Goal: Information Seeking & Learning: Learn about a topic

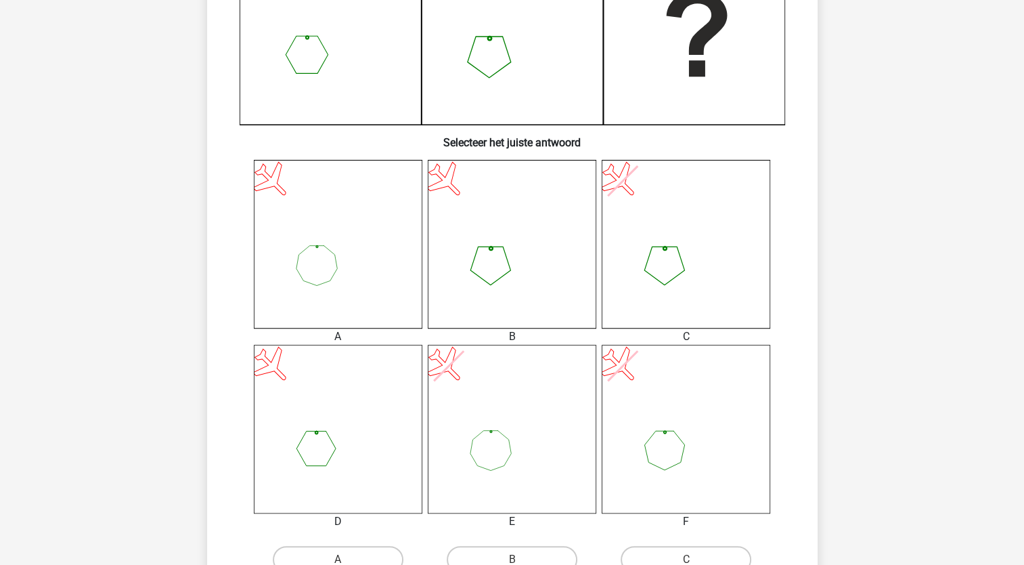
scroll to position [474, 0]
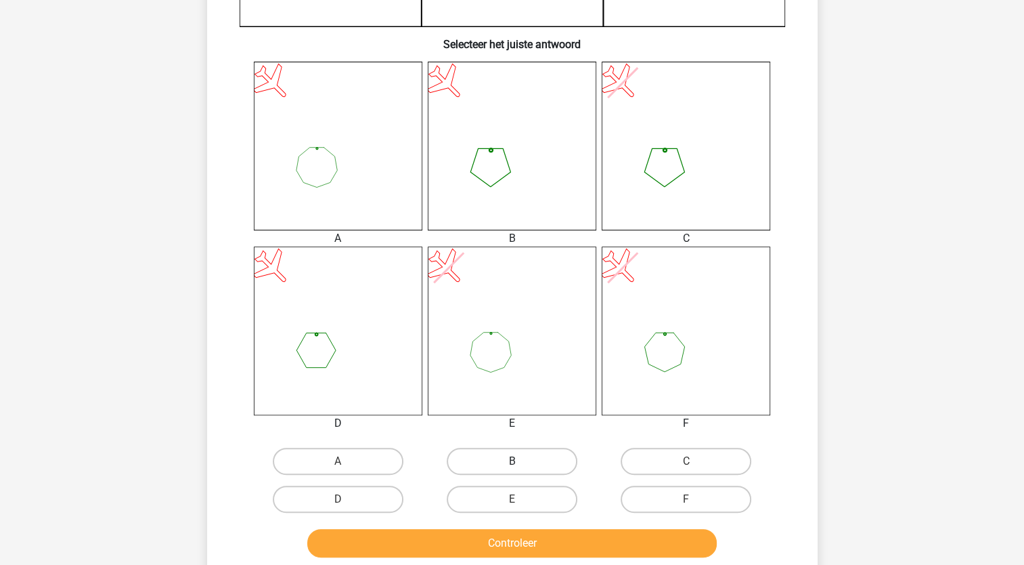
click at [500, 468] on label "B" at bounding box center [512, 460] width 131 height 27
click at [512, 468] on input "B" at bounding box center [516, 465] width 9 height 9
radio input "true"
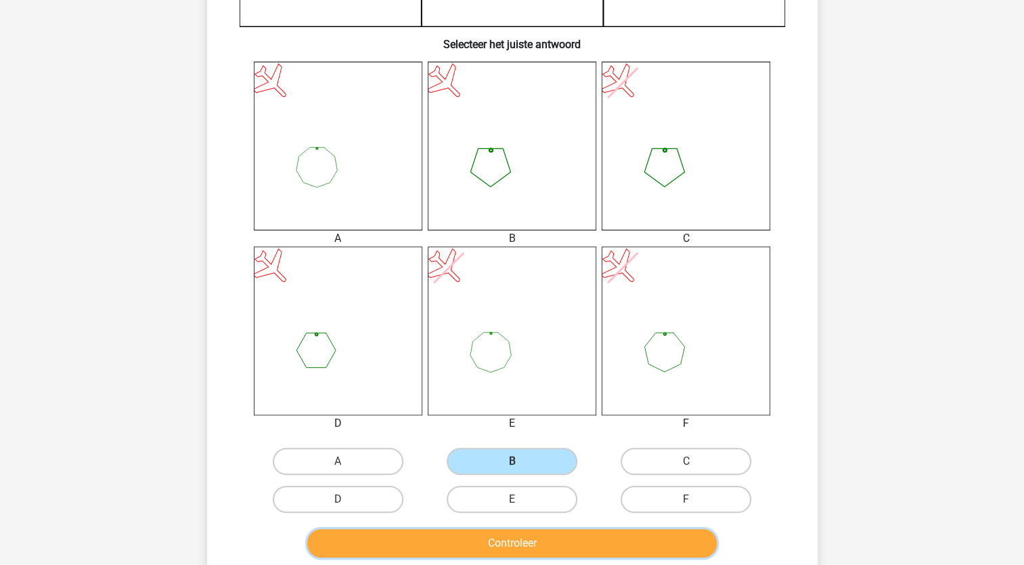
click at [486, 540] on button "Controleer" at bounding box center [512, 543] width 410 height 28
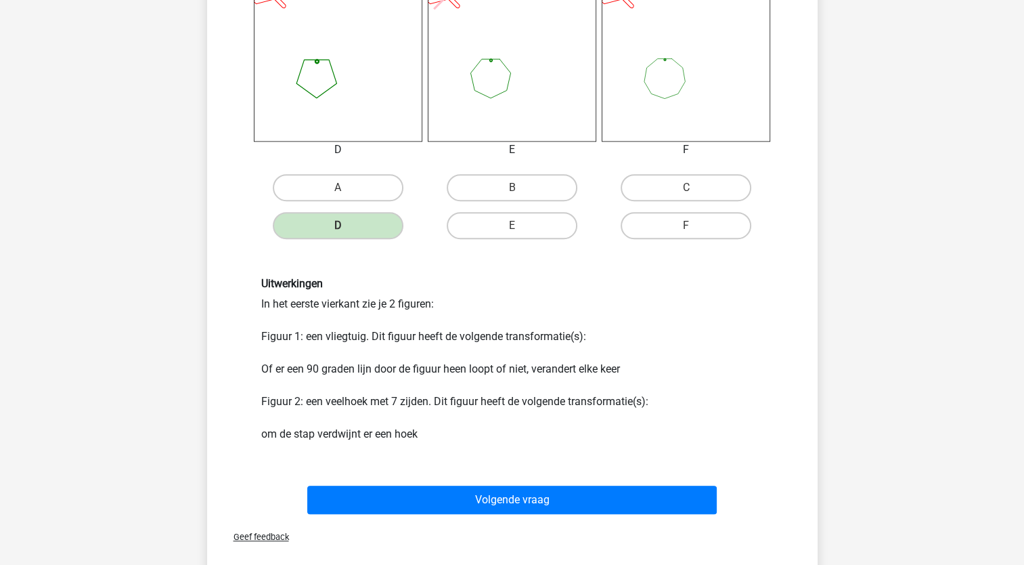
scroll to position [880, 0]
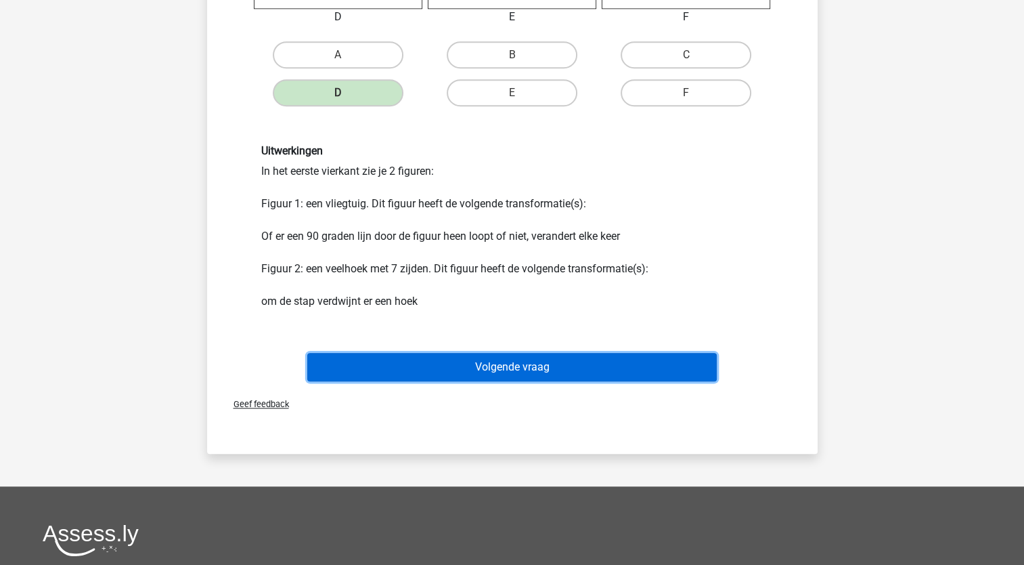
click at [495, 361] on button "Volgende vraag" at bounding box center [512, 367] width 410 height 28
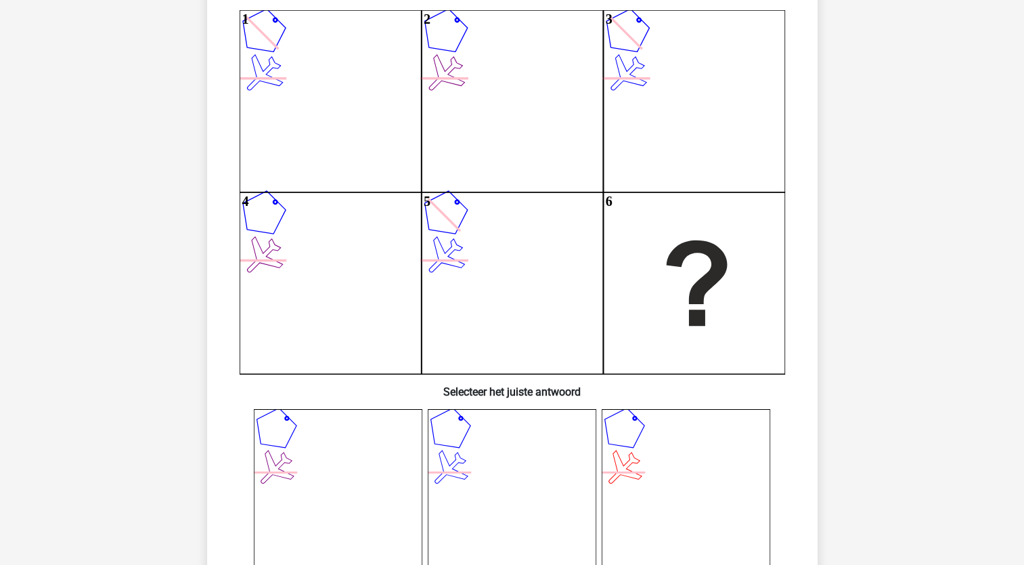
scroll to position [0, 0]
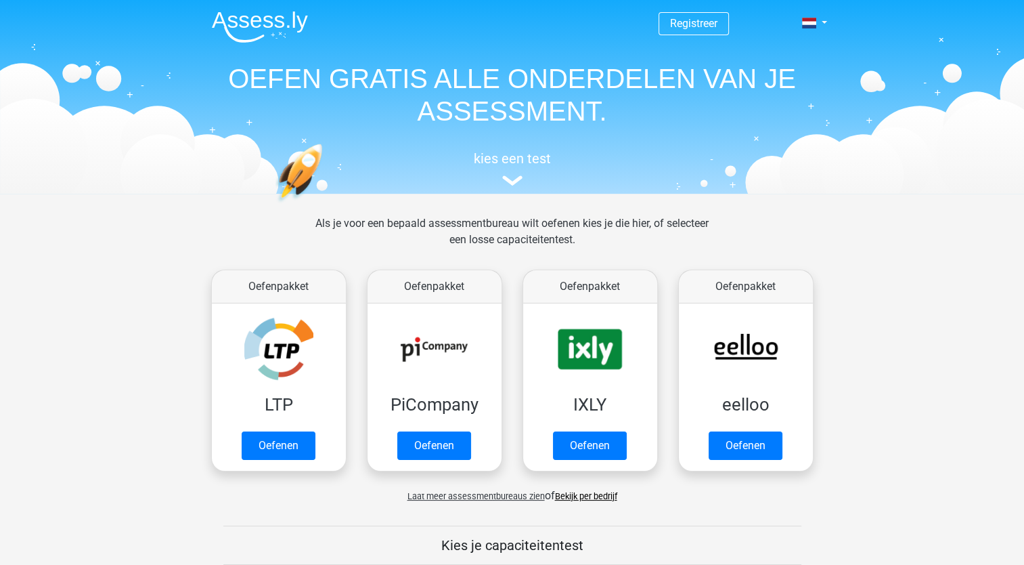
click at [581, 493] on link "Bekijk per bedrijf" at bounding box center [586, 496] width 62 height 10
click at [505, 161] on h5 "kies een test" at bounding box center [512, 158] width 623 height 16
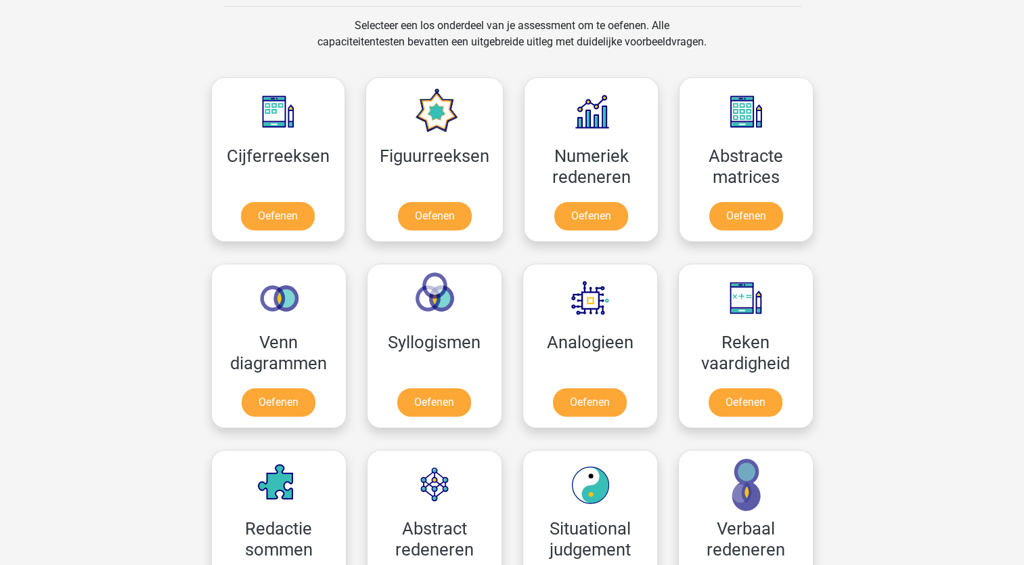
scroll to position [525, 0]
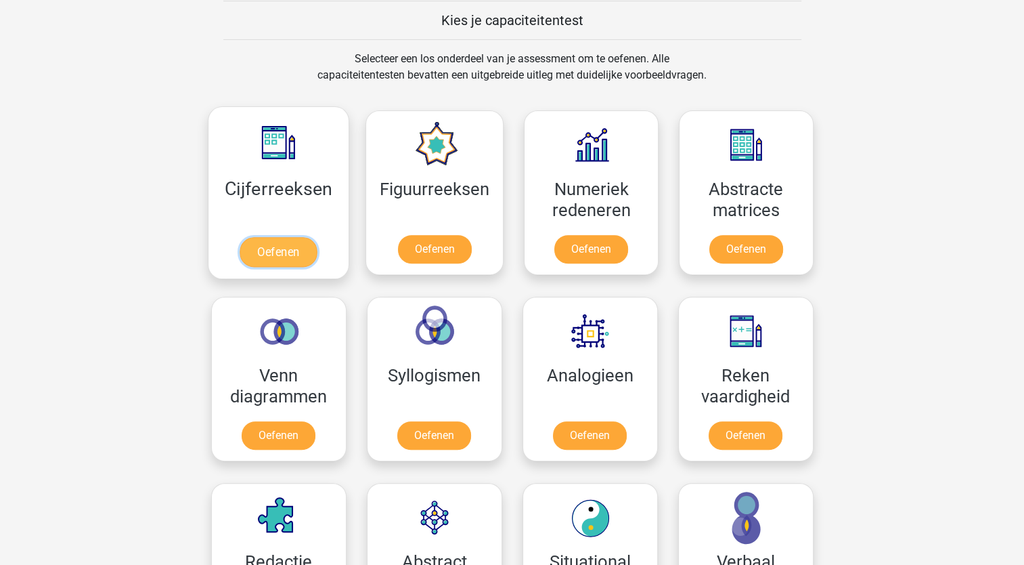
click at [267, 258] on link "Oefenen" at bounding box center [278, 252] width 77 height 30
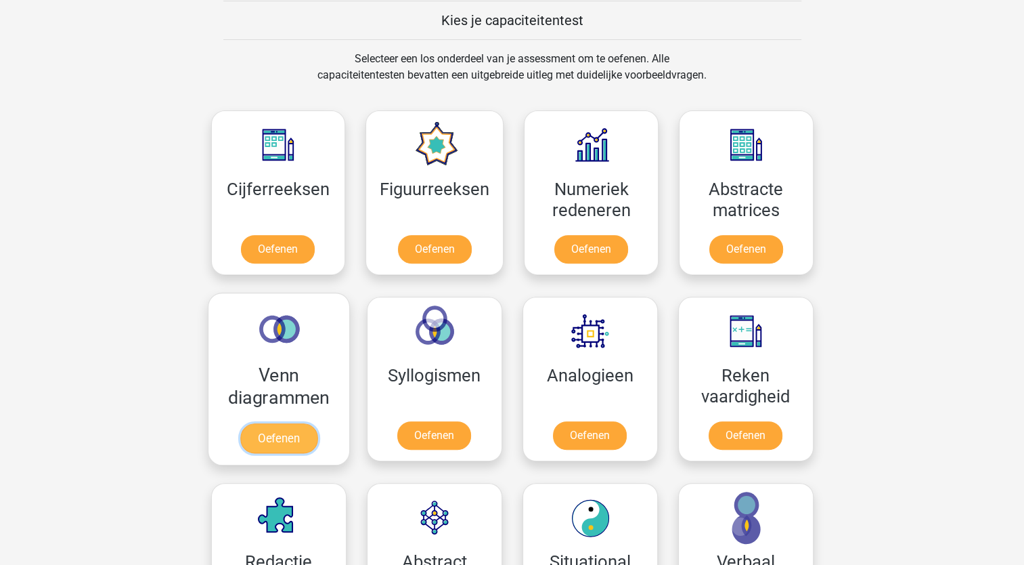
click at [285, 437] on link "Oefenen" at bounding box center [278, 438] width 77 height 30
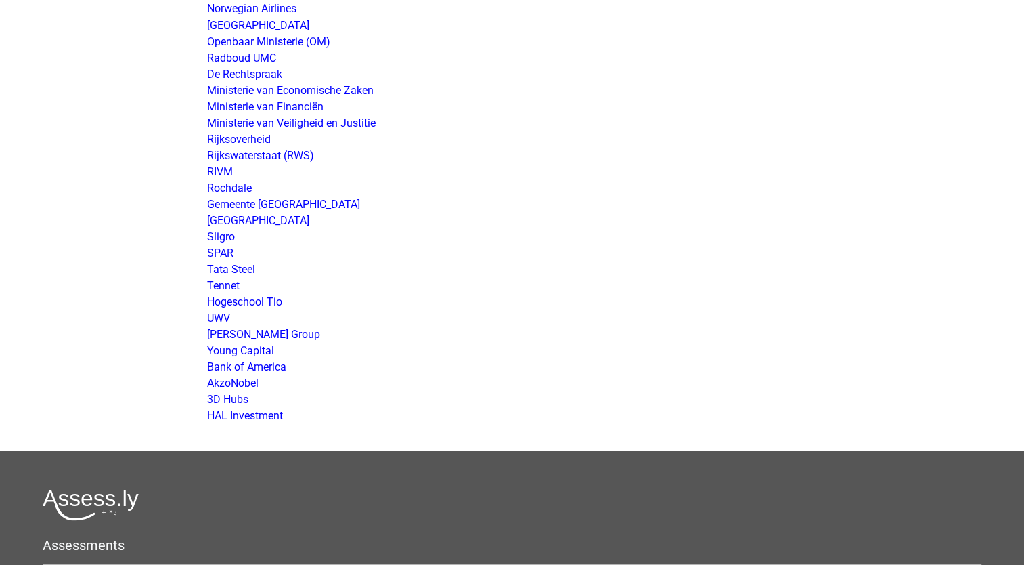
scroll to position [2775, 0]
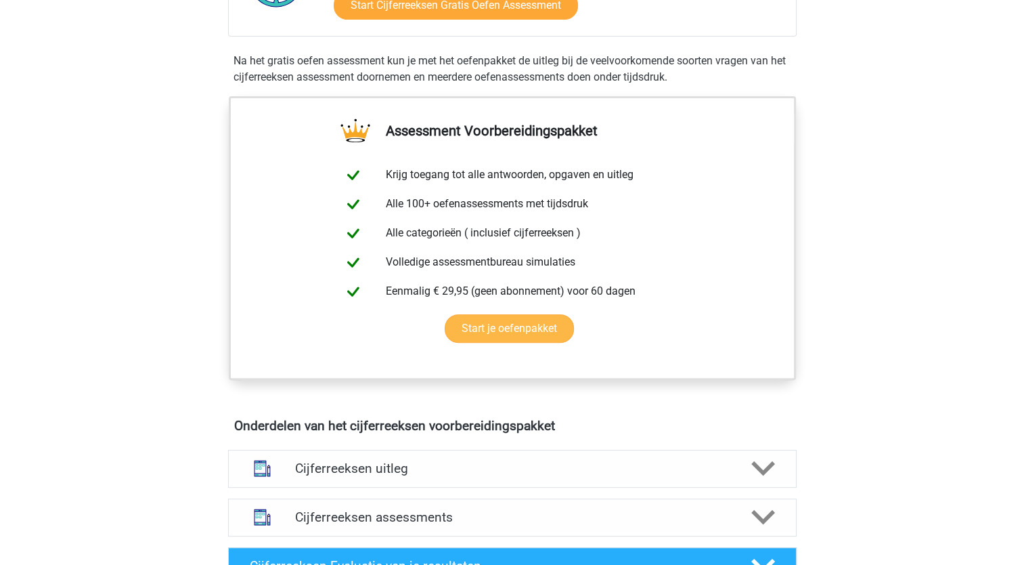
scroll to position [406, 0]
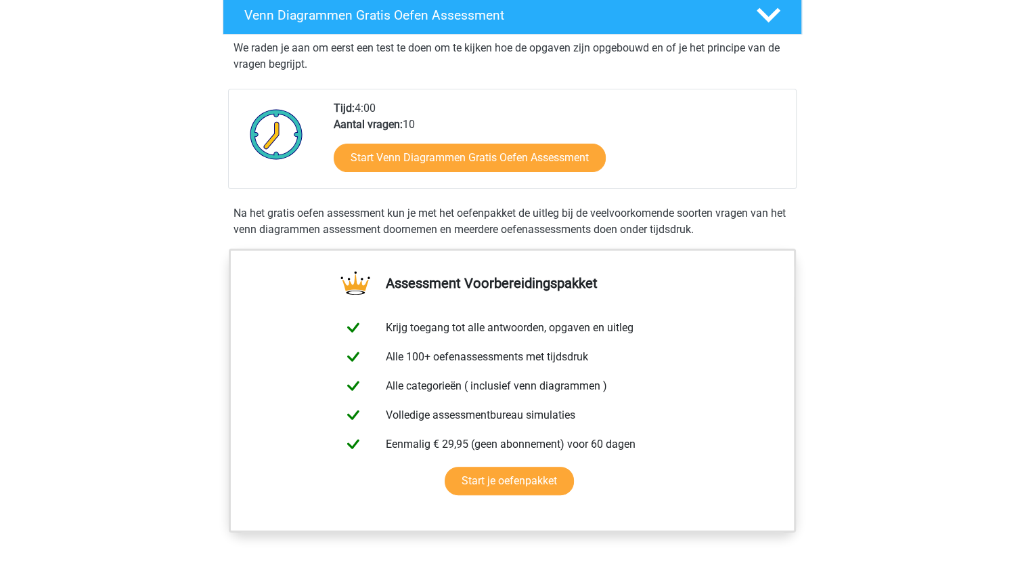
scroll to position [68, 0]
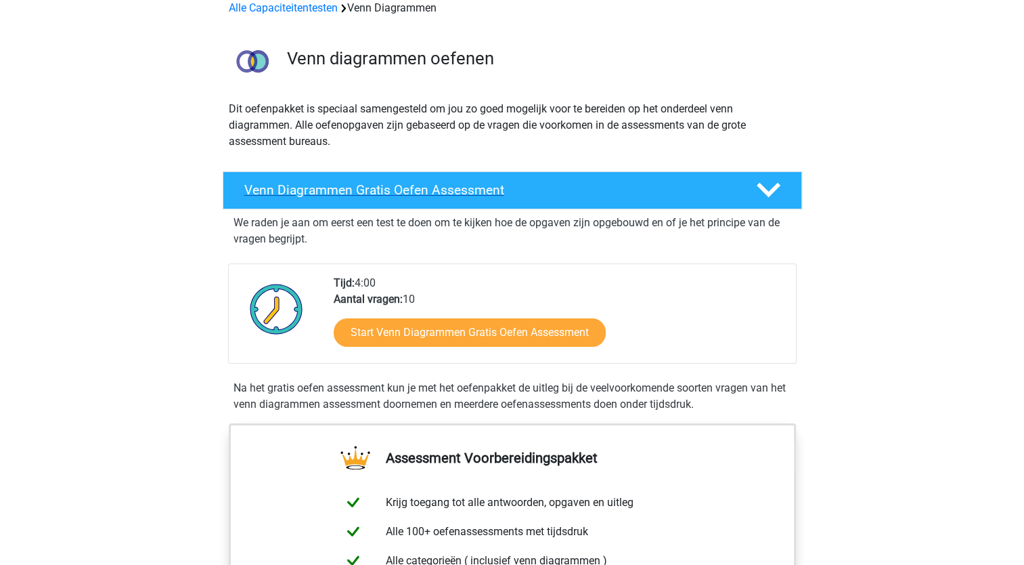
click at [765, 190] on polygon at bounding box center [769, 190] width 24 height 15
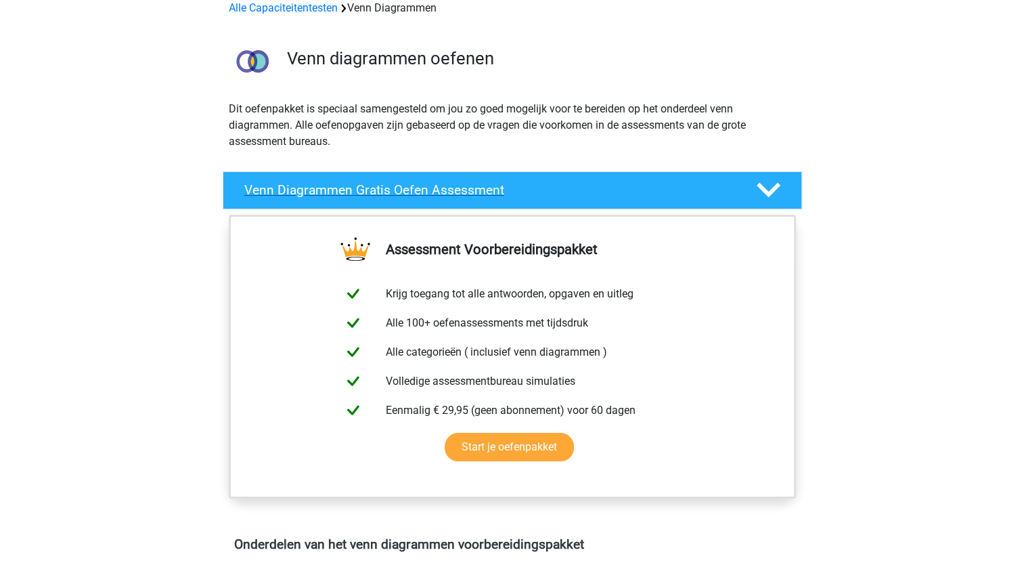
click at [765, 190] on polygon at bounding box center [769, 190] width 24 height 15
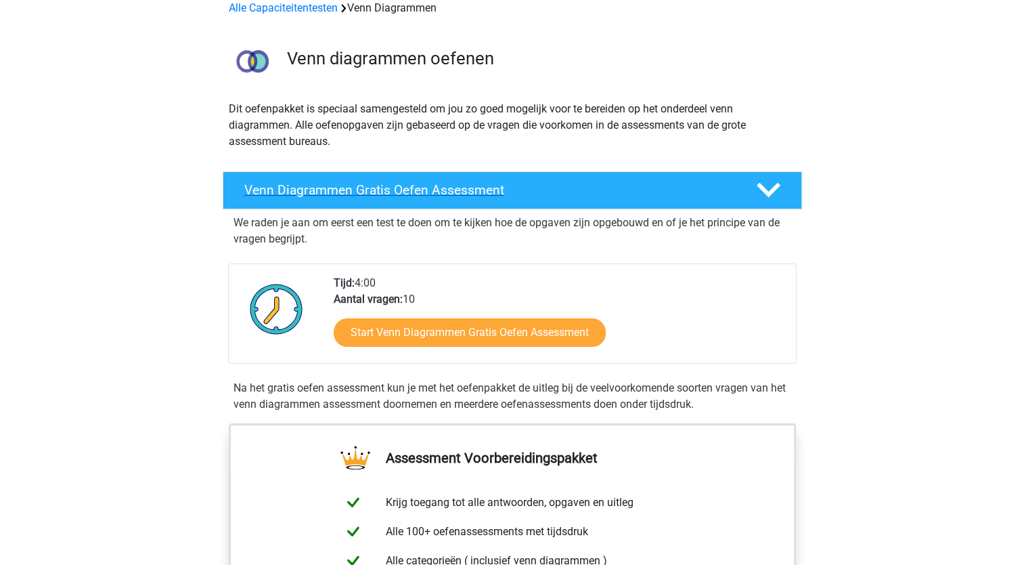
click at [765, 190] on polygon at bounding box center [769, 190] width 24 height 15
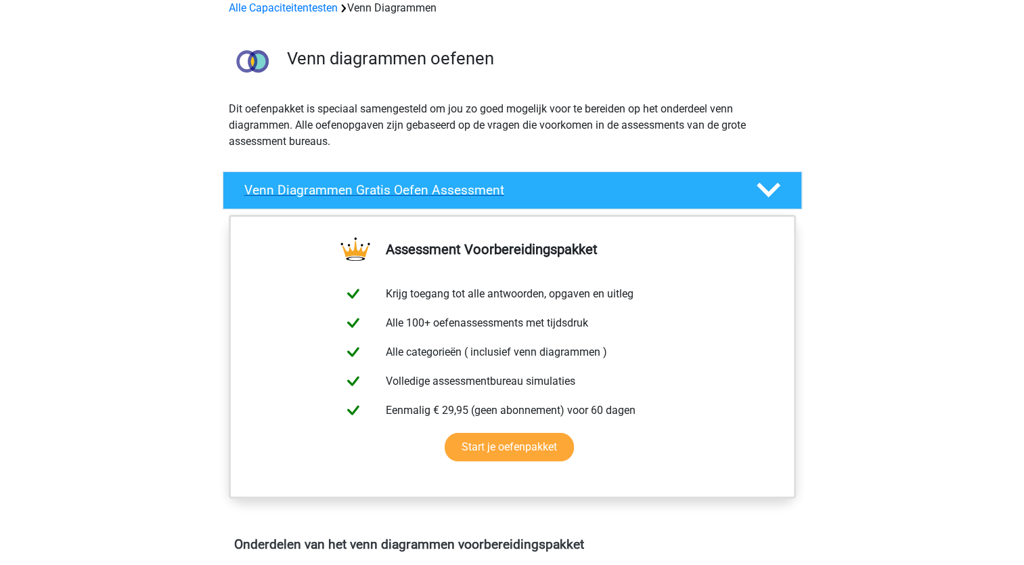
click at [765, 190] on polygon at bounding box center [769, 190] width 24 height 15
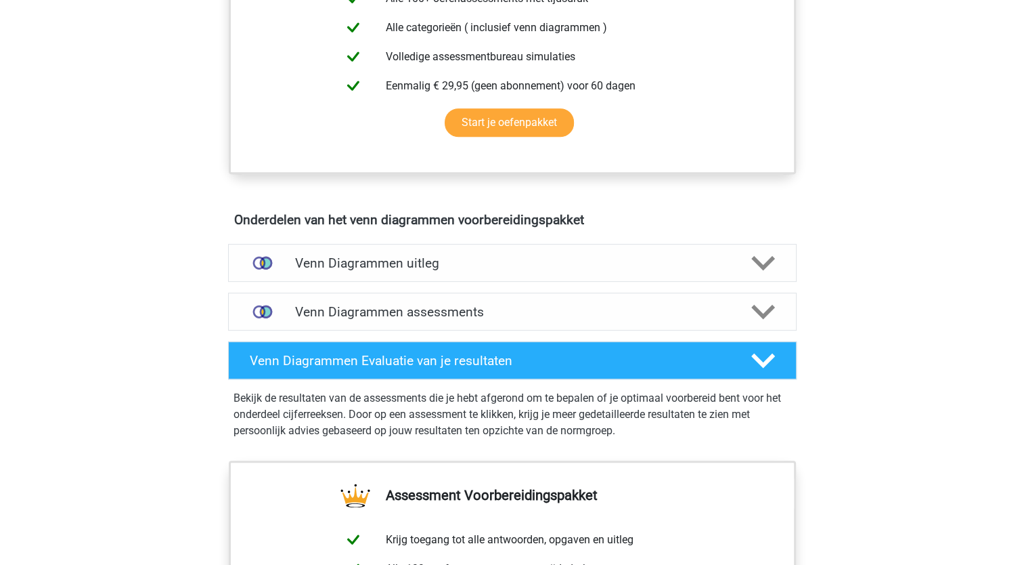
scroll to position [609, 0]
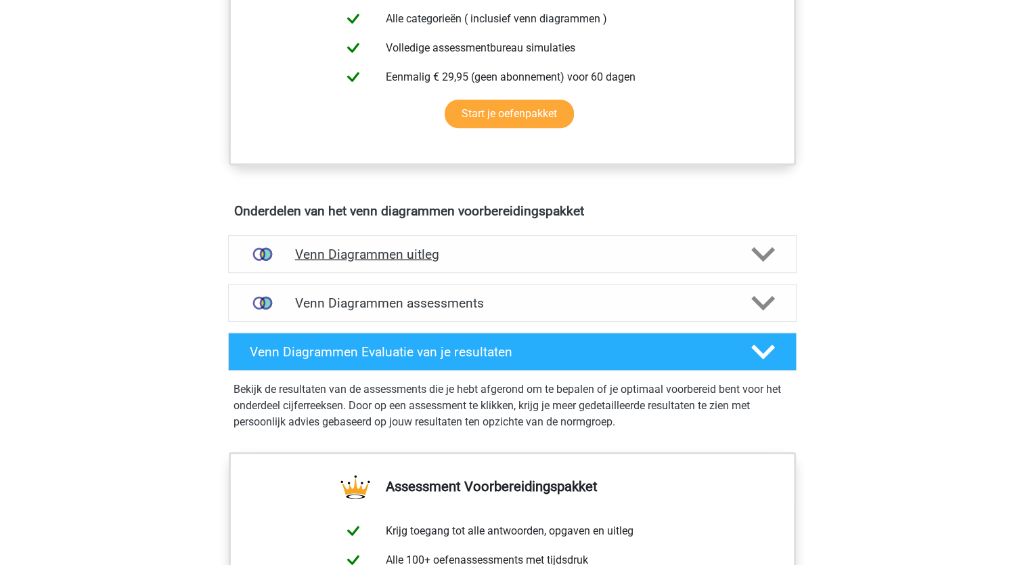
click at [387, 248] on h4 "Venn Diagrammen uitleg" at bounding box center [512, 254] width 435 height 16
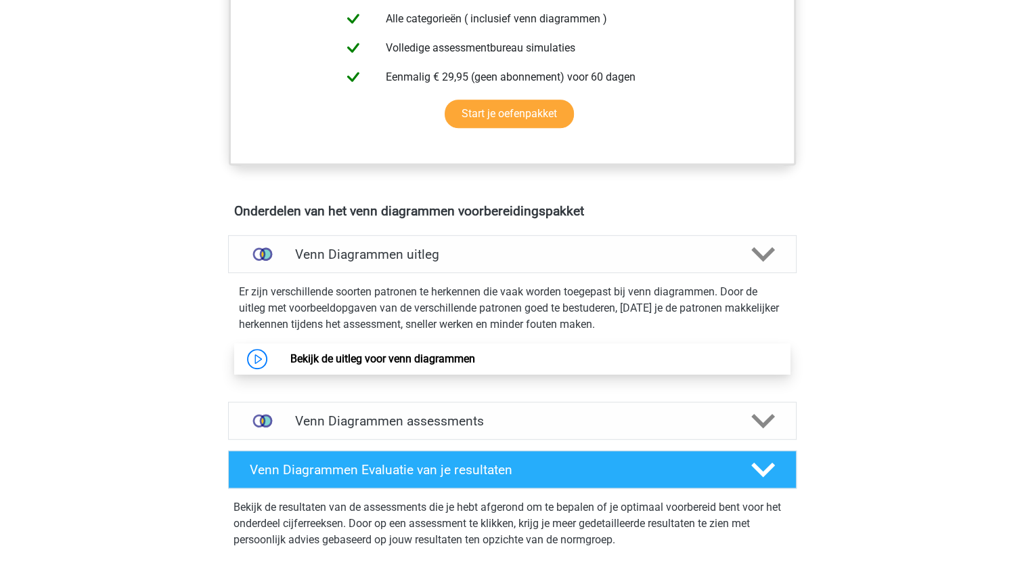
click at [290, 357] on link "Bekijk de uitleg voor venn diagrammen" at bounding box center [382, 358] width 185 height 13
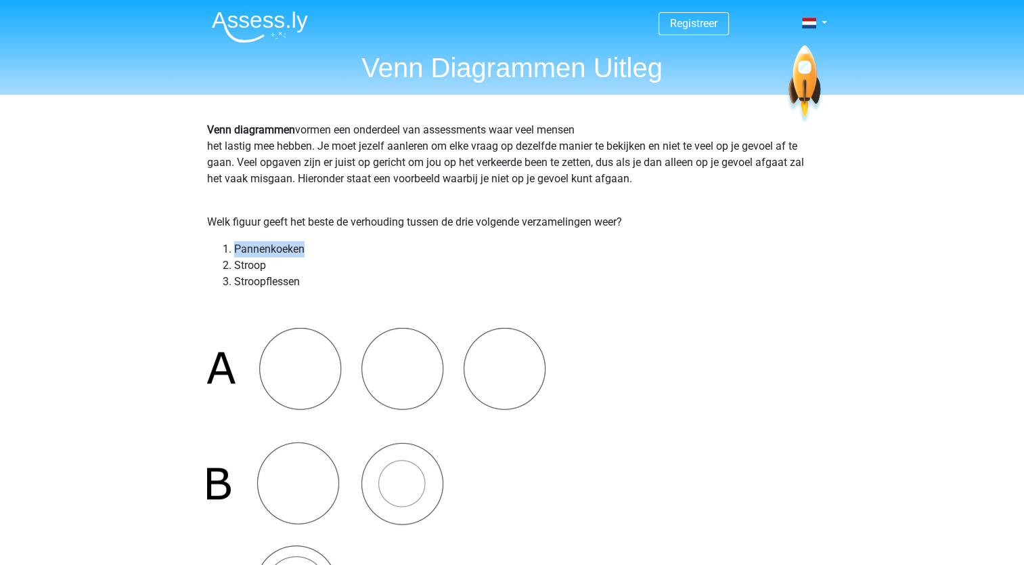
drag, startPoint x: 235, startPoint y: 246, endPoint x: 332, endPoint y: 255, distance: 97.9
click at [332, 255] on li "Pannenkoeken" at bounding box center [526, 249] width 584 height 16
drag, startPoint x: 332, startPoint y: 255, endPoint x: 282, endPoint y: 264, distance: 51.5
click at [282, 264] on li "Stroop" at bounding box center [526, 265] width 584 height 16
drag, startPoint x: 282, startPoint y: 264, endPoint x: 319, endPoint y: 282, distance: 41.2
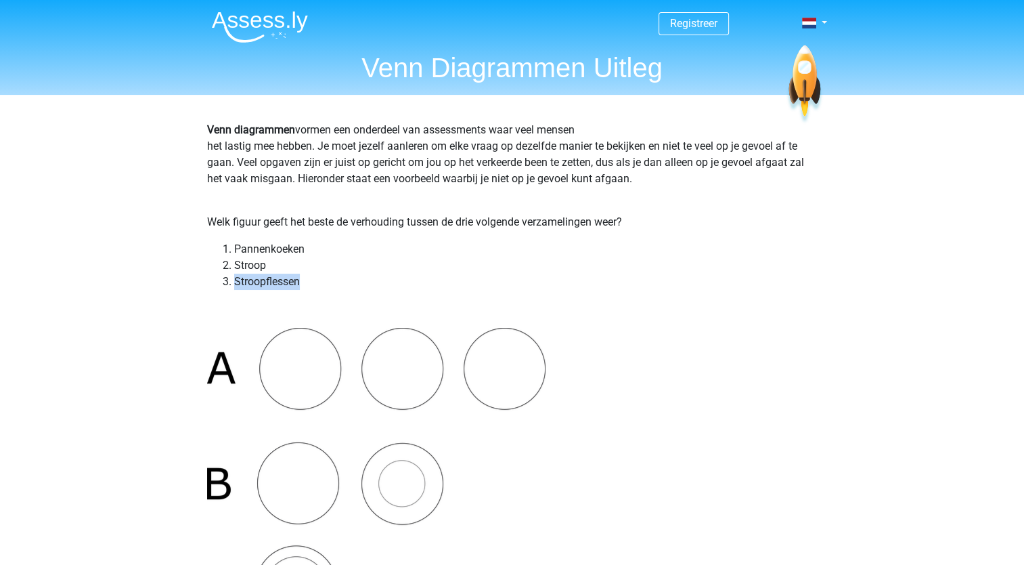
click at [319, 282] on li "Stroopflessen" at bounding box center [526, 281] width 584 height 16
drag, startPoint x: 319, startPoint y: 282, endPoint x: 246, endPoint y: 311, distance: 78.3
click at [246, 311] on p at bounding box center [512, 309] width 611 height 16
click at [237, 267] on li "Stroop" at bounding box center [526, 265] width 584 height 16
click at [240, 279] on li "Stroopflessen" at bounding box center [526, 281] width 584 height 16
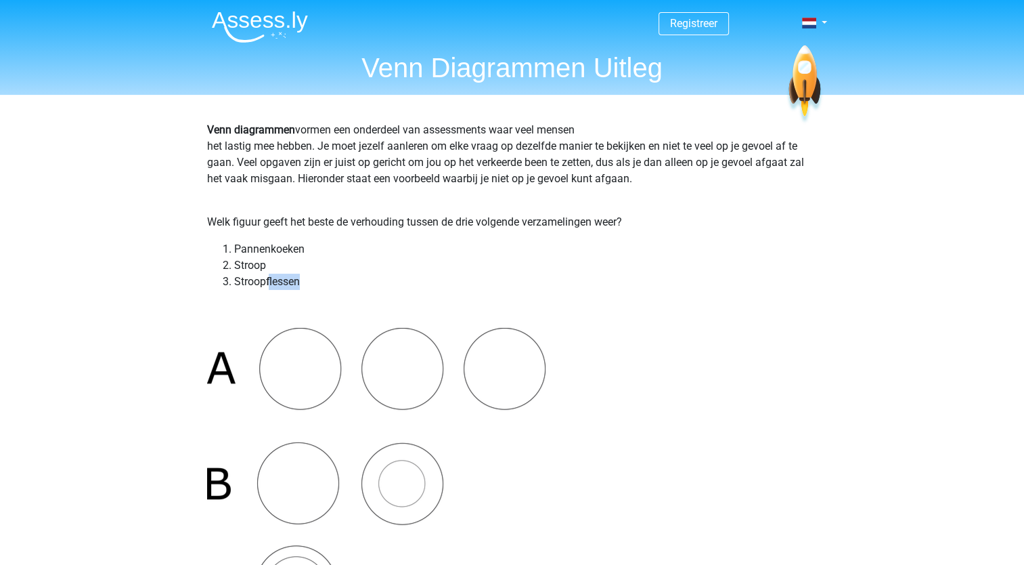
drag, startPoint x: 270, startPoint y: 280, endPoint x: 311, endPoint y: 288, distance: 41.3
click at [311, 288] on li "Stroopflessen" at bounding box center [526, 281] width 584 height 16
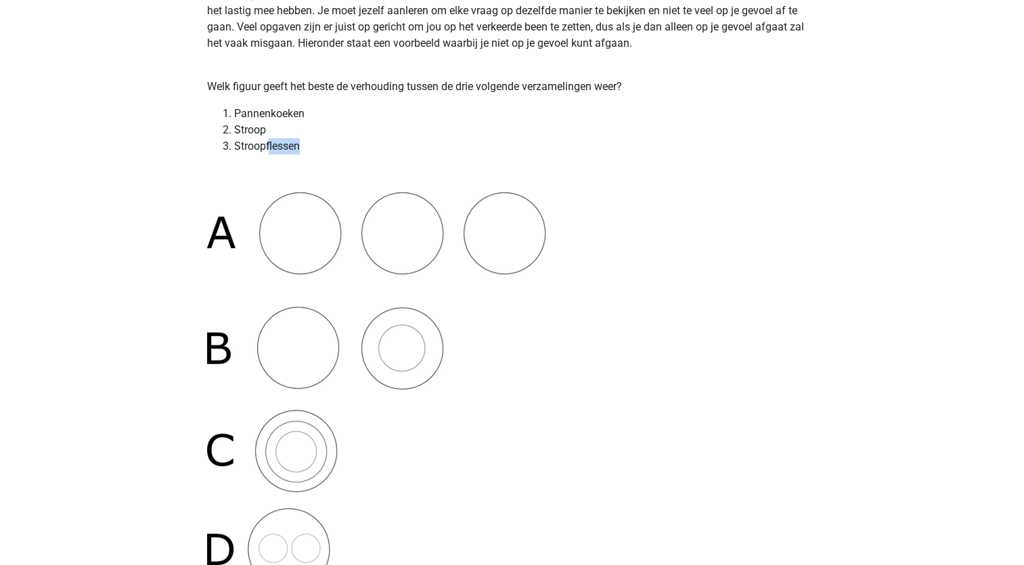
scroll to position [203, 0]
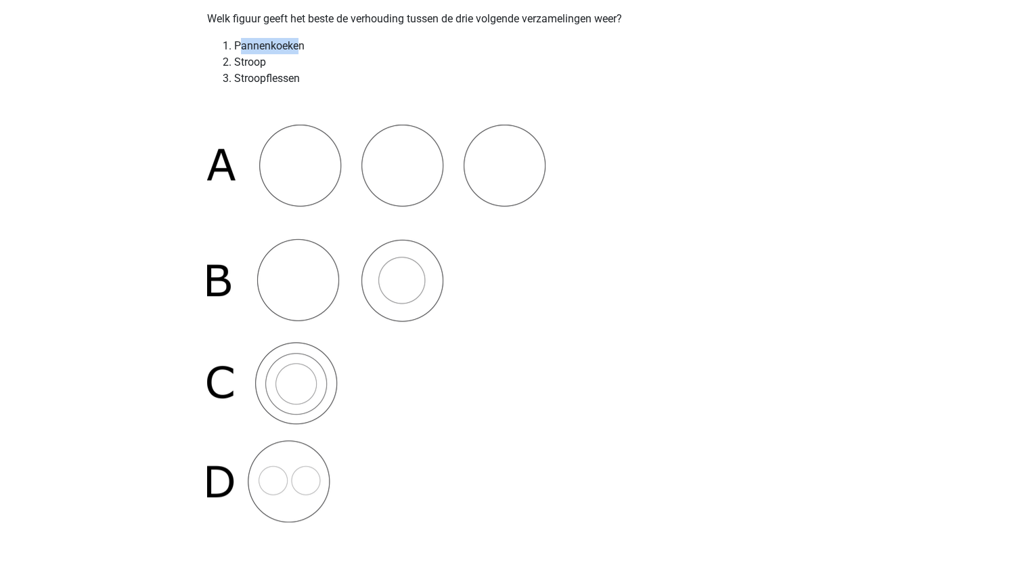
drag, startPoint x: 239, startPoint y: 45, endPoint x: 296, endPoint y: 50, distance: 57.8
click at [296, 50] on li "Pannenkoeken" at bounding box center [526, 46] width 584 height 16
drag, startPoint x: 296, startPoint y: 50, endPoint x: 259, endPoint y: 65, distance: 40.1
click at [259, 65] on li "Stroop" at bounding box center [526, 62] width 584 height 16
drag, startPoint x: 249, startPoint y: 85, endPoint x: 352, endPoint y: 80, distance: 103.0
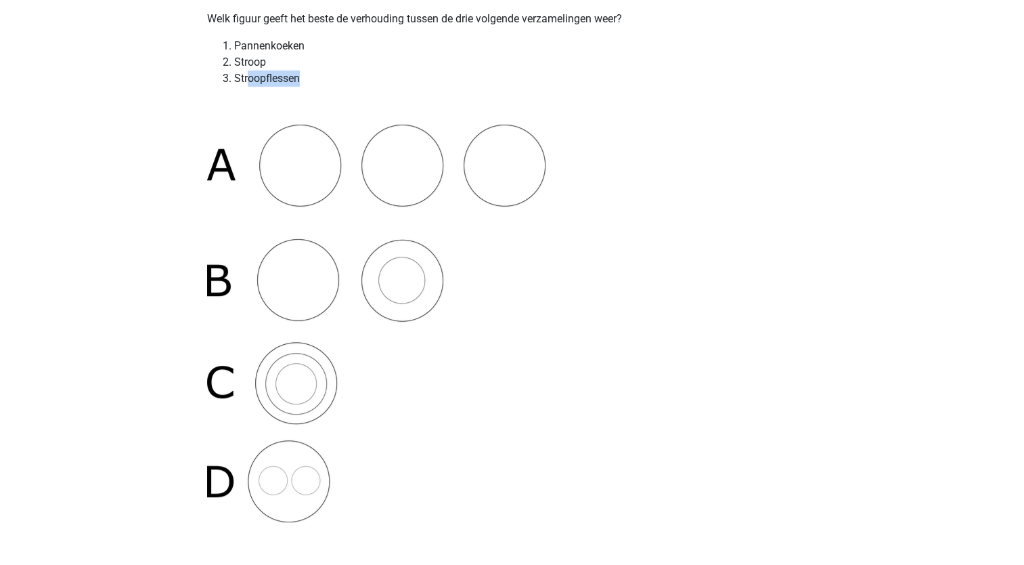
click at [352, 80] on li "Stroopflessen" at bounding box center [526, 78] width 584 height 16
drag, startPoint x: 242, startPoint y: 59, endPoint x: 270, endPoint y: 65, distance: 28.4
click at [270, 65] on li "Stroop" at bounding box center [526, 62] width 584 height 16
drag, startPoint x: 270, startPoint y: 65, endPoint x: 256, endPoint y: 76, distance: 17.9
click at [256, 76] on li "Stroopflessen" at bounding box center [526, 78] width 584 height 16
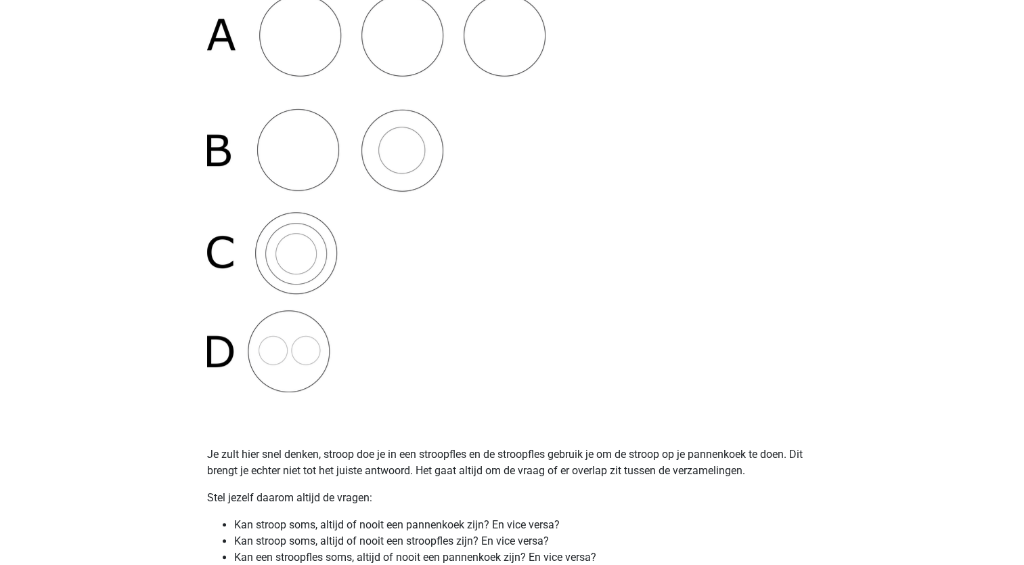
scroll to position [406, 0]
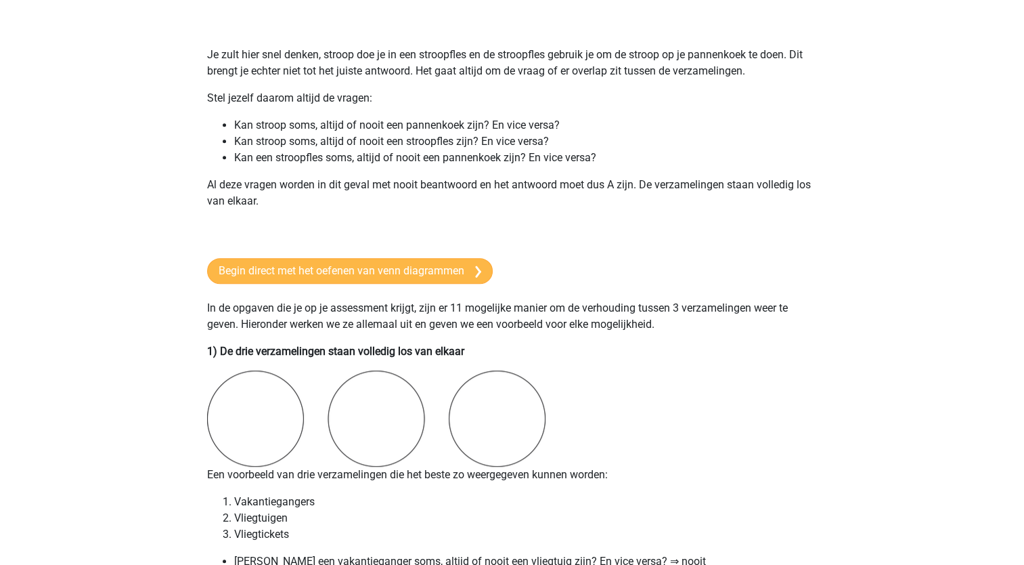
scroll to position [718, 0]
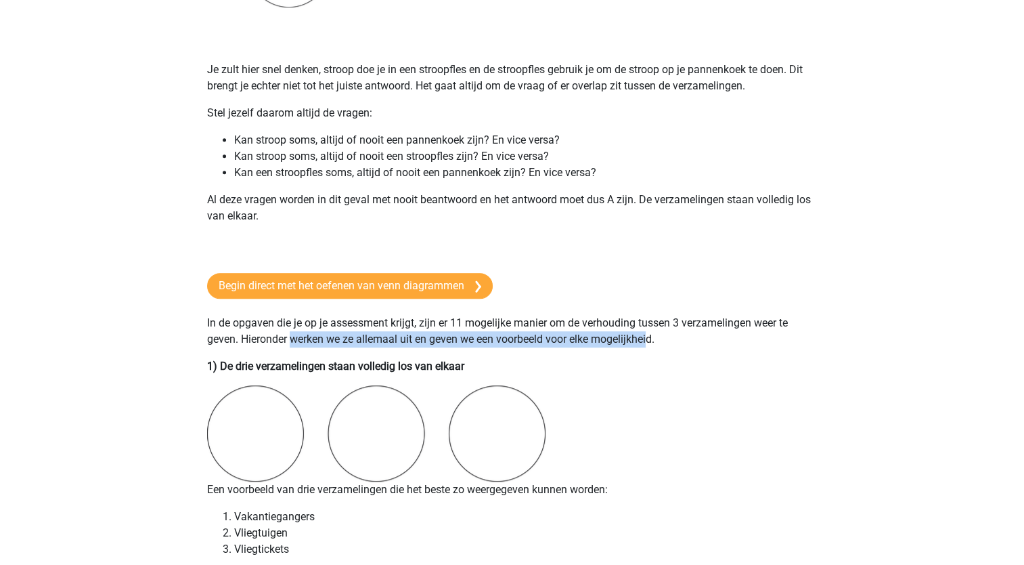
drag, startPoint x: 290, startPoint y: 343, endPoint x: 651, endPoint y: 338, distance: 360.8
click at [651, 338] on p "In de opgaven die je op je assessment krijgt, zijn er 11 mogelijke manier om de…" at bounding box center [512, 331] width 611 height 32
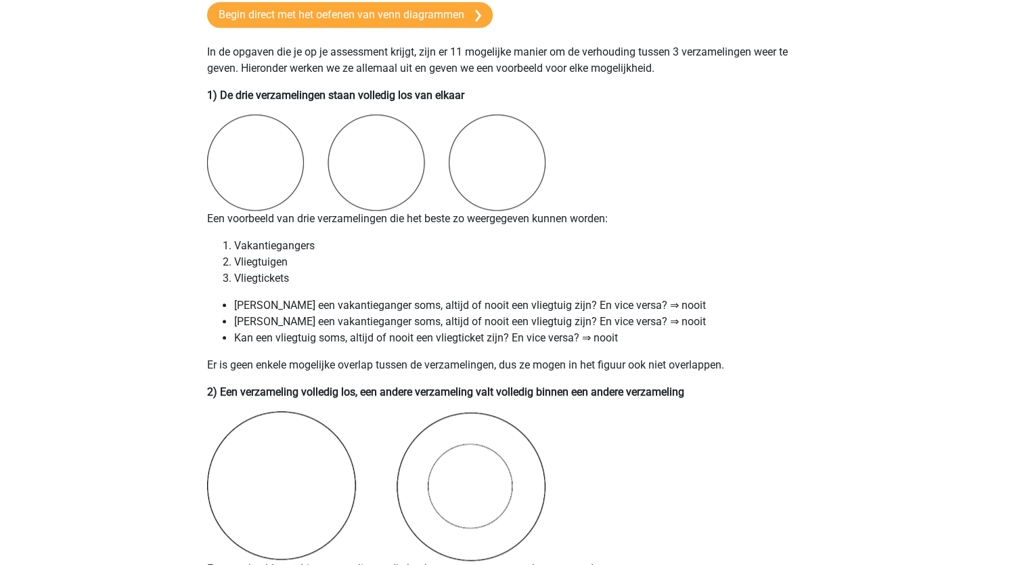
scroll to position [1056, 0]
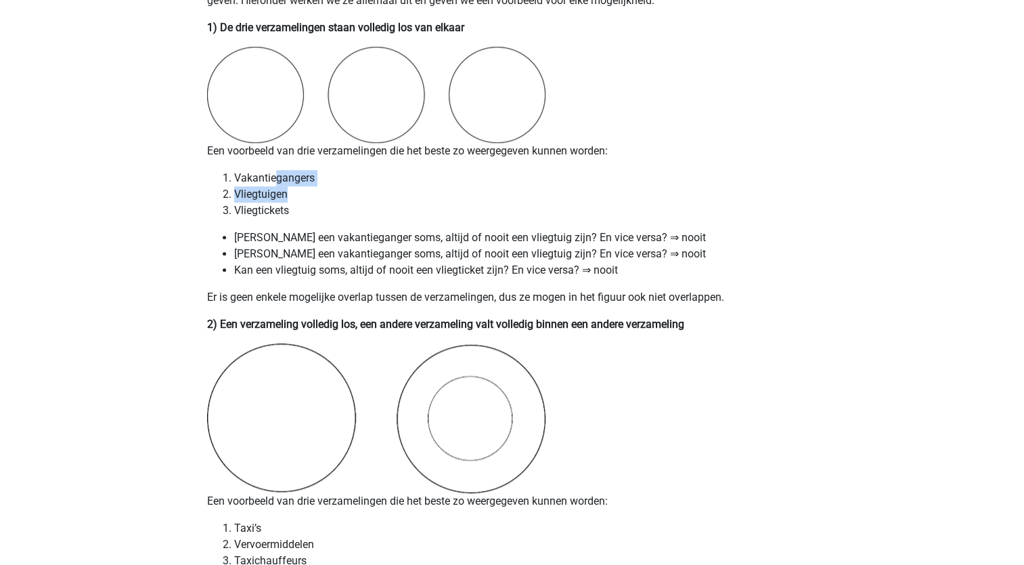
click at [332, 192] on ol "Vakantiegangers Vliegtuigen Vliegtickets" at bounding box center [512, 194] width 611 height 49
drag, startPoint x: 332, startPoint y: 192, endPoint x: 296, endPoint y: 208, distance: 39.4
click at [296, 208] on li "Vliegtickets" at bounding box center [526, 210] width 584 height 16
drag, startPoint x: 263, startPoint y: 198, endPoint x: 277, endPoint y: 198, distance: 14.2
click at [277, 198] on li "Vliegtuigen" at bounding box center [526, 194] width 584 height 16
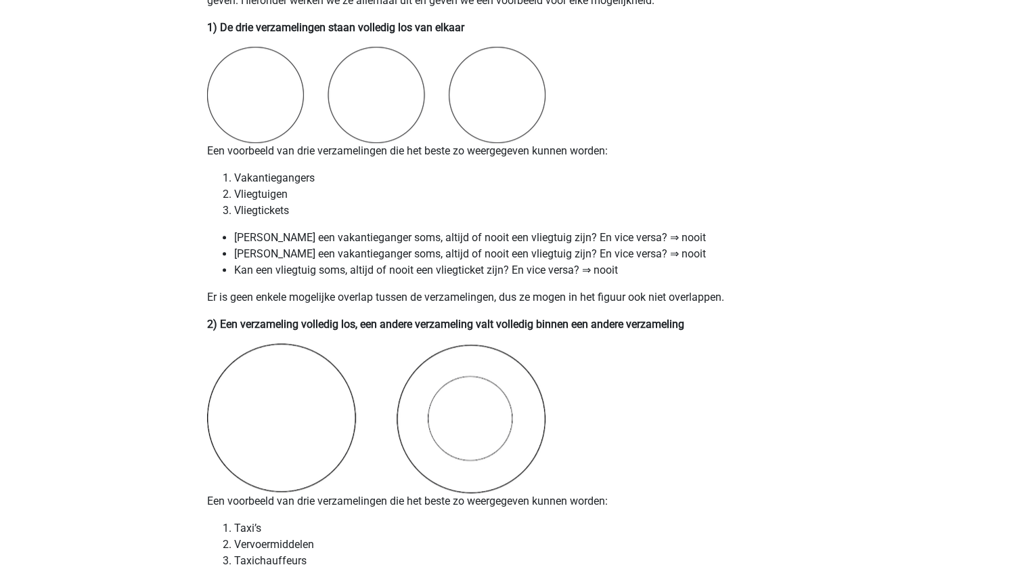
drag, startPoint x: 277, startPoint y: 198, endPoint x: 251, endPoint y: 217, distance: 32.4
click at [251, 217] on li "Vliegtickets" at bounding box center [526, 210] width 584 height 16
drag, startPoint x: 257, startPoint y: 215, endPoint x: 290, endPoint y: 215, distance: 33.9
click at [290, 215] on li "Vliegtickets" at bounding box center [526, 210] width 584 height 16
drag, startPoint x: 290, startPoint y: 215, endPoint x: 270, endPoint y: 236, distance: 29.7
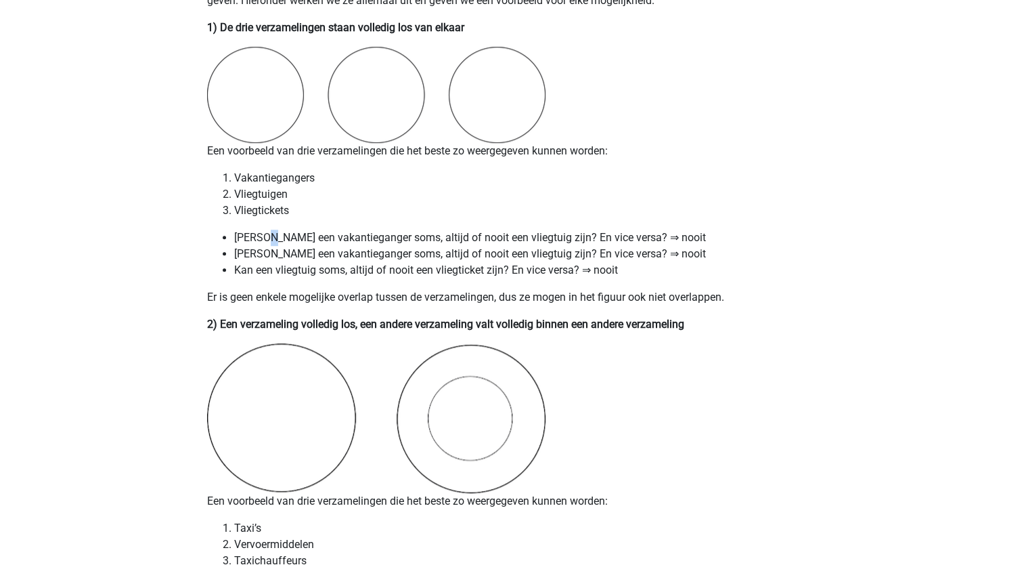
click at [270, 236] on li "Kan een vakantieganger soms, altijd of nooit een vliegtuig zijn? En vice versa?…" at bounding box center [526, 237] width 584 height 16
click at [268, 235] on li "Kan een vakantieganger soms, altijd of nooit een vliegtuig zijn? En vice versa?…" at bounding box center [526, 237] width 584 height 16
drag, startPoint x: 294, startPoint y: 234, endPoint x: 366, endPoint y: 236, distance: 71.8
click at [366, 236] on li "Kan een vakantieganger soms, altijd of nooit een vliegtuig zijn? En vice versa?…" at bounding box center [526, 237] width 584 height 16
drag, startPoint x: 366, startPoint y: 236, endPoint x: 347, endPoint y: 250, distance: 23.2
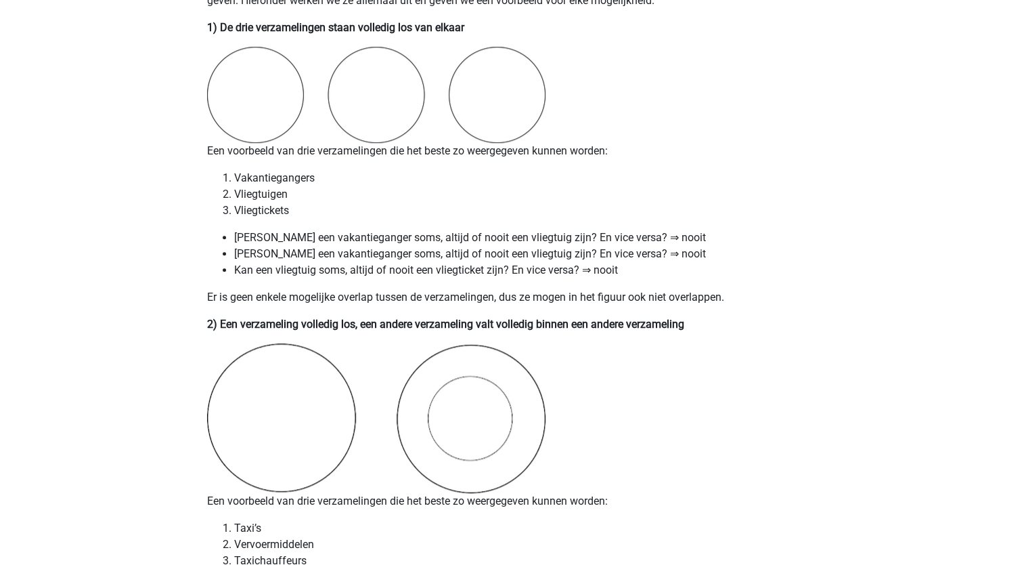
click at [347, 250] on li "Kan een vakantieganger soms, altijd of nooit een vliegtuig zijn? En vice versa?…" at bounding box center [526, 254] width 584 height 16
drag, startPoint x: 347, startPoint y: 250, endPoint x: 357, endPoint y: 315, distance: 66.4
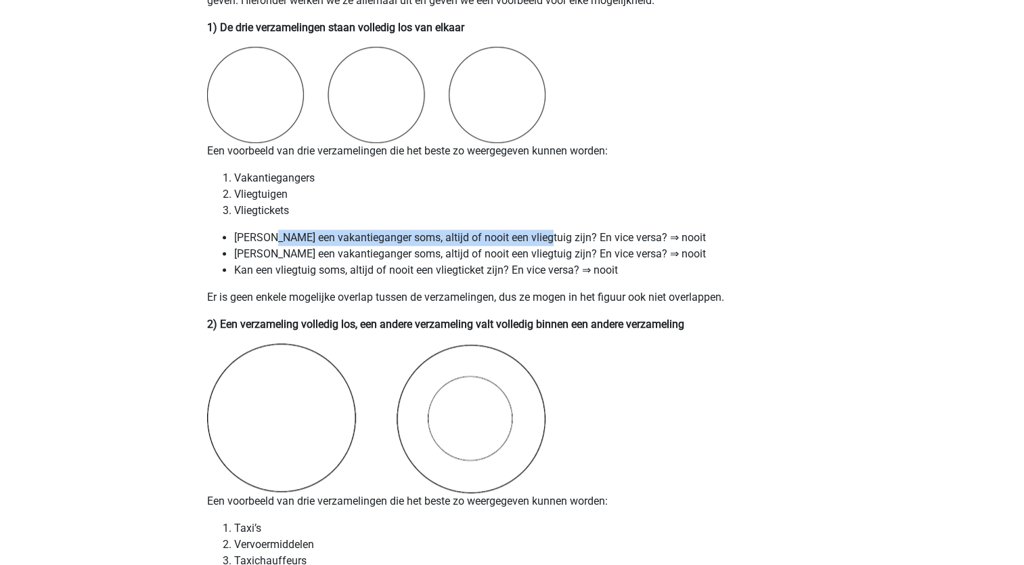
drag, startPoint x: 271, startPoint y: 231, endPoint x: 532, endPoint y: 238, distance: 260.7
click at [532, 238] on li "Kan een vakantieganger soms, altijd of nooit een vliegtuig zijn? En vice versa?…" at bounding box center [526, 237] width 584 height 16
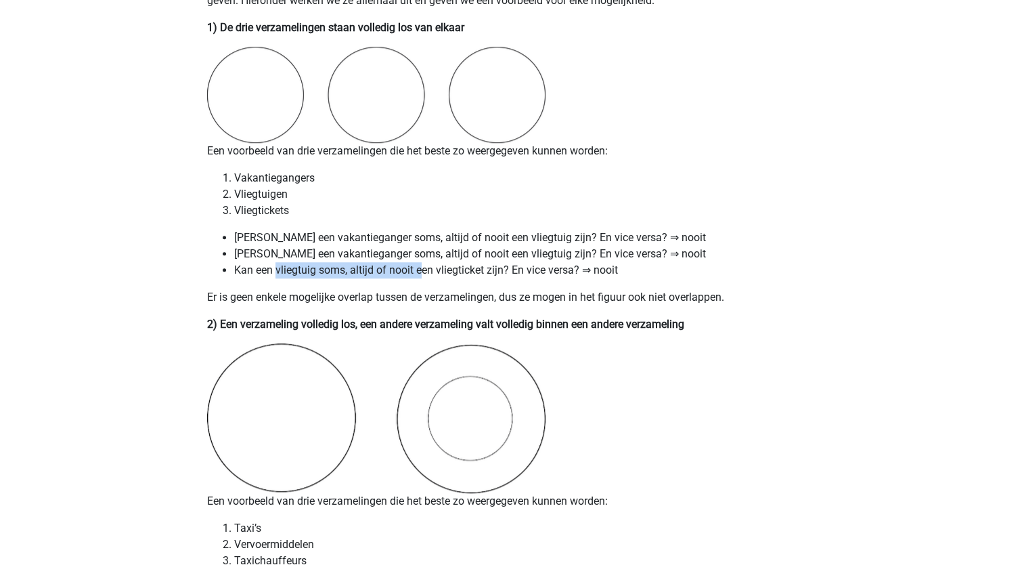
drag, startPoint x: 275, startPoint y: 272, endPoint x: 420, endPoint y: 266, distance: 145.0
click at [420, 266] on li "Kan een vliegtuig soms, altijd of nooit een vliegticket zijn? En vice versa? ⇒ …" at bounding box center [526, 270] width 584 height 16
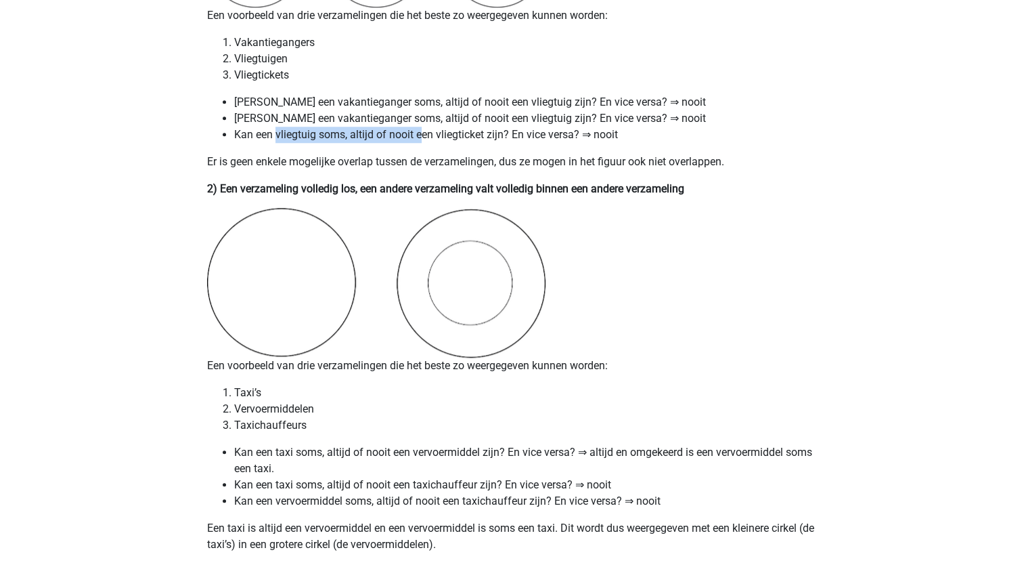
scroll to position [1259, 0]
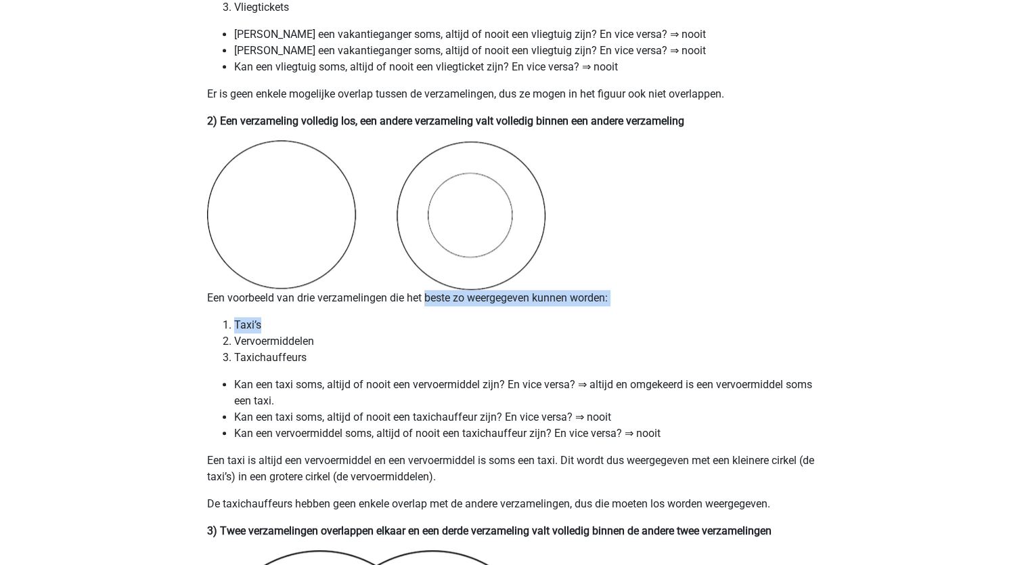
drag, startPoint x: 494, startPoint y: 299, endPoint x: 533, endPoint y: 309, distance: 40.6
drag, startPoint x: 533, startPoint y: 309, endPoint x: 454, endPoint y: 345, distance: 87.2
click at [454, 345] on li "Vervoermiddelen" at bounding box center [526, 341] width 584 height 16
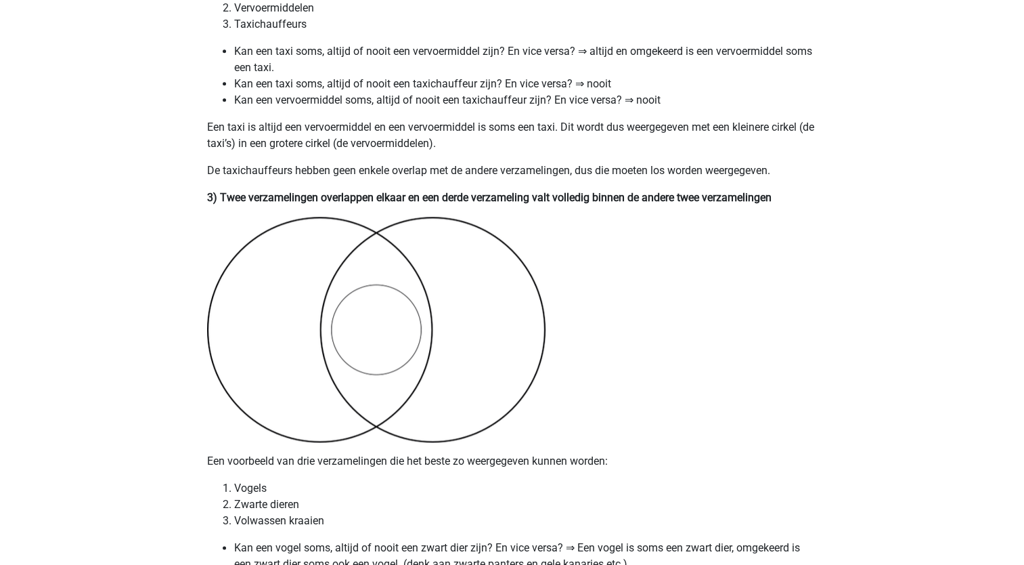
scroll to position [1598, 0]
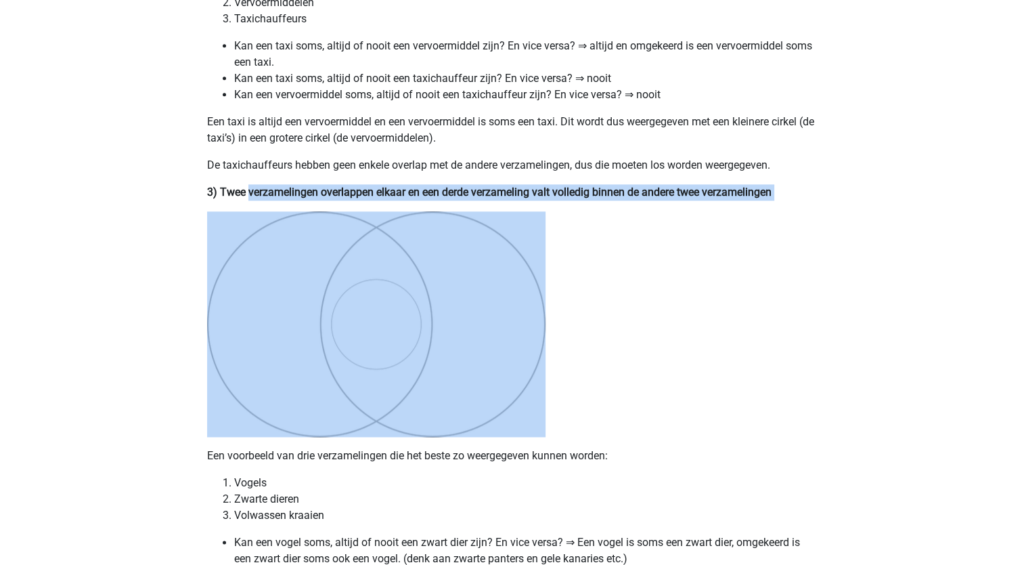
drag, startPoint x: 249, startPoint y: 190, endPoint x: 731, endPoint y: 213, distance: 482.5
drag, startPoint x: 731, startPoint y: 213, endPoint x: 723, endPoint y: 271, distance: 59.4
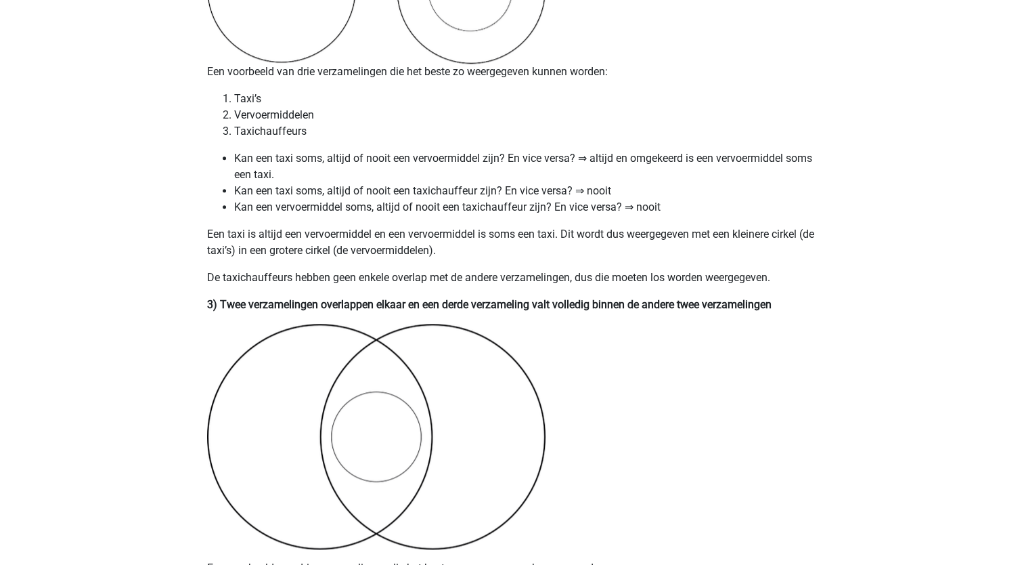
scroll to position [1462, 0]
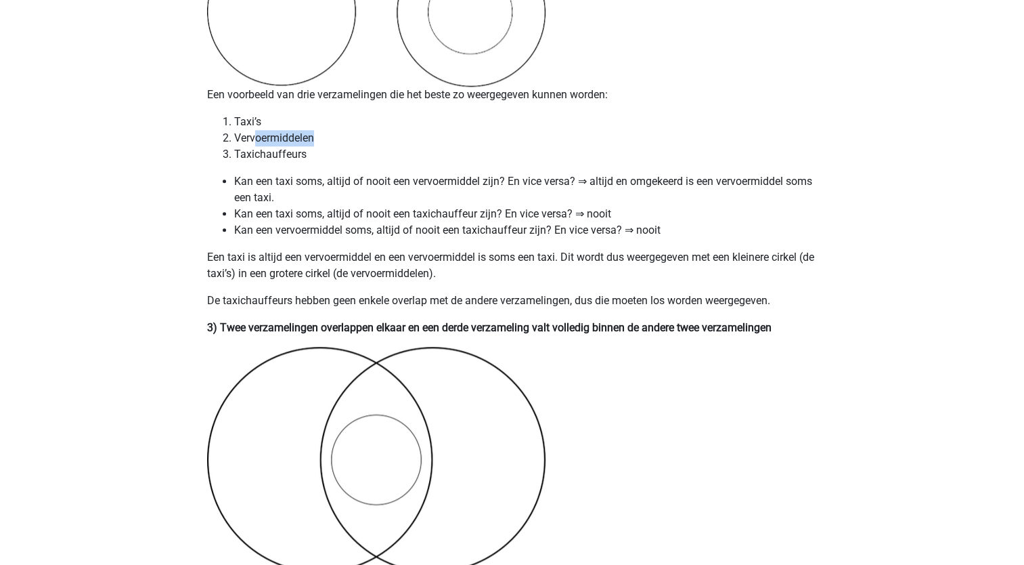
drag, startPoint x: 276, startPoint y: 139, endPoint x: 328, endPoint y: 134, distance: 51.7
click at [328, 134] on li "Vervoermiddelen" at bounding box center [526, 138] width 584 height 16
drag, startPoint x: 328, startPoint y: 134, endPoint x: 356, endPoint y: 156, distance: 35.7
click at [356, 156] on li "Taxichauffeurs" at bounding box center [526, 154] width 584 height 16
drag, startPoint x: 356, startPoint y: 156, endPoint x: 306, endPoint y: 199, distance: 66.2
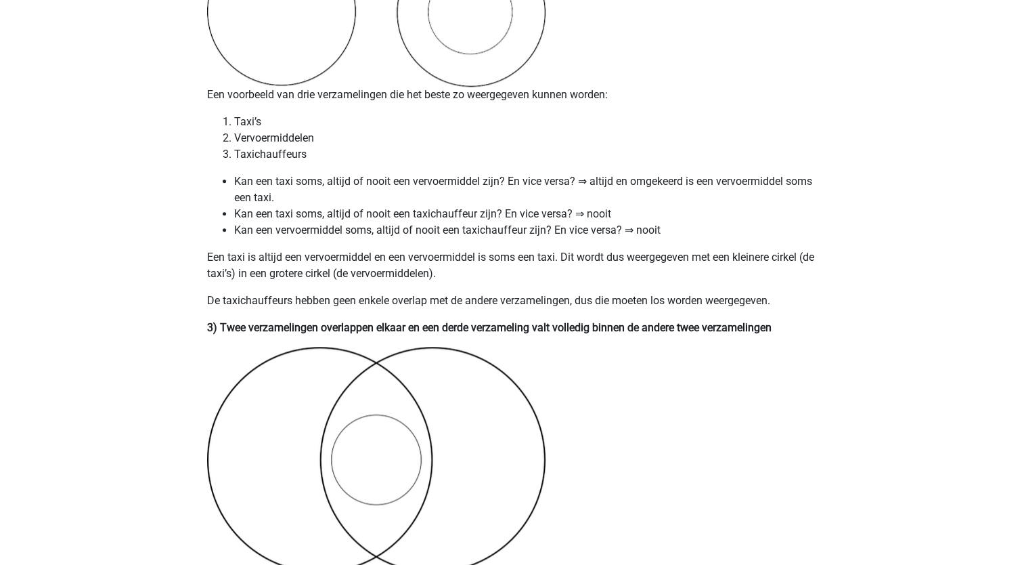
click at [306, 199] on li "Kan een taxi soms, altijd of nooit een vervoermiddel zijn? En vice versa? ⇒ alt…" at bounding box center [526, 189] width 584 height 32
drag, startPoint x: 237, startPoint y: 118, endPoint x: 277, endPoint y: 116, distance: 40.0
click at [277, 116] on li "Taxi’s" at bounding box center [526, 122] width 584 height 16
drag, startPoint x: 277, startPoint y: 116, endPoint x: 244, endPoint y: 141, distance: 41.2
click at [244, 141] on li "Vervoermiddelen" at bounding box center [526, 138] width 584 height 16
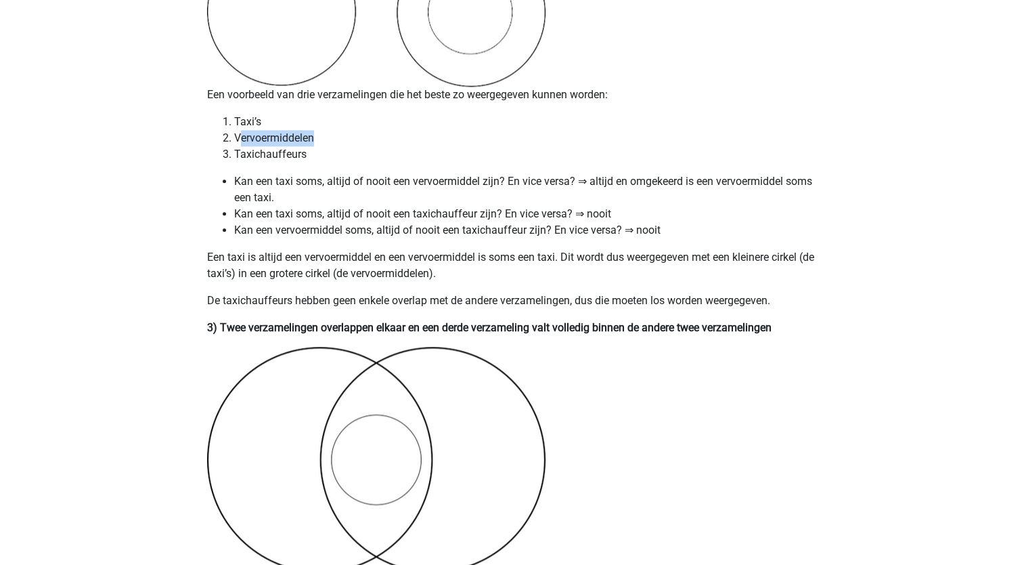
drag, startPoint x: 240, startPoint y: 139, endPoint x: 314, endPoint y: 140, distance: 74.5
click at [314, 140] on li "Vervoermiddelen" at bounding box center [526, 138] width 584 height 16
drag, startPoint x: 314, startPoint y: 140, endPoint x: 261, endPoint y: 158, distance: 55.9
click at [261, 158] on li "Taxichauffeurs" at bounding box center [526, 154] width 584 height 16
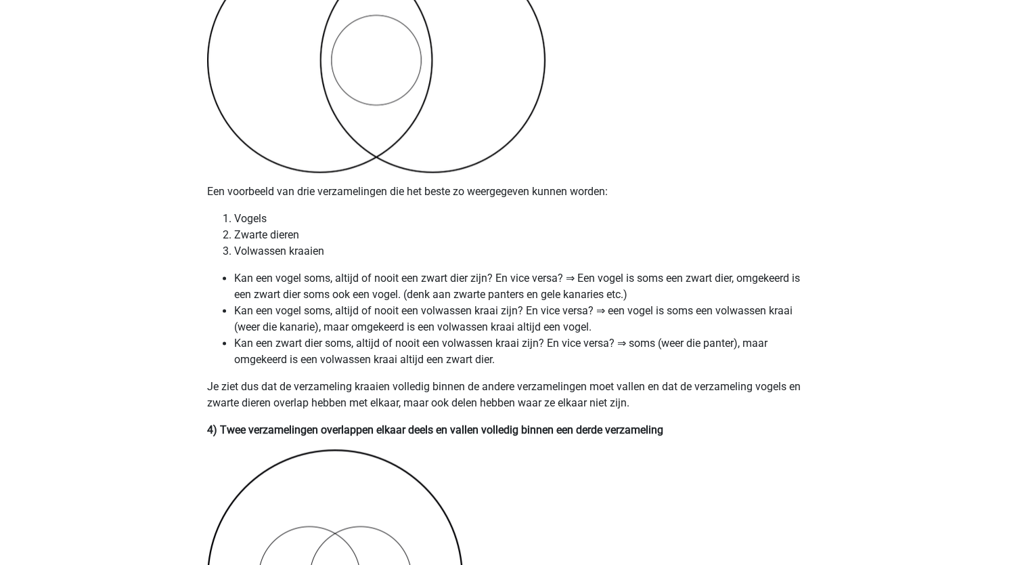
scroll to position [1936, 0]
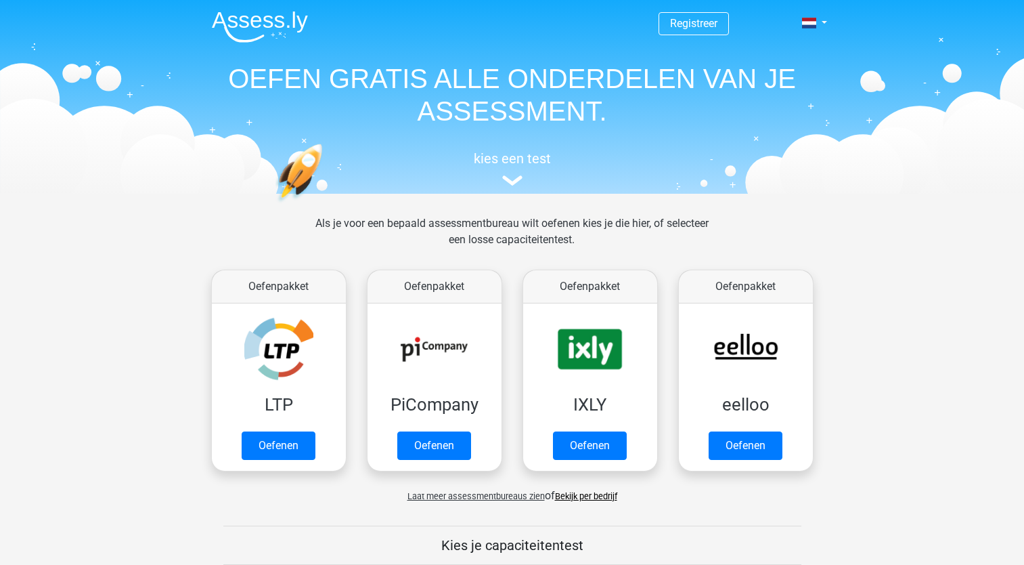
scroll to position [525, 0]
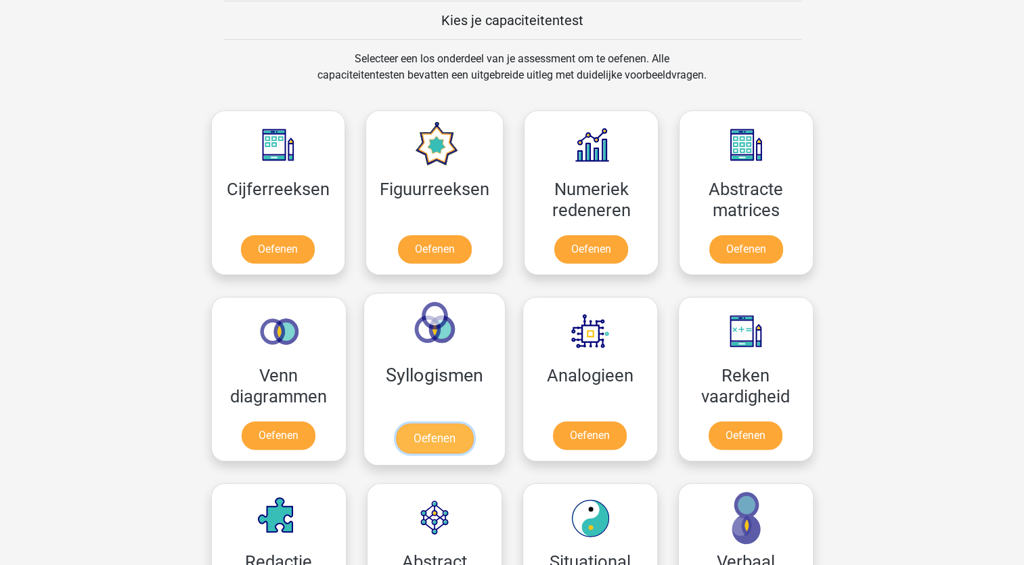
click at [435, 444] on link "Oefenen" at bounding box center [433, 438] width 77 height 30
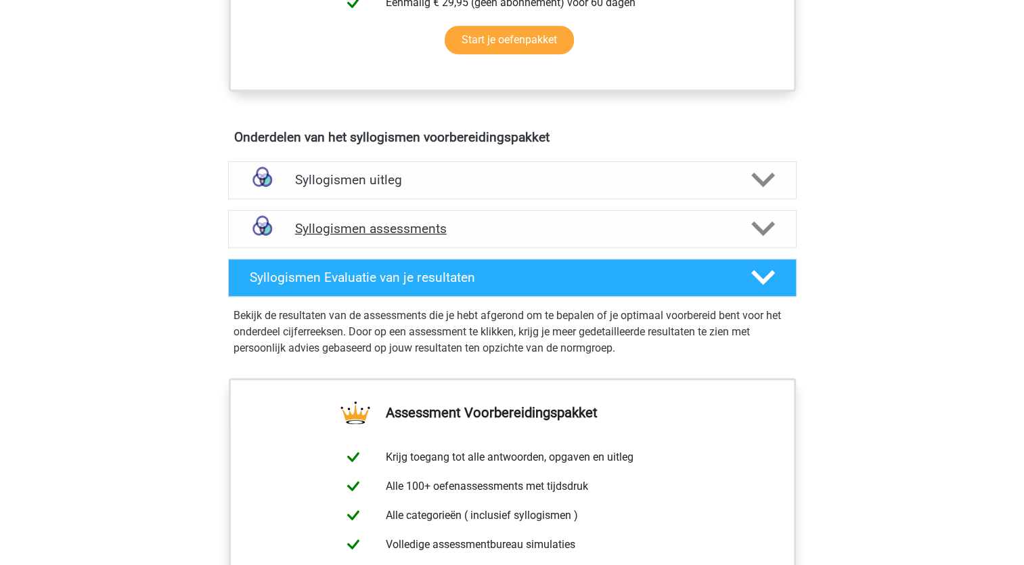
scroll to position [609, 0]
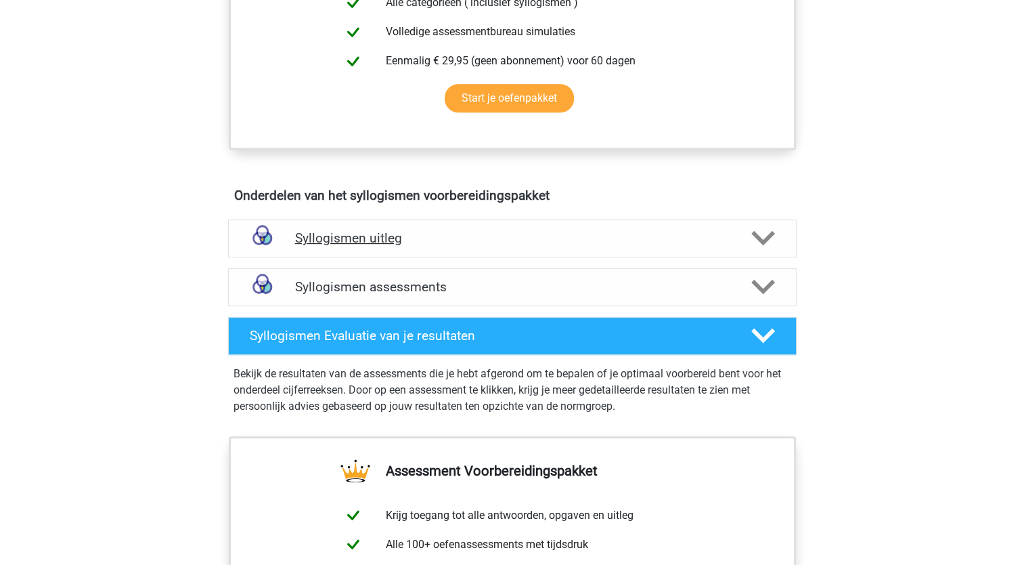
click at [386, 235] on h4 "Syllogismen uitleg" at bounding box center [512, 238] width 435 height 16
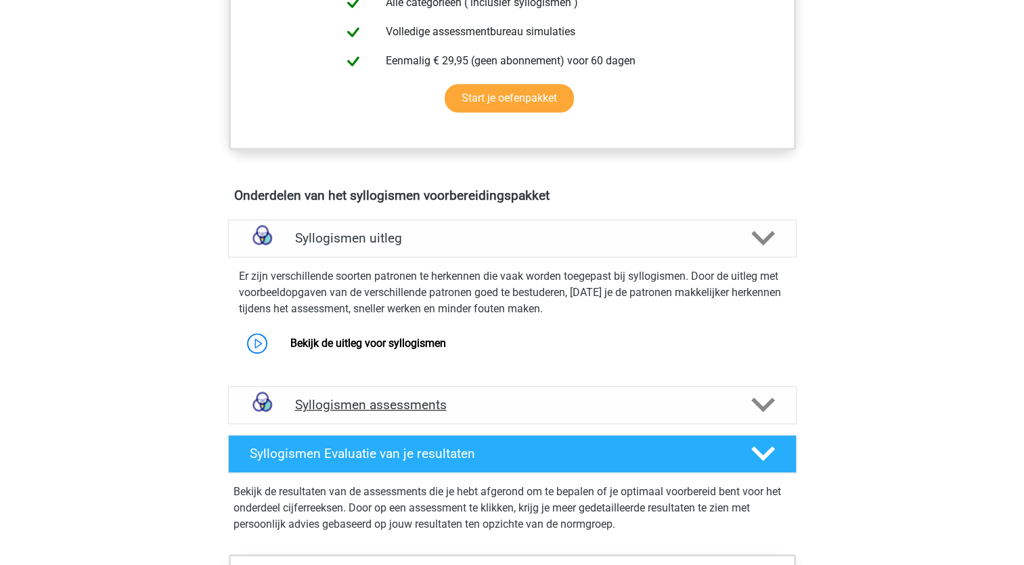
click at [365, 406] on h4 "Syllogismen assessments" at bounding box center [512, 405] width 435 height 16
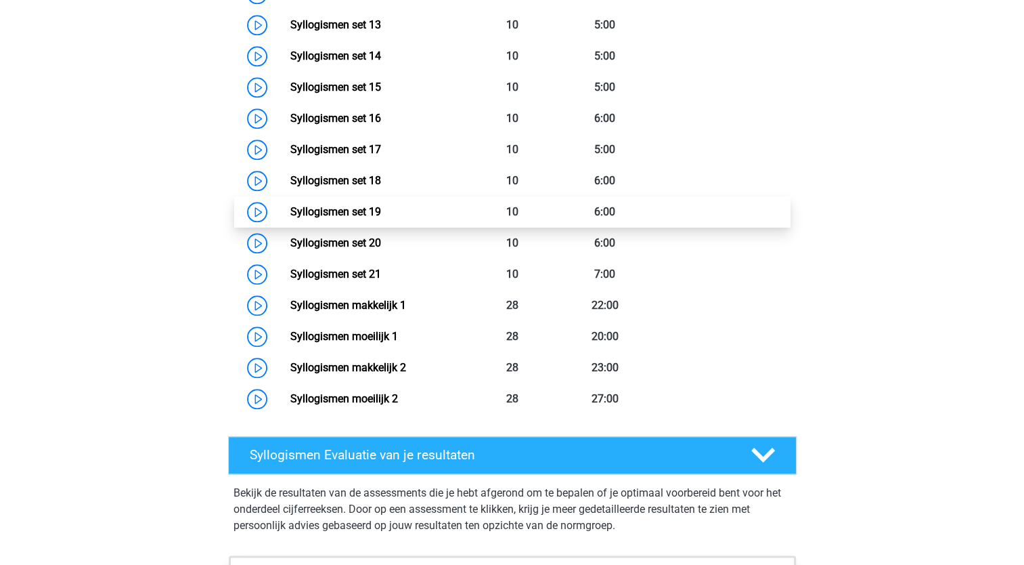
scroll to position [1489, 0]
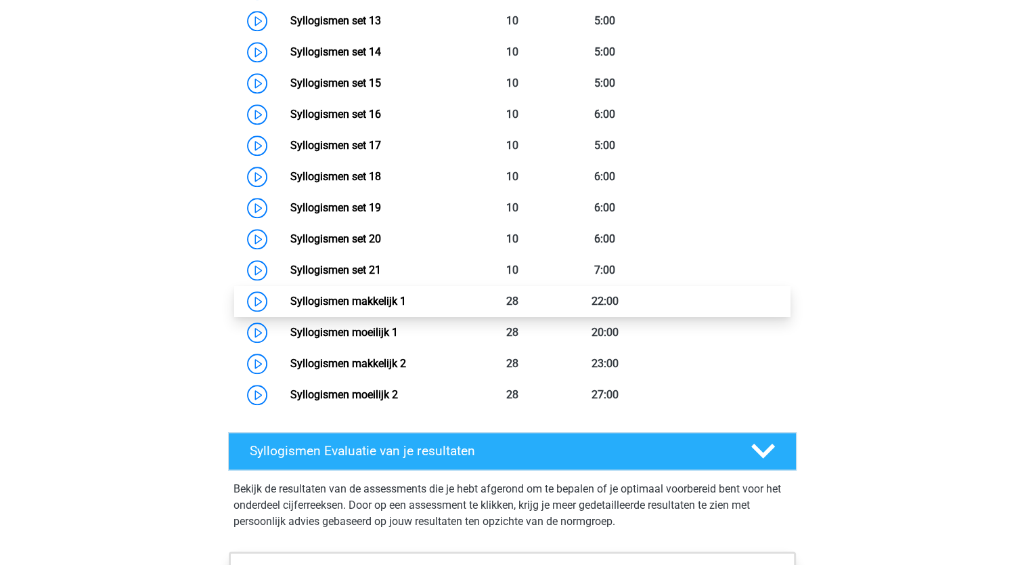
click at [290, 300] on link "Syllogismen makkelijk 1" at bounding box center [348, 300] width 116 height 13
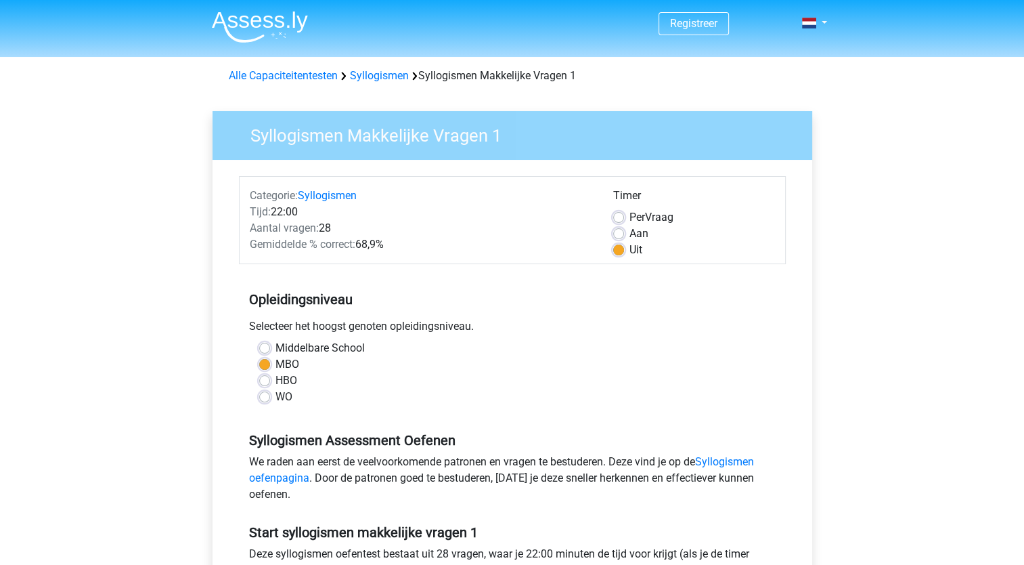
click at [276, 351] on label "Middelbare School" at bounding box center [320, 348] width 89 height 16
click at [261, 351] on input "Middelbare School" at bounding box center [264, 347] width 11 height 14
radio input "true"
click at [276, 364] on label "MBO" at bounding box center [288, 364] width 24 height 16
click at [264, 364] on input "MBO" at bounding box center [264, 363] width 11 height 14
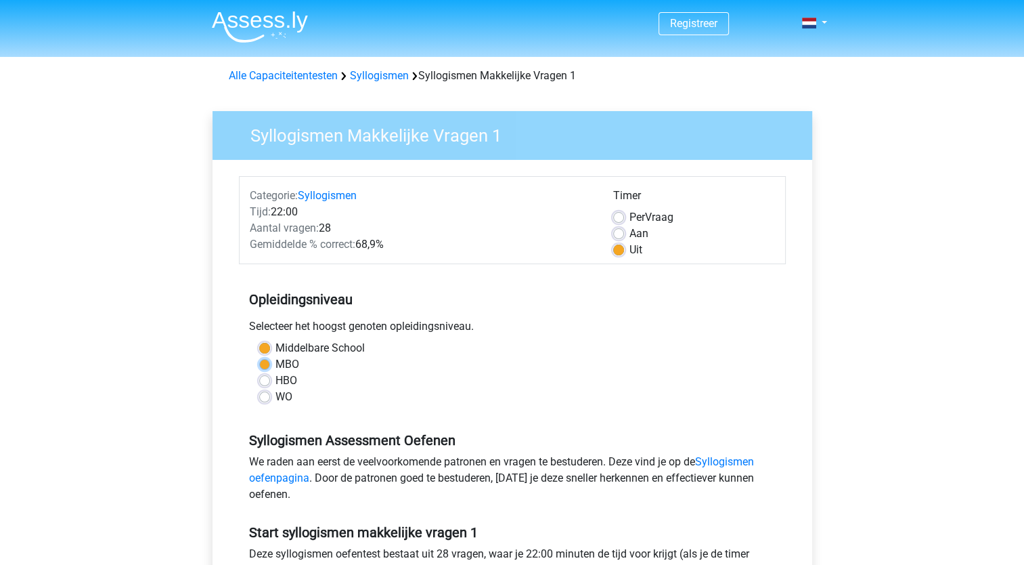
radio input "true"
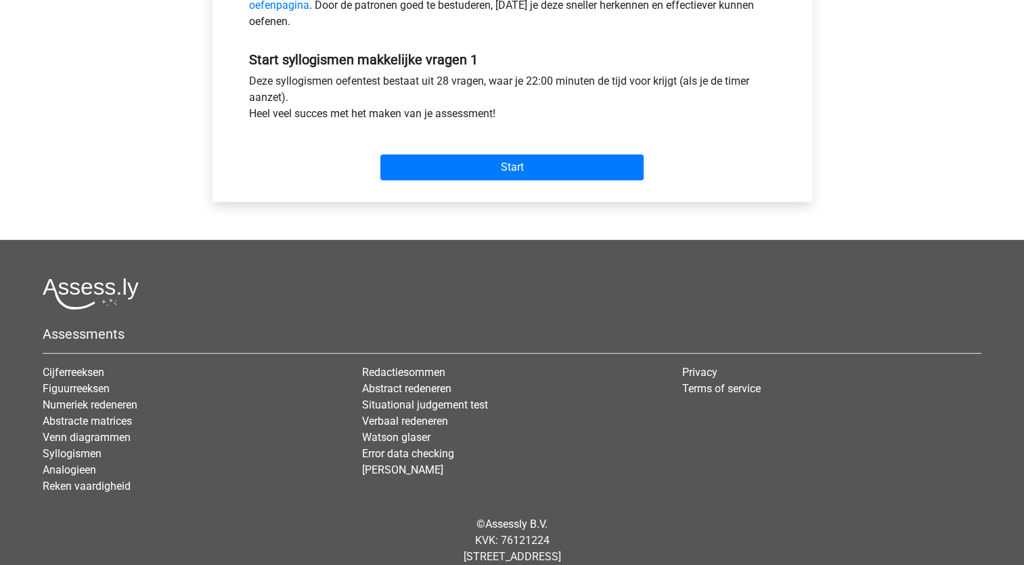
scroll to position [474, 0]
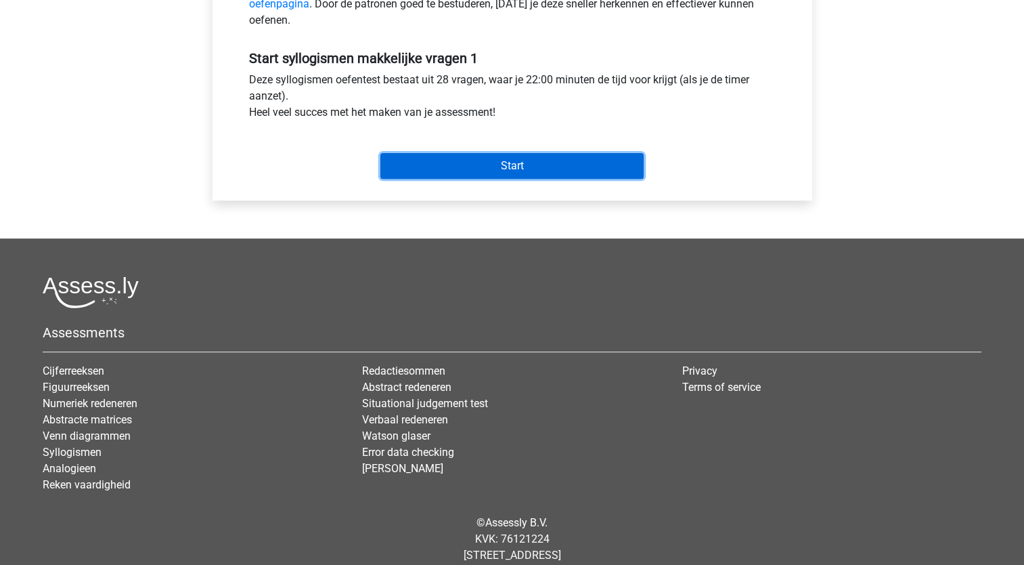
click at [516, 171] on input "Start" at bounding box center [511, 166] width 263 height 26
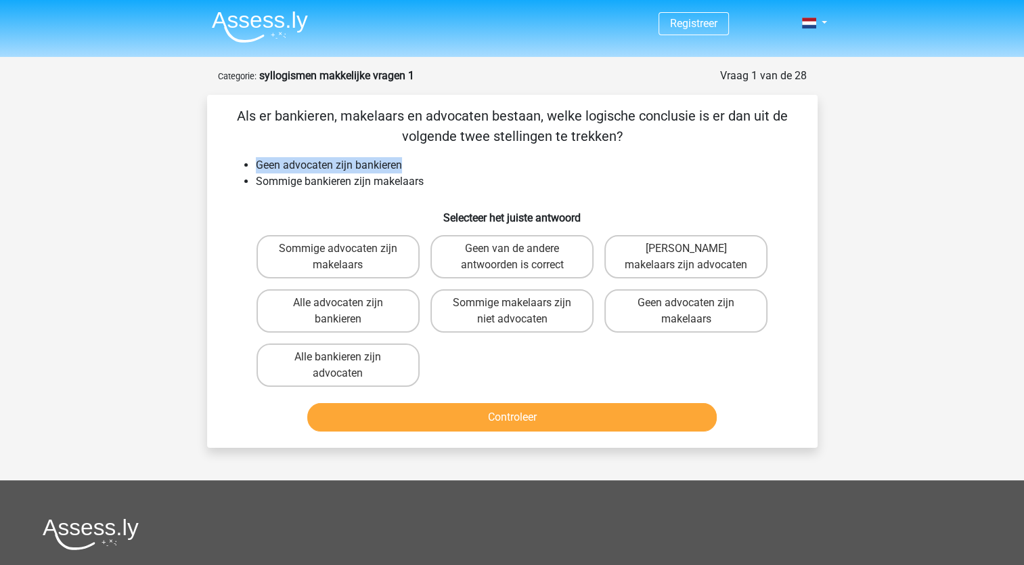
drag, startPoint x: 255, startPoint y: 162, endPoint x: 408, endPoint y: 162, distance: 152.3
click at [408, 162] on li "Geen advocaten zijn bankieren" at bounding box center [526, 165] width 540 height 16
drag, startPoint x: 408, startPoint y: 162, endPoint x: 363, endPoint y: 185, distance: 50.6
click at [363, 185] on li "Sommige bankieren zijn makelaars" at bounding box center [526, 181] width 540 height 16
drag, startPoint x: 289, startPoint y: 164, endPoint x: 431, endPoint y: 158, distance: 141.6
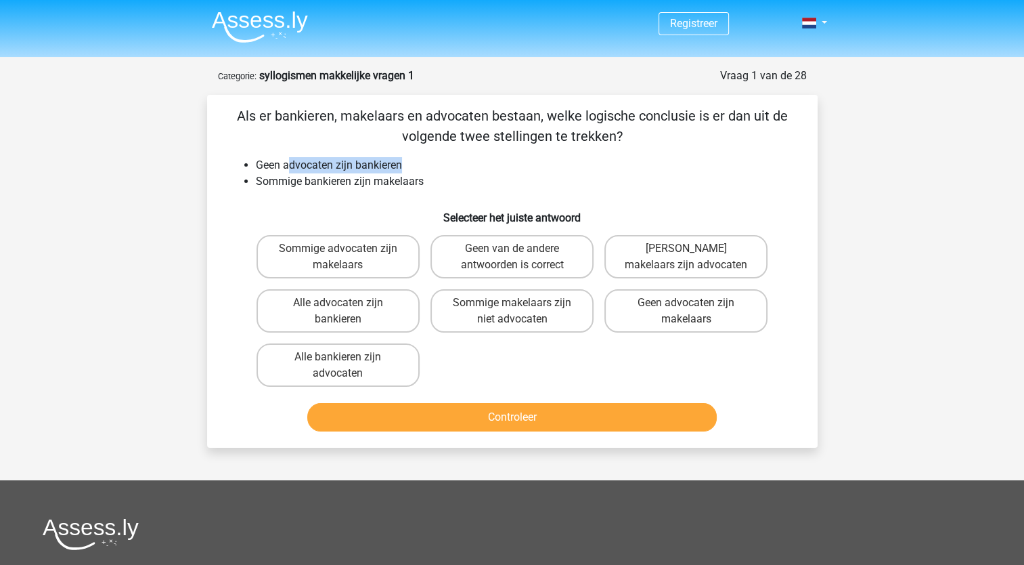
click at [431, 158] on li "Geen advocaten zijn bankieren" at bounding box center [526, 165] width 540 height 16
drag, startPoint x: 431, startPoint y: 158, endPoint x: 364, endPoint y: 183, distance: 70.9
click at [364, 183] on li "Sommige bankieren zijn makelaars" at bounding box center [526, 181] width 540 height 16
drag, startPoint x: 257, startPoint y: 183, endPoint x: 452, endPoint y: 202, distance: 195.9
click at [452, 202] on div "Als er bankieren, makelaars en advocaten bestaan, welke logische conclusie is e…" at bounding box center [513, 271] width 600 height 331
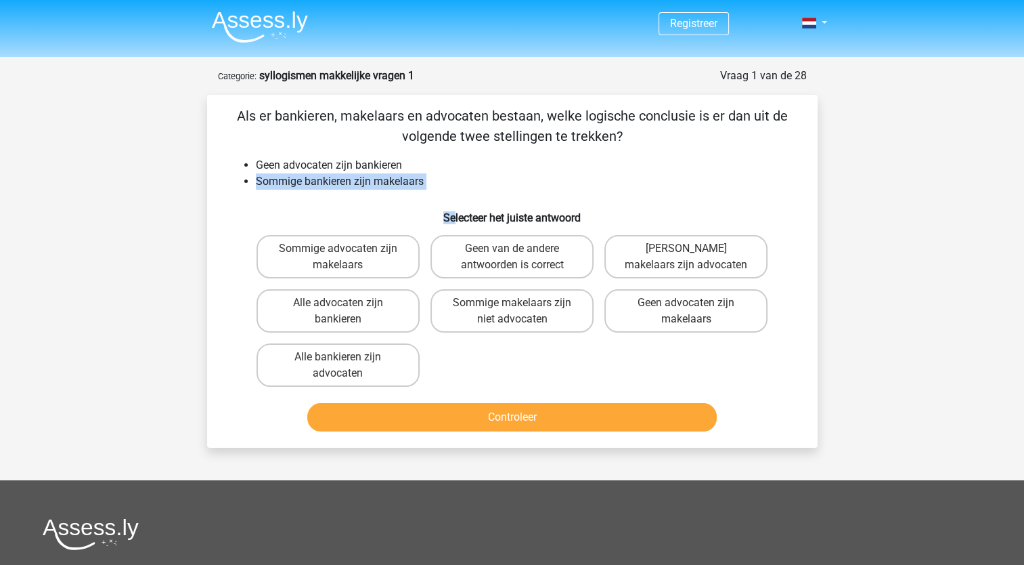
click at [453, 196] on div "Als er bankieren, makelaars en advocaten bestaan, welke logische conclusie is e…" at bounding box center [513, 271] width 600 height 331
click at [527, 208] on h6 "Selecteer het juiste antwoord" at bounding box center [512, 212] width 567 height 24
click at [468, 261] on label "Geen van de andere antwoorden is correct" at bounding box center [512, 256] width 163 height 43
click at [512, 257] on input "Geen van de andere antwoorden is correct" at bounding box center [516, 252] width 9 height 9
radio input "true"
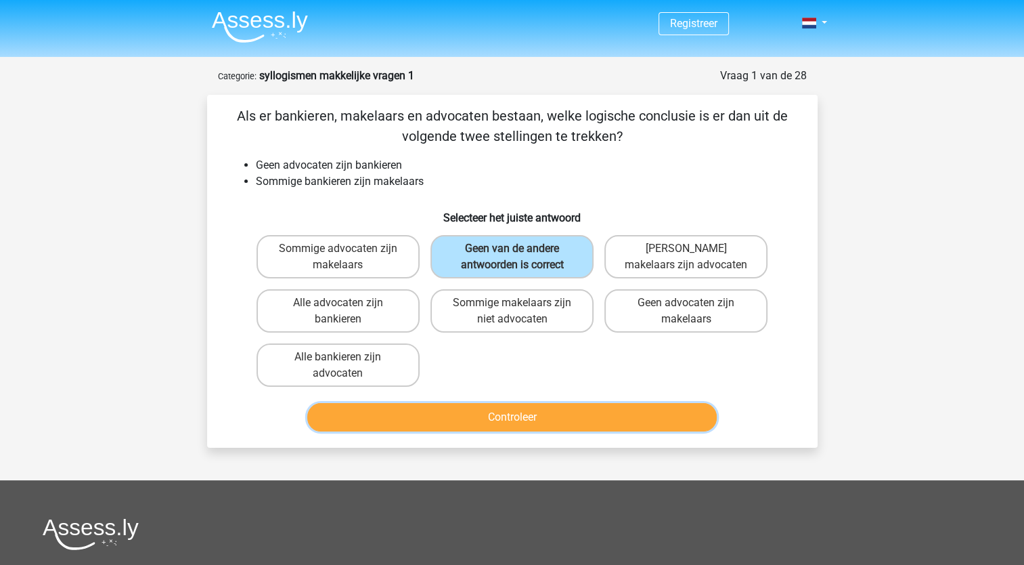
click at [482, 420] on button "Controleer" at bounding box center [512, 417] width 410 height 28
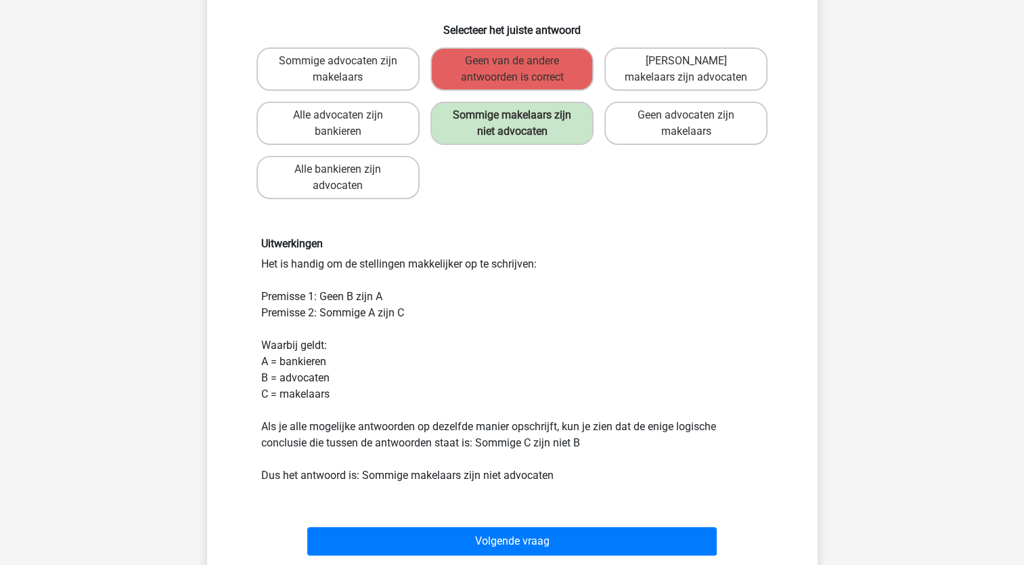
scroll to position [68, 0]
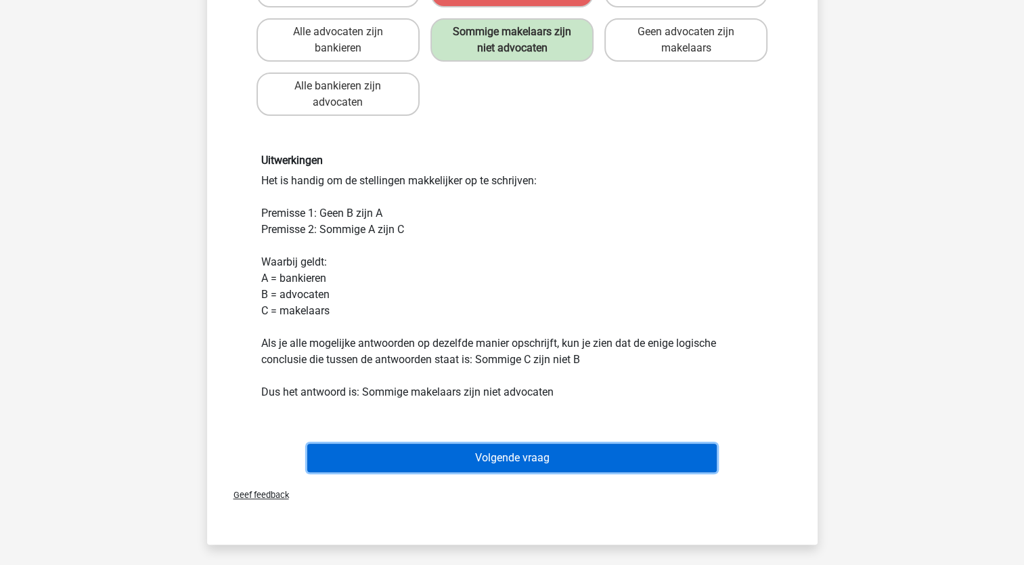
click at [518, 461] on button "Volgende vraag" at bounding box center [512, 457] width 410 height 28
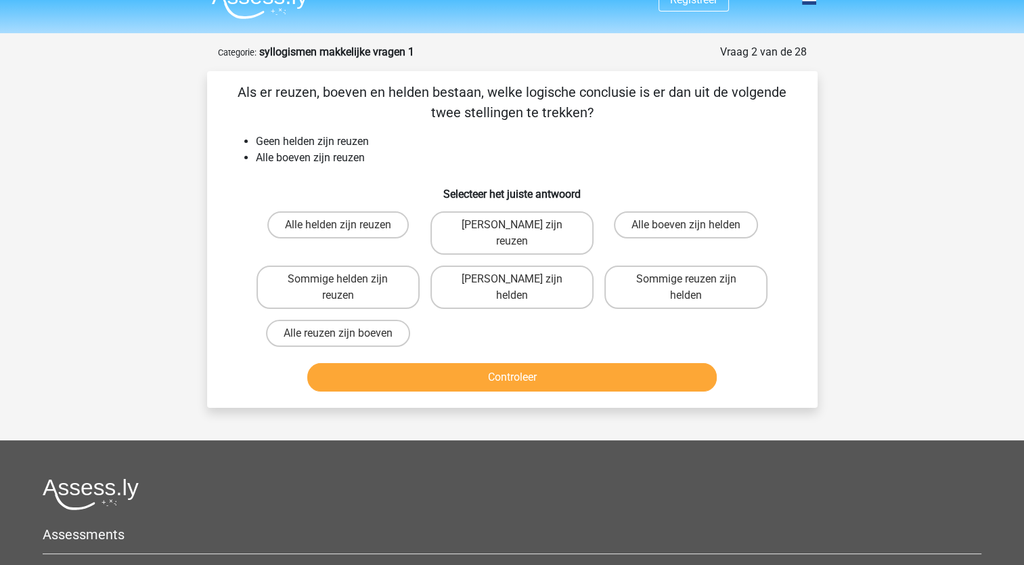
scroll to position [0, 0]
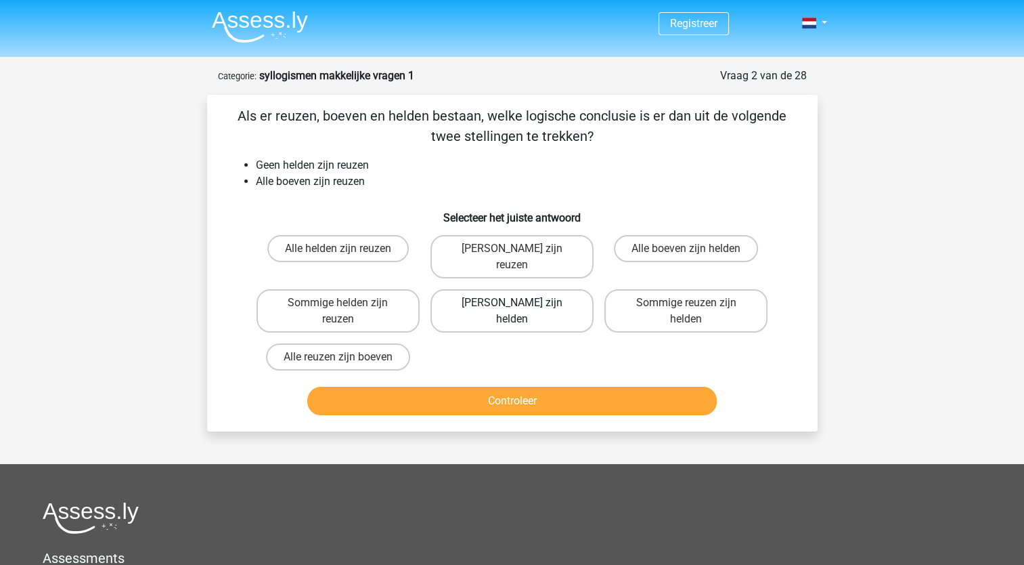
click at [477, 289] on label "Geen boeven zijn helden" at bounding box center [512, 310] width 163 height 43
click at [512, 303] on input "Geen boeven zijn helden" at bounding box center [516, 307] width 9 height 9
radio input "true"
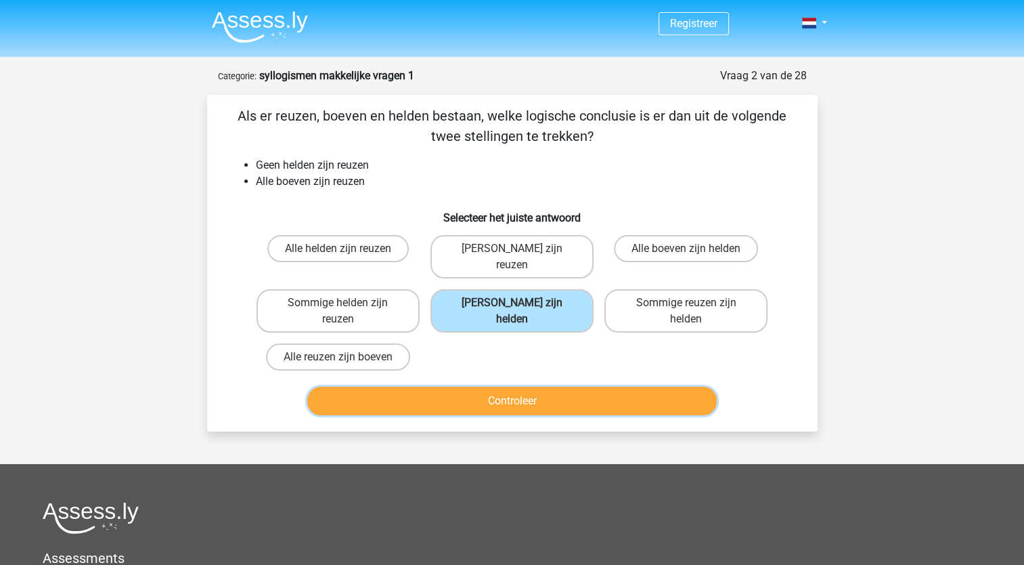
click at [518, 389] on button "Controleer" at bounding box center [512, 401] width 410 height 28
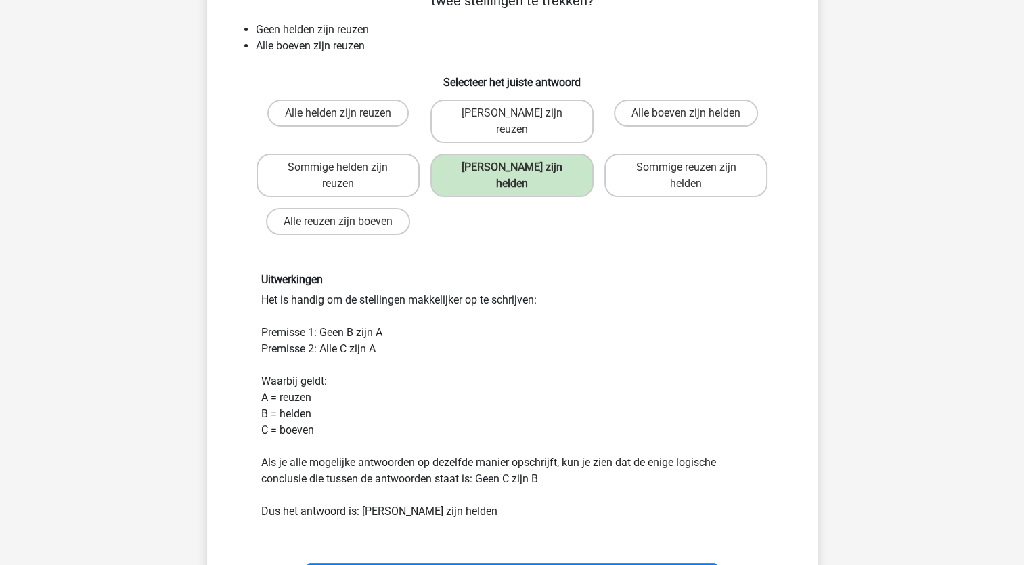
scroll to position [203, 0]
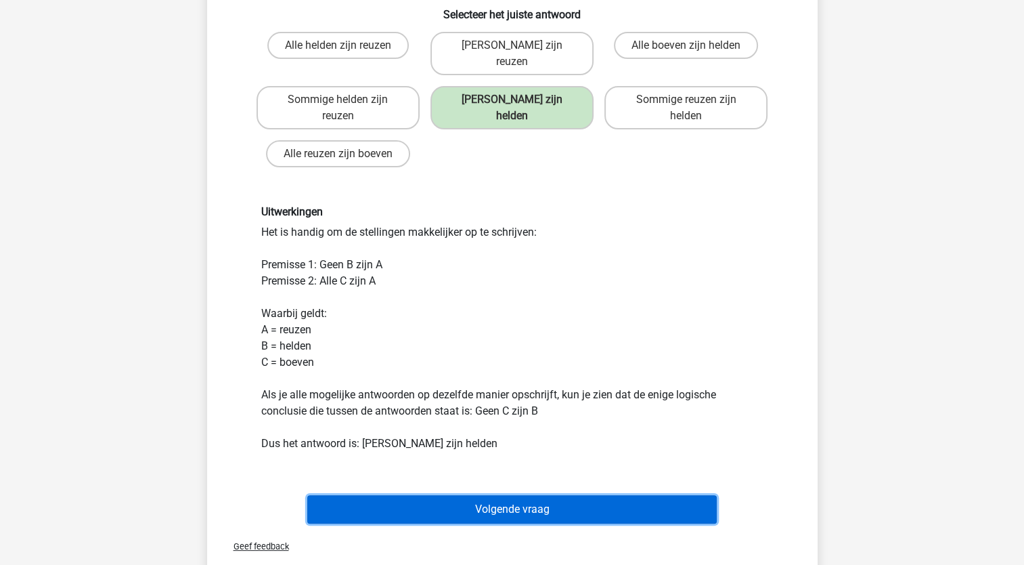
click at [501, 499] on button "Volgende vraag" at bounding box center [512, 509] width 410 height 28
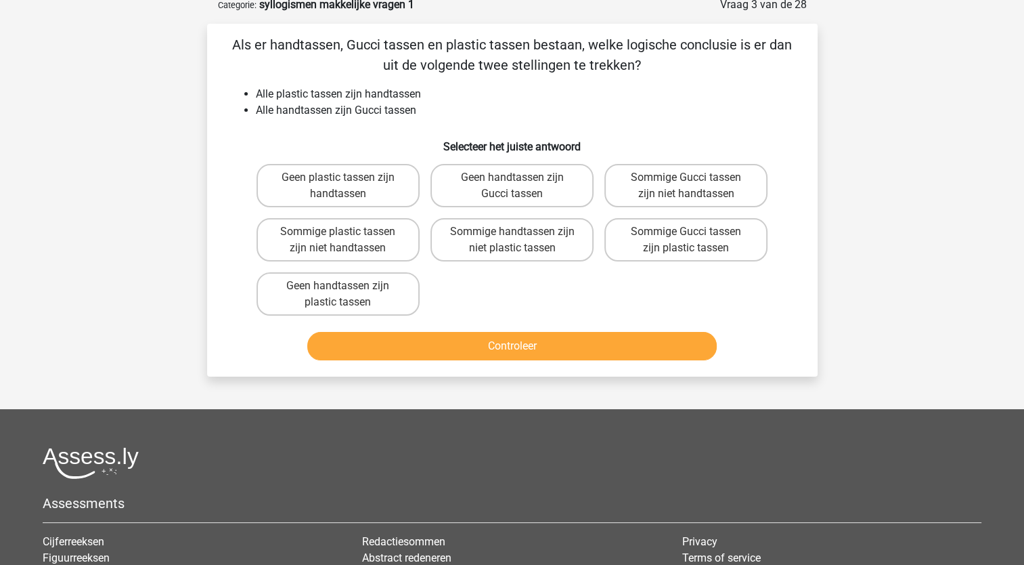
scroll to position [68, 0]
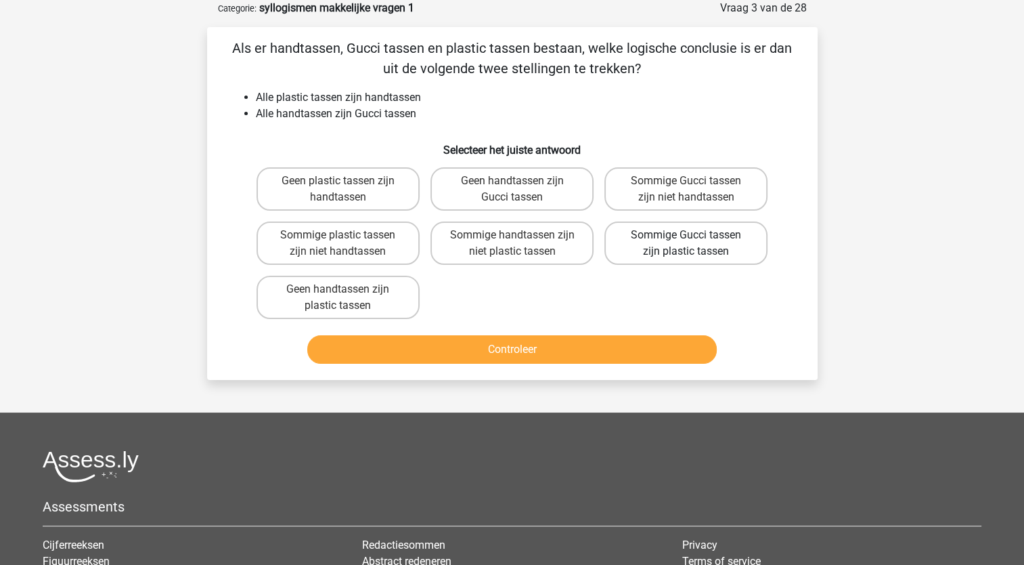
click at [672, 248] on label "Sommige Gucci tassen zijn plastic tassen" at bounding box center [685, 242] width 163 height 43
click at [686, 244] on input "Sommige Gucci tassen zijn plastic tassen" at bounding box center [690, 239] width 9 height 9
radio input "true"
click at [556, 288] on div "Geen plastic tassen zijn handtassen Geen handtassen zijn Gucci tassen Sommige G…" at bounding box center [512, 243] width 523 height 162
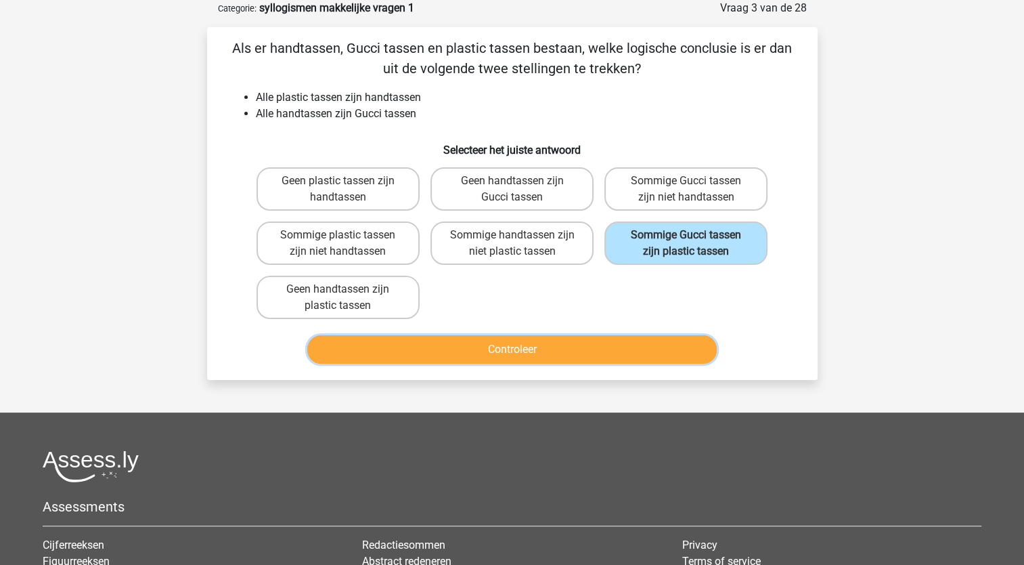
click at [550, 353] on button "Controleer" at bounding box center [512, 349] width 410 height 28
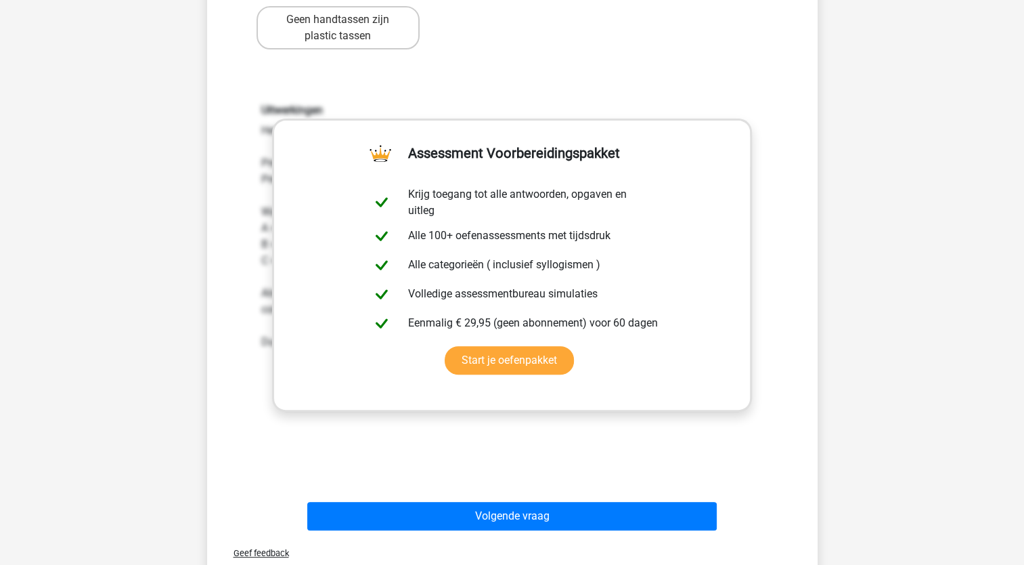
scroll to position [338, 0]
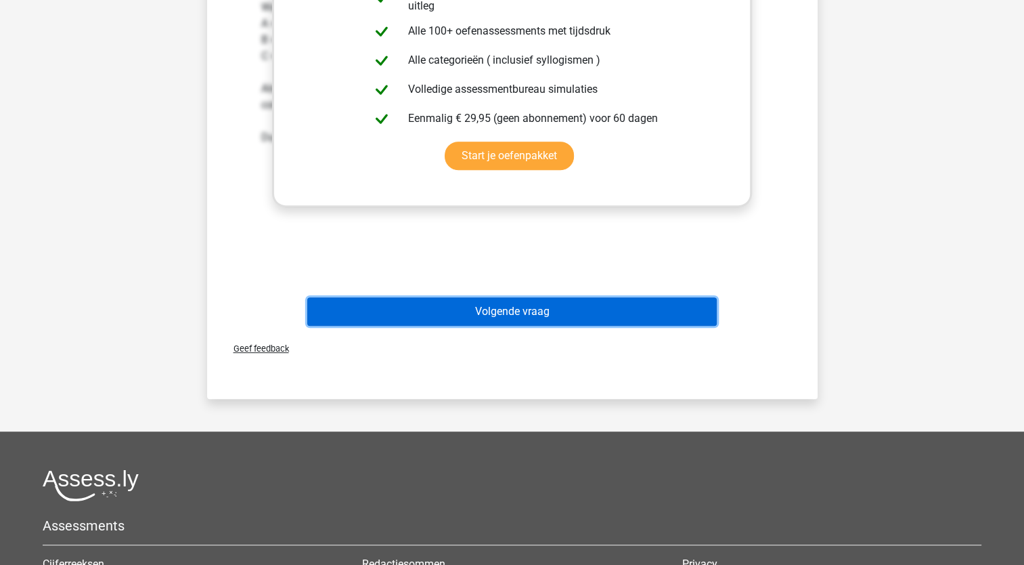
click at [596, 313] on button "Volgende vraag" at bounding box center [512, 311] width 410 height 28
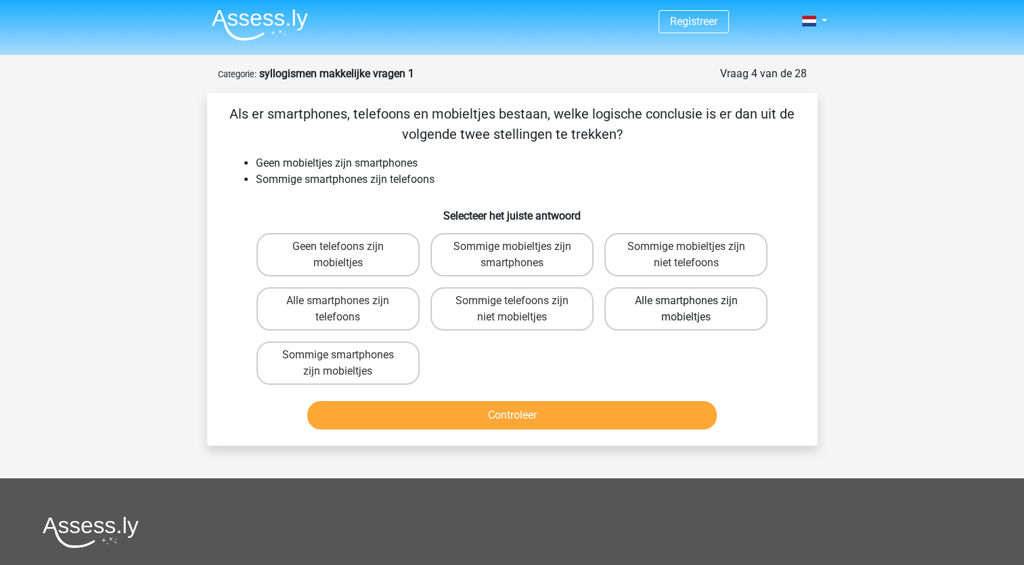
scroll to position [0, 0]
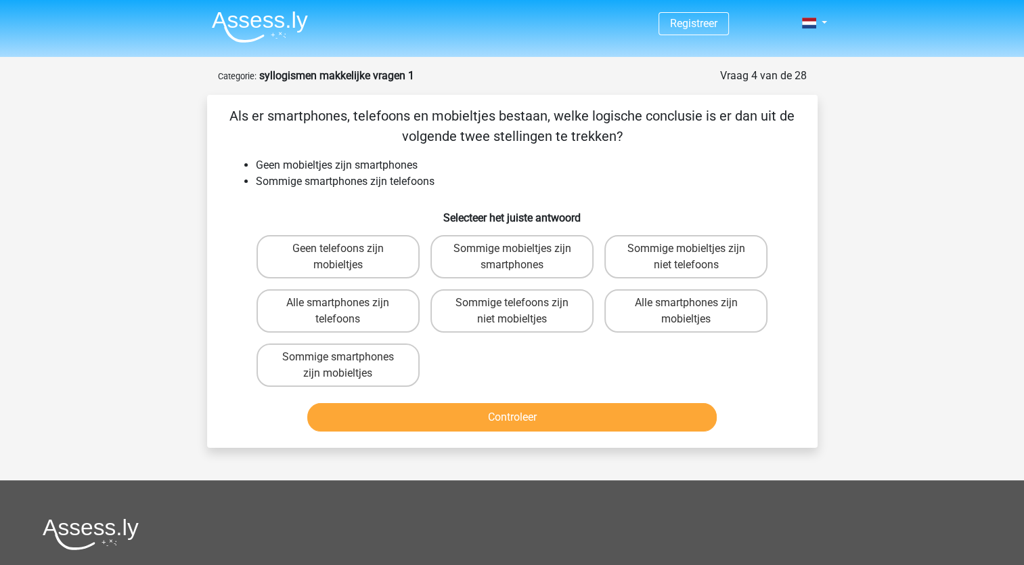
drag, startPoint x: 671, startPoint y: 256, endPoint x: 719, endPoint y: 188, distance: 83.0
click at [719, 188] on li "Sommige smartphones zijn telefoons" at bounding box center [526, 181] width 540 height 16
click at [326, 261] on label "Geen telefoons zijn mobieltjes" at bounding box center [338, 256] width 163 height 43
click at [338, 257] on input "Geen telefoons zijn mobieltjes" at bounding box center [342, 252] width 9 height 9
radio input "true"
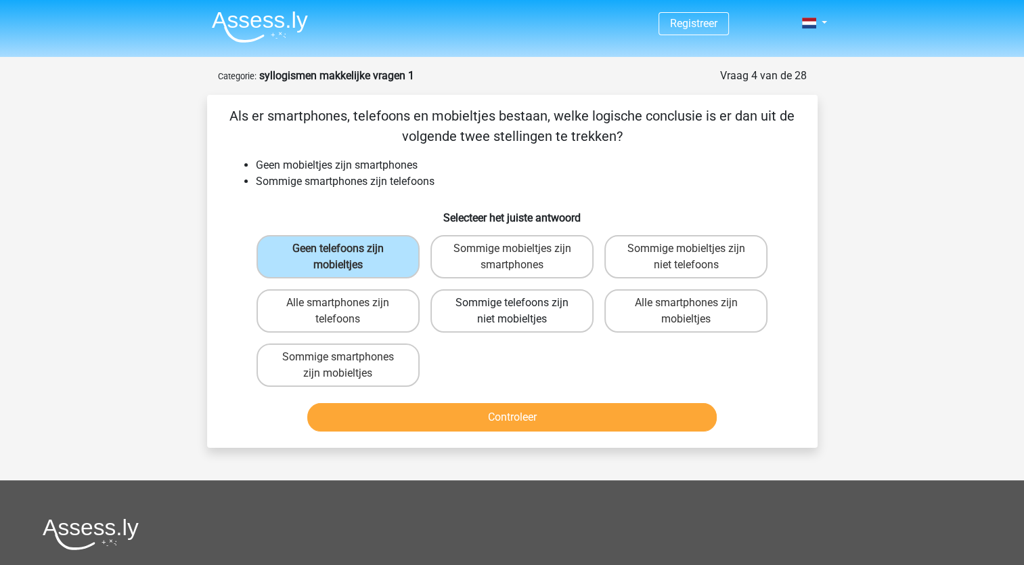
click at [529, 305] on label "Sommige telefoons zijn niet mobieltjes" at bounding box center [512, 310] width 163 height 43
click at [521, 305] on input "Sommige telefoons zijn niet mobieltjes" at bounding box center [516, 307] width 9 height 9
radio input "true"
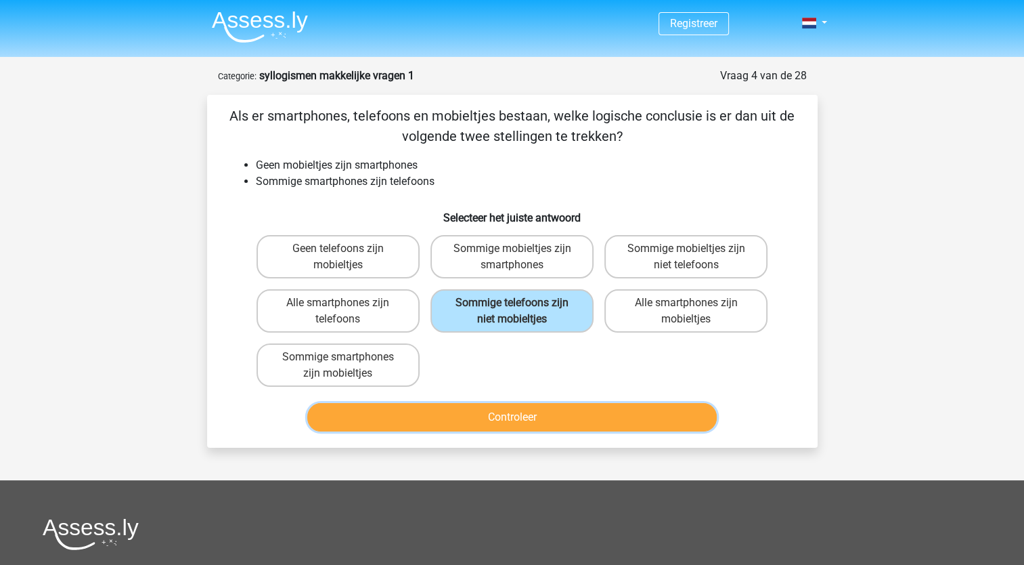
click at [559, 411] on button "Controleer" at bounding box center [512, 417] width 410 height 28
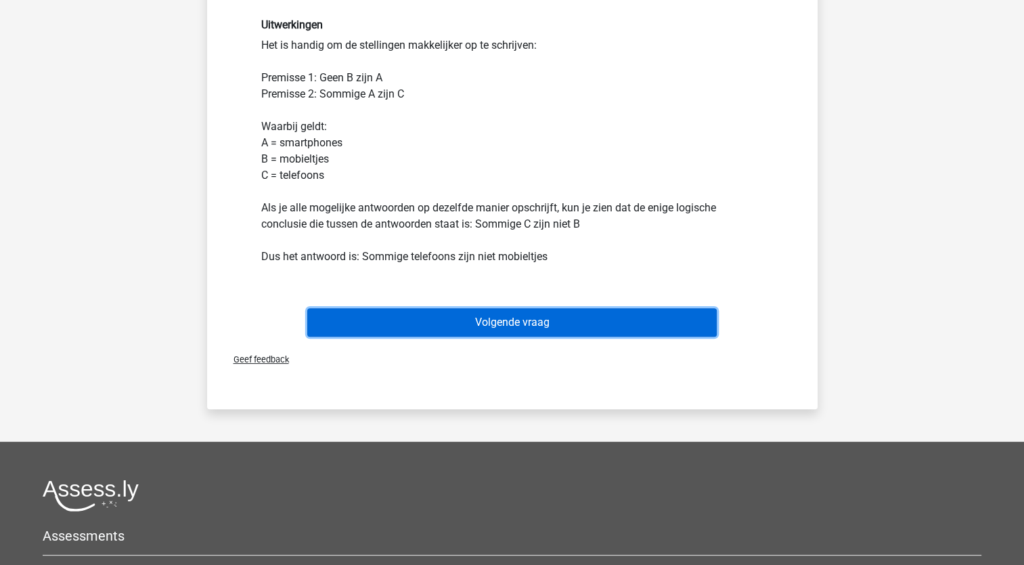
click at [531, 317] on button "Volgende vraag" at bounding box center [512, 322] width 410 height 28
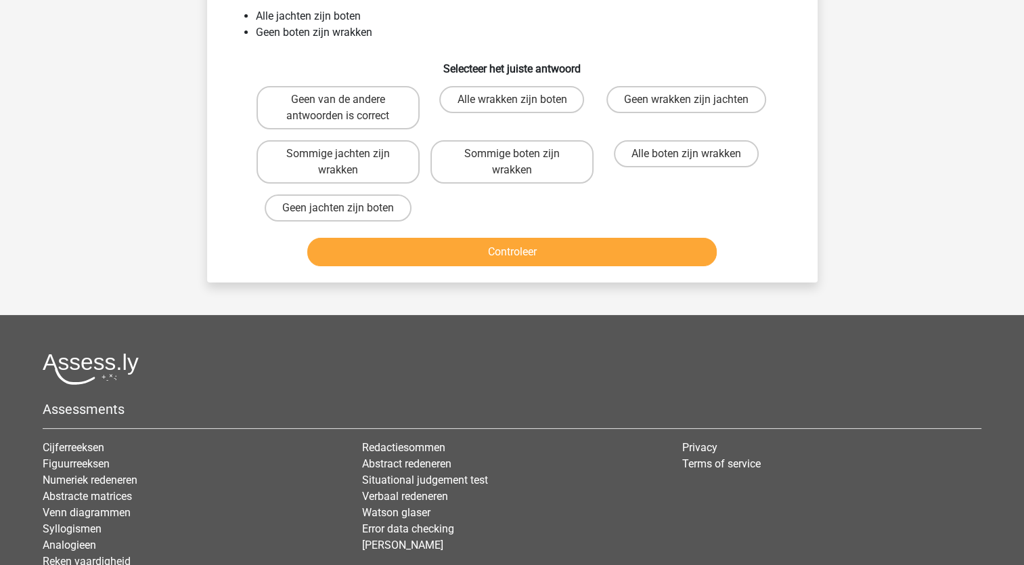
scroll to position [68, 0]
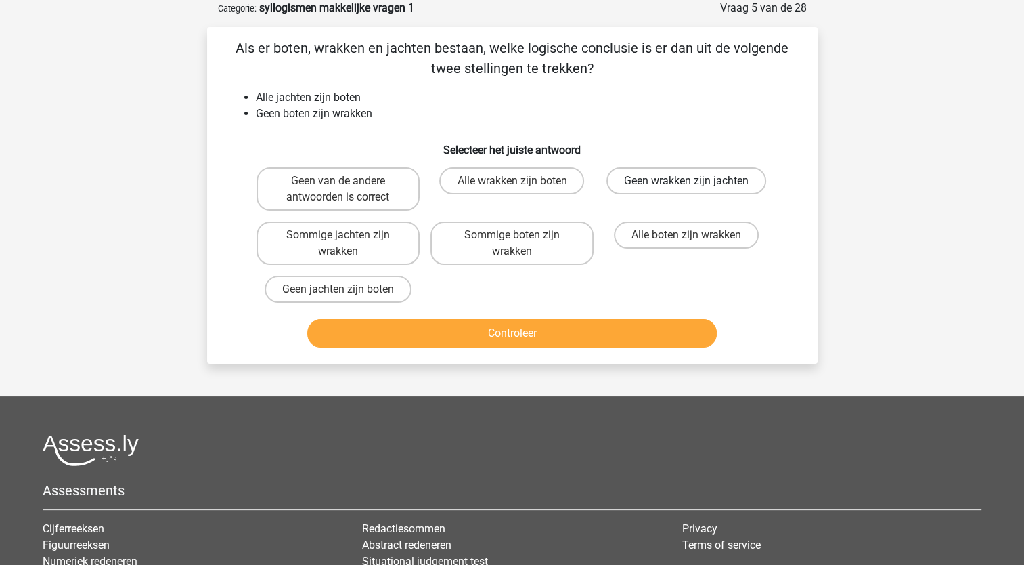
click at [652, 185] on label "Geen wrakken zijn jachten" at bounding box center [687, 180] width 160 height 27
click at [686, 185] on input "Geen wrakken zijn jachten" at bounding box center [690, 185] width 9 height 9
radio input "true"
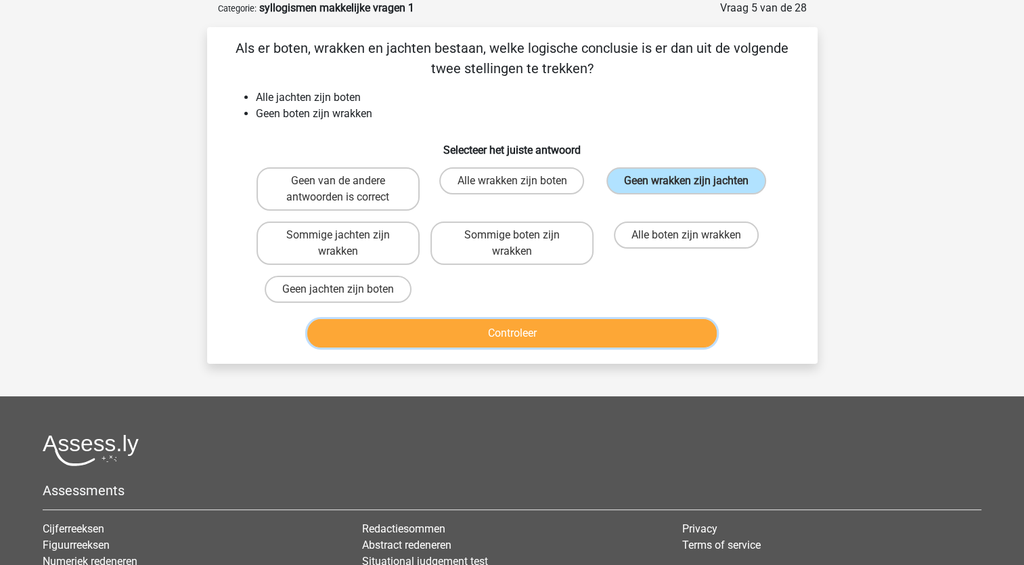
click at [540, 332] on button "Controleer" at bounding box center [512, 333] width 410 height 28
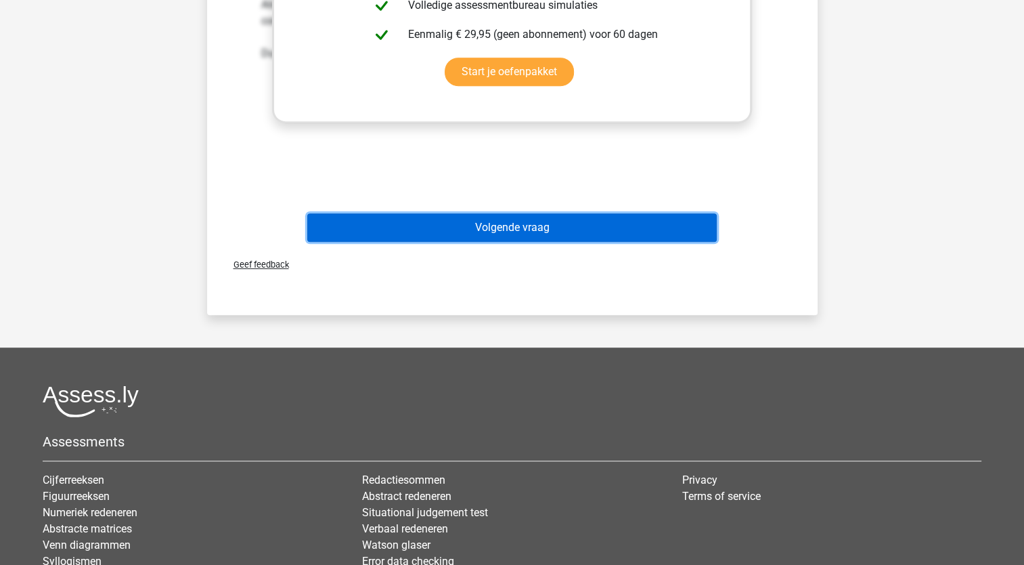
click at [556, 236] on button "Volgende vraag" at bounding box center [512, 227] width 410 height 28
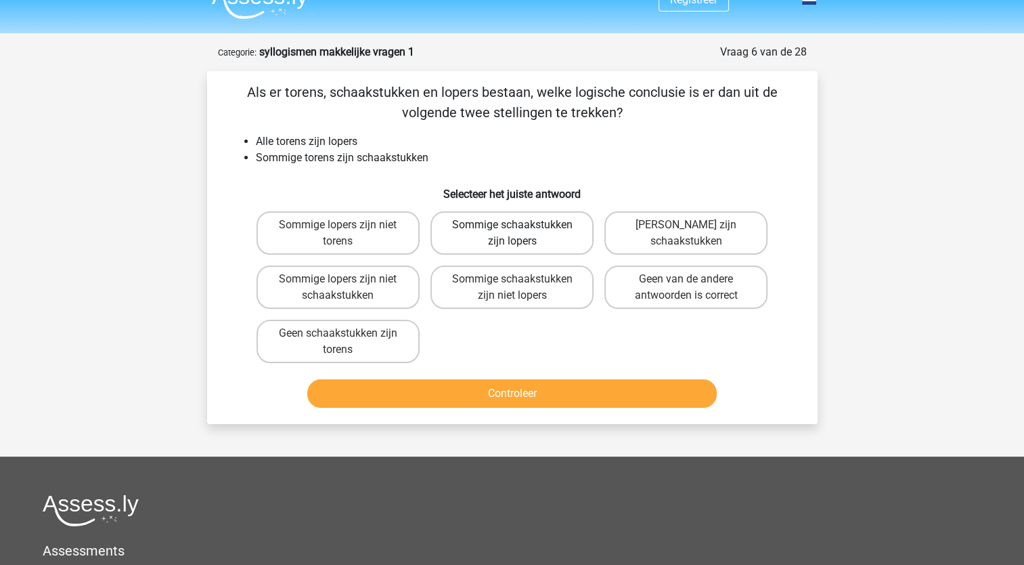
scroll to position [0, 0]
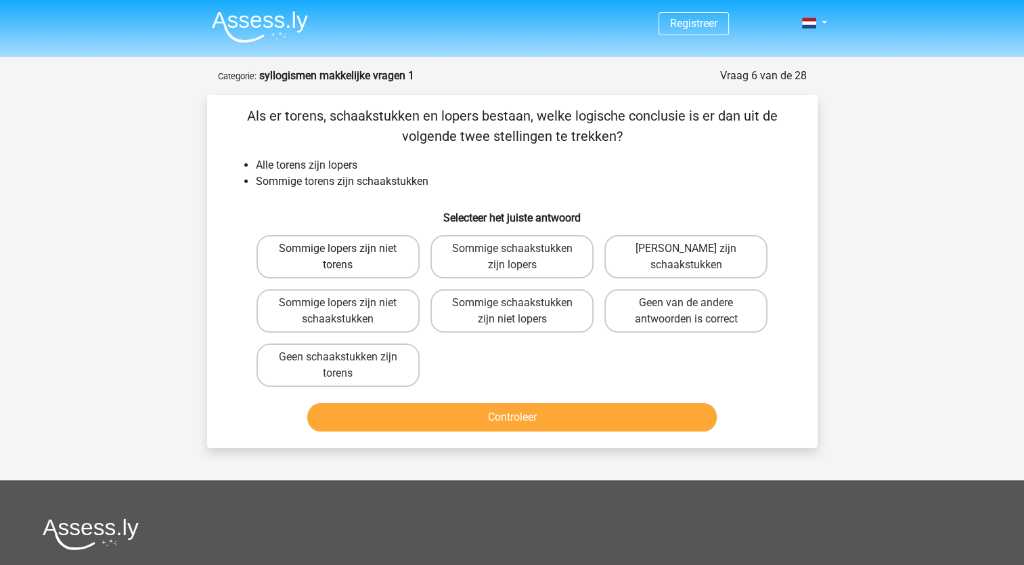
click at [366, 259] on label "Sommige lopers zijn niet torens" at bounding box center [338, 256] width 163 height 43
click at [347, 257] on input "Sommige lopers zijn niet torens" at bounding box center [342, 252] width 9 height 9
radio input "true"
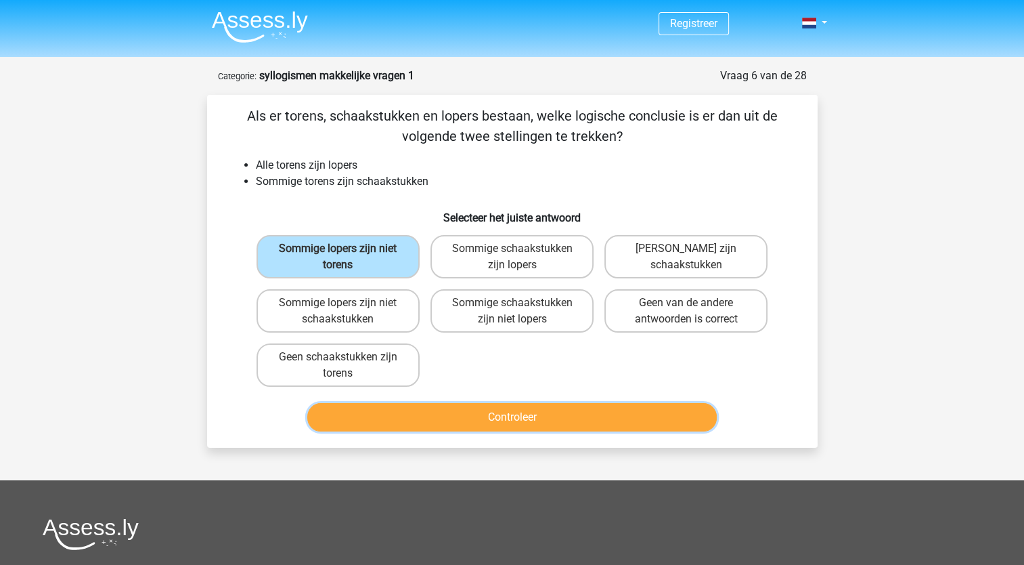
click at [550, 422] on button "Controleer" at bounding box center [512, 417] width 410 height 28
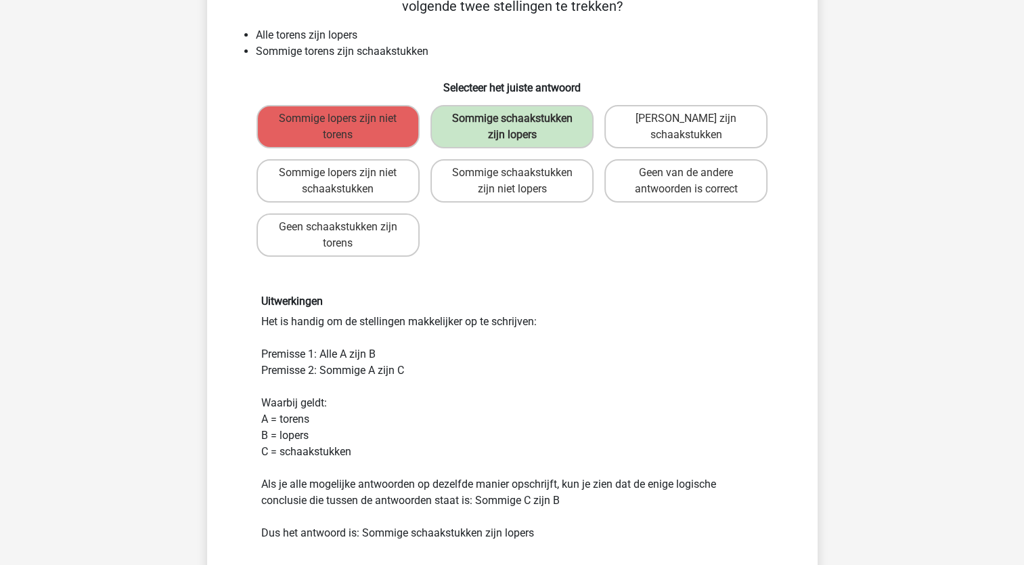
scroll to position [271, 0]
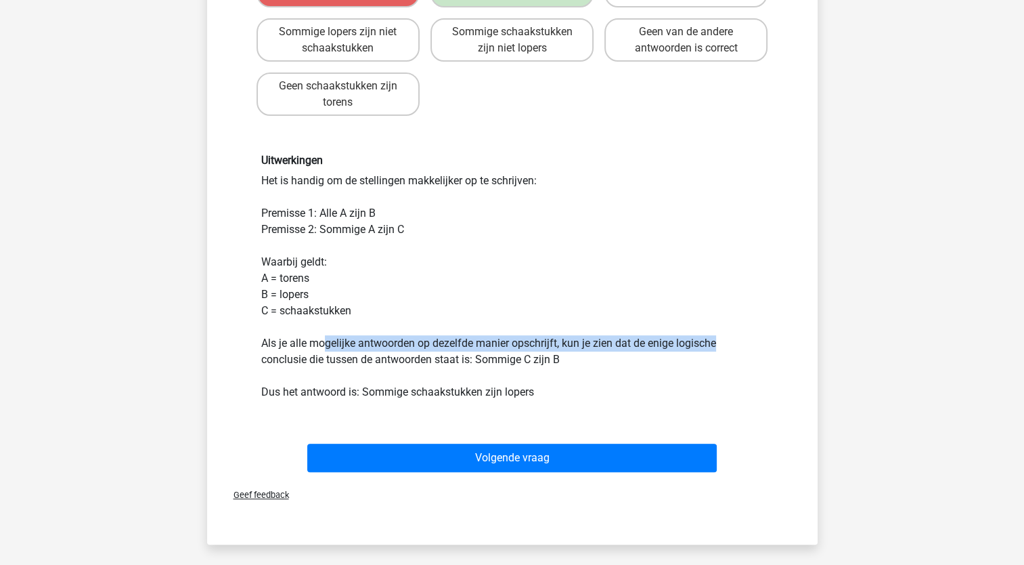
drag, startPoint x: 322, startPoint y: 339, endPoint x: 718, endPoint y: 347, distance: 395.4
click at [718, 347] on div "Uitwerkingen Het is handig om de stellingen makkelijker op te schrijven: Premis…" at bounding box center [512, 277] width 523 height 246
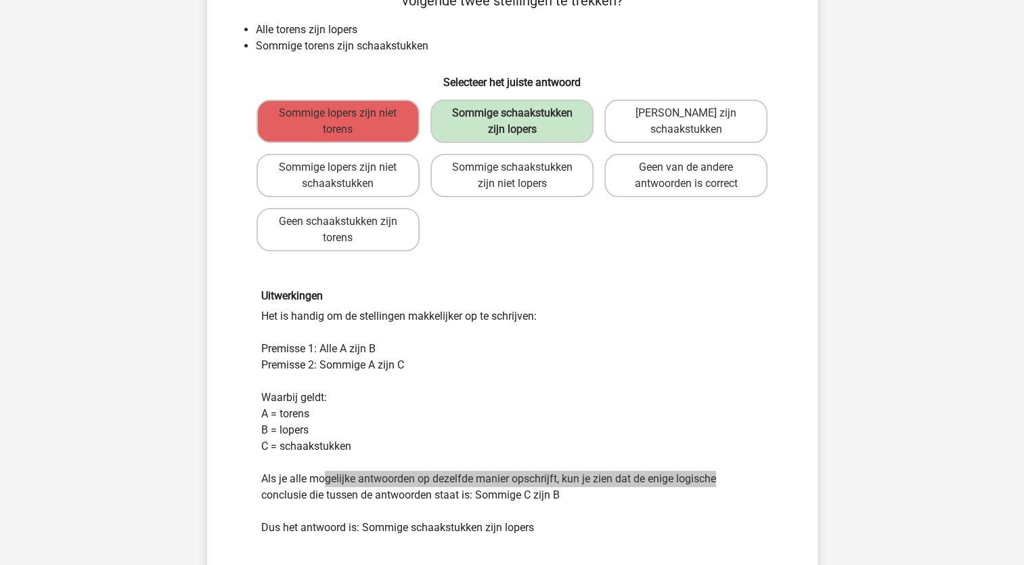
scroll to position [406, 0]
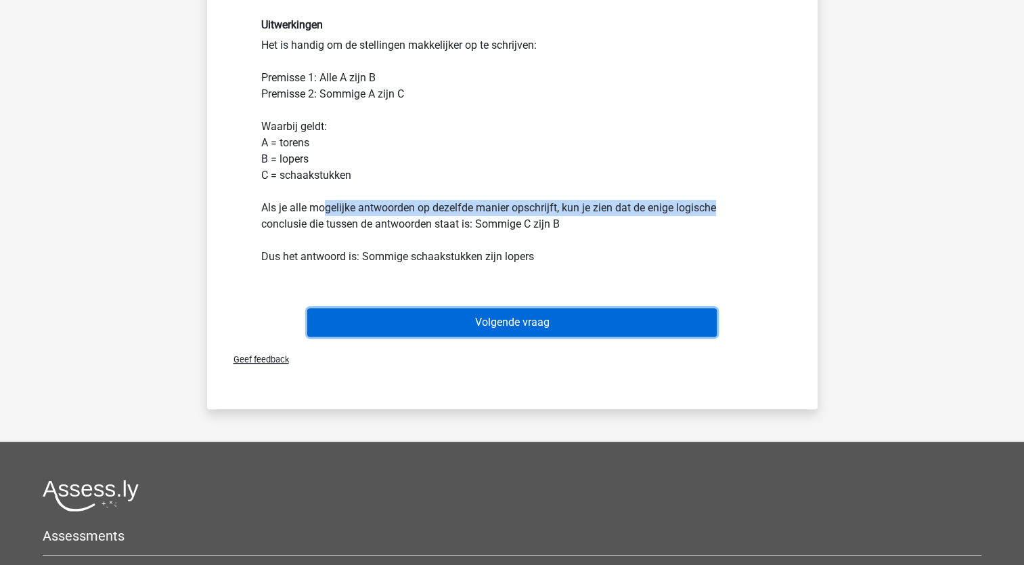
click at [519, 313] on button "Volgende vraag" at bounding box center [512, 322] width 410 height 28
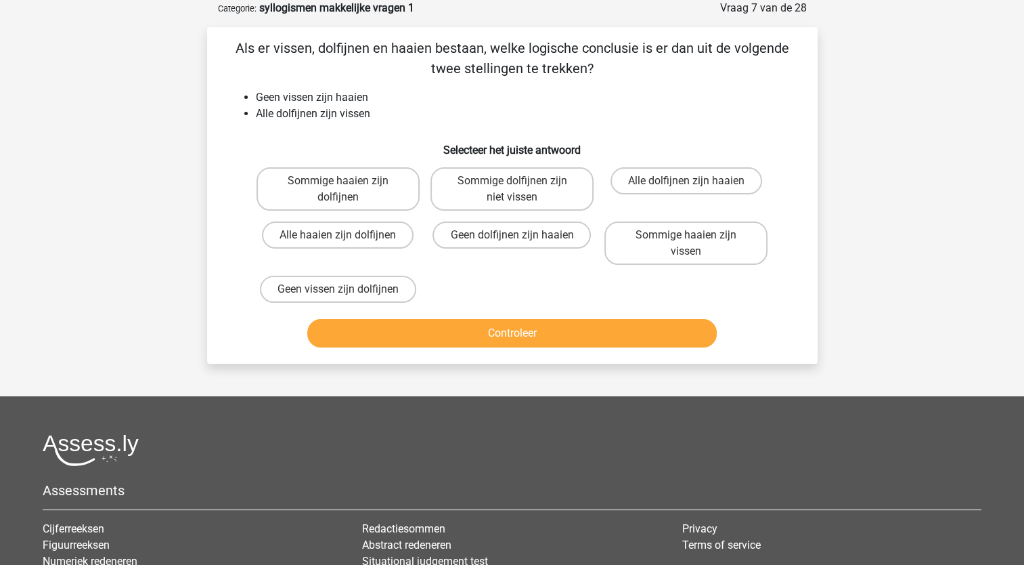
scroll to position [0, 0]
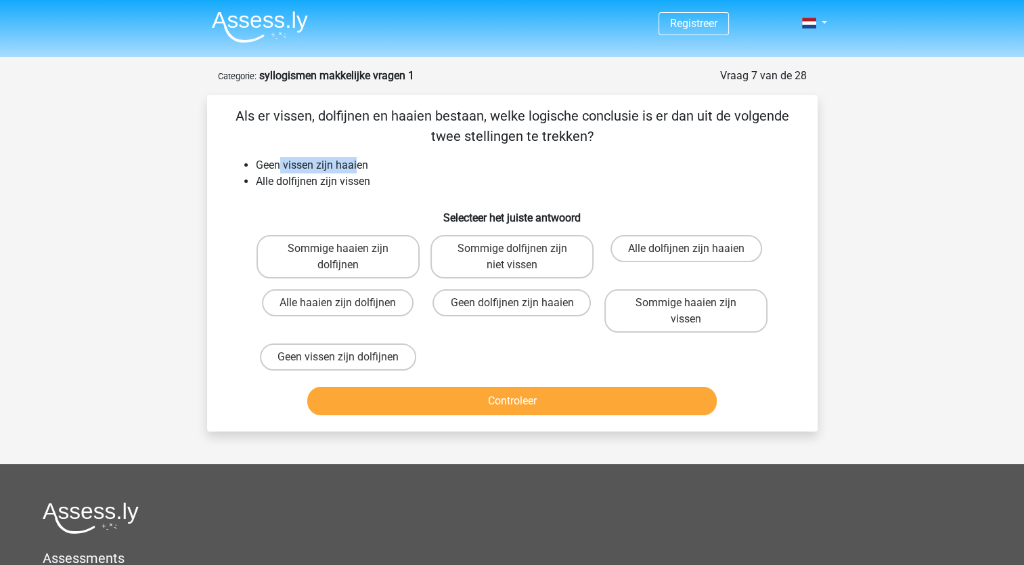
drag, startPoint x: 278, startPoint y: 164, endPoint x: 357, endPoint y: 165, distance: 79.2
click at [357, 165] on li "Geen vissen zijn haaien" at bounding box center [526, 165] width 540 height 16
drag, startPoint x: 357, startPoint y: 165, endPoint x: 466, endPoint y: 183, distance: 110.4
click at [466, 183] on li "Alle dolfijnen zijn vissen" at bounding box center [526, 181] width 540 height 16
click at [481, 303] on label "Geen dolfijnen zijn haaien" at bounding box center [512, 302] width 158 height 27
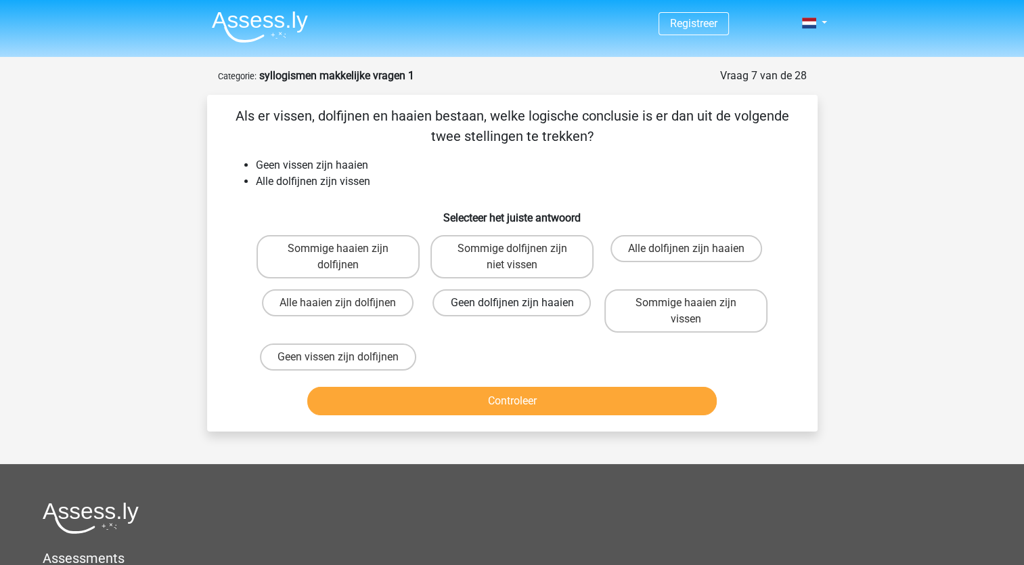
click at [512, 303] on input "Geen dolfijnen zijn haaien" at bounding box center [516, 307] width 9 height 9
radio input "true"
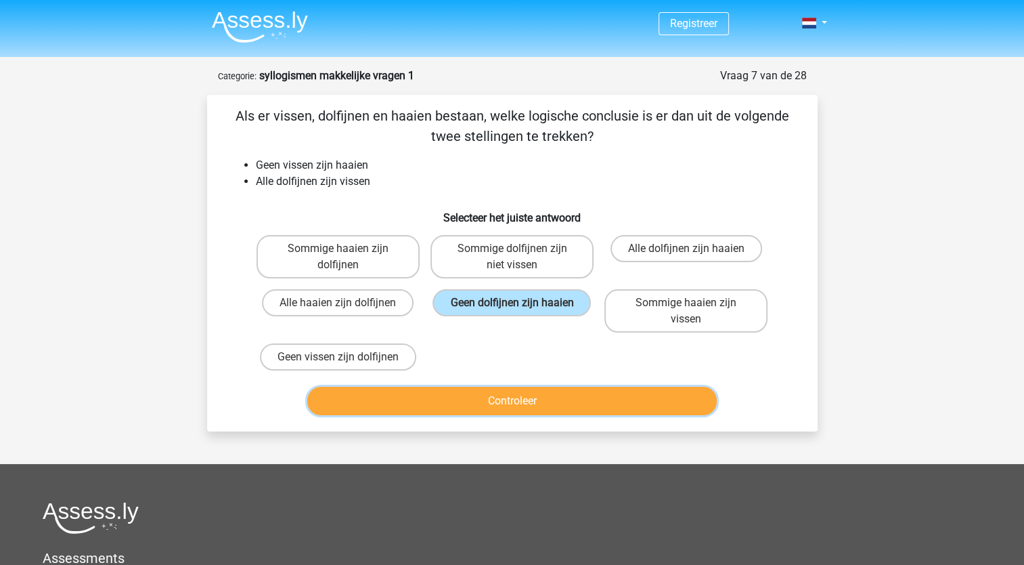
click at [475, 407] on button "Controleer" at bounding box center [512, 401] width 410 height 28
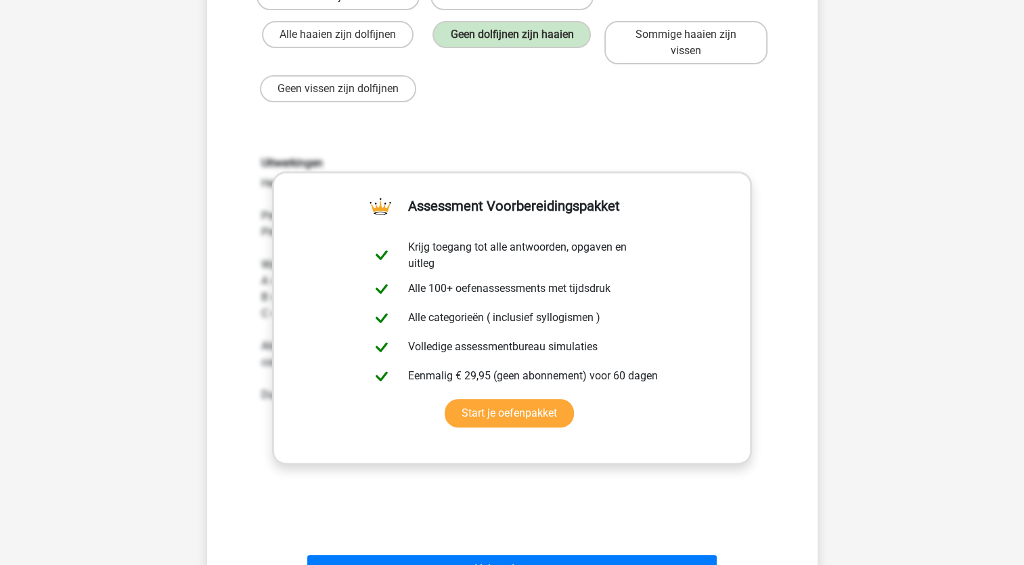
scroll to position [542, 0]
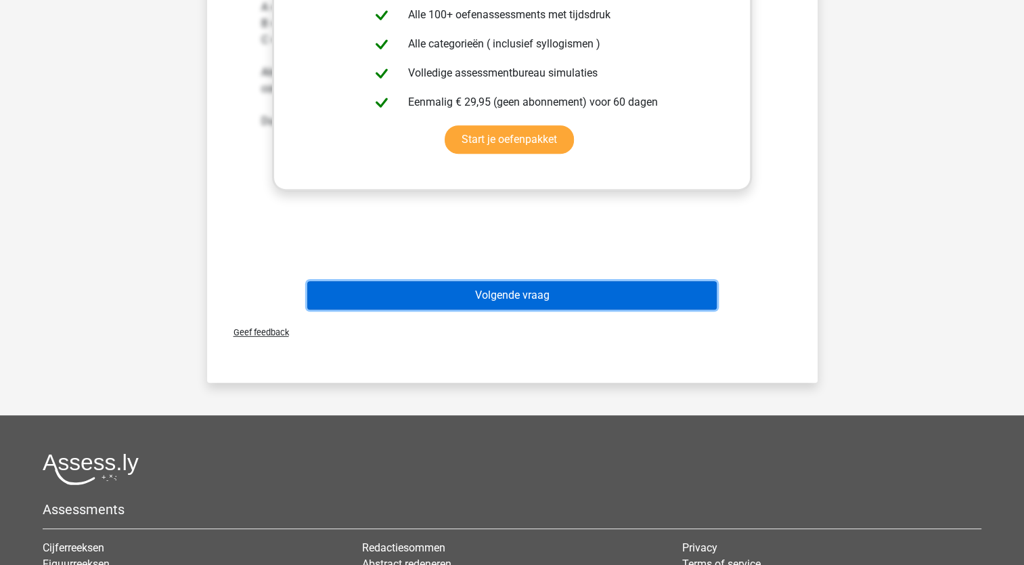
click at [512, 294] on button "Volgende vraag" at bounding box center [512, 295] width 410 height 28
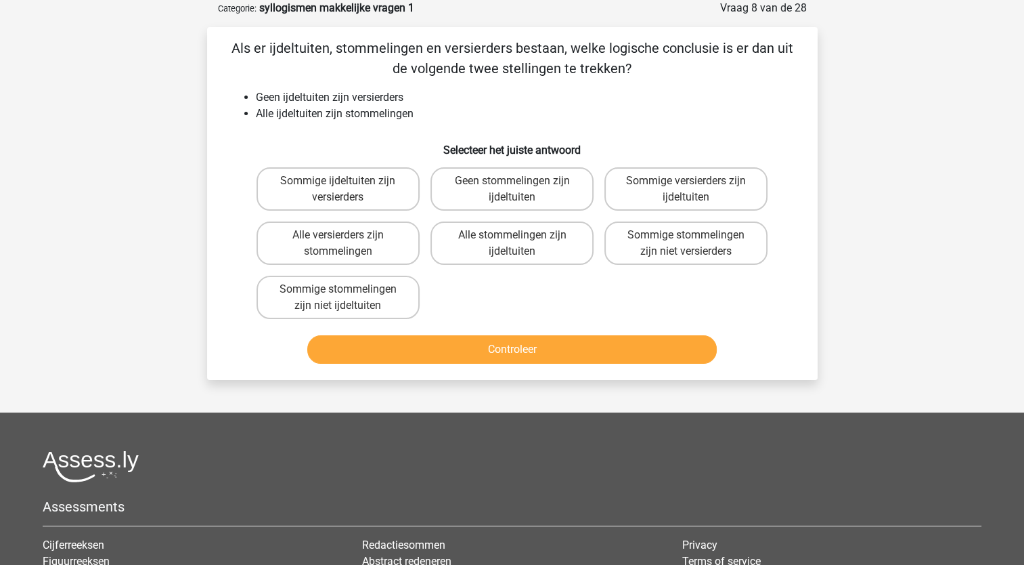
scroll to position [0, 0]
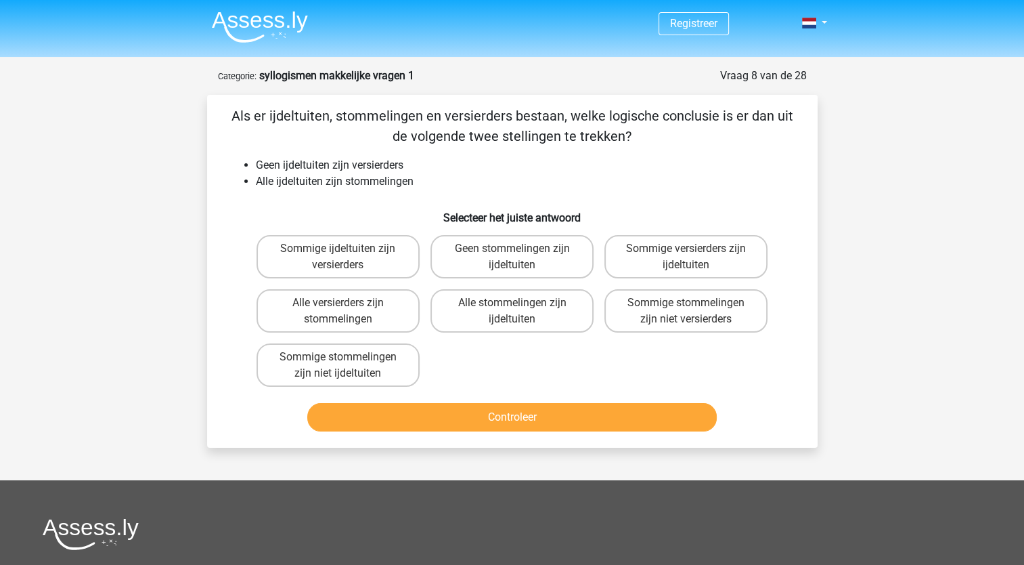
click at [520, 309] on input "Alle stommelingen zijn ijdeltuiten" at bounding box center [516, 307] width 9 height 9
radio input "true"
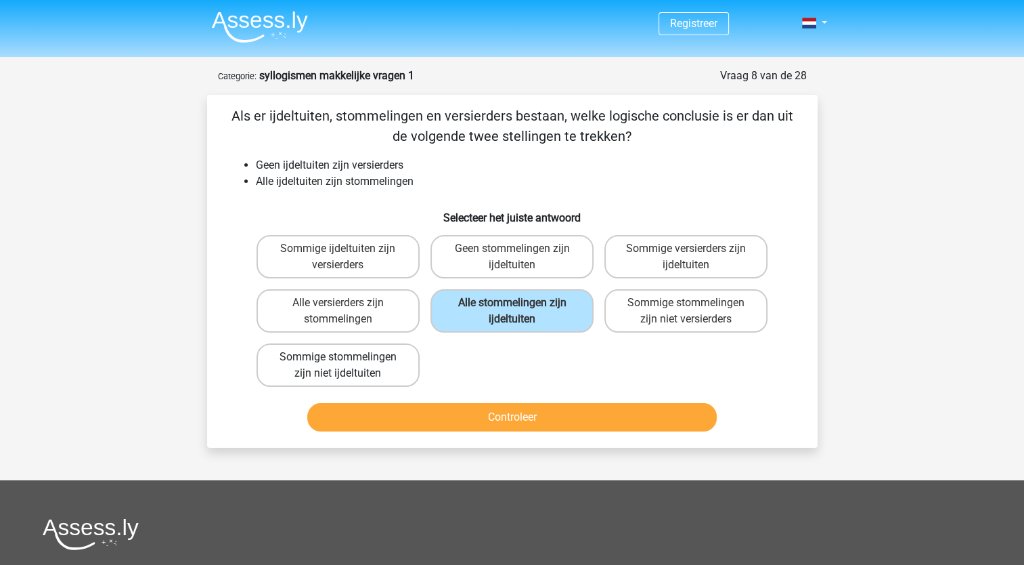
click at [344, 367] on label "Sommige stommelingen zijn niet ijdeltuiten" at bounding box center [338, 364] width 163 height 43
click at [344, 366] on input "Sommige stommelingen zijn niet ijdeltuiten" at bounding box center [342, 361] width 9 height 9
radio input "true"
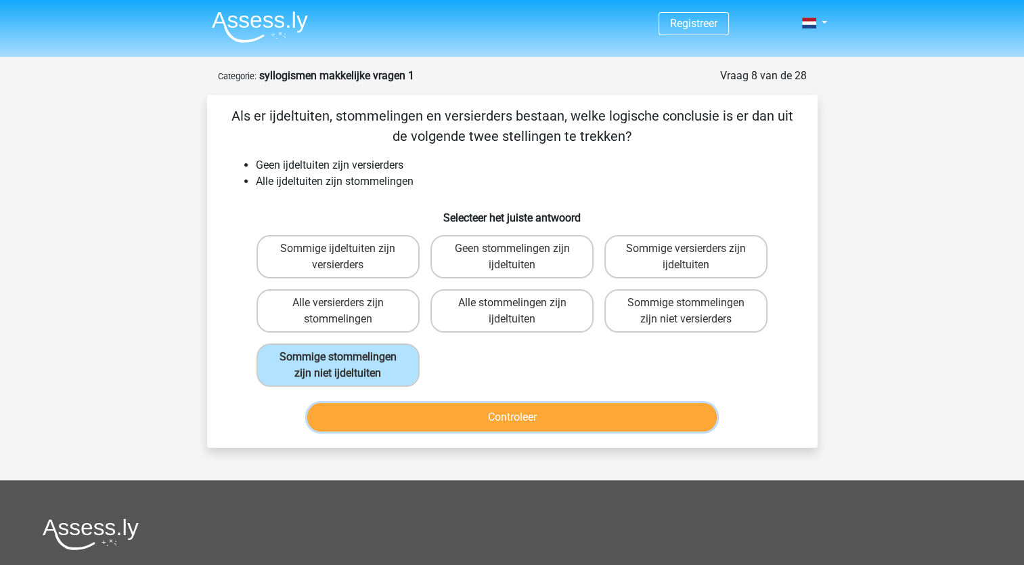
click at [589, 412] on button "Controleer" at bounding box center [512, 417] width 410 height 28
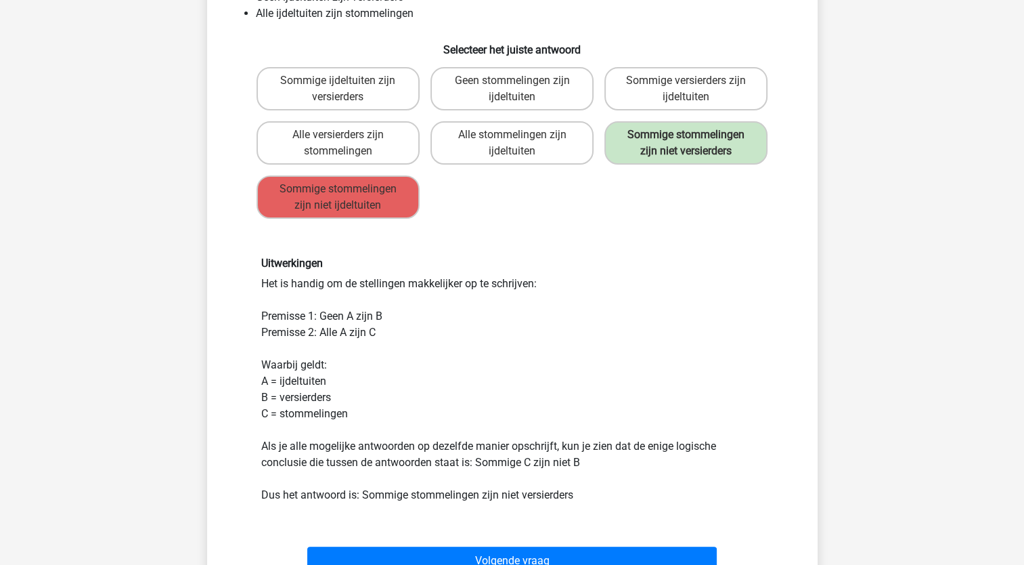
scroll to position [135, 0]
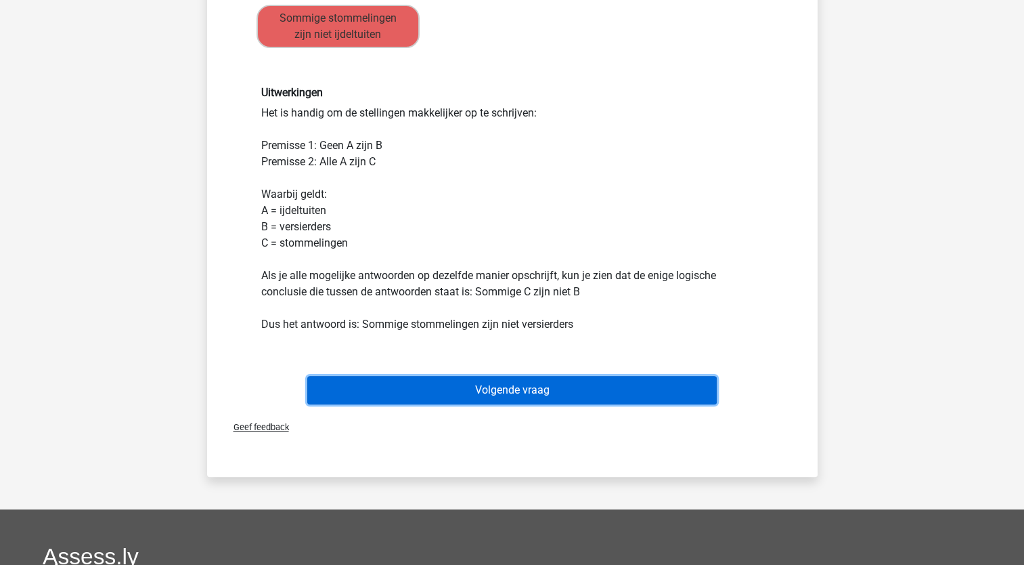
click at [544, 391] on button "Volgende vraag" at bounding box center [512, 390] width 410 height 28
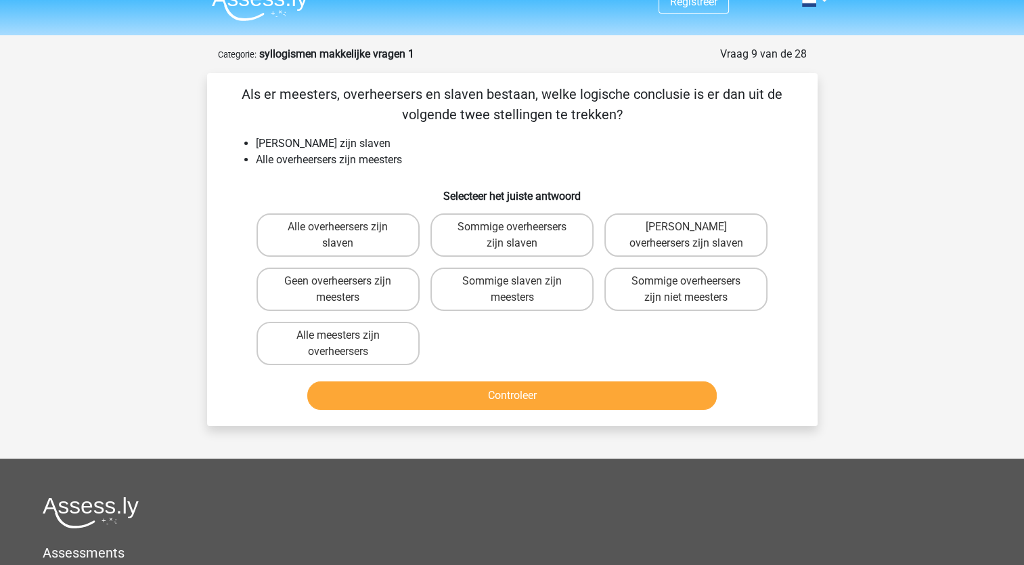
scroll to position [0, 0]
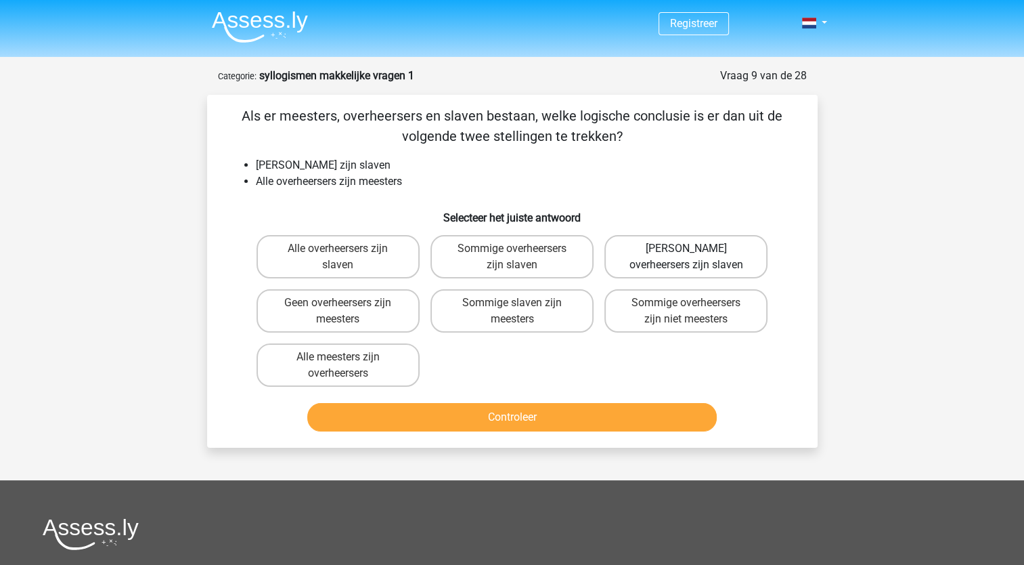
click at [685, 255] on label "Geen overheersers zijn slaven" at bounding box center [685, 256] width 163 height 43
click at [686, 255] on input "Geen overheersers zijn slaven" at bounding box center [690, 252] width 9 height 9
radio input "true"
drag, startPoint x: 431, startPoint y: 395, endPoint x: 431, endPoint y: 418, distance: 22.3
click at [431, 397] on div "Controleer" at bounding box center [512, 414] width 567 height 45
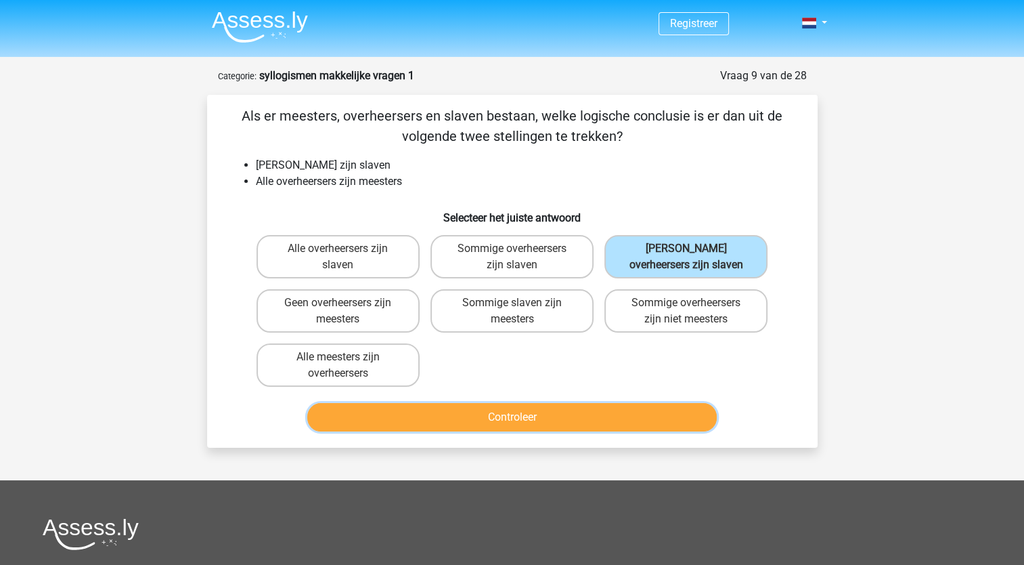
click at [442, 421] on button "Controleer" at bounding box center [512, 417] width 410 height 28
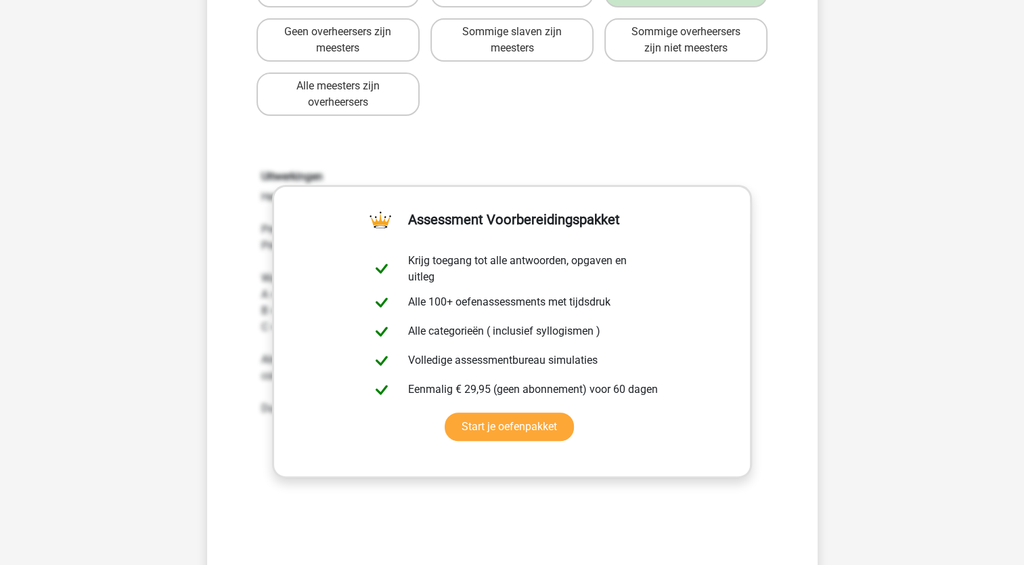
scroll to position [542, 0]
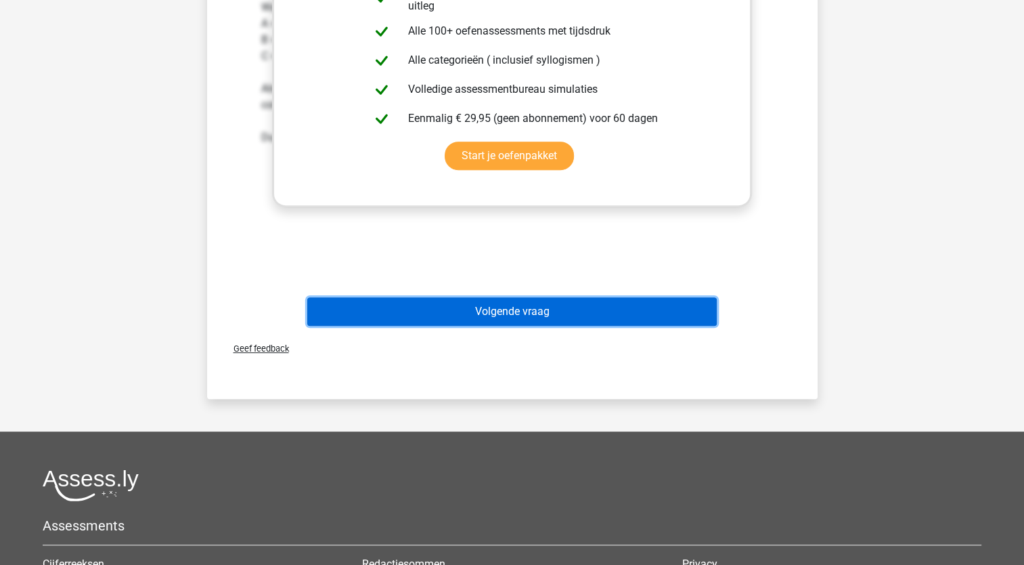
click at [546, 314] on button "Volgende vraag" at bounding box center [512, 311] width 410 height 28
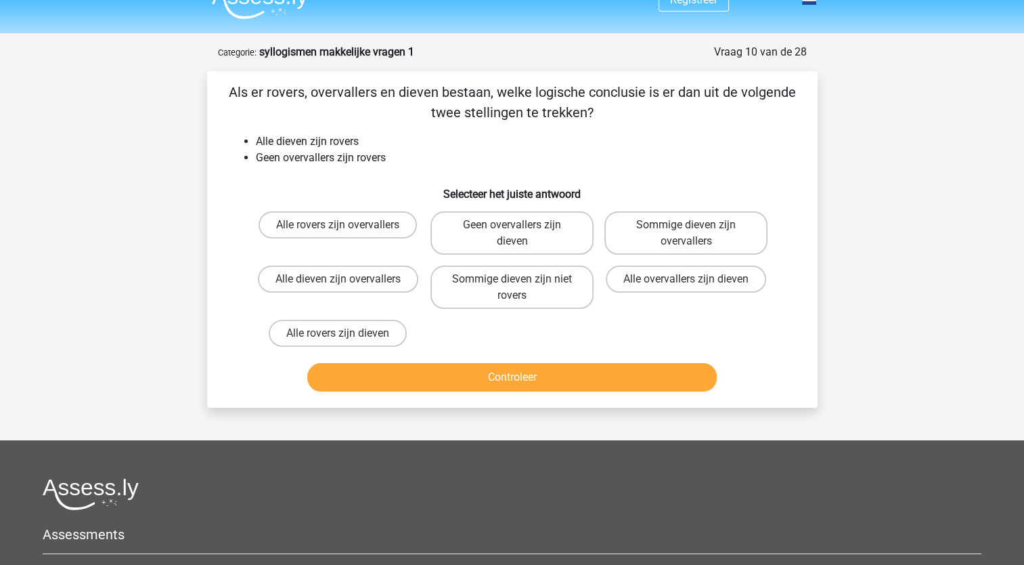
scroll to position [0, 0]
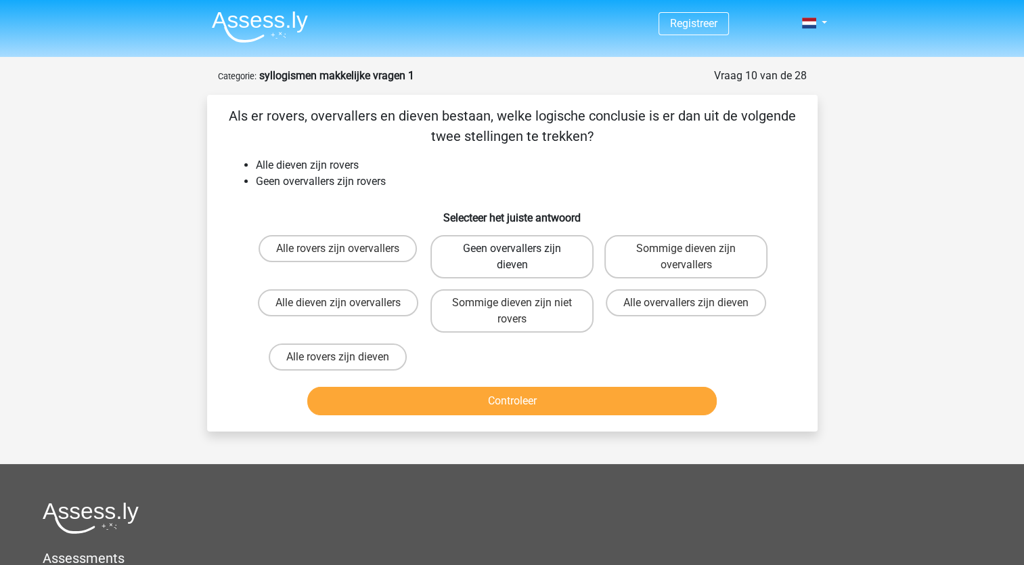
click at [520, 260] on label "Geen overvallers zijn dieven" at bounding box center [512, 256] width 163 height 43
click at [520, 257] on input "Geen overvallers zijn dieven" at bounding box center [516, 252] width 9 height 9
radio input "true"
click at [511, 416] on div "Controleer" at bounding box center [512, 404] width 523 height 34
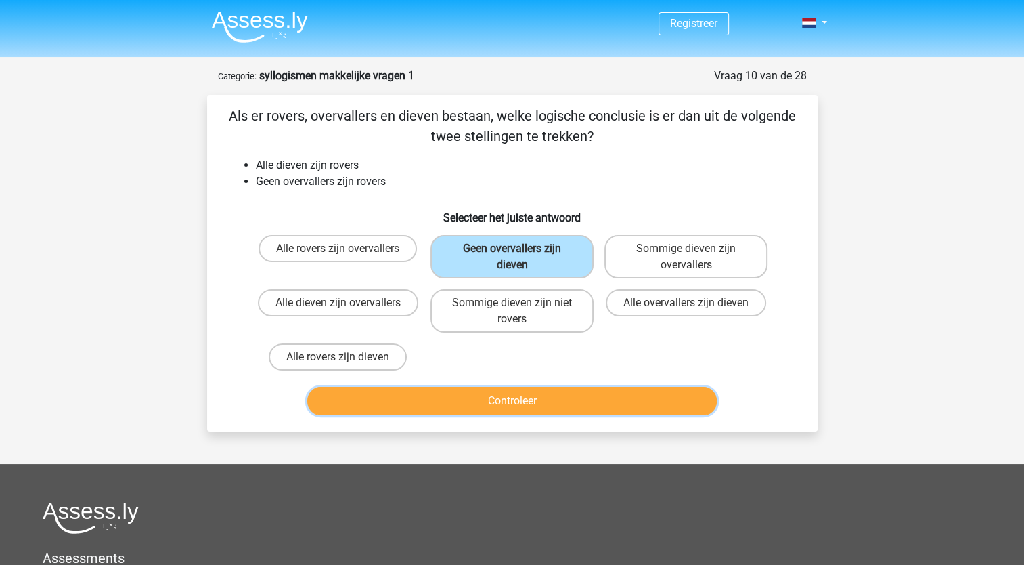
click at [513, 399] on button "Controleer" at bounding box center [512, 401] width 410 height 28
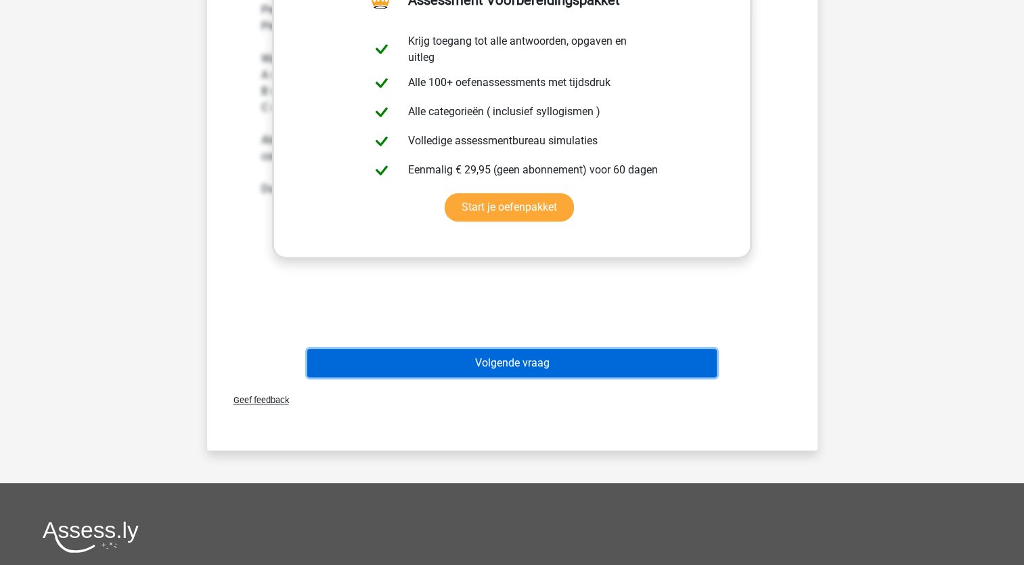
click at [518, 361] on button "Volgende vraag" at bounding box center [512, 363] width 410 height 28
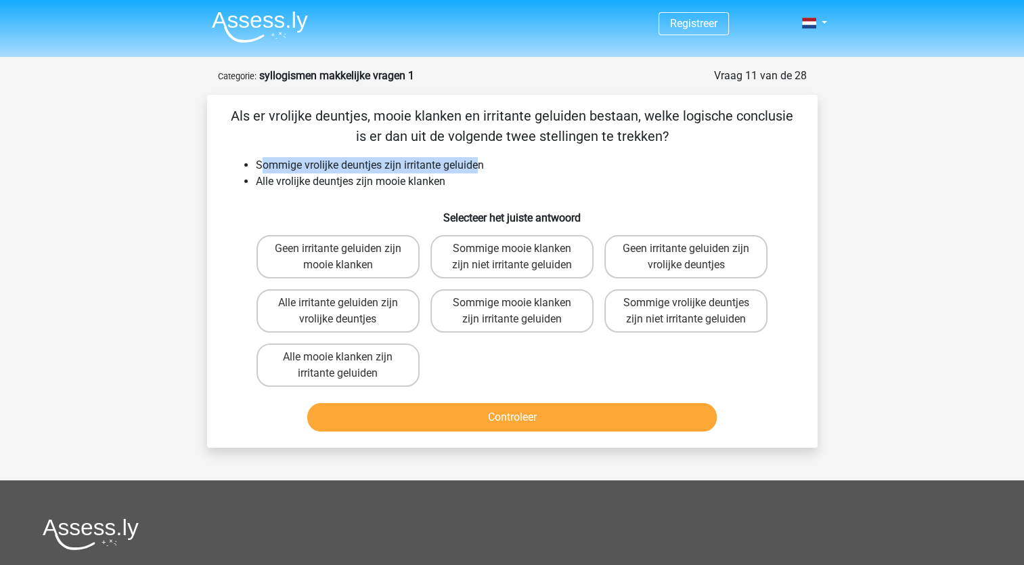
drag, startPoint x: 259, startPoint y: 165, endPoint x: 481, endPoint y: 172, distance: 222.8
click at [481, 172] on li "Sommige vrolijke deuntjes zijn irritante geluiden" at bounding box center [526, 165] width 540 height 16
drag, startPoint x: 481, startPoint y: 172, endPoint x: 322, endPoint y: 204, distance: 162.2
click at [322, 204] on h6 "Selecteer het juiste antwoord" at bounding box center [512, 212] width 567 height 24
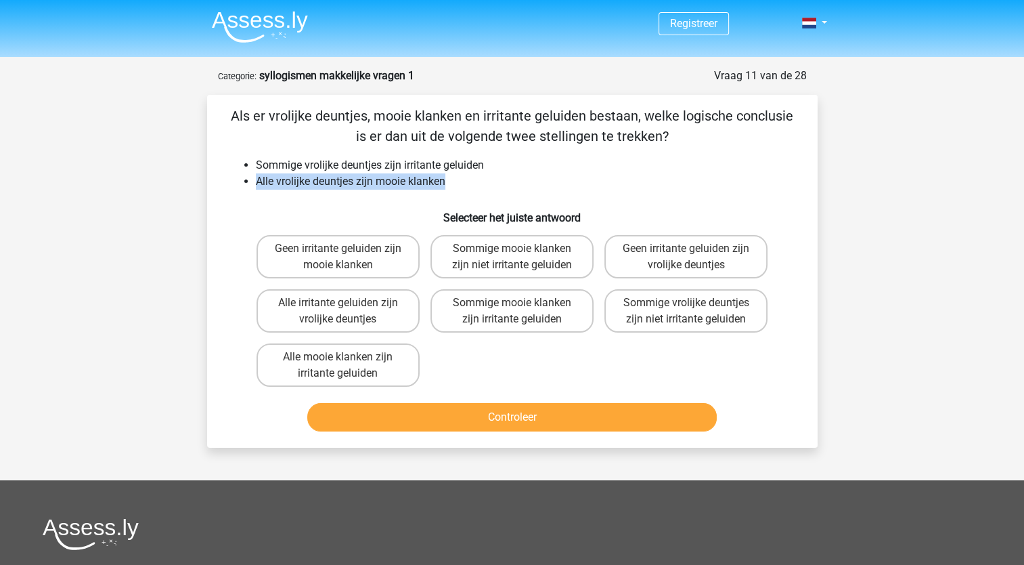
drag, startPoint x: 256, startPoint y: 183, endPoint x: 462, endPoint y: 181, distance: 205.8
click at [462, 181] on li "Alle vrolijke deuntjes zijn mooie klanken" at bounding box center [526, 181] width 540 height 16
drag, startPoint x: 462, startPoint y: 181, endPoint x: 412, endPoint y: 206, distance: 55.1
click at [412, 206] on h6 "Selecteer het juiste antwoord" at bounding box center [512, 212] width 567 height 24
drag, startPoint x: 275, startPoint y: 164, endPoint x: 371, endPoint y: 160, distance: 96.2
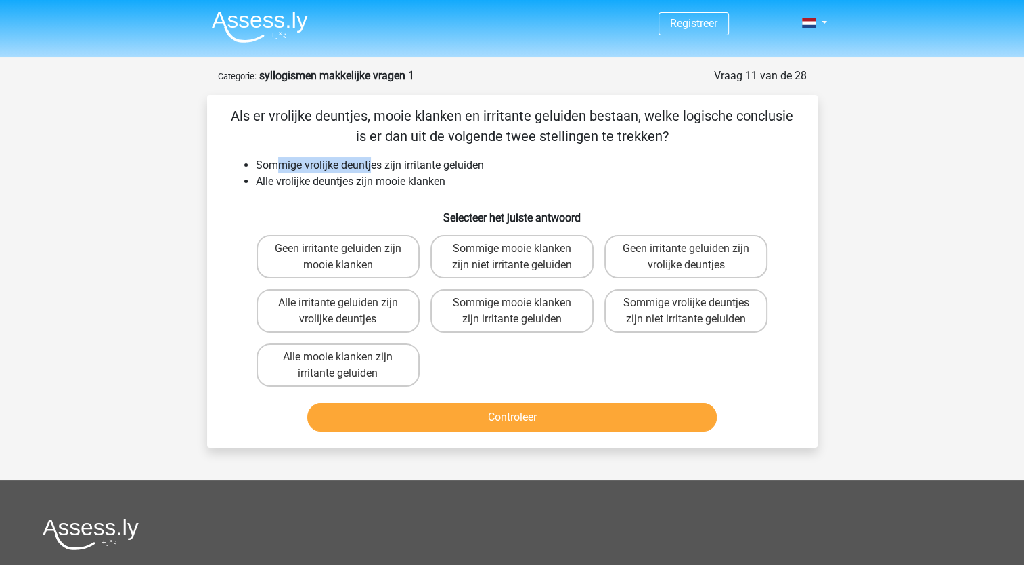
click at [371, 160] on li "Sommige vrolijke deuntjes zijn irritante geluiden" at bounding box center [526, 165] width 540 height 16
drag, startPoint x: 371, startPoint y: 160, endPoint x: 330, endPoint y: 183, distance: 46.7
click at [330, 183] on li "Alle vrolijke deuntjes zijn mooie klanken" at bounding box center [526, 181] width 540 height 16
drag, startPoint x: 330, startPoint y: 183, endPoint x: 381, endPoint y: 180, distance: 50.8
click at [381, 180] on li "Alle vrolijke deuntjes zijn mooie klanken" at bounding box center [526, 181] width 540 height 16
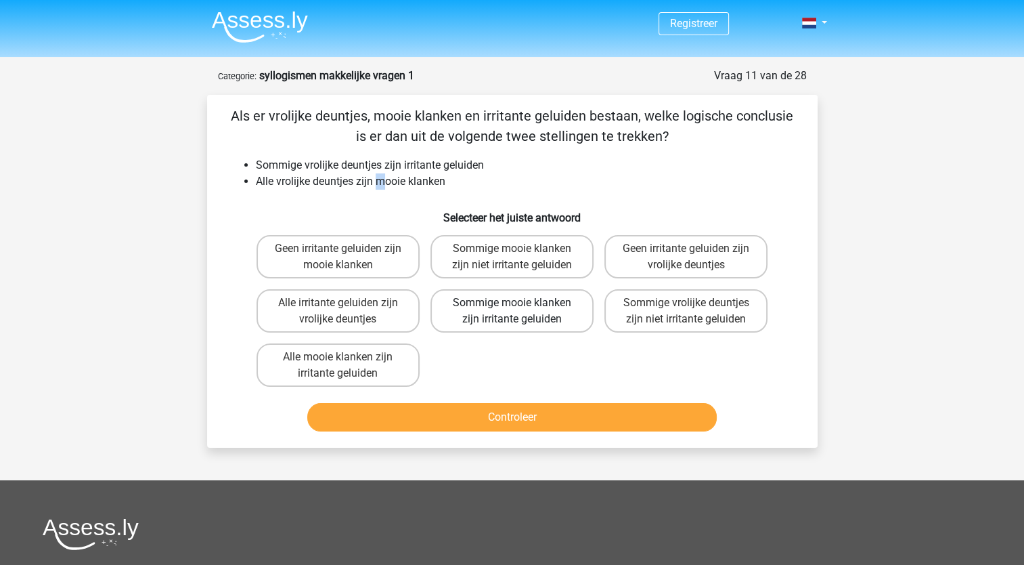
click at [533, 310] on label "Sommige mooie klanken zijn irritante geluiden" at bounding box center [512, 310] width 163 height 43
click at [521, 310] on input "Sommige mooie klanken zijn irritante geluiden" at bounding box center [516, 307] width 9 height 9
radio input "true"
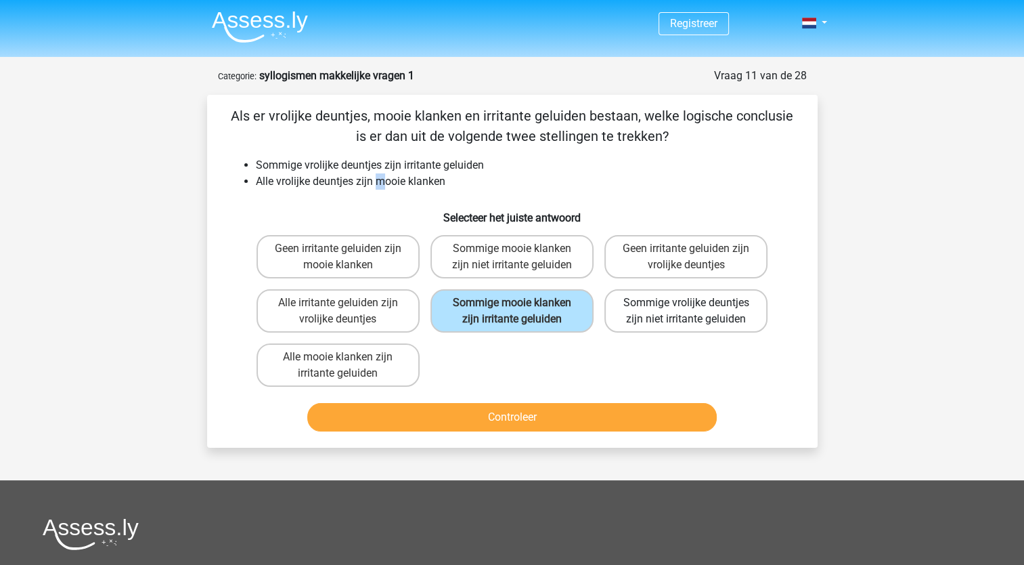
click at [653, 311] on label "Sommige vrolijke deuntjes zijn niet irritante geluiden" at bounding box center [685, 310] width 163 height 43
click at [686, 311] on input "Sommige vrolijke deuntjes zijn niet irritante geluiden" at bounding box center [690, 307] width 9 height 9
radio input "true"
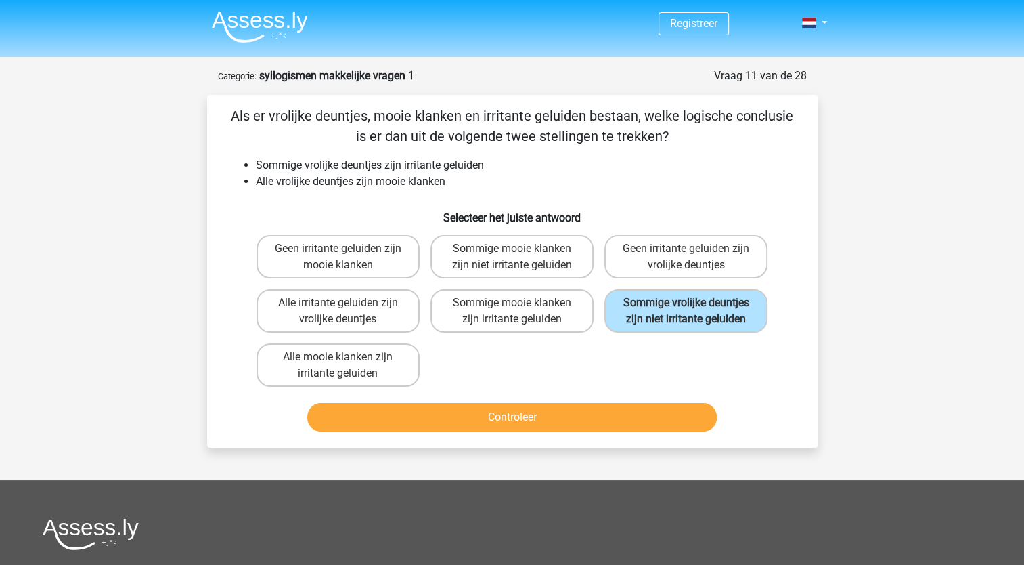
click at [321, 196] on div "Als er vrolijke deuntjes, mooie klanken en irritante geluiden bestaan, welke lo…" at bounding box center [513, 271] width 600 height 331
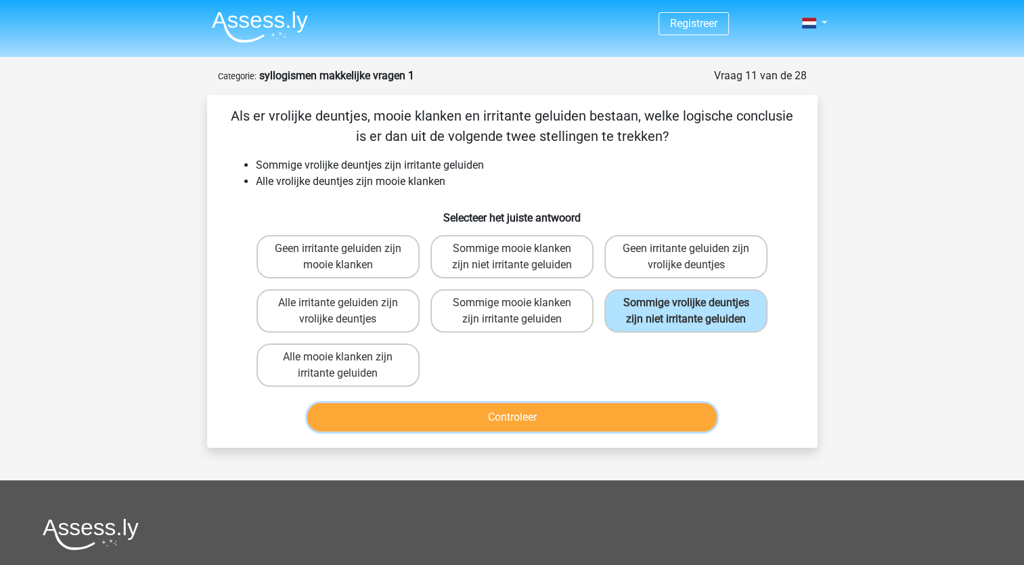
click at [546, 410] on button "Controleer" at bounding box center [512, 417] width 410 height 28
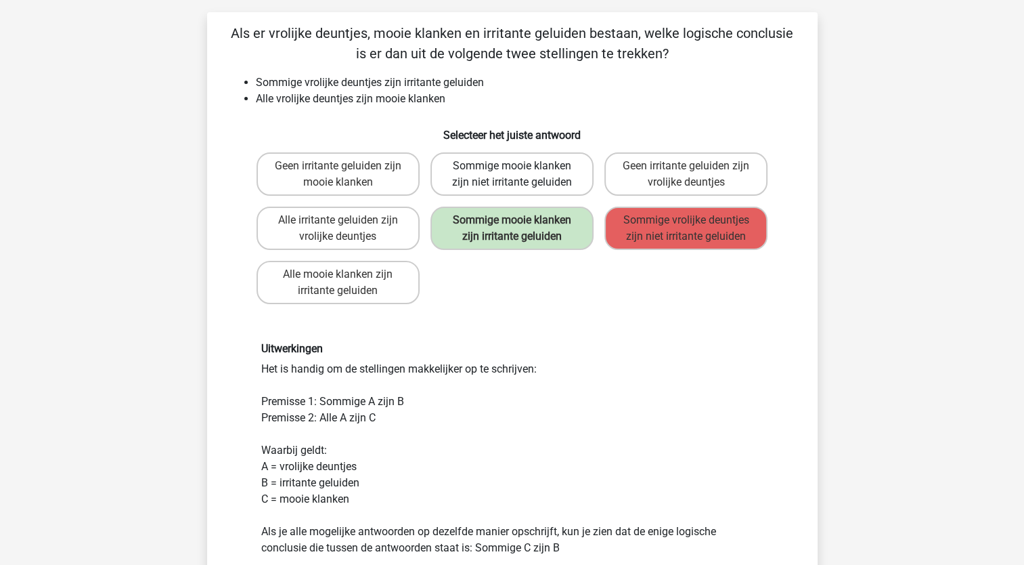
scroll to position [68, 0]
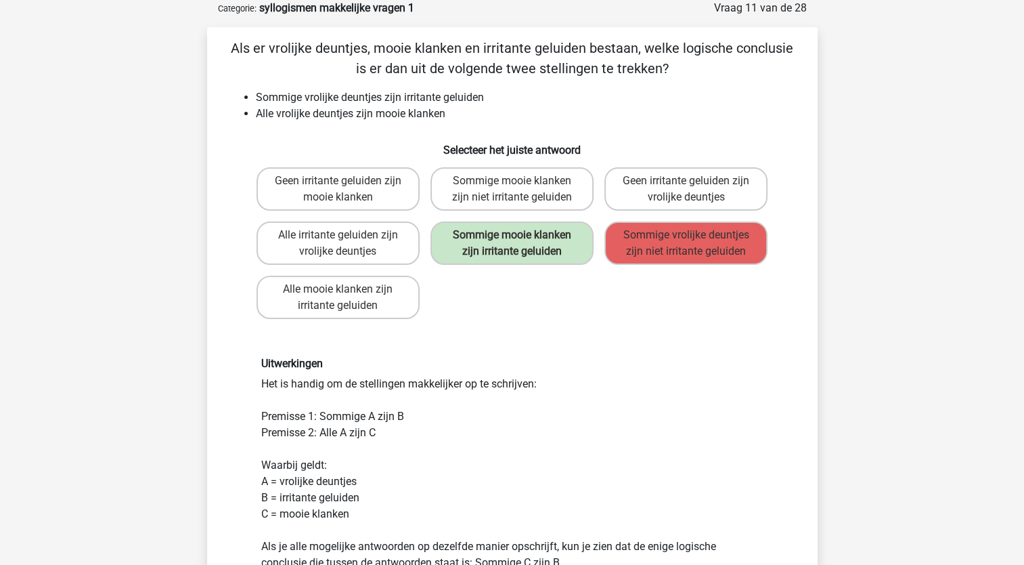
click at [504, 302] on div "Geen irritante geluiden zijn mooie klanken Sommige mooie klanken zijn niet irri…" at bounding box center [512, 243] width 523 height 162
click at [486, 248] on label "Sommige mooie klanken zijn irritante geluiden" at bounding box center [512, 242] width 163 height 43
click at [354, 109] on li "Alle vrolijke deuntjes zijn mooie klanken" at bounding box center [526, 114] width 540 height 16
drag, startPoint x: 340, startPoint y: 101, endPoint x: 477, endPoint y: 96, distance: 137.5
click at [477, 96] on li "Sommige vrolijke deuntjes zijn irritante geluiden" at bounding box center [526, 97] width 540 height 16
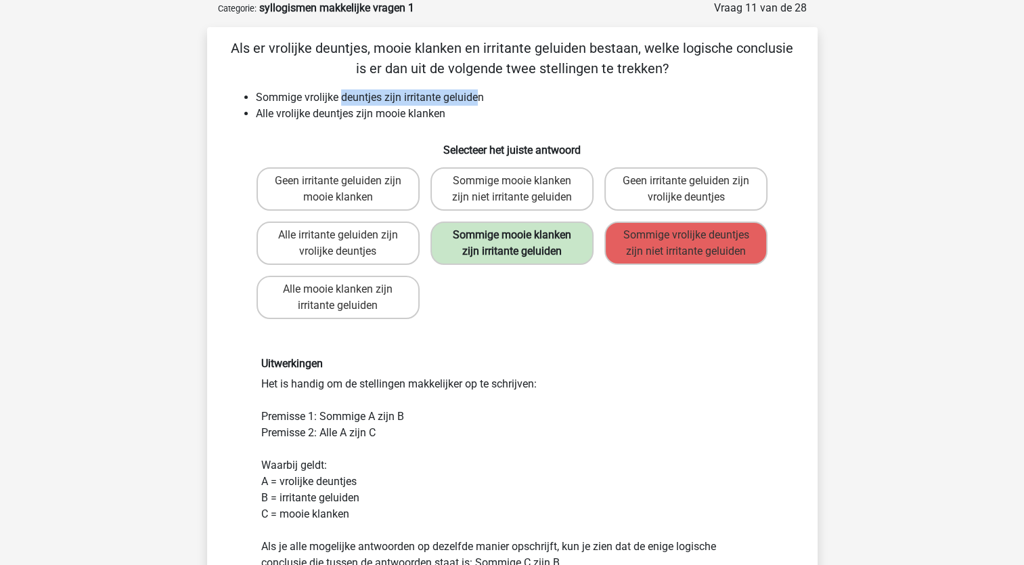
drag, startPoint x: 477, startPoint y: 96, endPoint x: 533, endPoint y: 223, distance: 139.1
click at [533, 223] on label "Sommige mooie klanken zijn irritante geluiden" at bounding box center [512, 242] width 163 height 43
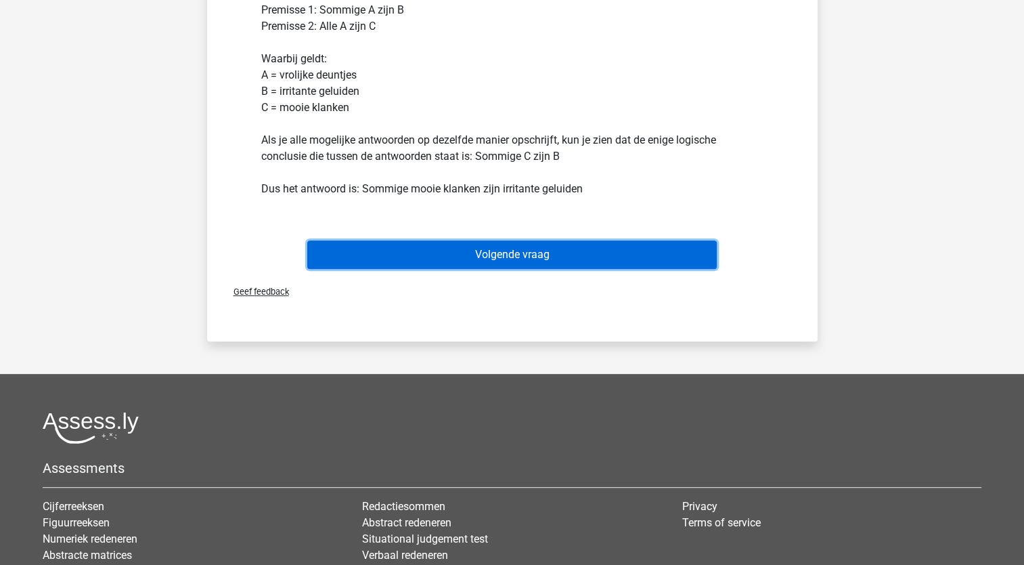
click at [542, 252] on button "Volgende vraag" at bounding box center [512, 254] width 410 height 28
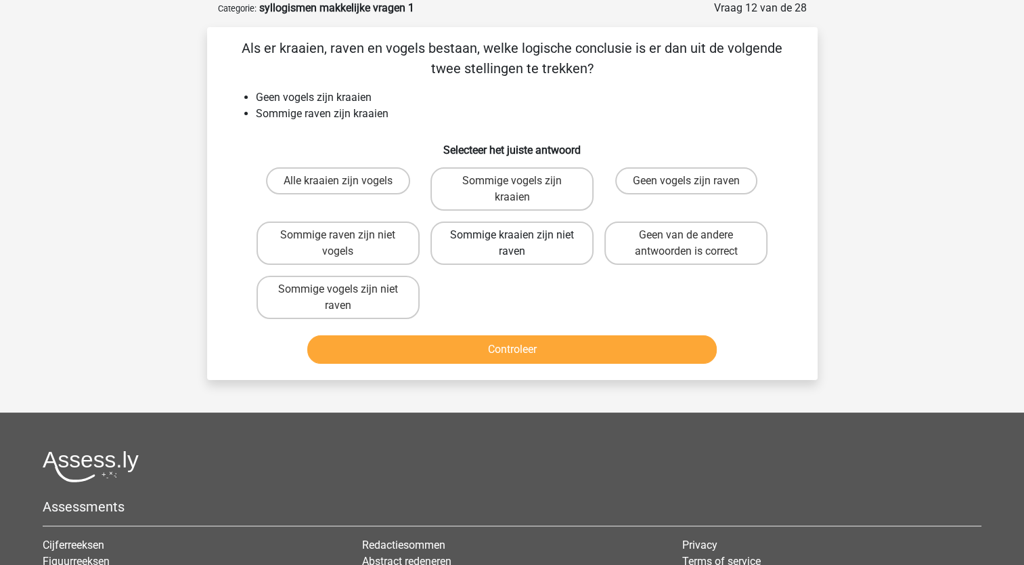
scroll to position [0, 0]
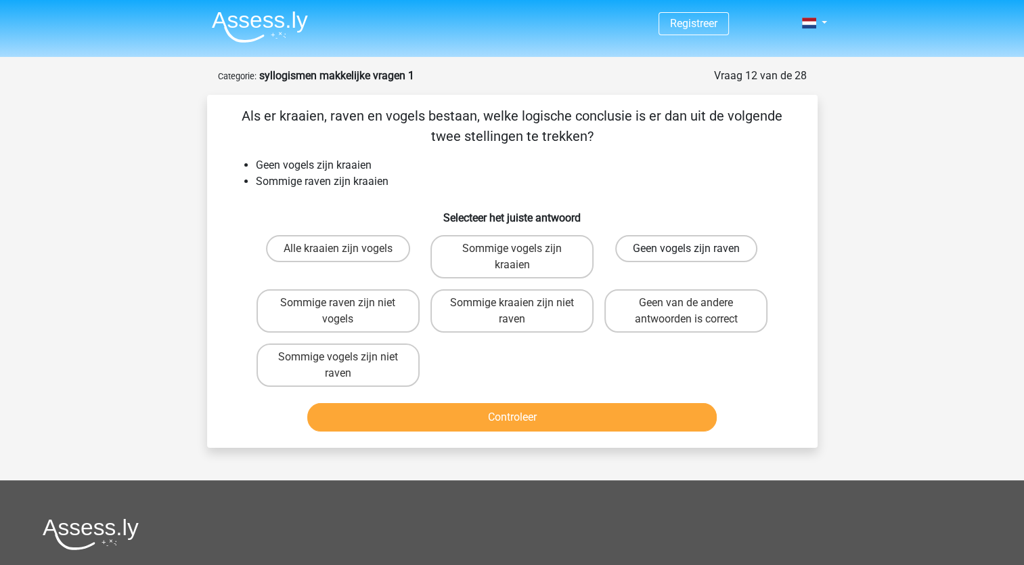
click at [711, 255] on label "Geen vogels zijn raven" at bounding box center [686, 248] width 142 height 27
click at [695, 255] on input "Geen vogels zijn raven" at bounding box center [690, 252] width 9 height 9
radio input "true"
click at [321, 305] on label "Sommige raven zijn niet vogels" at bounding box center [338, 310] width 163 height 43
click at [338, 305] on input "Sommige raven zijn niet vogels" at bounding box center [342, 307] width 9 height 9
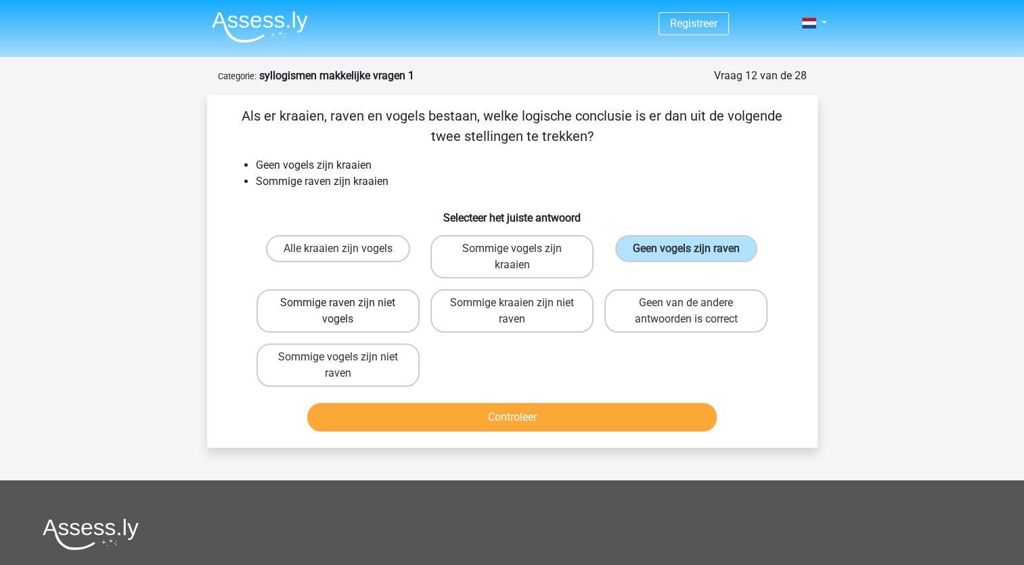
radio input "true"
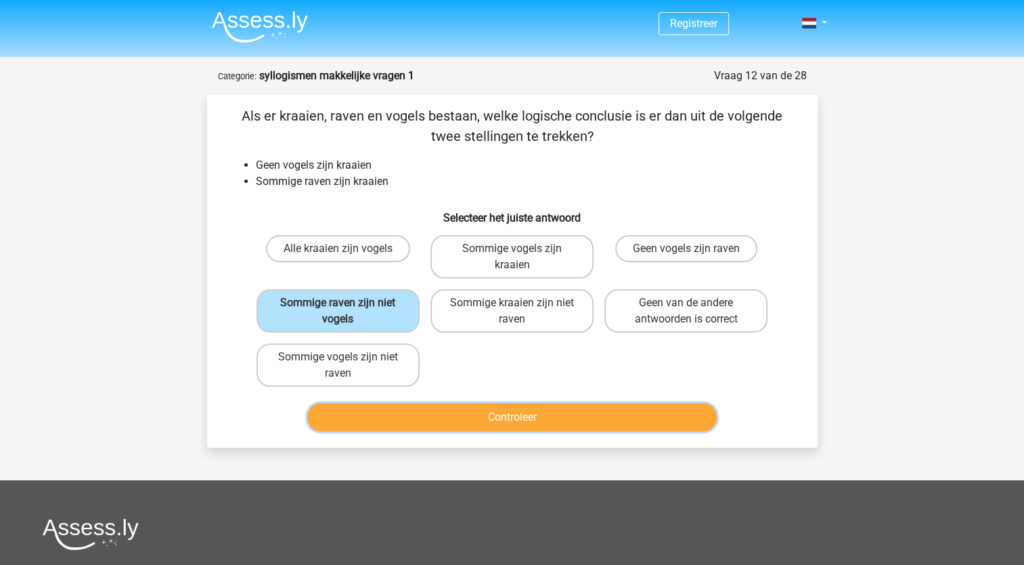
click at [500, 417] on button "Controleer" at bounding box center [512, 417] width 410 height 28
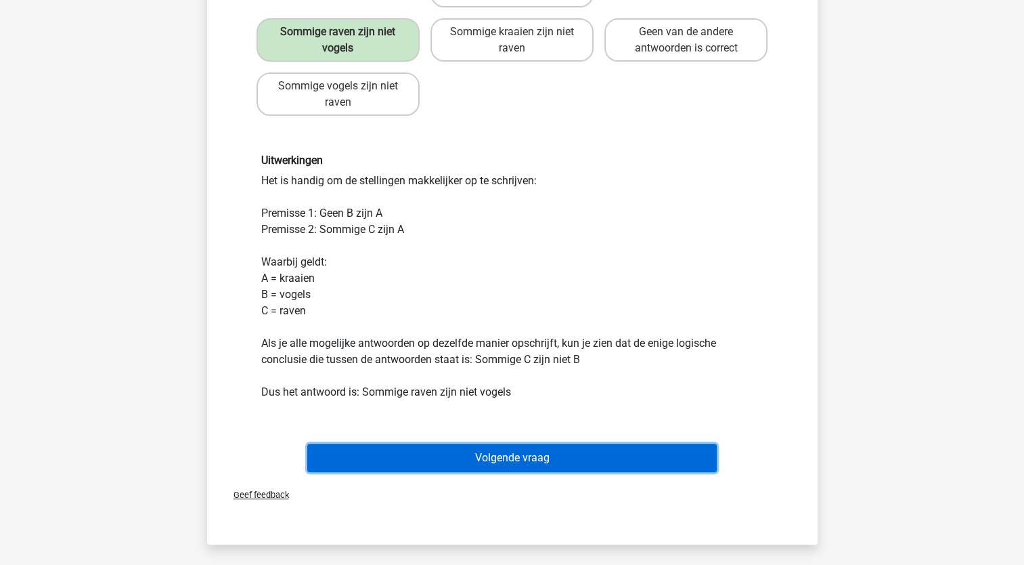
click at [517, 456] on button "Volgende vraag" at bounding box center [512, 457] width 410 height 28
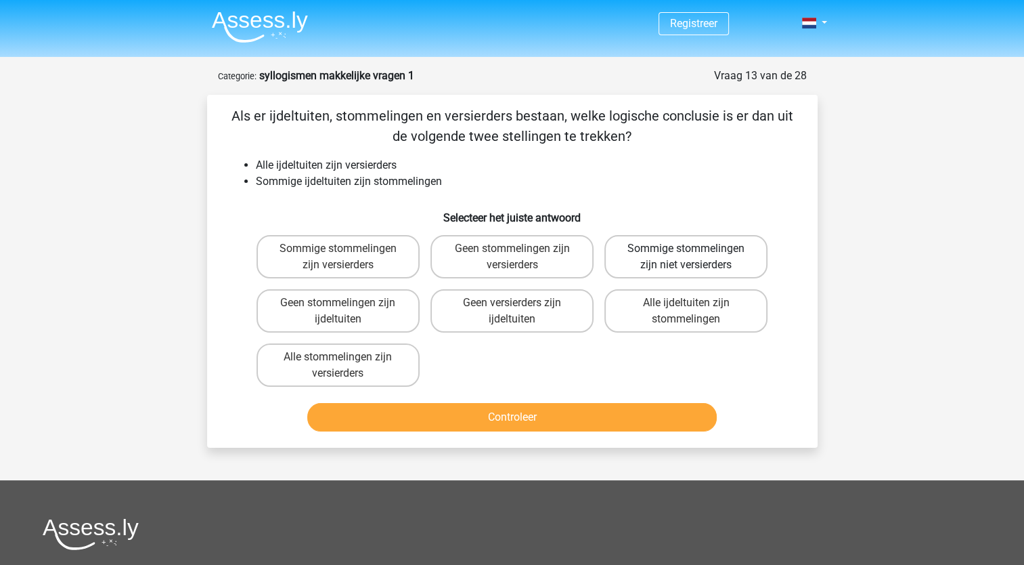
click at [703, 263] on label "Sommige stommelingen zijn niet versierders" at bounding box center [685, 256] width 163 height 43
click at [695, 257] on input "Sommige stommelingen zijn niet versierders" at bounding box center [690, 252] width 9 height 9
radio input "true"
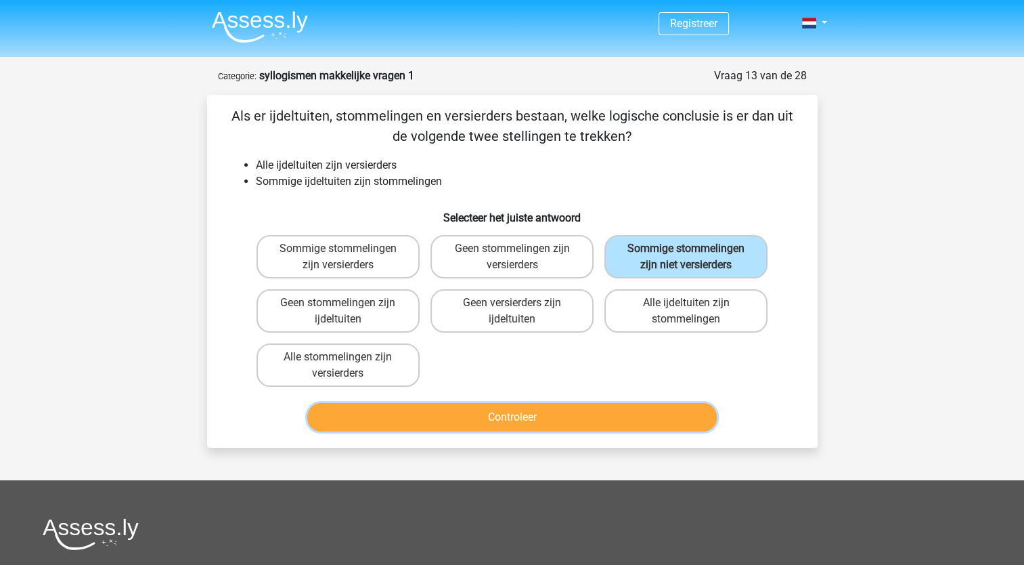
click at [545, 414] on button "Controleer" at bounding box center [512, 417] width 410 height 28
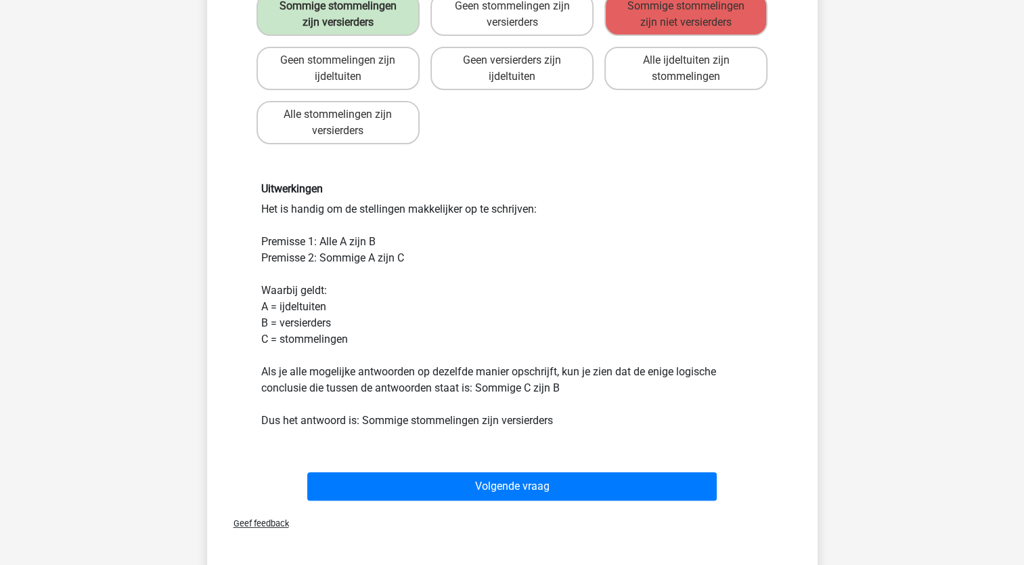
scroll to position [271, 0]
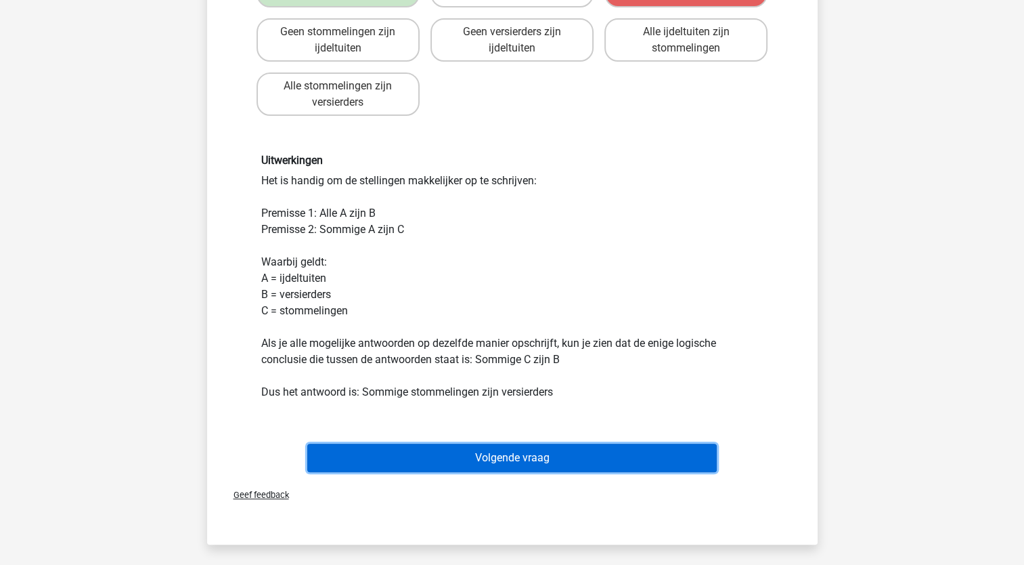
click at [504, 450] on button "Volgende vraag" at bounding box center [512, 457] width 410 height 28
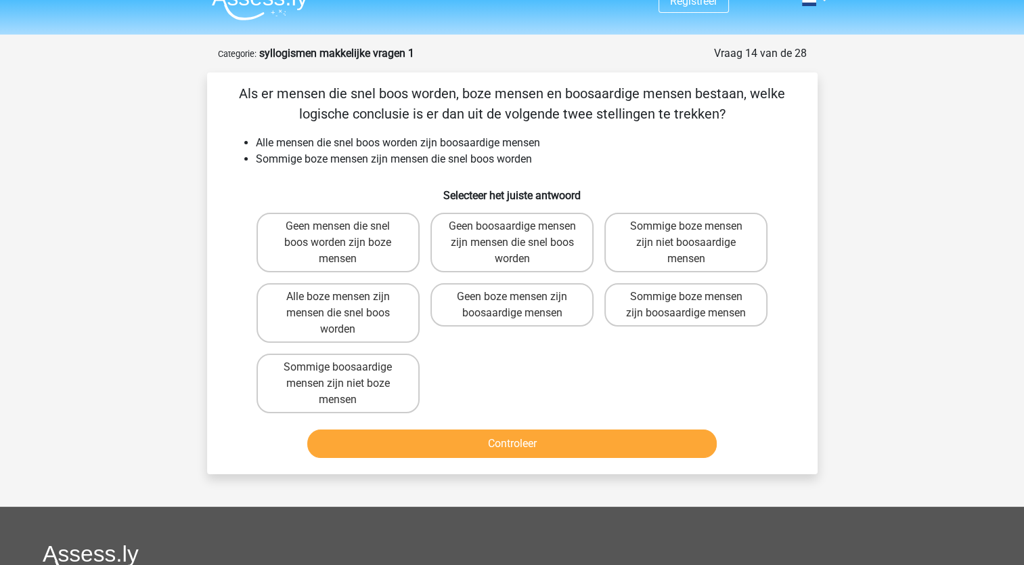
scroll to position [0, 0]
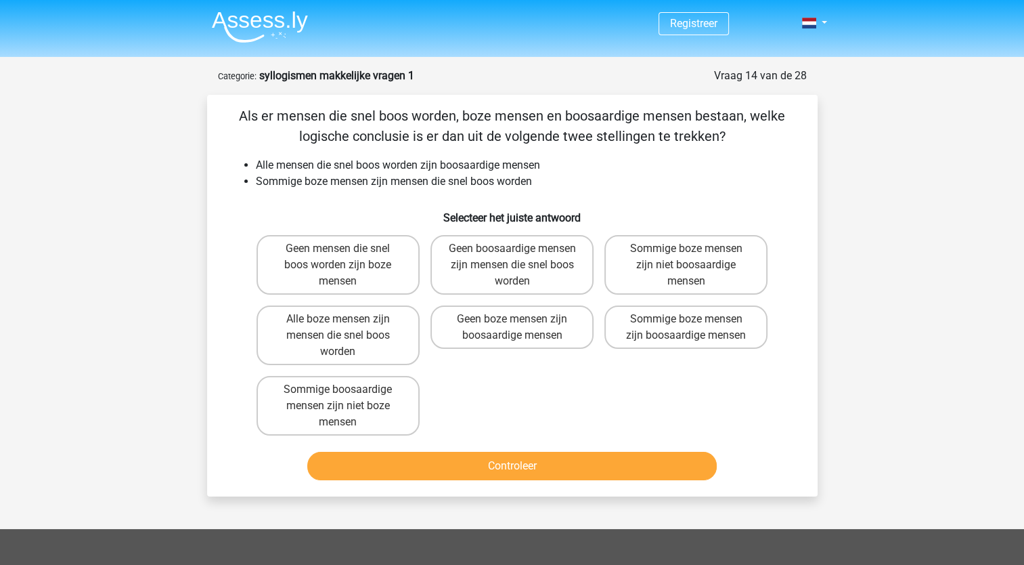
click at [617, 205] on h6 "Selecteer het juiste antwoord" at bounding box center [512, 212] width 567 height 24
click at [704, 269] on label "Sommige boze mensen zijn niet boosaardige mensen" at bounding box center [685, 265] width 163 height 60
click at [695, 257] on input "Sommige boze mensen zijn niet boosaardige mensen" at bounding box center [690, 252] width 9 height 9
radio input "true"
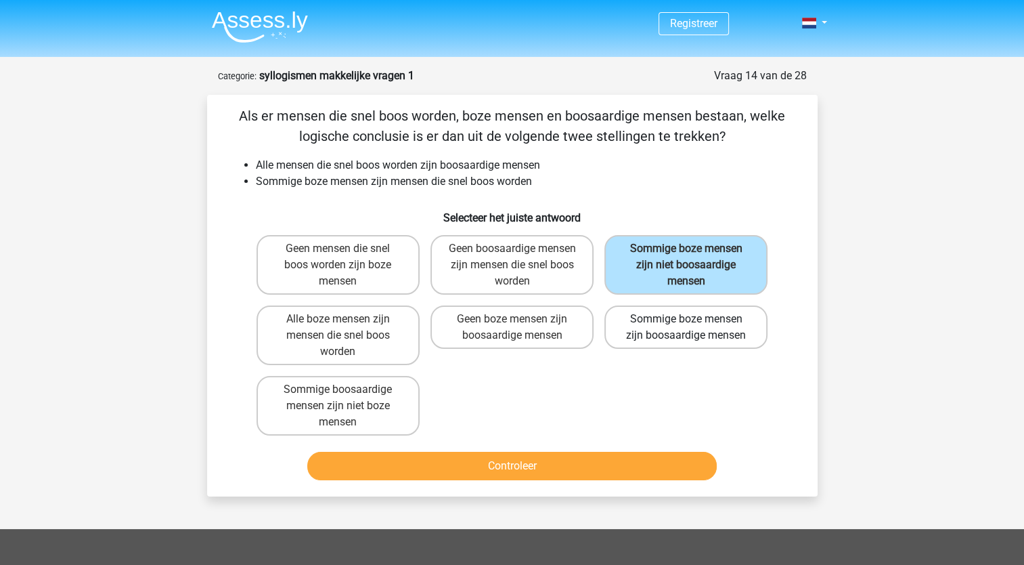
click at [682, 332] on label "Sommige boze mensen zijn boosaardige mensen" at bounding box center [685, 326] width 163 height 43
click at [686, 328] on input "Sommige boze mensen zijn boosaardige mensen" at bounding box center [690, 323] width 9 height 9
radio input "true"
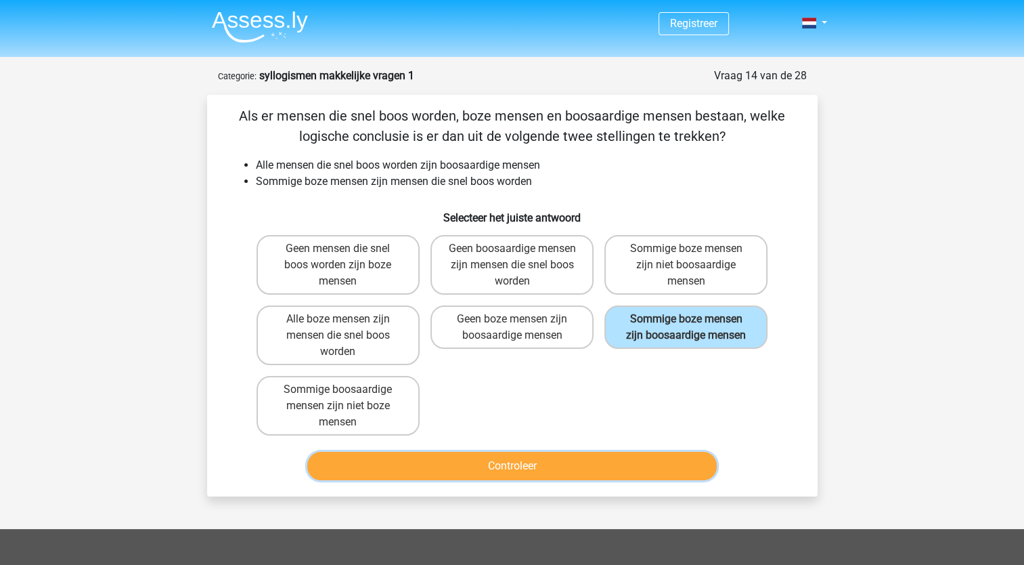
click at [613, 458] on button "Controleer" at bounding box center [512, 466] width 410 height 28
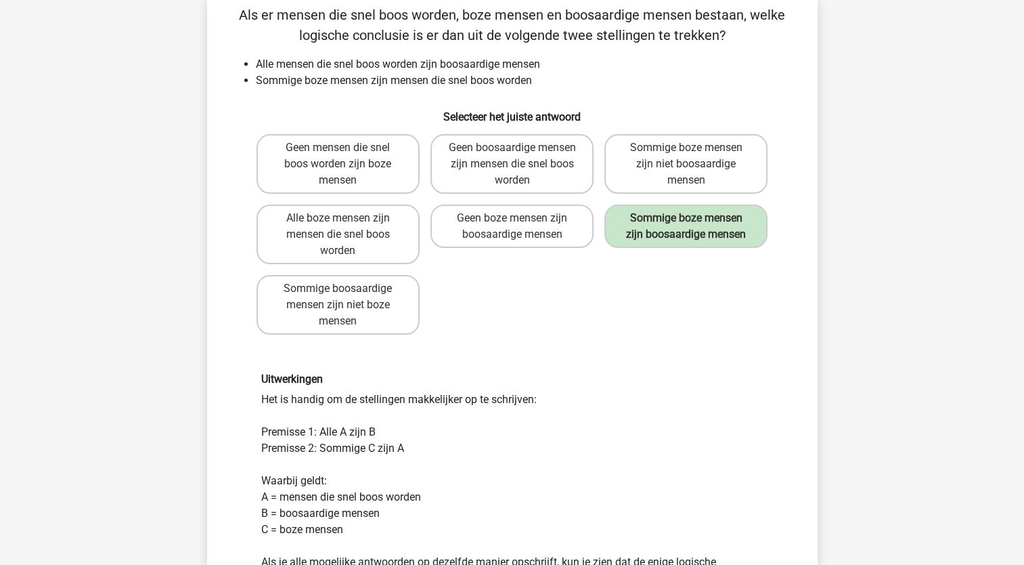
scroll to position [271, 0]
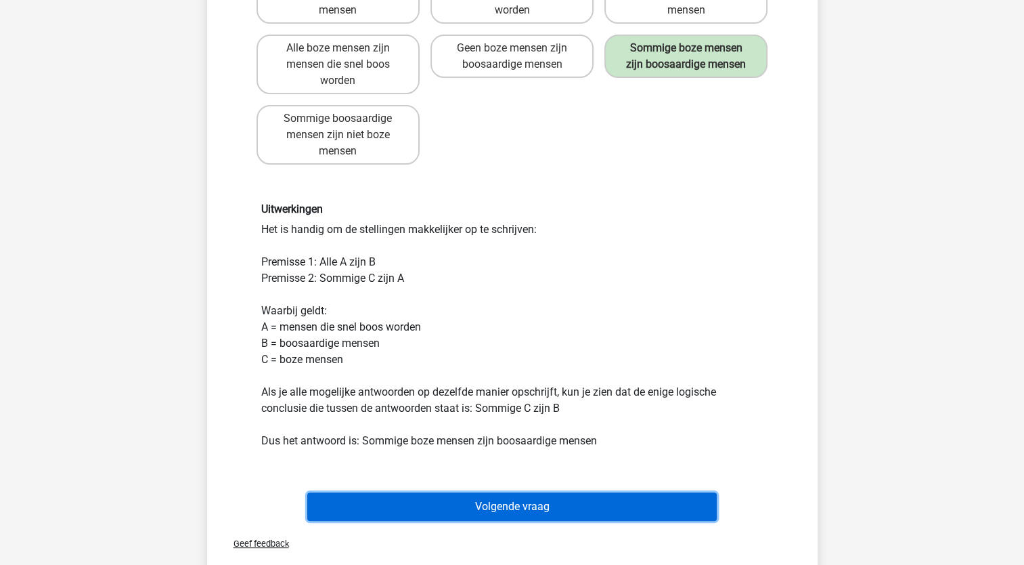
drag, startPoint x: 562, startPoint y: 502, endPoint x: 555, endPoint y: 500, distance: 7.3
click at [555, 500] on button "Volgende vraag" at bounding box center [512, 506] width 410 height 28
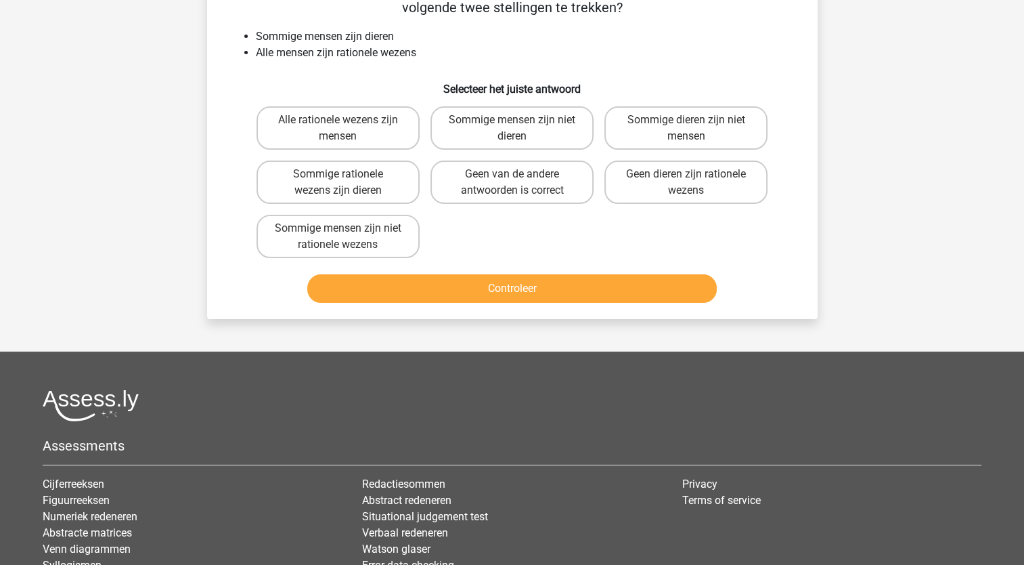
scroll to position [68, 0]
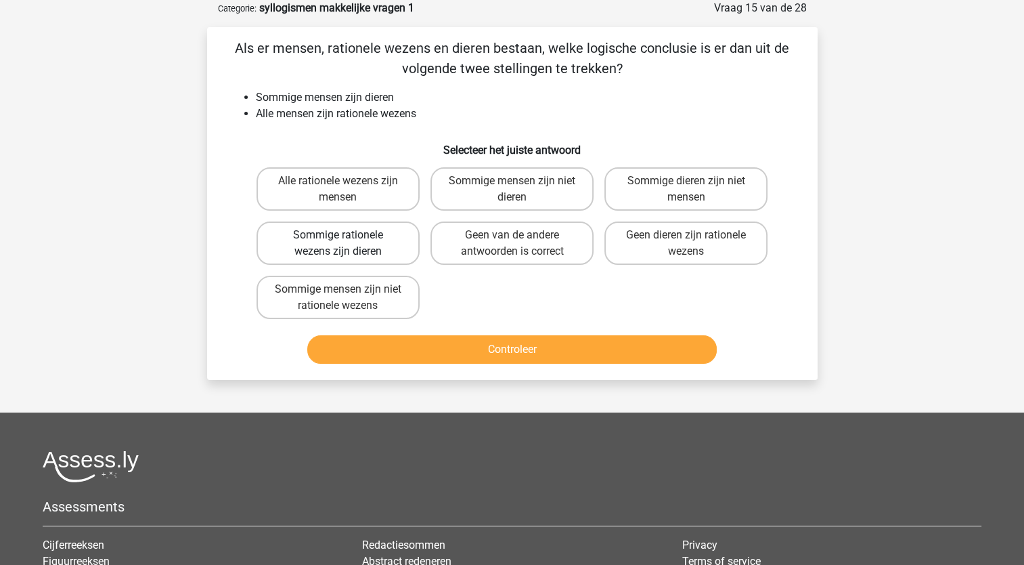
click at [329, 250] on label "Sommige rationele wezens zijn dieren" at bounding box center [338, 242] width 163 height 43
click at [338, 244] on input "Sommige rationele wezens zijn dieren" at bounding box center [342, 239] width 9 height 9
radio input "true"
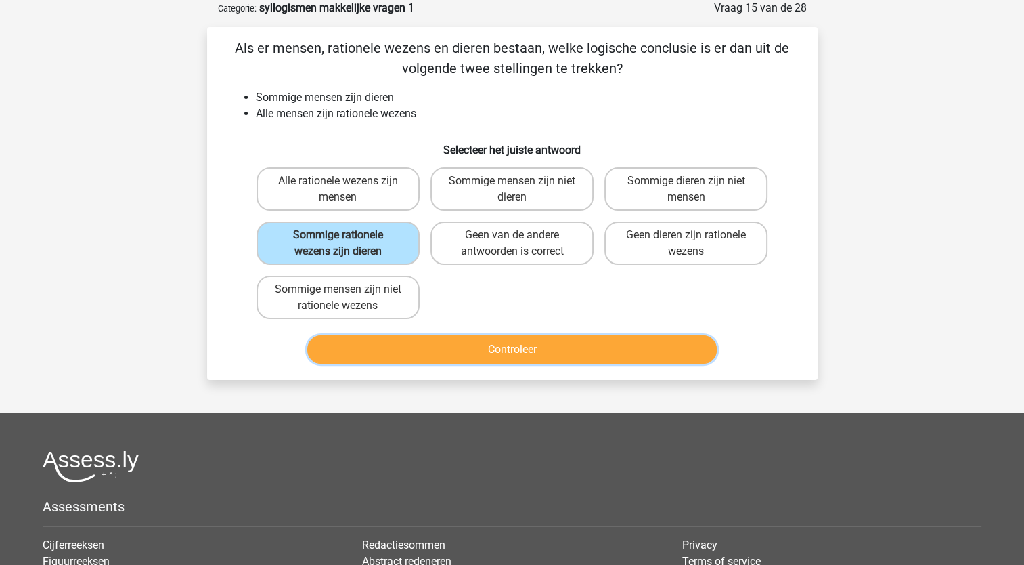
click at [518, 348] on button "Controleer" at bounding box center [512, 349] width 410 height 28
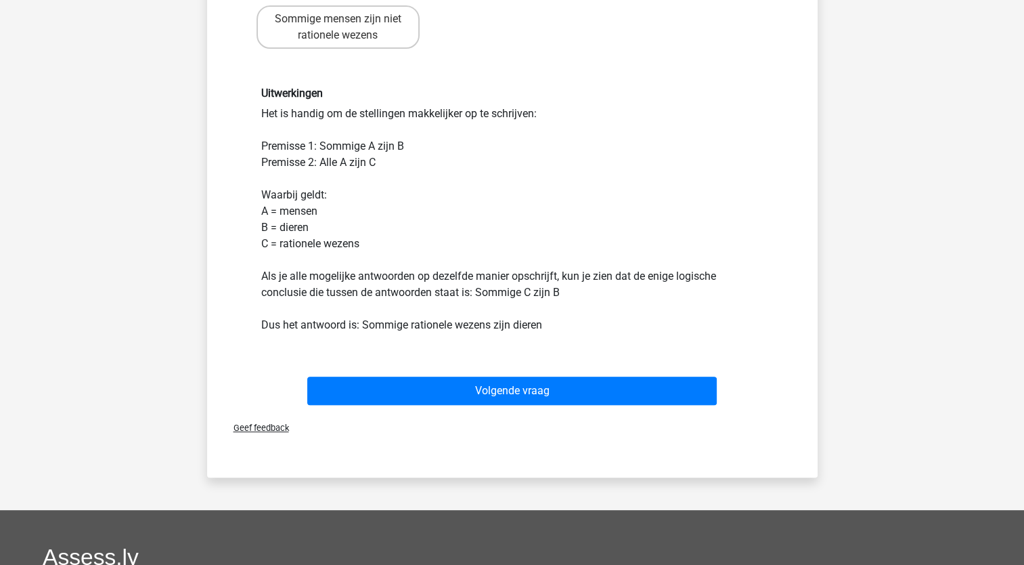
scroll to position [474, 0]
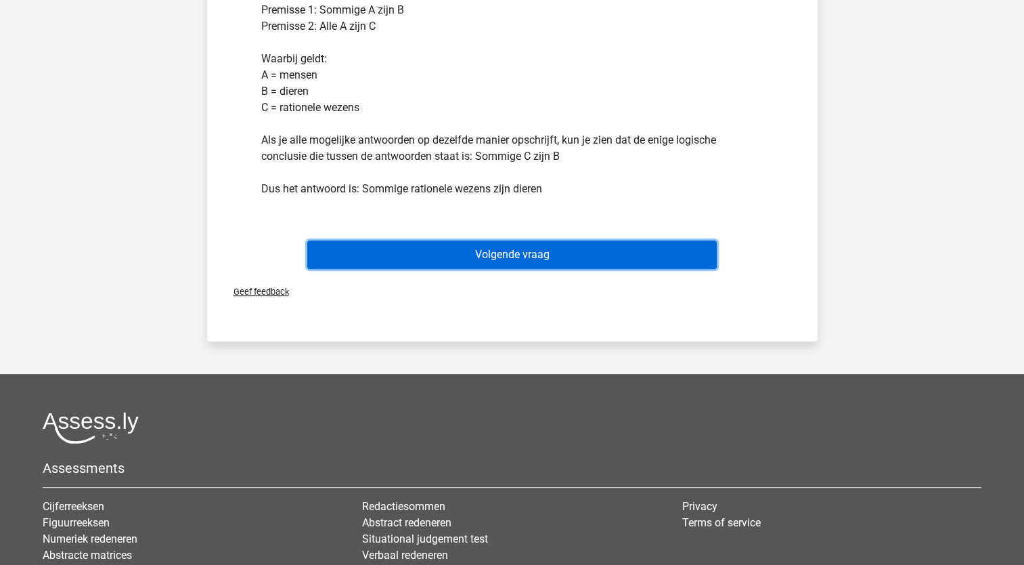
click at [487, 262] on button "Volgende vraag" at bounding box center [512, 254] width 410 height 28
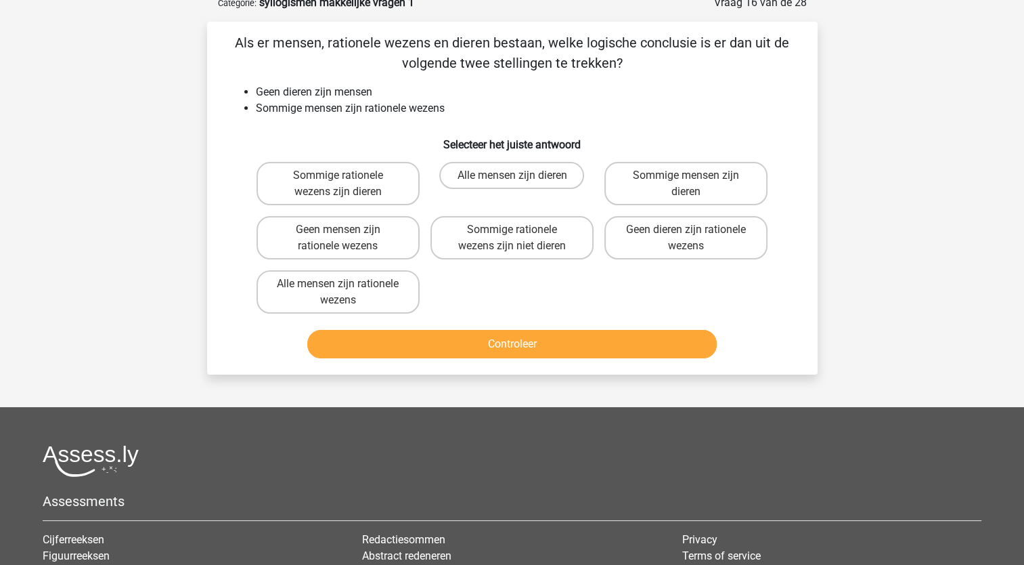
scroll to position [68, 0]
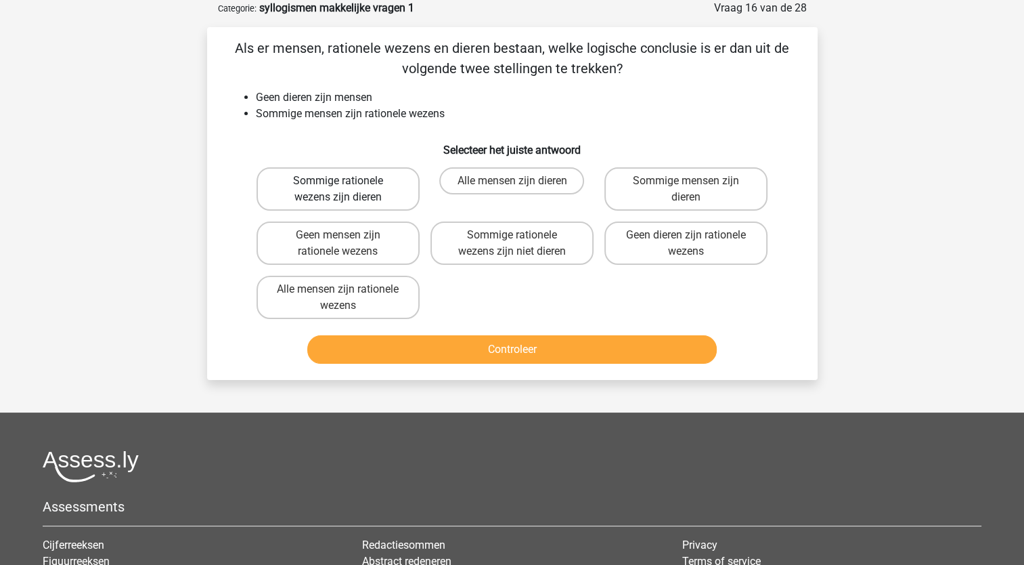
click at [357, 194] on label "Sommige rationele wezens zijn dieren" at bounding box center [338, 188] width 163 height 43
click at [347, 190] on input "Sommige rationele wezens zijn dieren" at bounding box center [342, 185] width 9 height 9
radio input "true"
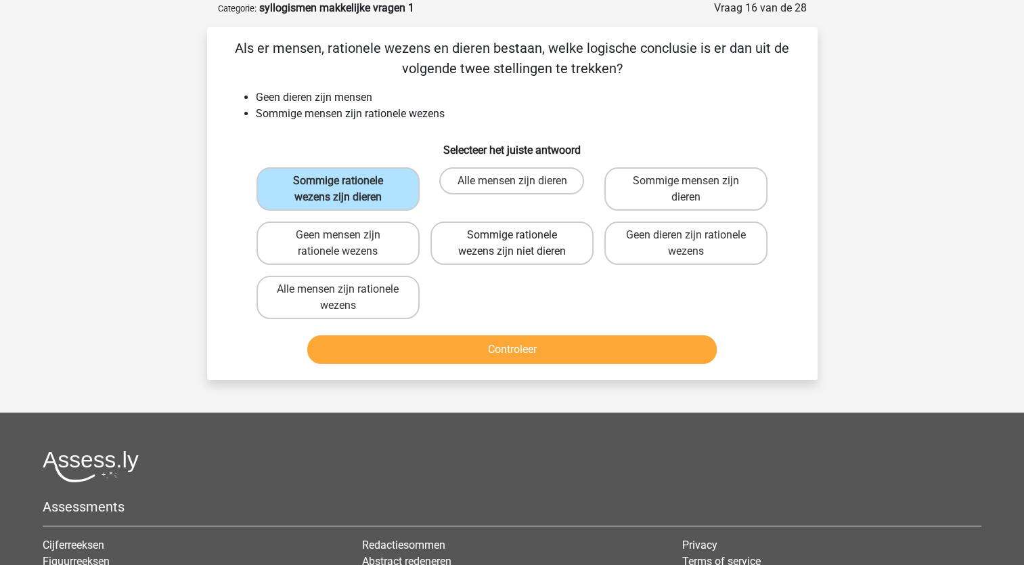
click at [530, 253] on label "Sommige rationele wezens zijn niet dieren" at bounding box center [512, 242] width 163 height 43
click at [521, 244] on input "Sommige rationele wezens zijn niet dieren" at bounding box center [516, 239] width 9 height 9
radio input "true"
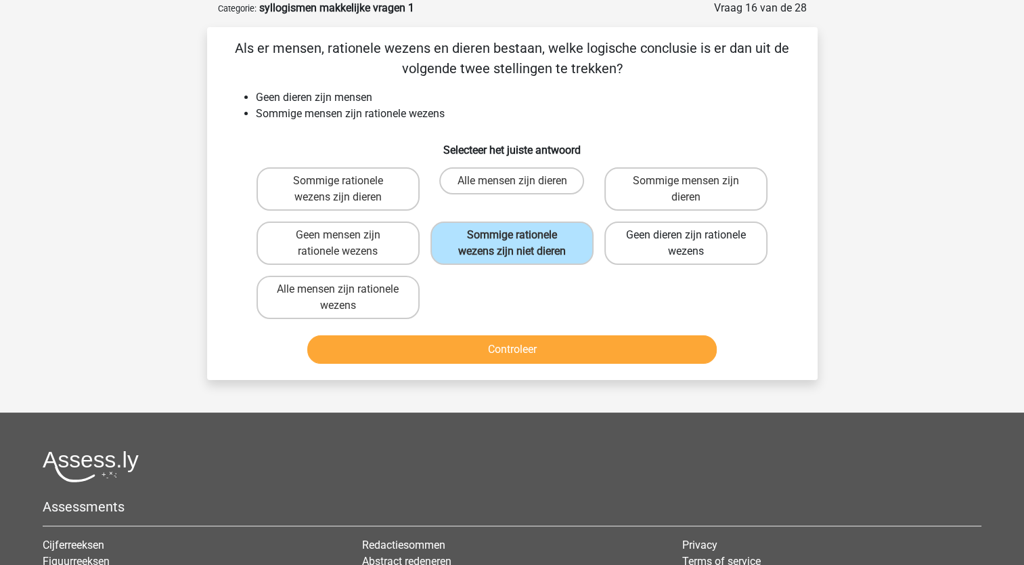
click at [657, 245] on label "Geen dieren zijn rationele wezens" at bounding box center [685, 242] width 163 height 43
click at [686, 244] on input "Geen dieren zijn rationele wezens" at bounding box center [690, 239] width 9 height 9
radio input "true"
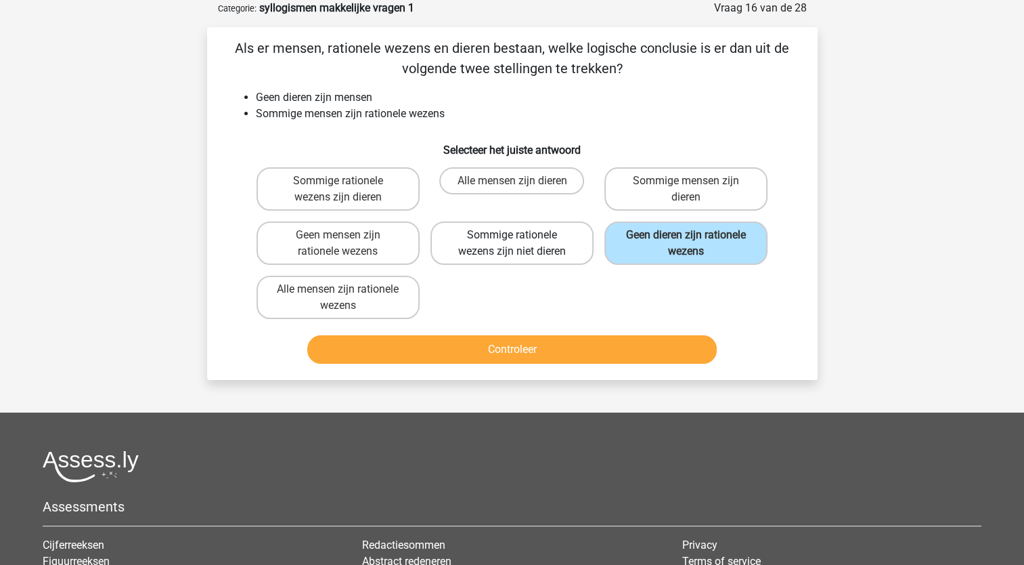
click at [518, 252] on label "Sommige rationele wezens zijn niet dieren" at bounding box center [512, 242] width 163 height 43
click at [518, 244] on input "Sommige rationele wezens zijn niet dieren" at bounding box center [516, 239] width 9 height 9
radio input "true"
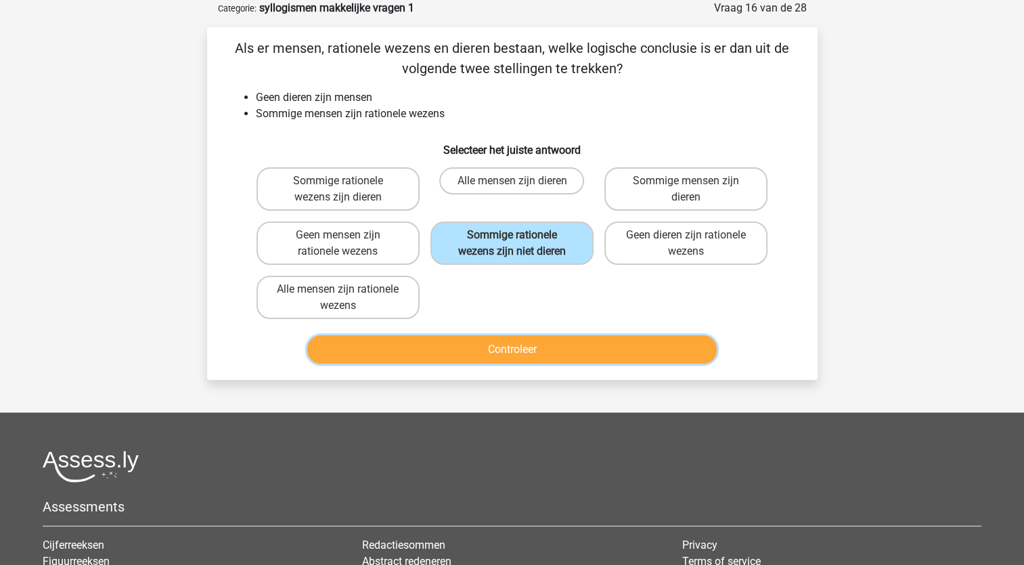
click at [466, 346] on button "Controleer" at bounding box center [512, 349] width 410 height 28
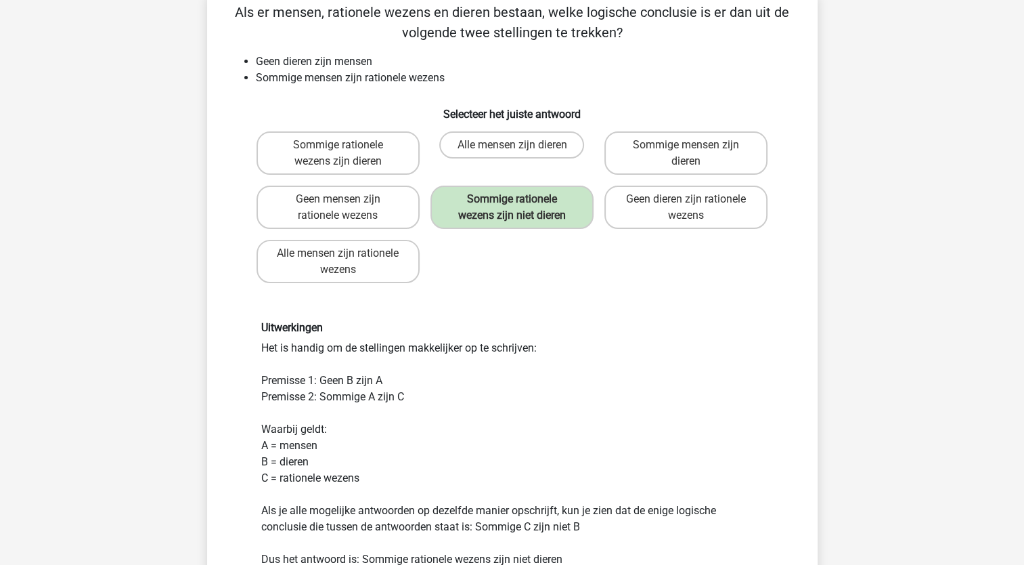
scroll to position [135, 0]
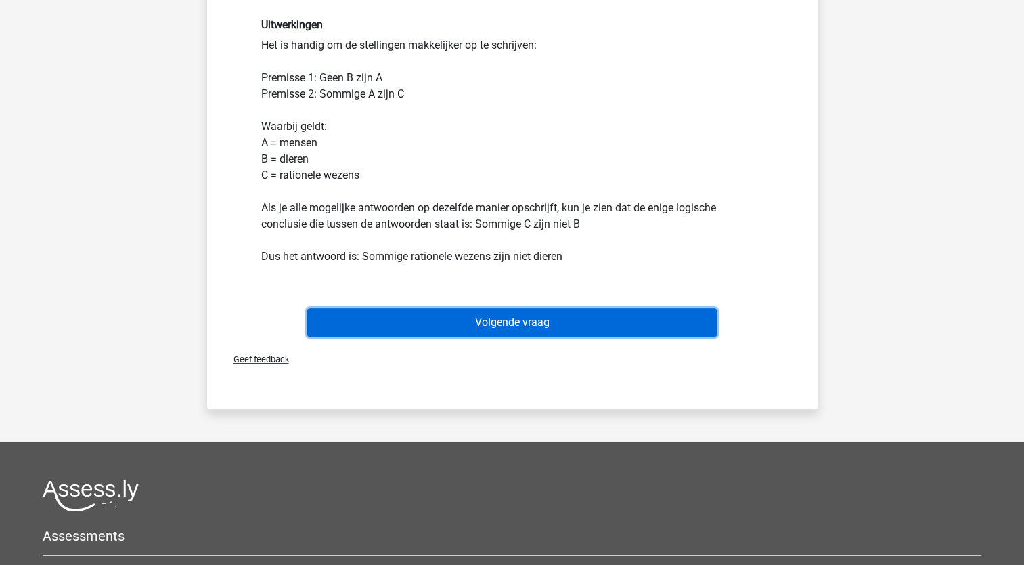
click at [596, 326] on button "Volgende vraag" at bounding box center [512, 322] width 410 height 28
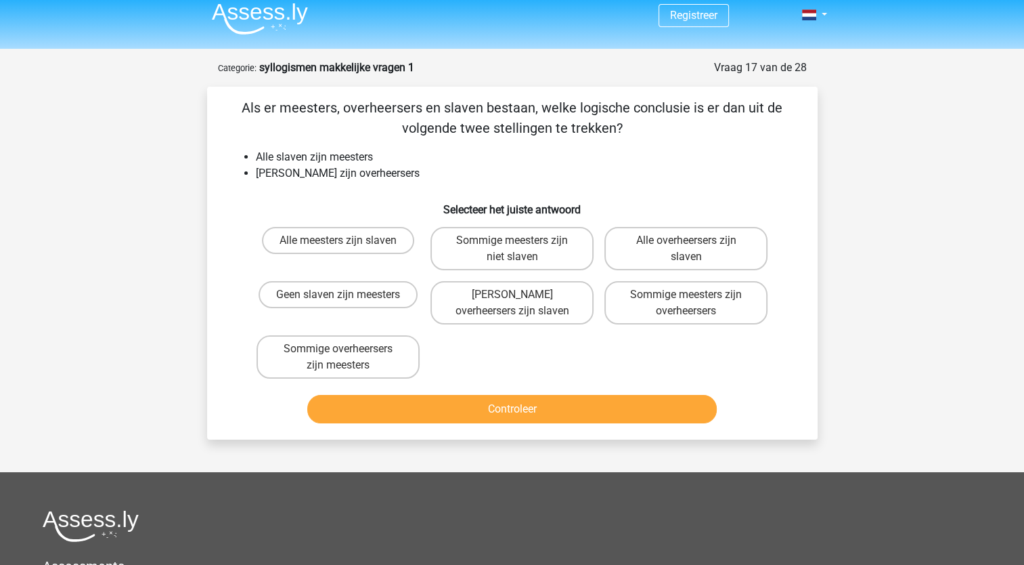
scroll to position [0, 0]
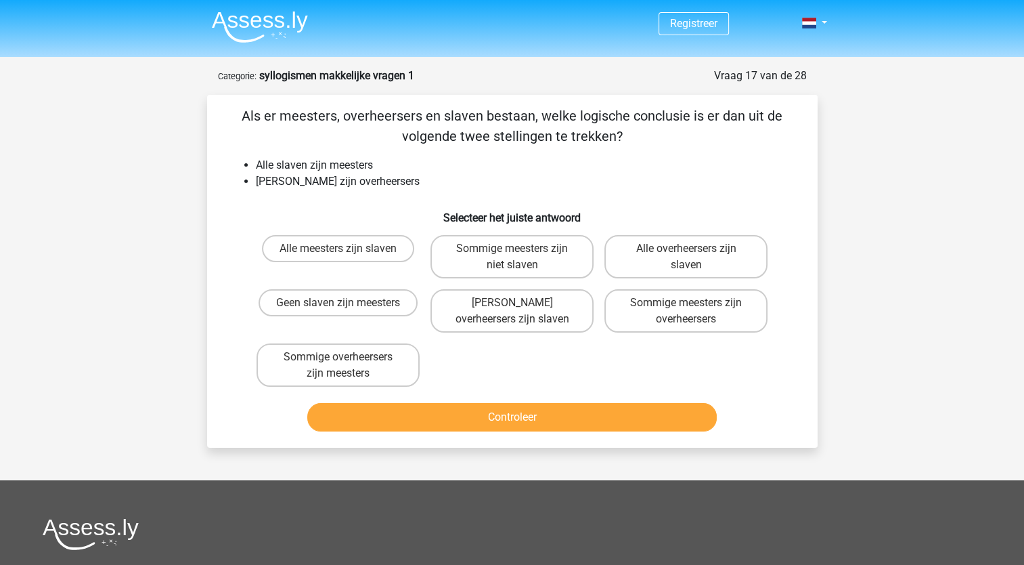
click at [532, 125] on p "Als er meesters, overheersers en slaven bestaan, welke logische conclusie is er…" at bounding box center [512, 126] width 567 height 41
click at [483, 255] on label "Sommige meesters zijn niet slaven" at bounding box center [512, 256] width 163 height 43
click at [512, 255] on input "Sommige meesters zijn niet slaven" at bounding box center [516, 252] width 9 height 9
radio input "true"
click at [495, 315] on label "Geen overheersers zijn slaven" at bounding box center [512, 310] width 163 height 43
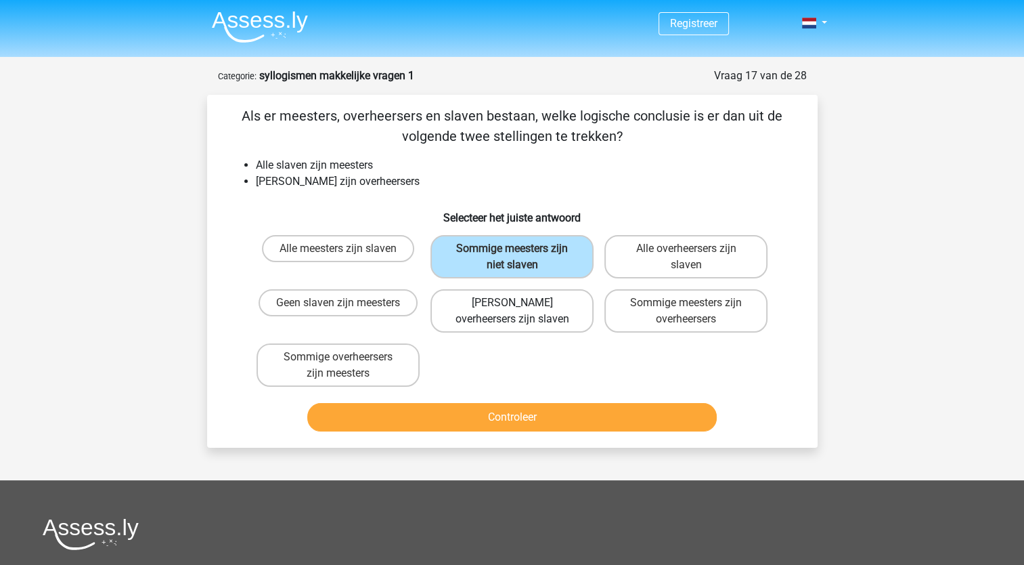
click at [512, 311] on input "Geen overheersers zijn slaven" at bounding box center [516, 307] width 9 height 9
radio input "true"
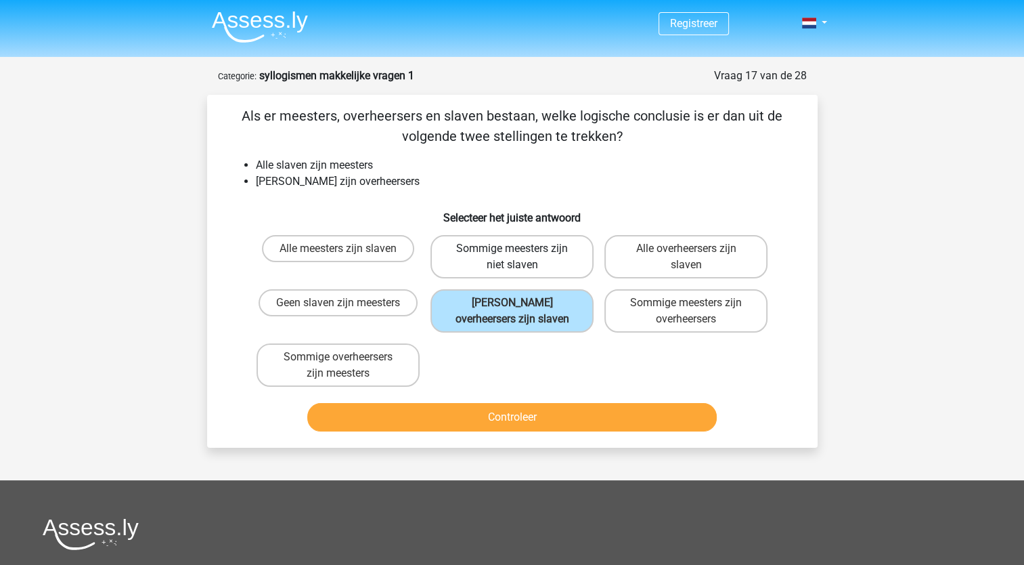
click at [521, 253] on label "Sommige meesters zijn niet slaven" at bounding box center [512, 256] width 163 height 43
click at [521, 253] on input "Sommige meesters zijn niet slaven" at bounding box center [516, 252] width 9 height 9
radio input "true"
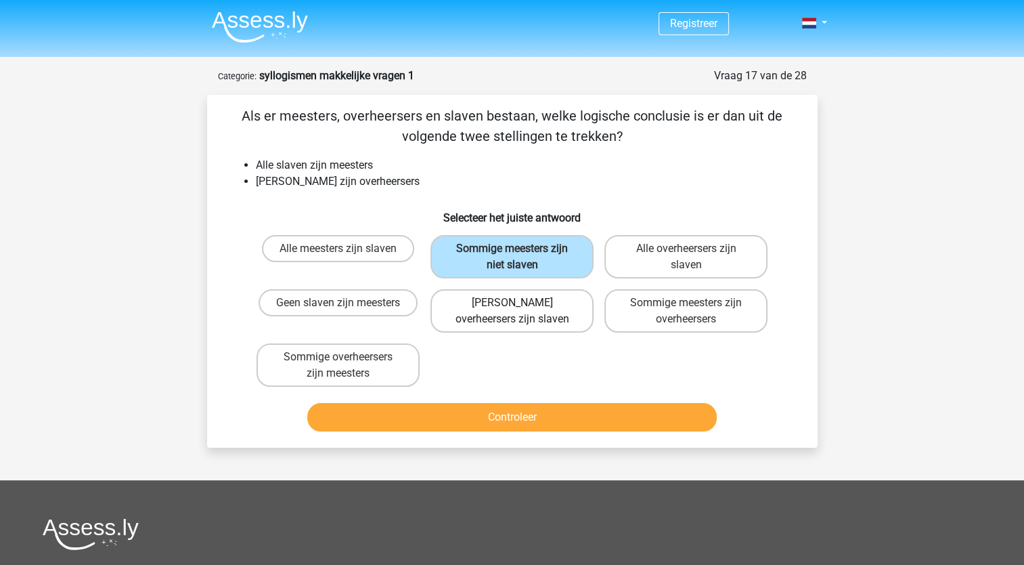
click at [526, 305] on label "Geen overheersers zijn slaven" at bounding box center [512, 310] width 163 height 43
click at [521, 305] on input "Geen overheersers zijn slaven" at bounding box center [516, 307] width 9 height 9
radio input "true"
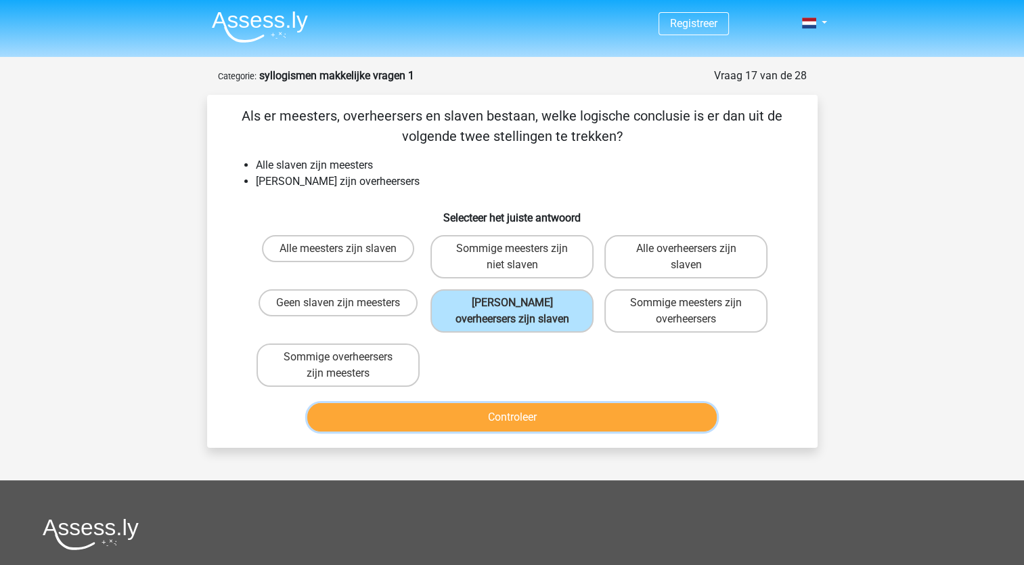
click at [521, 414] on button "Controleer" at bounding box center [512, 417] width 410 height 28
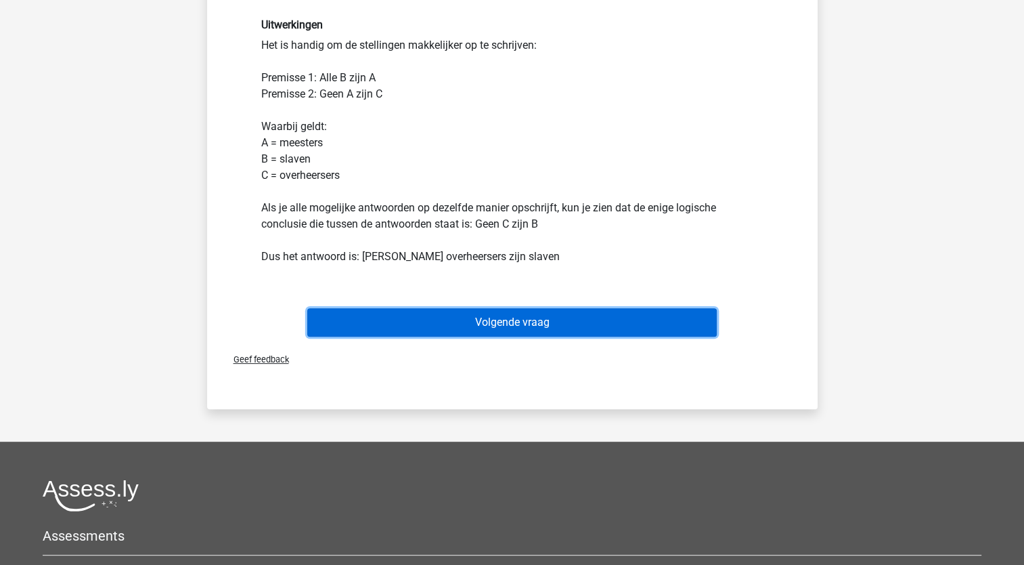
click at [506, 330] on button "Volgende vraag" at bounding box center [512, 322] width 410 height 28
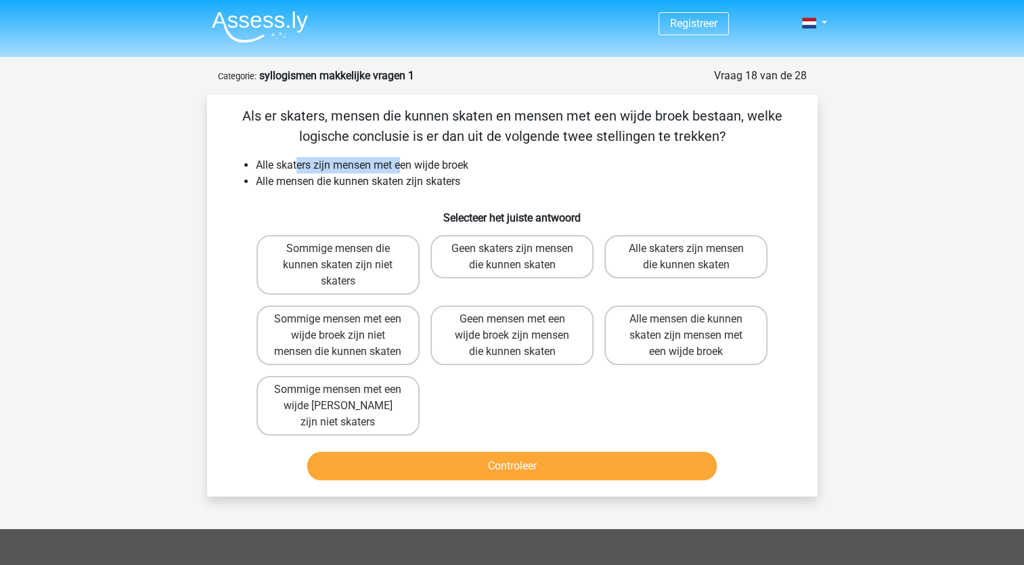
drag, startPoint x: 295, startPoint y: 170, endPoint x: 403, endPoint y: 167, distance: 107.7
click at [403, 167] on li "Alle skaters zijn mensen met een wijde broek" at bounding box center [526, 165] width 540 height 16
drag, startPoint x: 403, startPoint y: 167, endPoint x: 406, endPoint y: 196, distance: 29.3
click at [406, 196] on div "Als er skaters, mensen die kunnen skaten en mensen met een wijde broek bestaan,…" at bounding box center [513, 296] width 600 height 380
click at [659, 349] on label "Alle mensen die kunnen skaten zijn mensen met een wijde broek" at bounding box center [685, 335] width 163 height 60
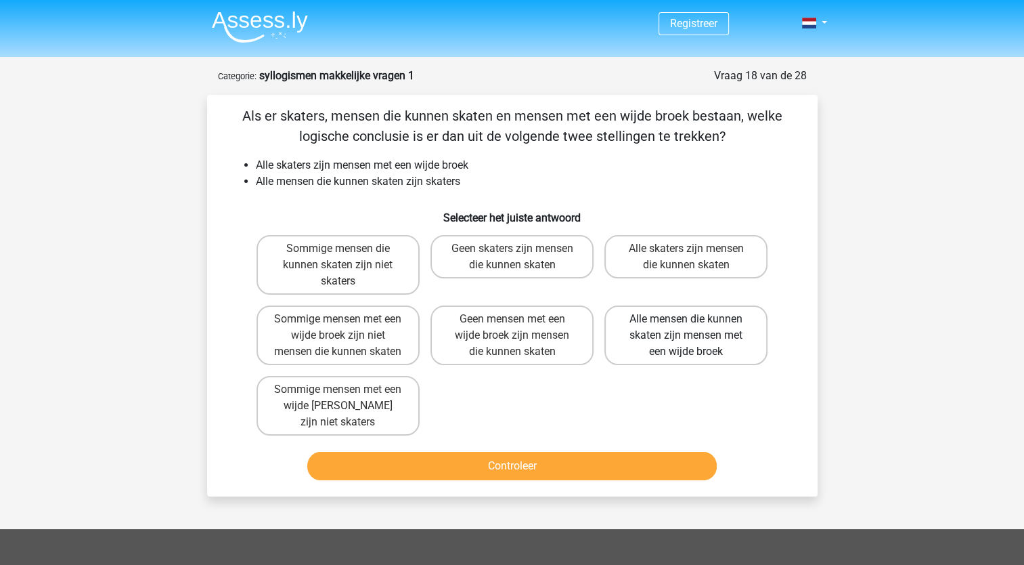
click at [686, 328] on input "Alle mensen die kunnen skaten zijn mensen met een wijde broek" at bounding box center [690, 323] width 9 height 9
radio input "true"
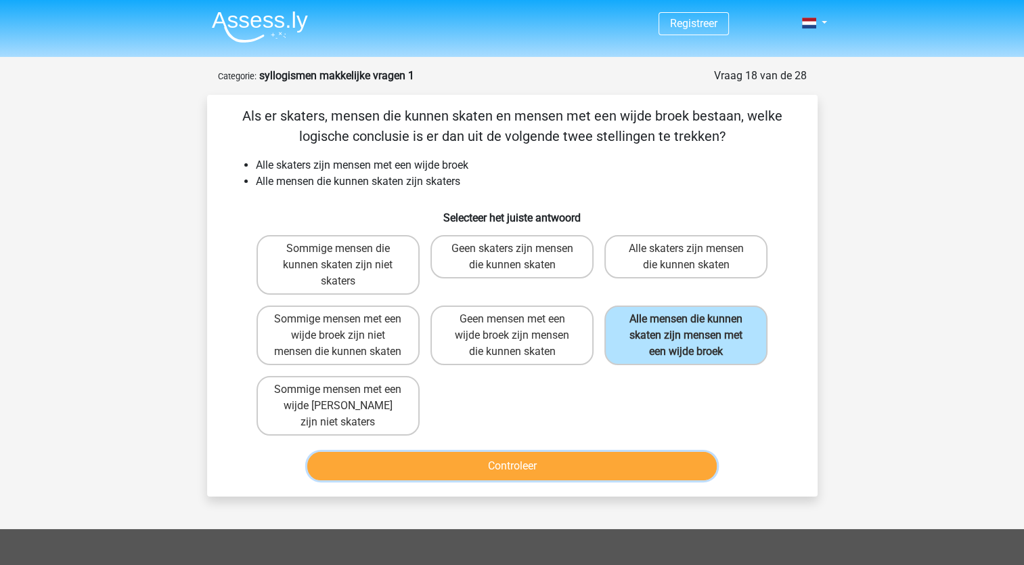
click at [600, 465] on button "Controleer" at bounding box center [512, 466] width 410 height 28
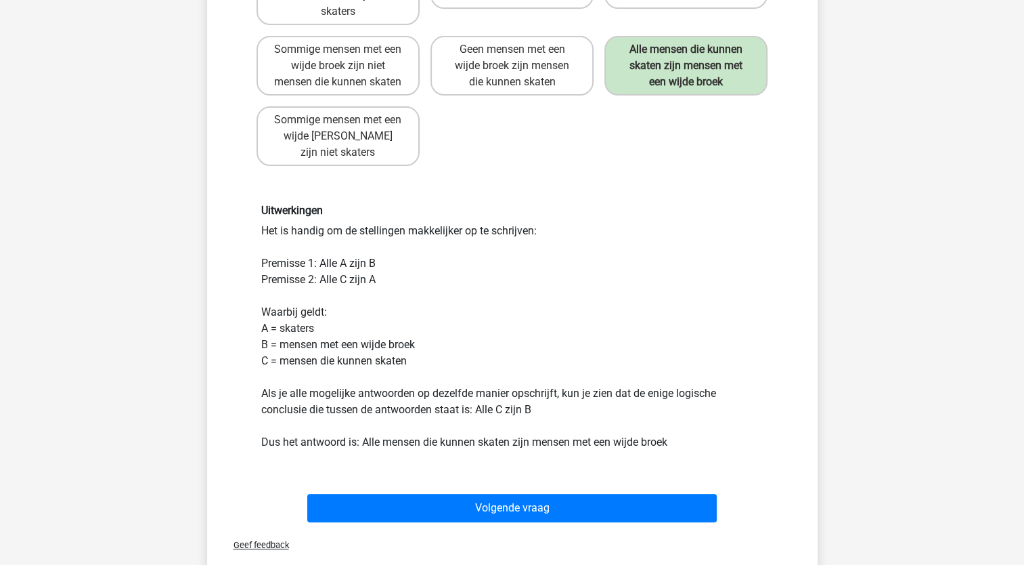
scroll to position [271, 0]
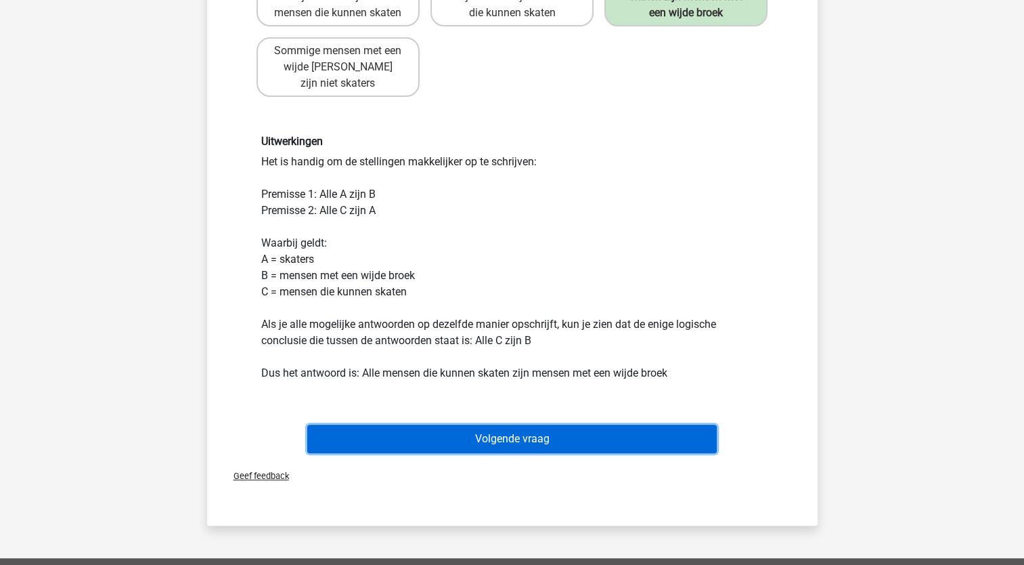
click at [520, 437] on button "Volgende vraag" at bounding box center [512, 438] width 410 height 28
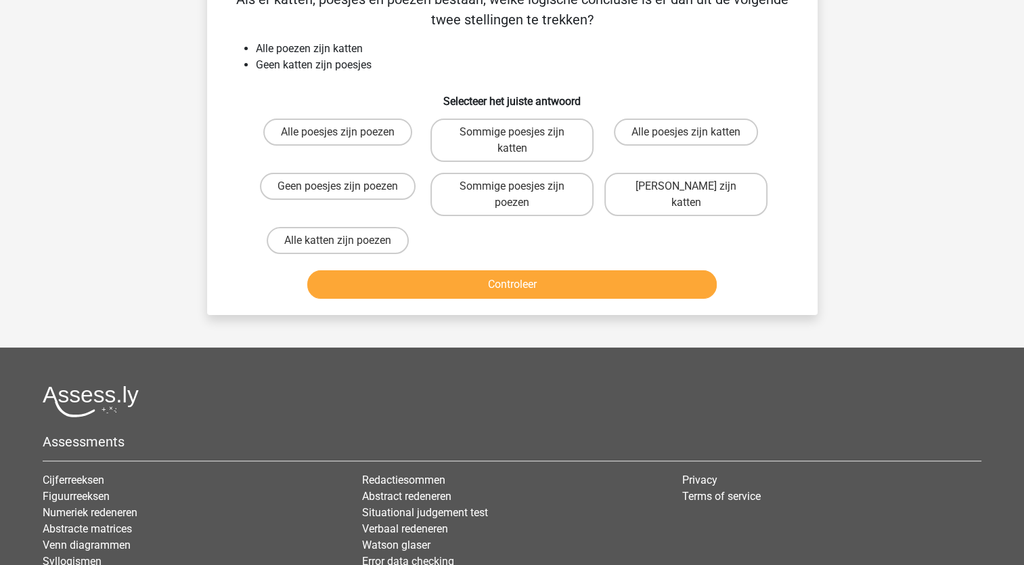
scroll to position [68, 0]
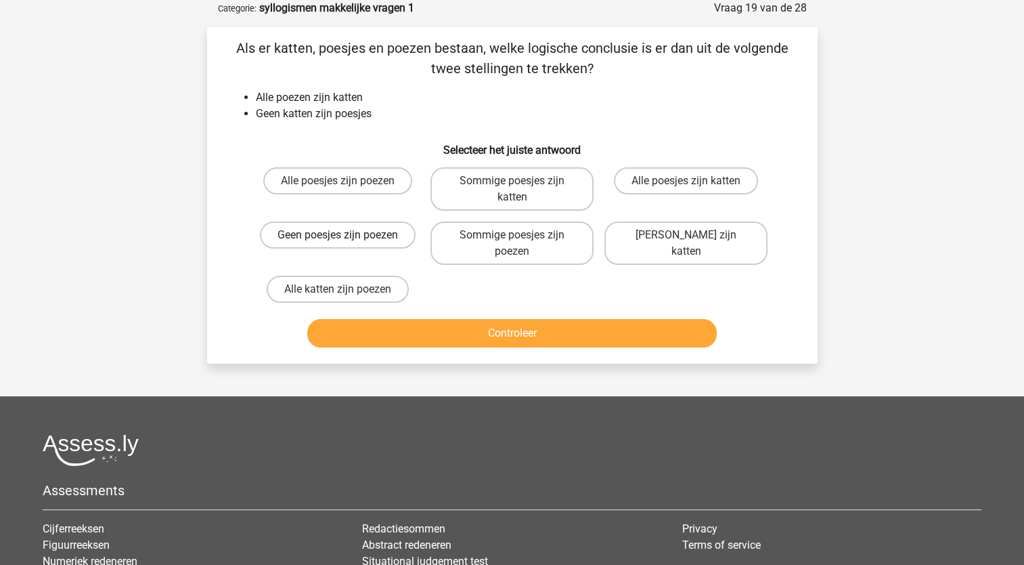
click at [365, 237] on label "Geen poesjes zijn poezen" at bounding box center [338, 234] width 156 height 27
click at [347, 237] on input "Geen poesjes zijn poezen" at bounding box center [342, 239] width 9 height 9
radio input "true"
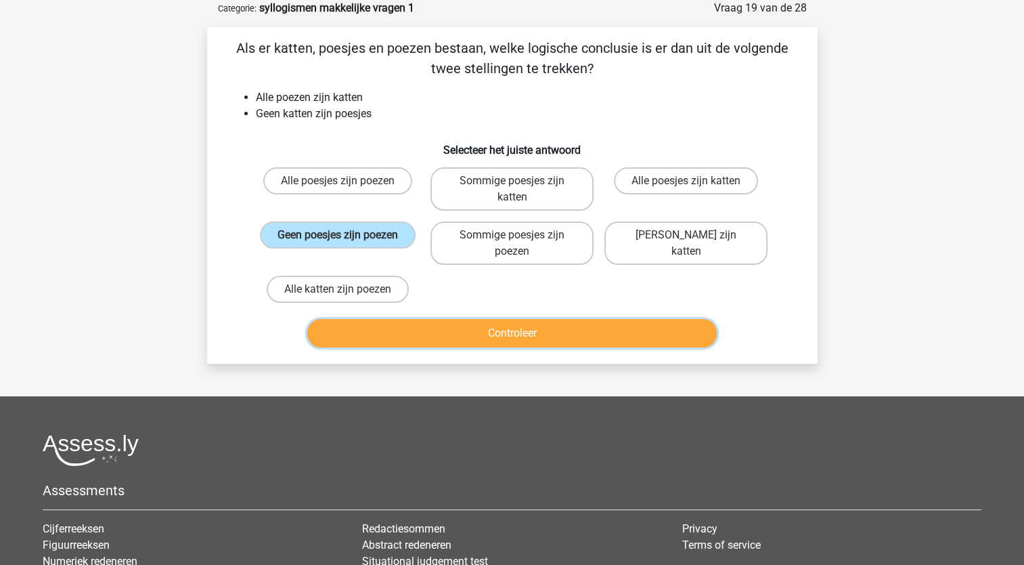
click at [472, 338] on button "Controleer" at bounding box center [512, 333] width 410 height 28
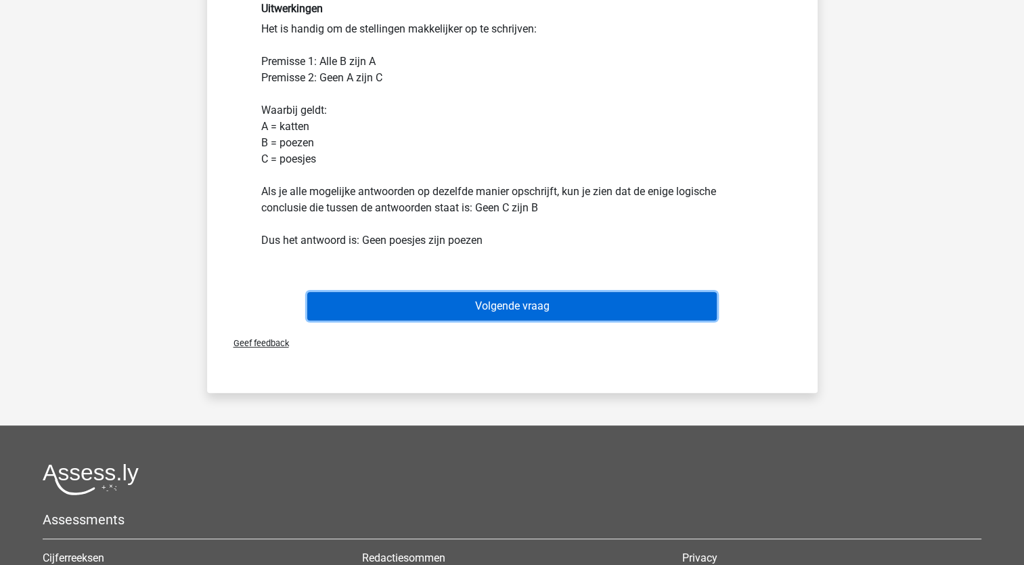
click at [500, 305] on button "Volgende vraag" at bounding box center [512, 306] width 410 height 28
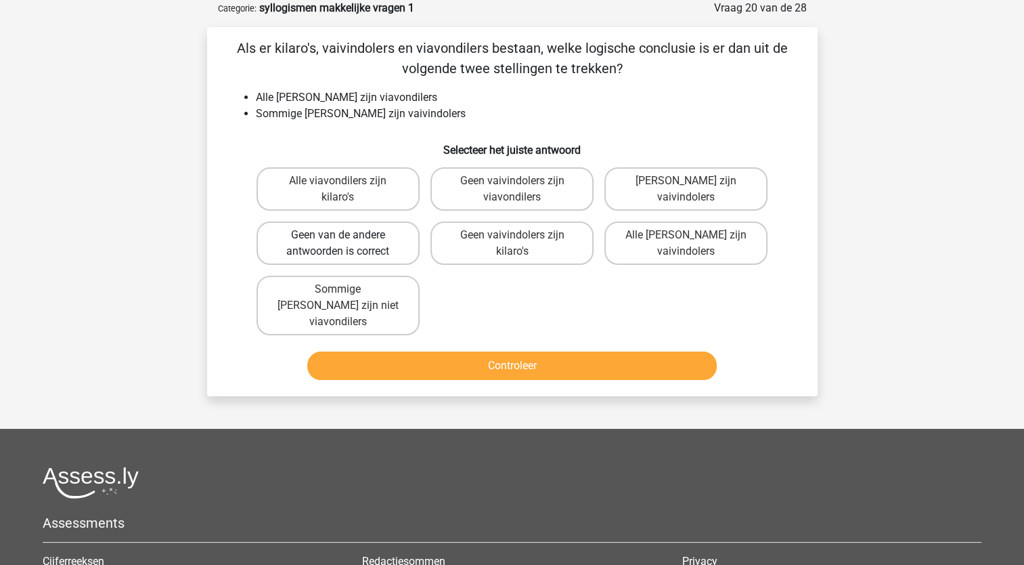
click at [382, 248] on label "Geen van de andere antwoorden is correct" at bounding box center [338, 242] width 163 height 43
click at [347, 244] on input "Geen van de andere antwoorden is correct" at bounding box center [342, 239] width 9 height 9
radio input "true"
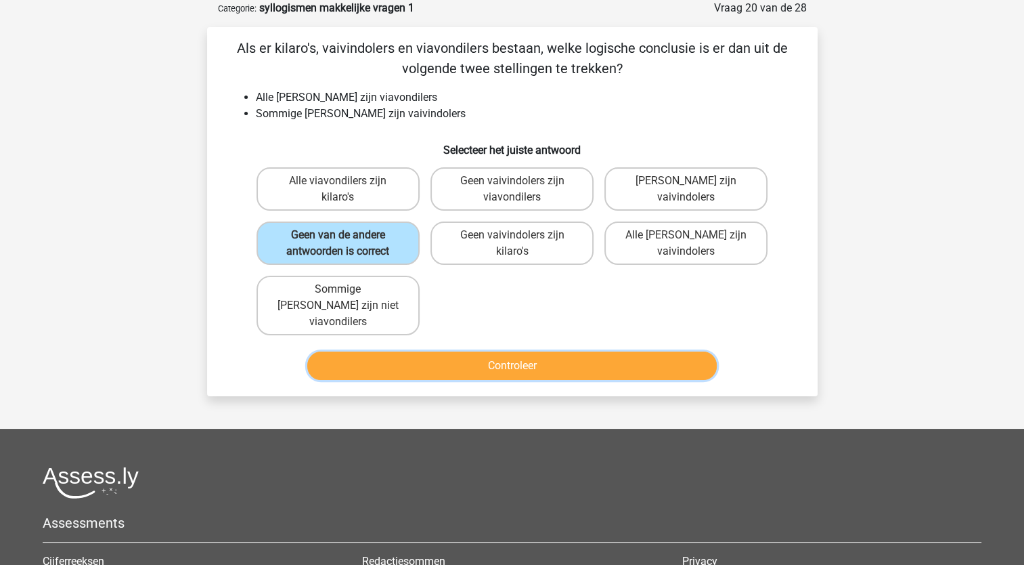
click at [490, 351] on button "Controleer" at bounding box center [512, 365] width 410 height 28
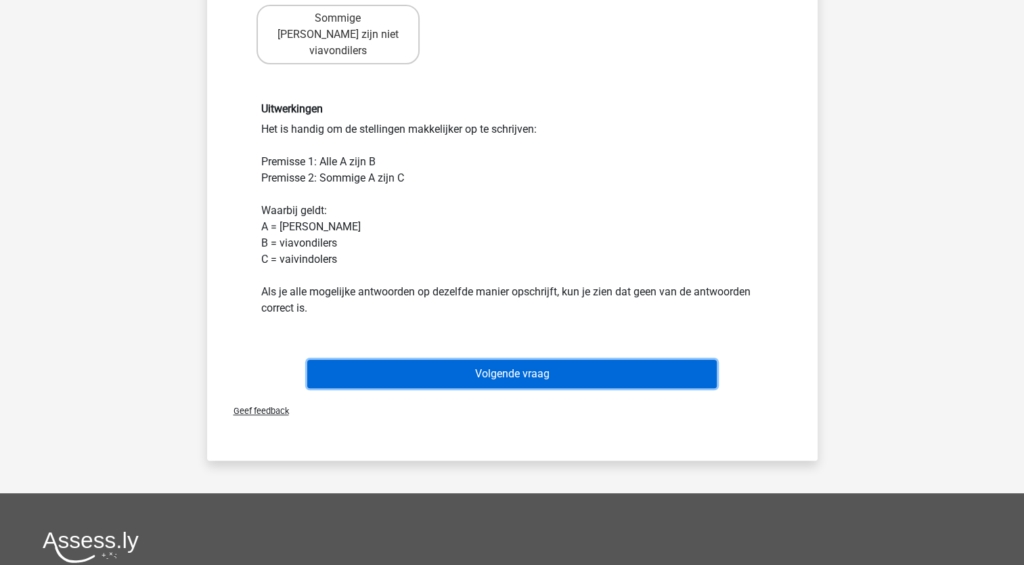
click at [555, 359] on button "Volgende vraag" at bounding box center [512, 373] width 410 height 28
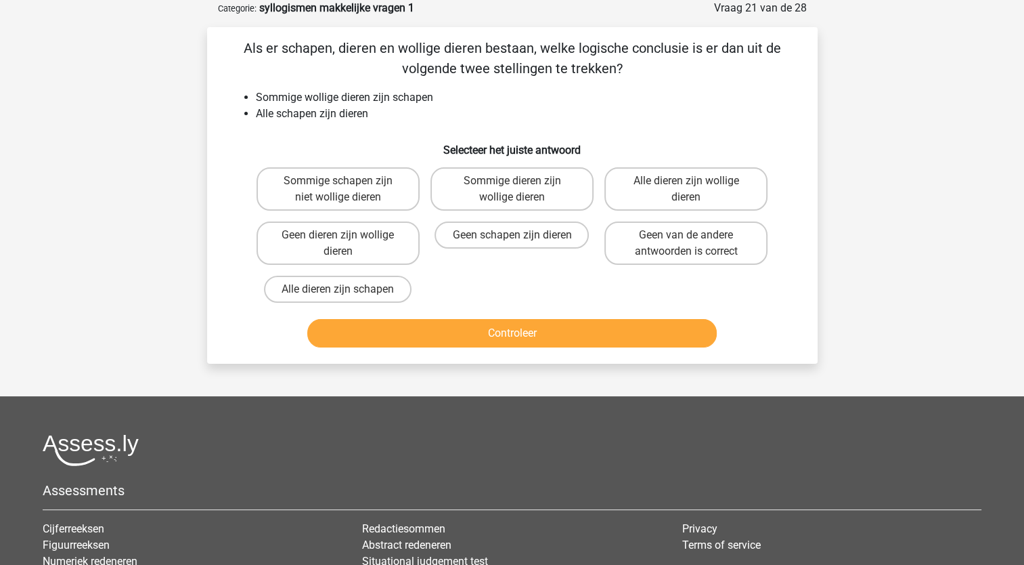
click at [521, 188] on label "Sommige dieren zijn wollige dieren" at bounding box center [512, 188] width 163 height 43
click at [521, 188] on input "Sommige dieren zijn wollige dieren" at bounding box center [516, 185] width 9 height 9
radio input "true"
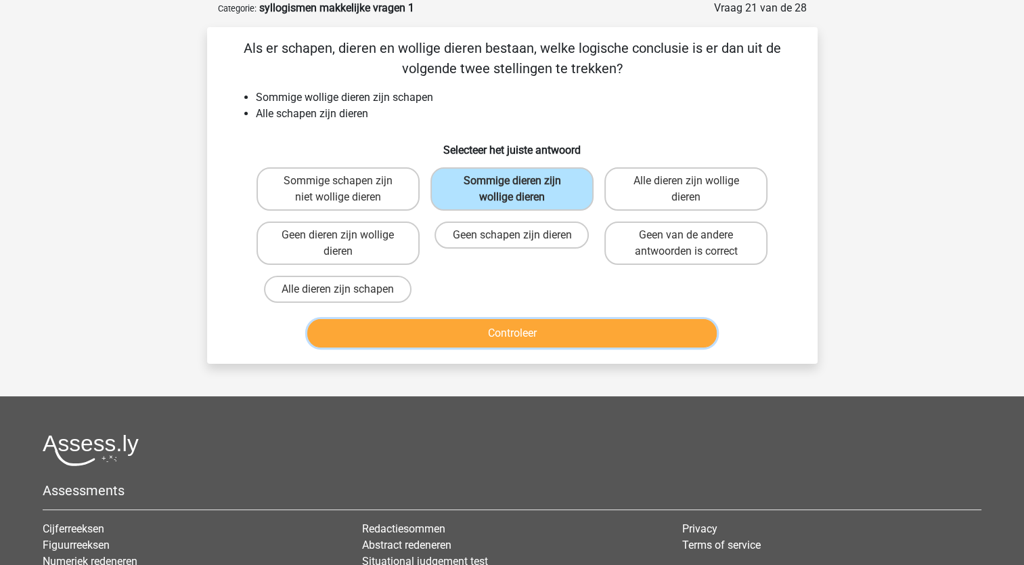
click at [498, 329] on button "Controleer" at bounding box center [512, 333] width 410 height 28
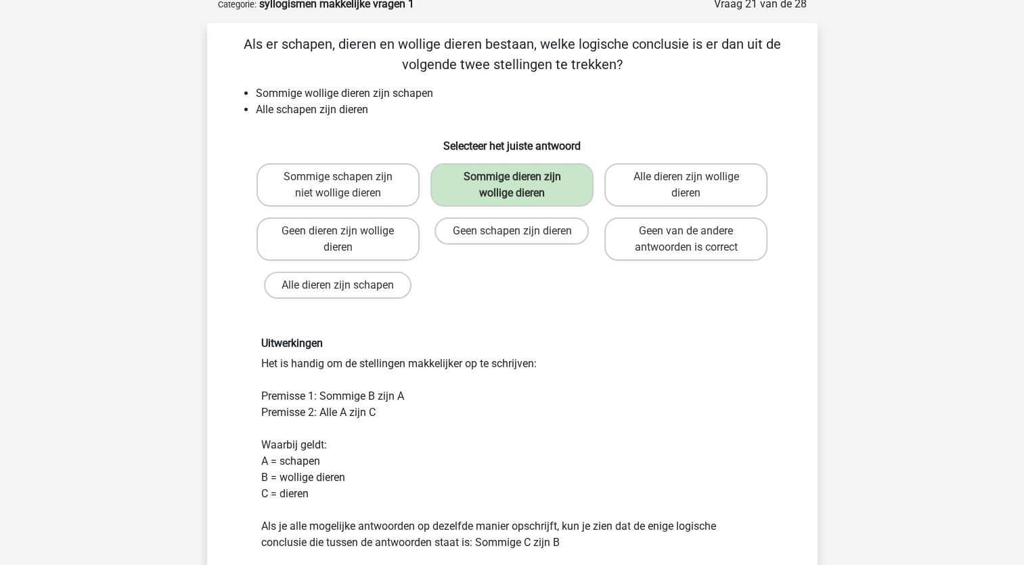
scroll to position [338, 0]
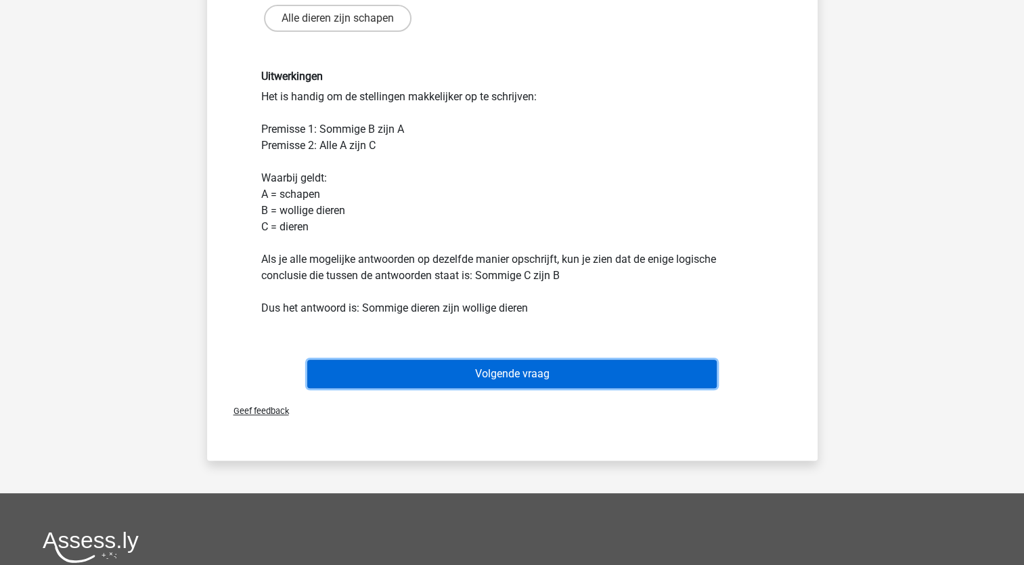
drag, startPoint x: 489, startPoint y: 369, endPoint x: 490, endPoint y: 362, distance: 6.8
click at [490, 368] on button "Volgende vraag" at bounding box center [512, 373] width 410 height 28
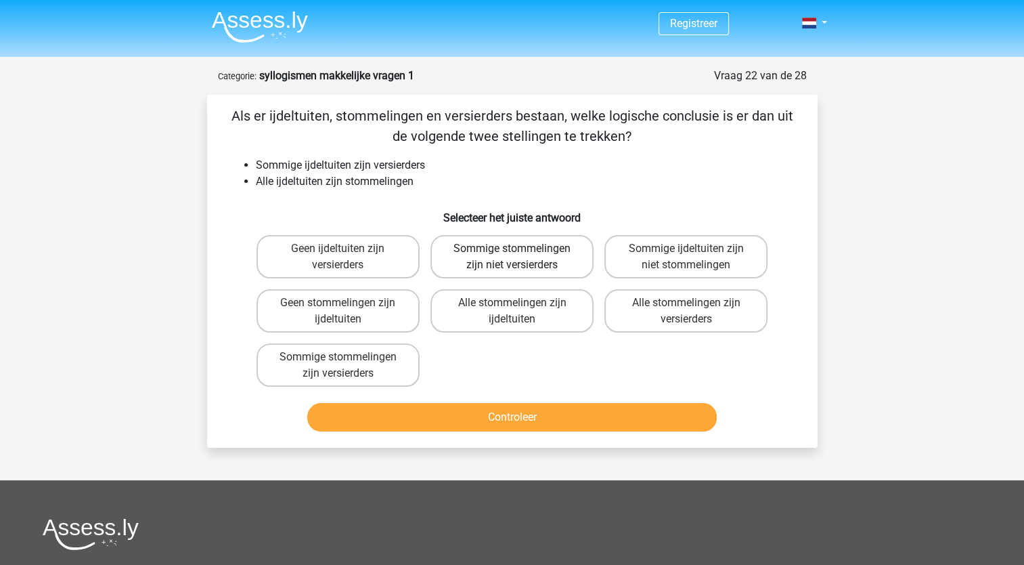
scroll to position [0, 0]
drag, startPoint x: 487, startPoint y: 301, endPoint x: 492, endPoint y: 348, distance: 47.7
click at [487, 301] on label "Alle stommelingen zijn ijdeltuiten" at bounding box center [512, 310] width 163 height 43
click at [512, 303] on input "Alle stommelingen zijn ijdeltuiten" at bounding box center [516, 307] width 9 height 9
radio input "true"
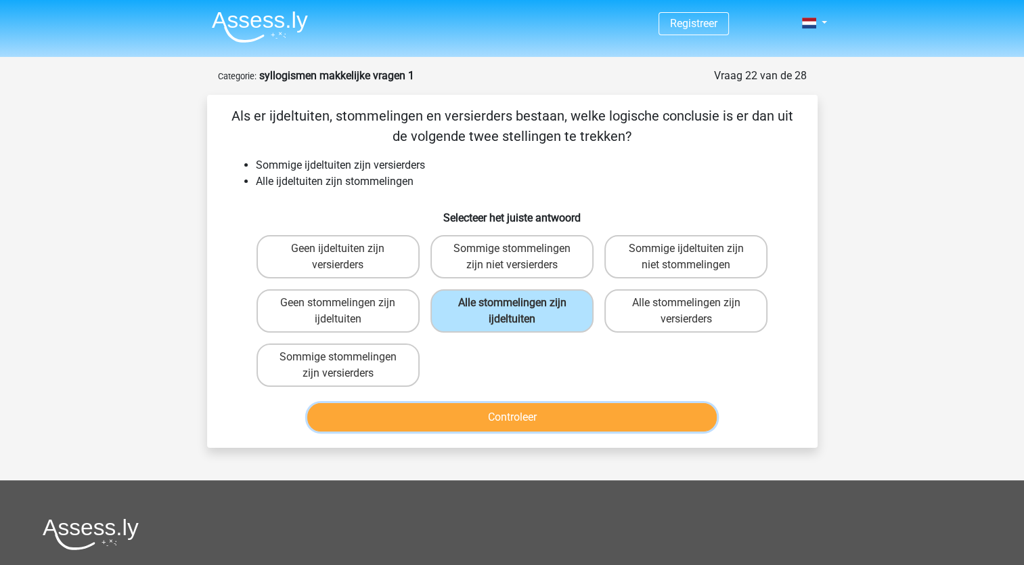
click at [503, 410] on button "Controleer" at bounding box center [512, 417] width 410 height 28
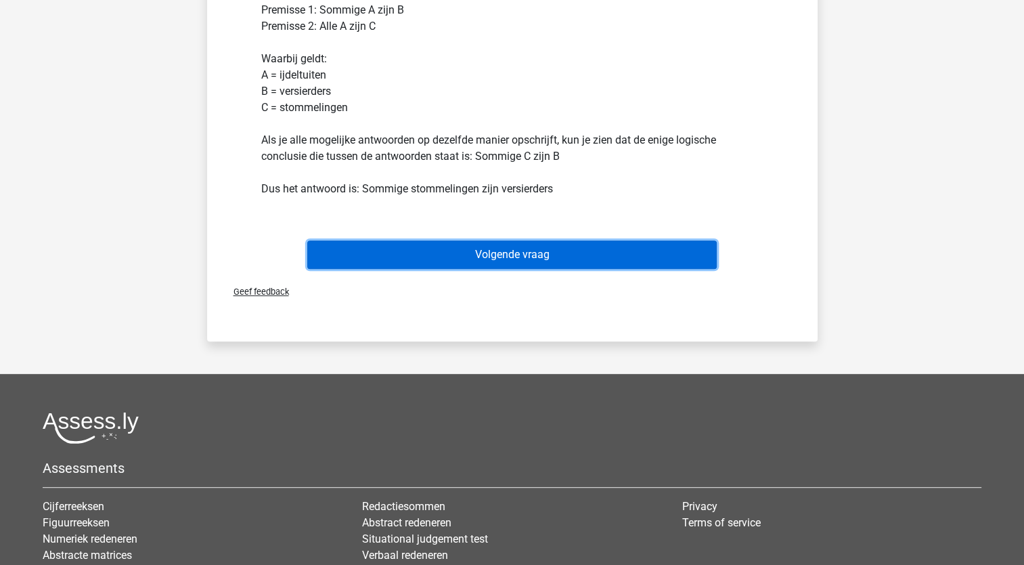
click at [470, 252] on button "Volgende vraag" at bounding box center [512, 254] width 410 height 28
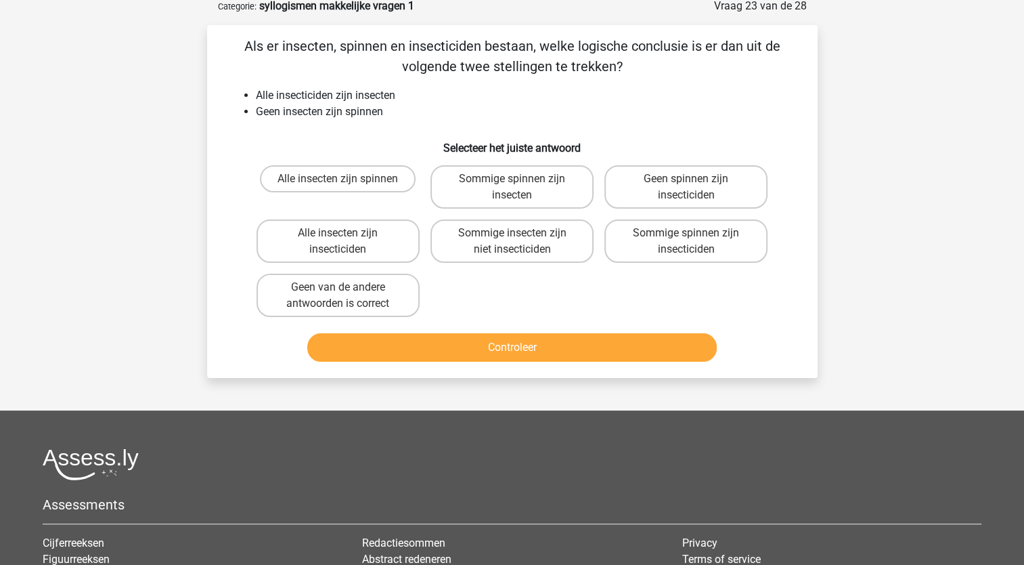
scroll to position [68, 0]
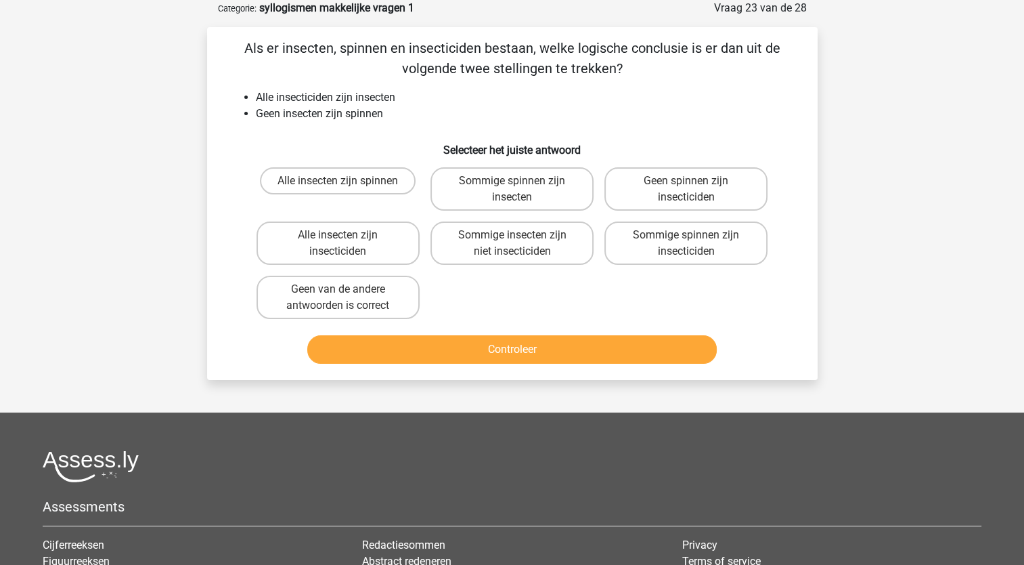
drag, startPoint x: 317, startPoint y: 210, endPoint x: 319, endPoint y: 200, distance: 9.7
click at [319, 206] on div "Alle insecten zijn spinnen" at bounding box center [338, 189] width 174 height 54
click at [324, 183] on label "Alle insecten zijn spinnen" at bounding box center [338, 180] width 156 height 27
click at [338, 183] on input "Alle insecten zijn spinnen" at bounding box center [342, 185] width 9 height 9
radio input "true"
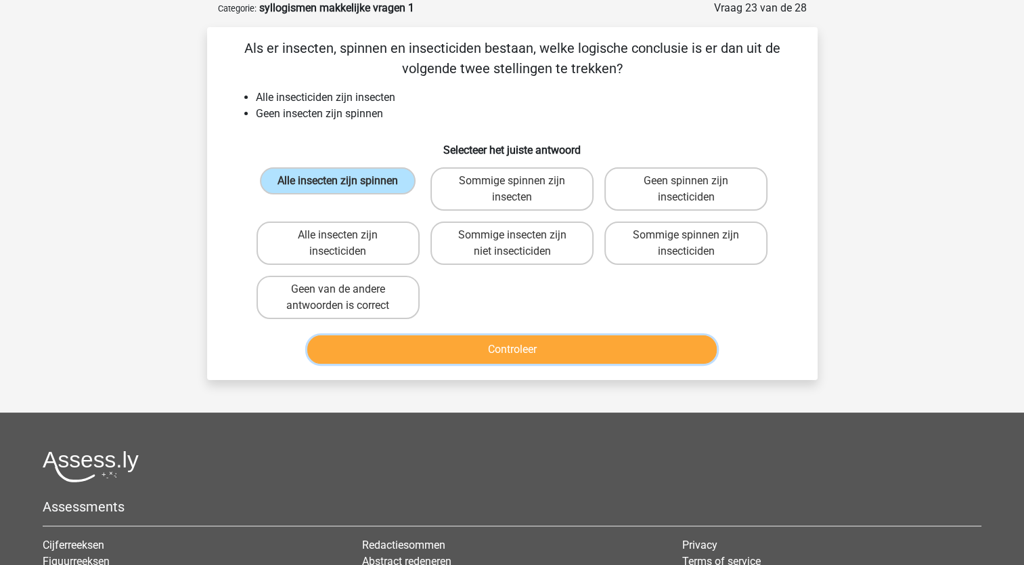
click at [495, 354] on button "Controleer" at bounding box center [512, 349] width 410 height 28
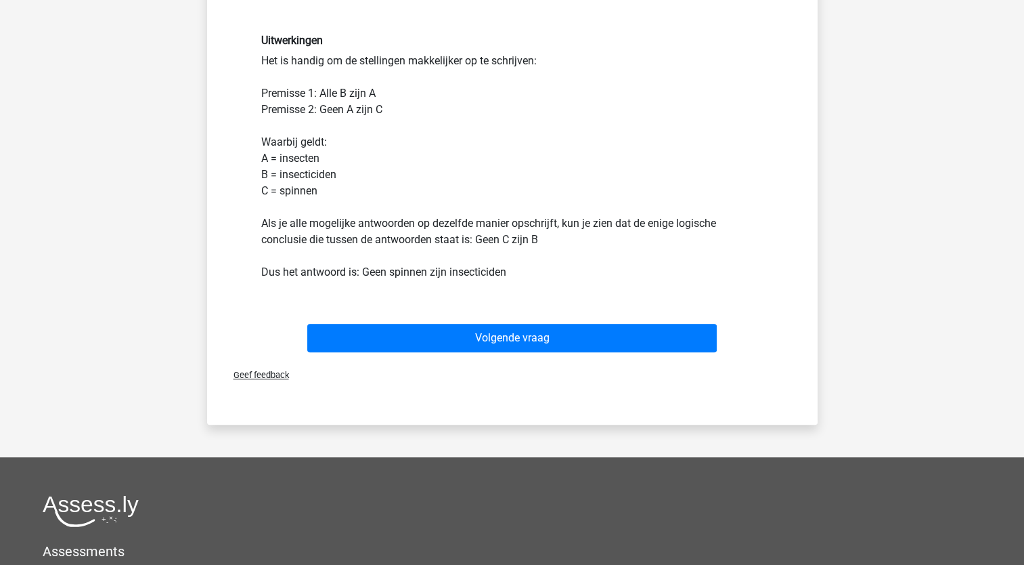
scroll to position [474, 0]
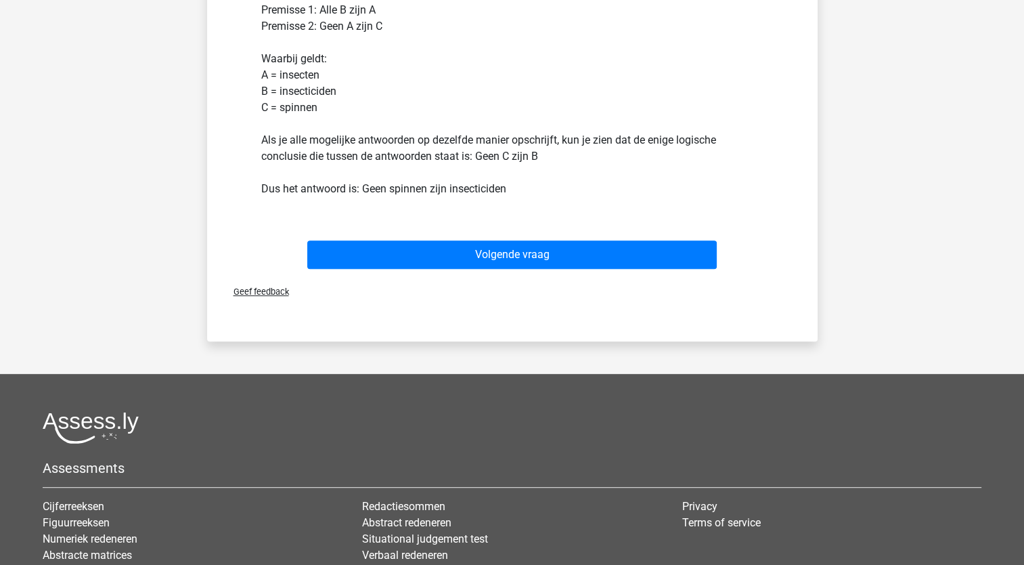
click at [527, 269] on div "Volgende vraag" at bounding box center [512, 257] width 523 height 34
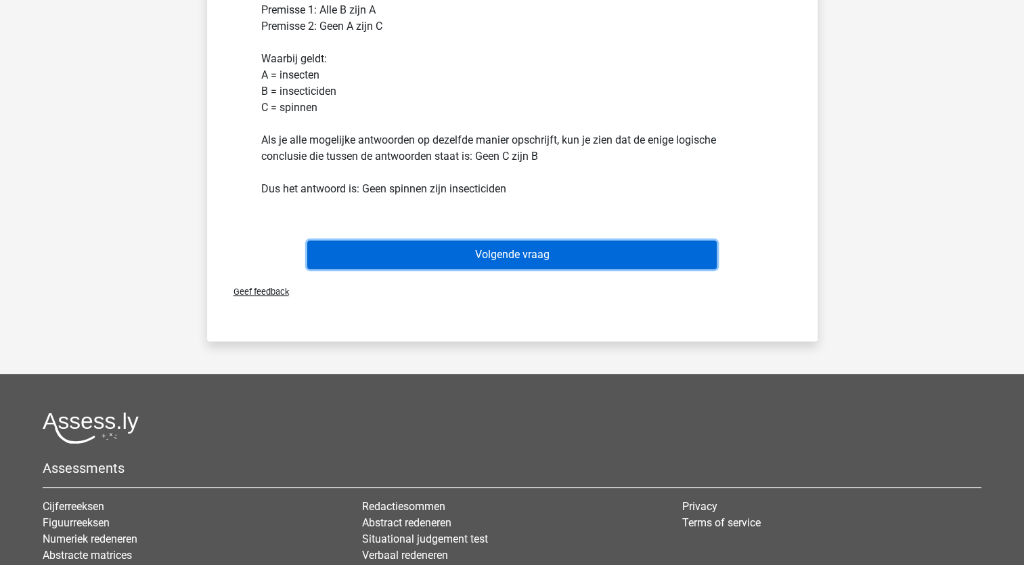
click at [524, 259] on button "Volgende vraag" at bounding box center [512, 254] width 410 height 28
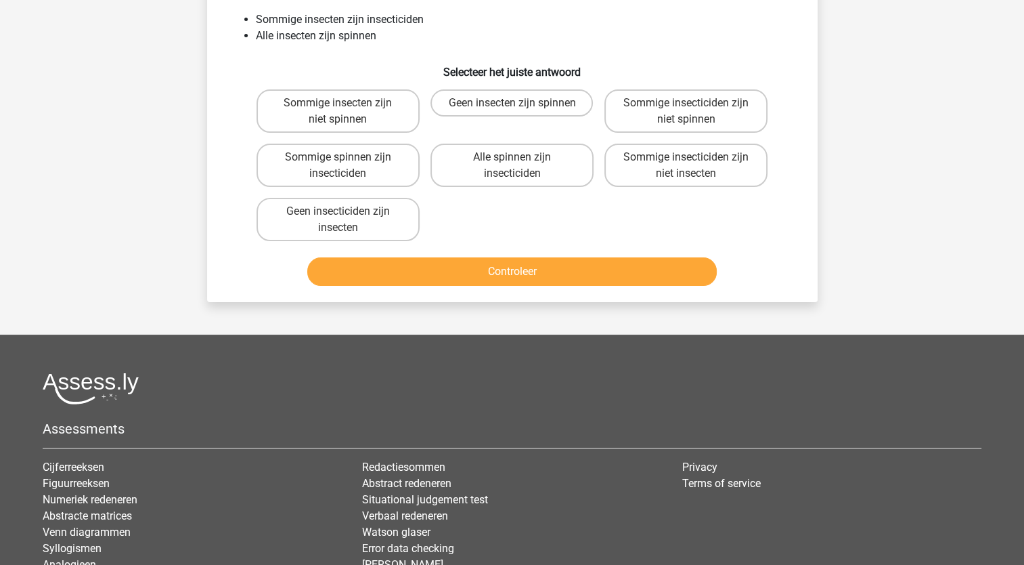
scroll to position [0, 0]
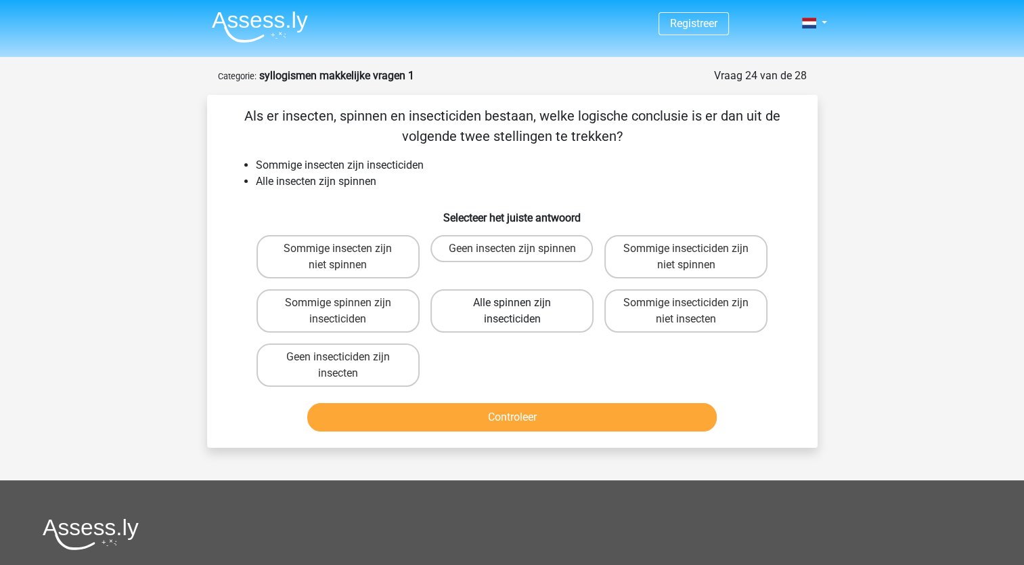
click at [506, 298] on label "Alle spinnen zijn insecticiden" at bounding box center [512, 310] width 163 height 43
click at [512, 303] on input "Alle spinnen zijn insecticiden" at bounding box center [516, 307] width 9 height 9
radio input "true"
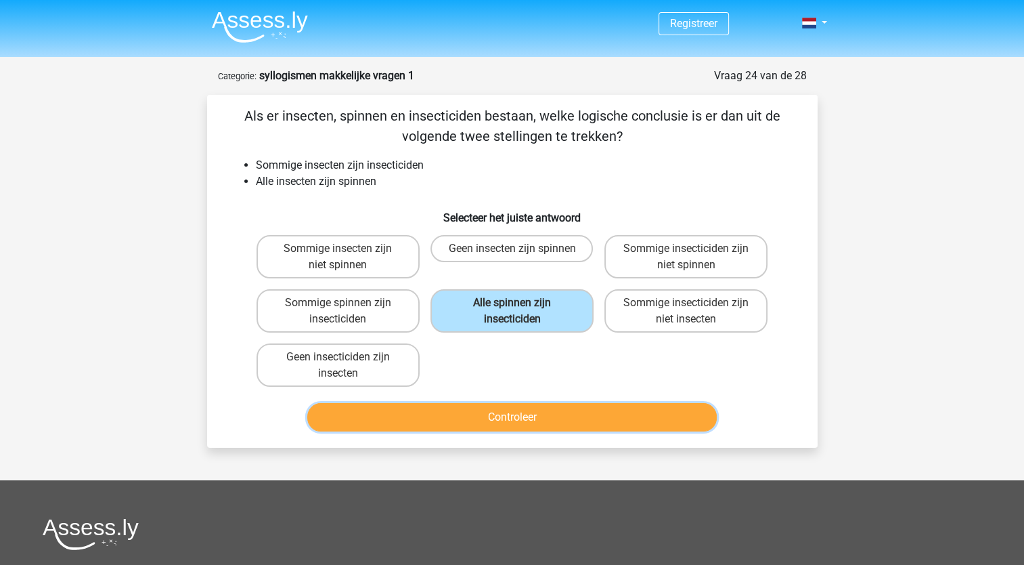
click at [498, 416] on button "Controleer" at bounding box center [512, 417] width 410 height 28
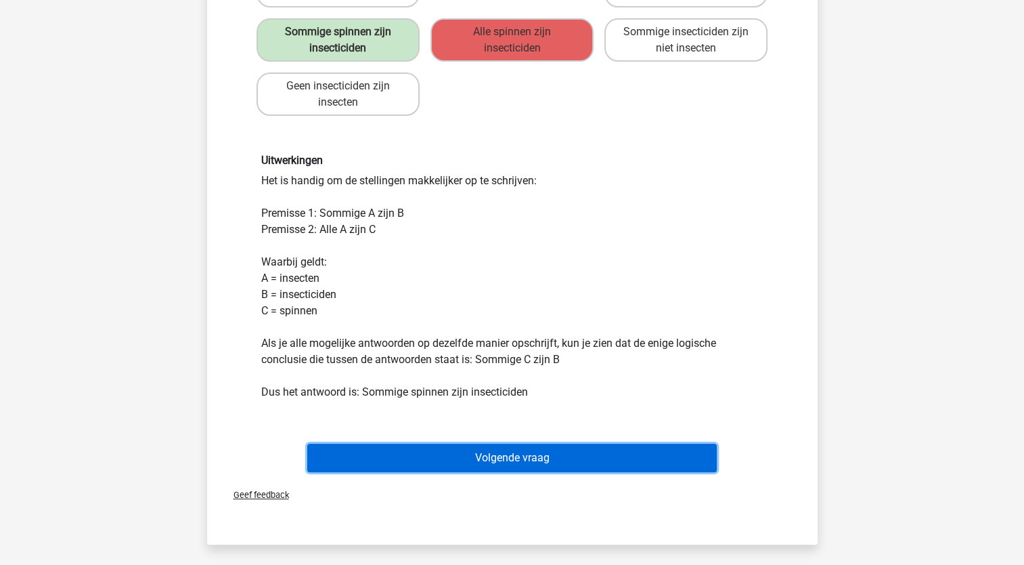
click at [471, 468] on button "Volgende vraag" at bounding box center [512, 457] width 410 height 28
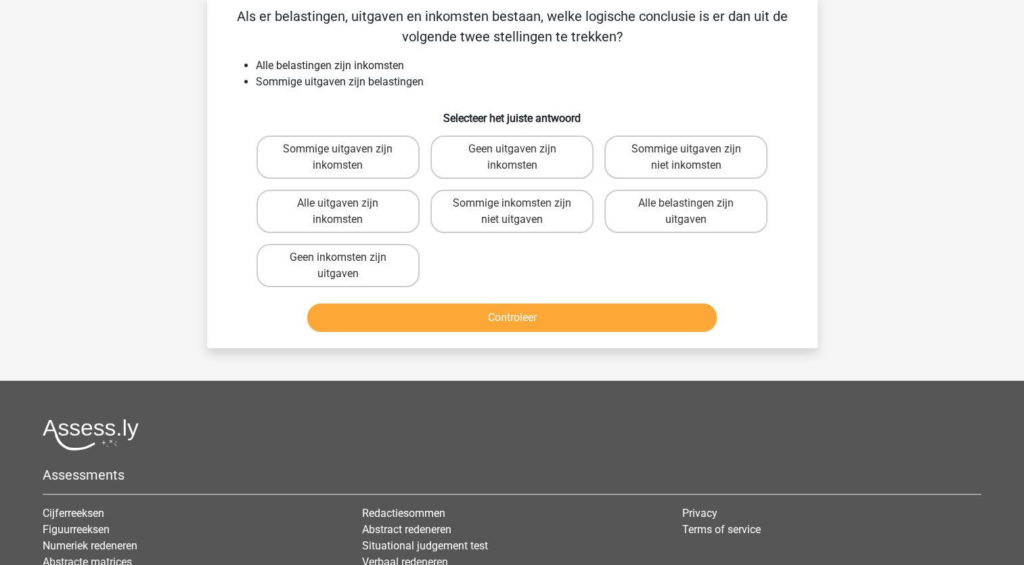
scroll to position [68, 0]
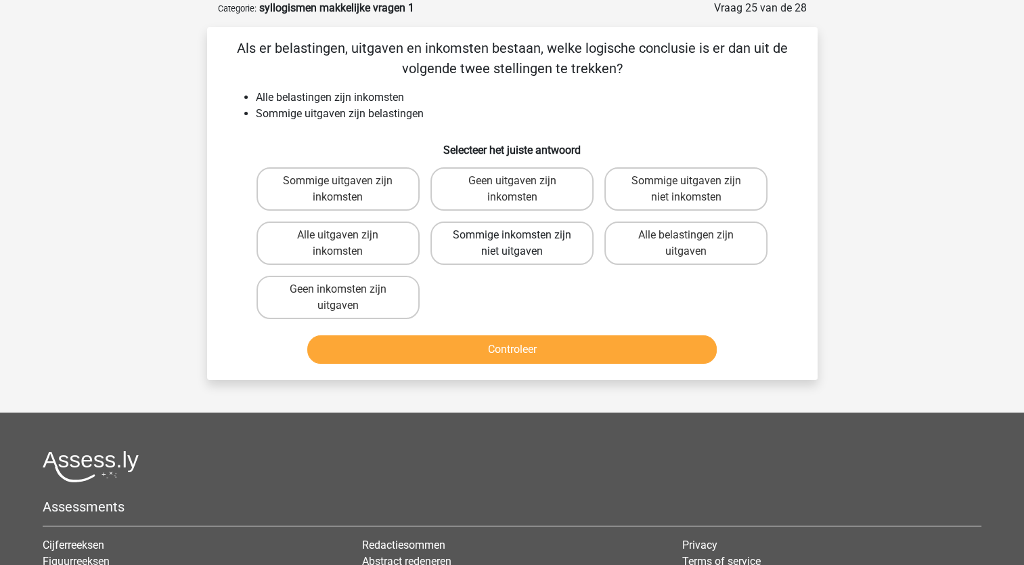
click at [525, 238] on label "Sommige inkomsten zijn niet uitgaven" at bounding box center [512, 242] width 163 height 43
click at [521, 238] on input "Sommige inkomsten zijn niet uitgaven" at bounding box center [516, 239] width 9 height 9
radio input "true"
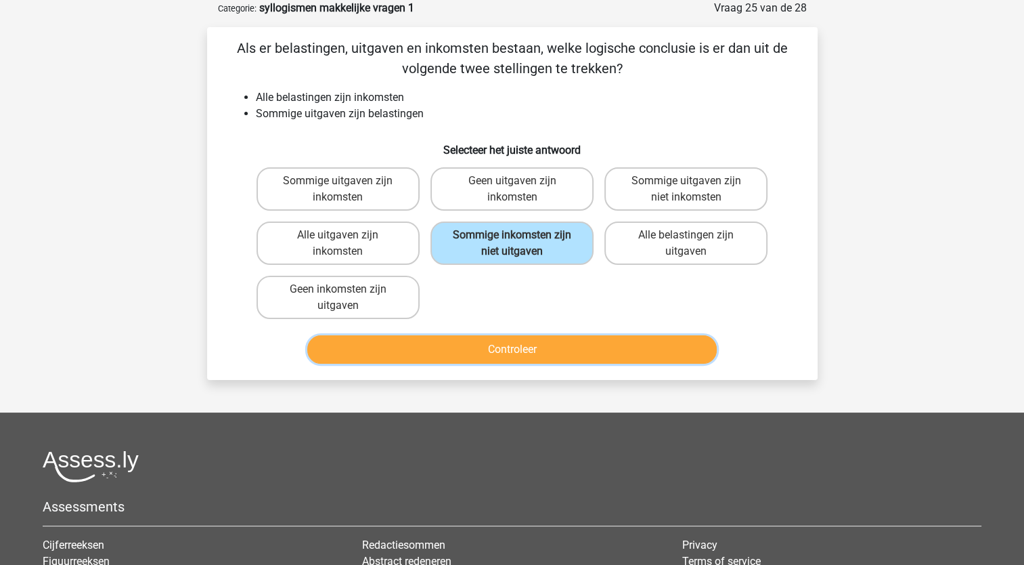
click at [507, 351] on button "Controleer" at bounding box center [512, 349] width 410 height 28
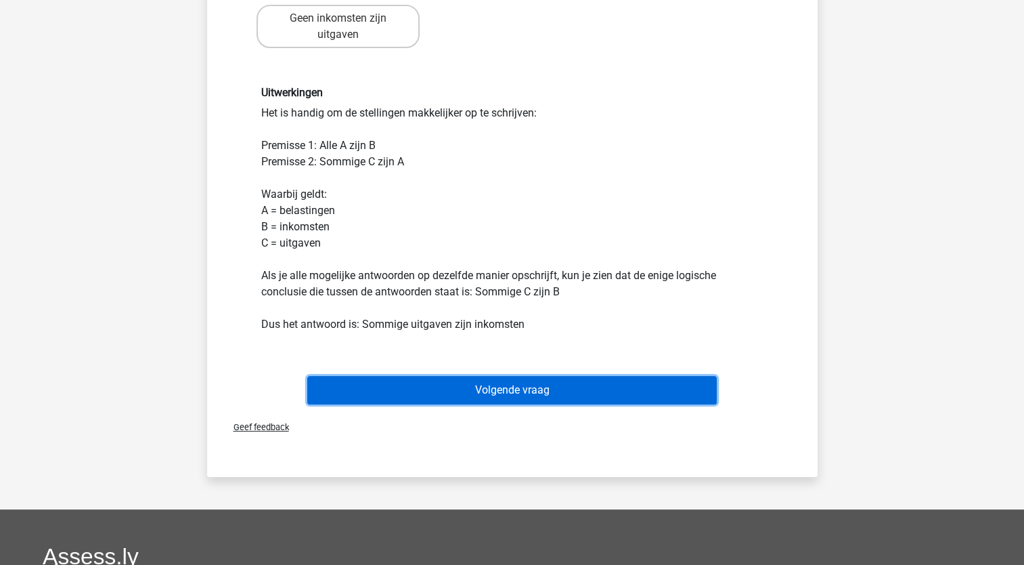
click at [514, 383] on button "Volgende vraag" at bounding box center [512, 390] width 410 height 28
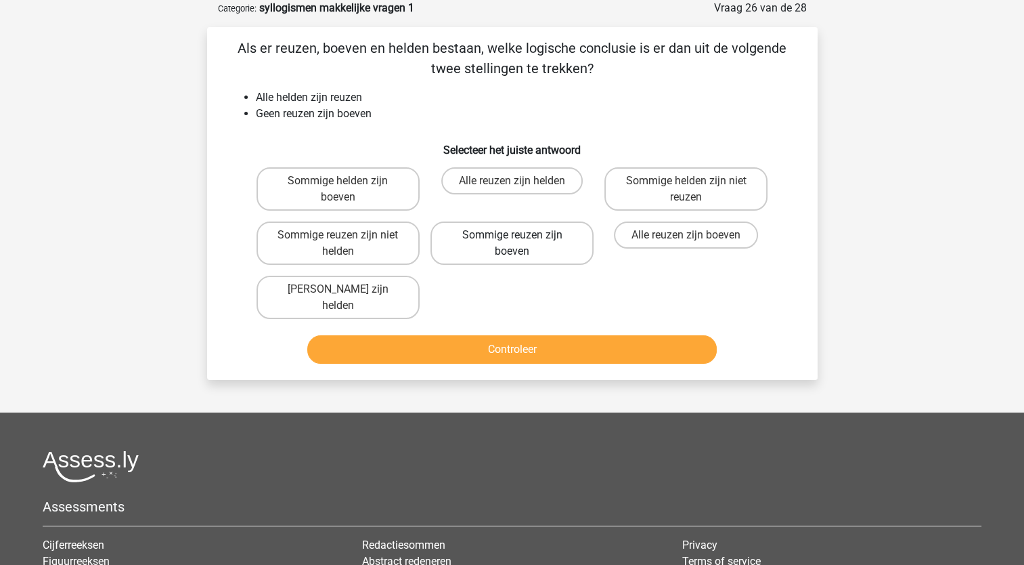
click at [528, 244] on label "Sommige reuzen zijn boeven" at bounding box center [512, 242] width 163 height 43
click at [521, 244] on input "Sommige reuzen zijn boeven" at bounding box center [516, 239] width 9 height 9
radio input "true"
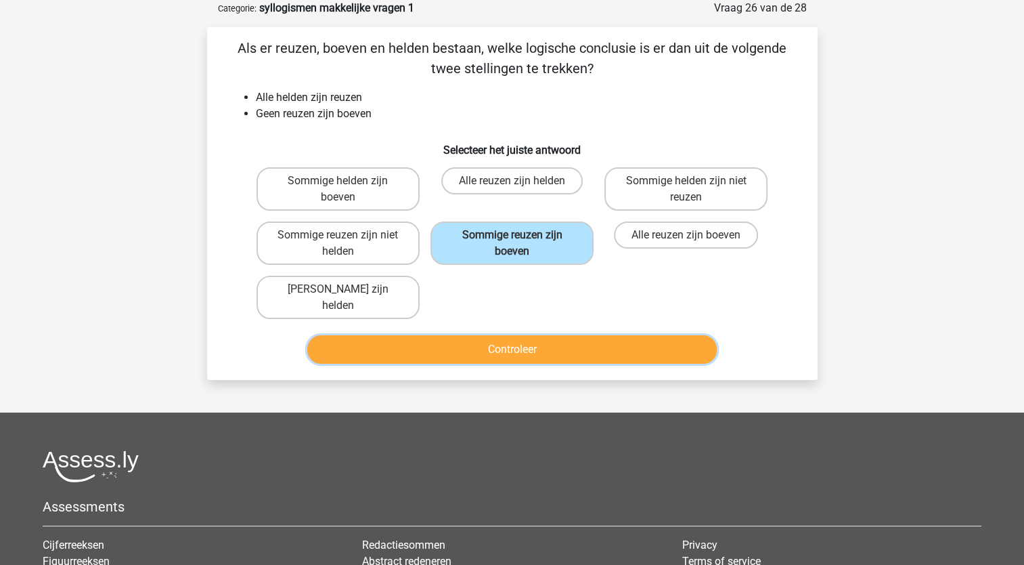
click at [512, 340] on button "Controleer" at bounding box center [512, 349] width 410 height 28
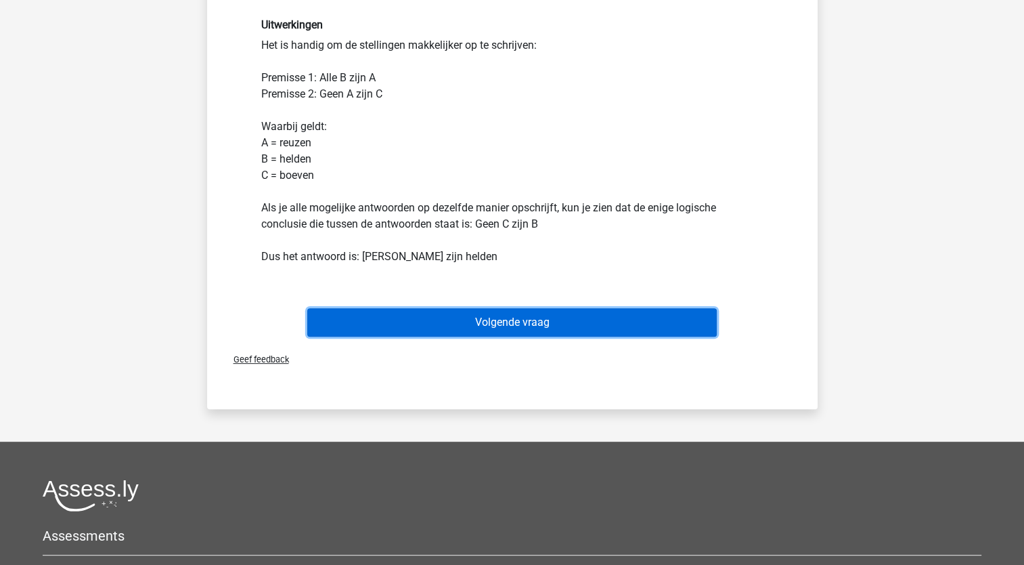
click at [588, 308] on button "Volgende vraag" at bounding box center [512, 322] width 410 height 28
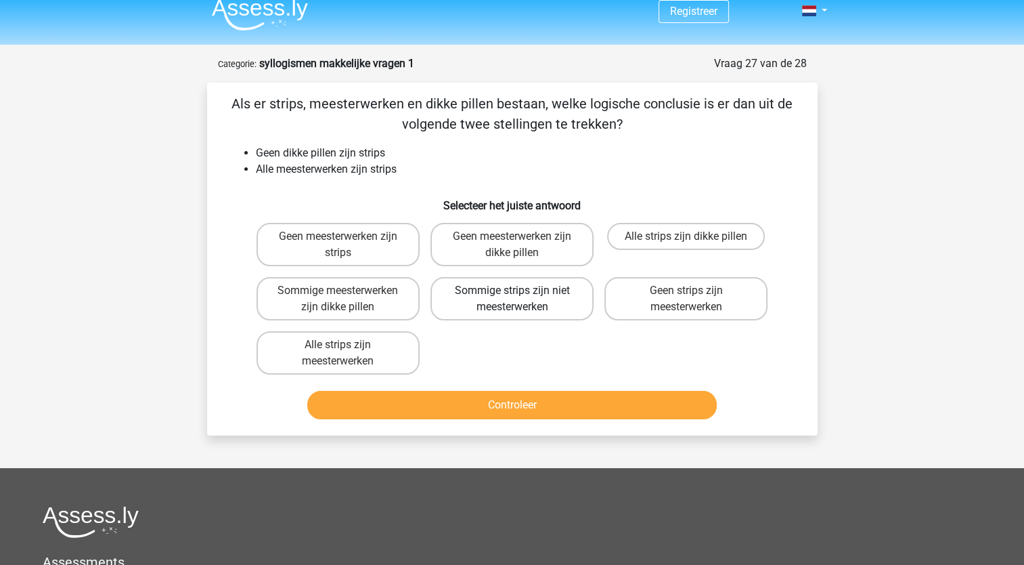
scroll to position [0, 0]
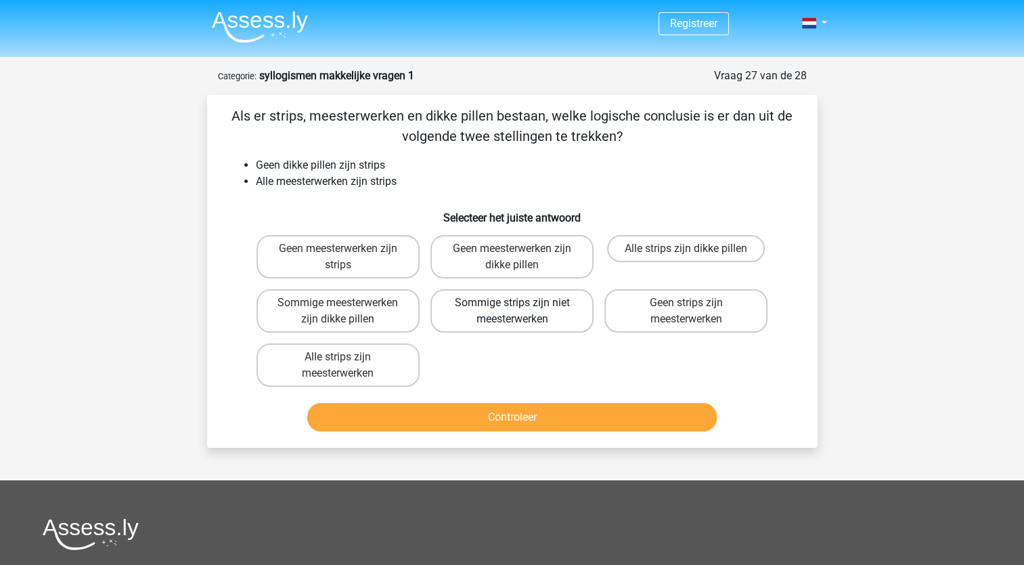
click at [546, 309] on label "Sommige strips zijn niet meesterwerken" at bounding box center [512, 310] width 163 height 43
click at [521, 309] on input "Sommige strips zijn niet meesterwerken" at bounding box center [516, 307] width 9 height 9
radio input "true"
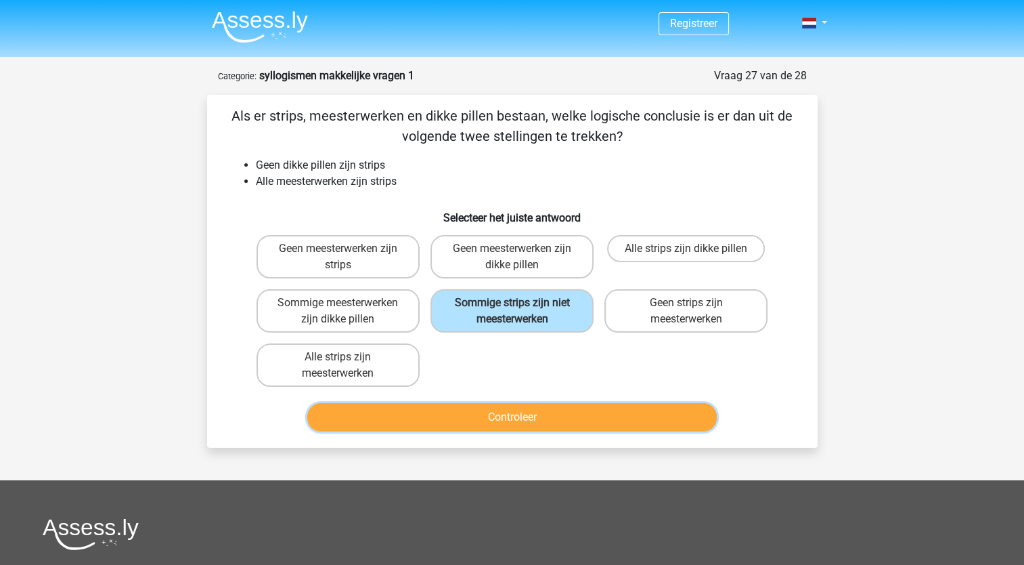
click at [540, 411] on button "Controleer" at bounding box center [512, 417] width 410 height 28
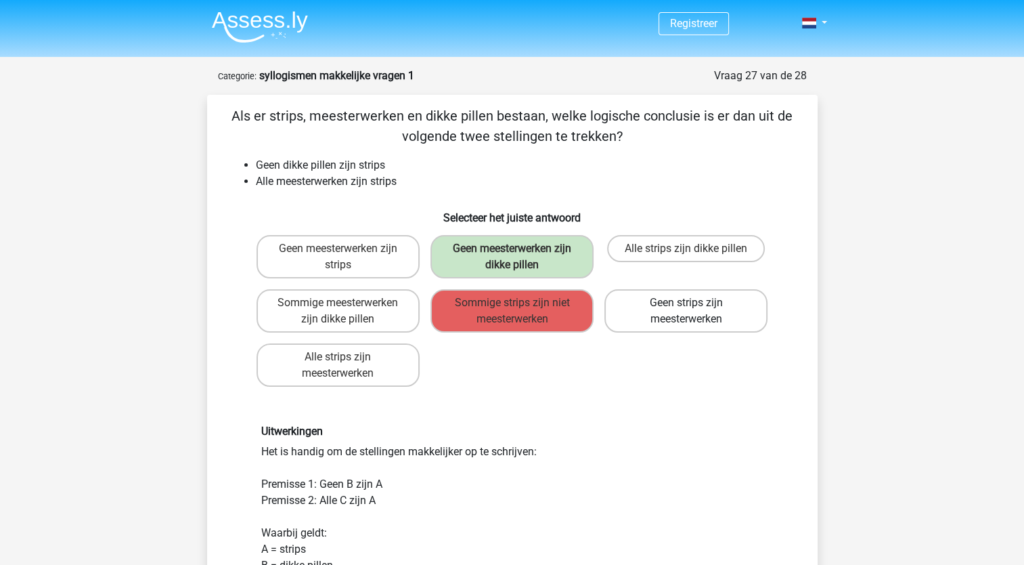
click at [680, 301] on label "Geen strips zijn meesterwerken" at bounding box center [685, 310] width 163 height 43
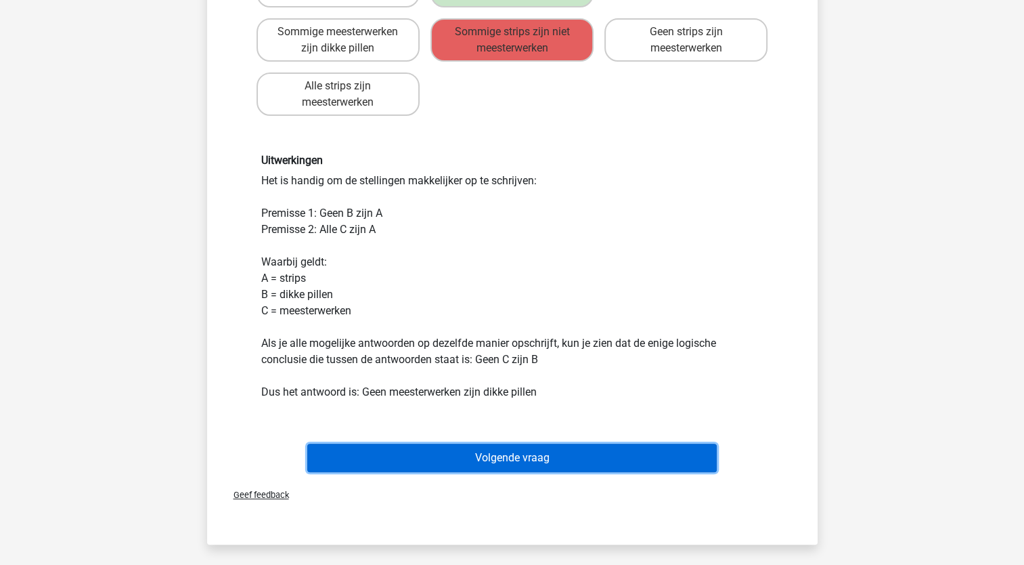
click at [516, 457] on button "Volgende vraag" at bounding box center [512, 457] width 410 height 28
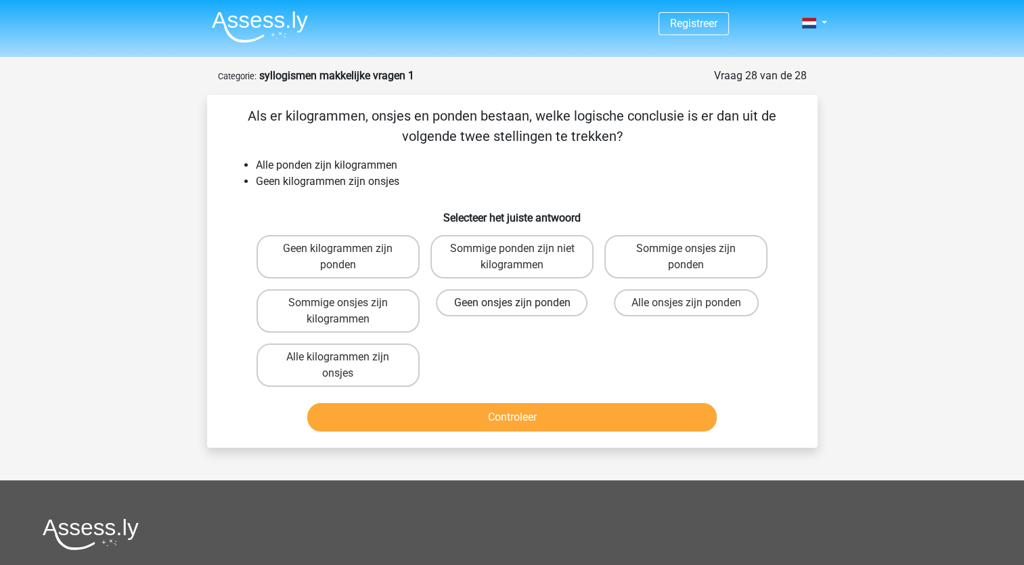
click at [521, 301] on label "Geen onsjes zijn ponden" at bounding box center [512, 302] width 152 height 27
click at [521, 303] on input "Geen onsjes zijn ponden" at bounding box center [516, 307] width 9 height 9
radio input "true"
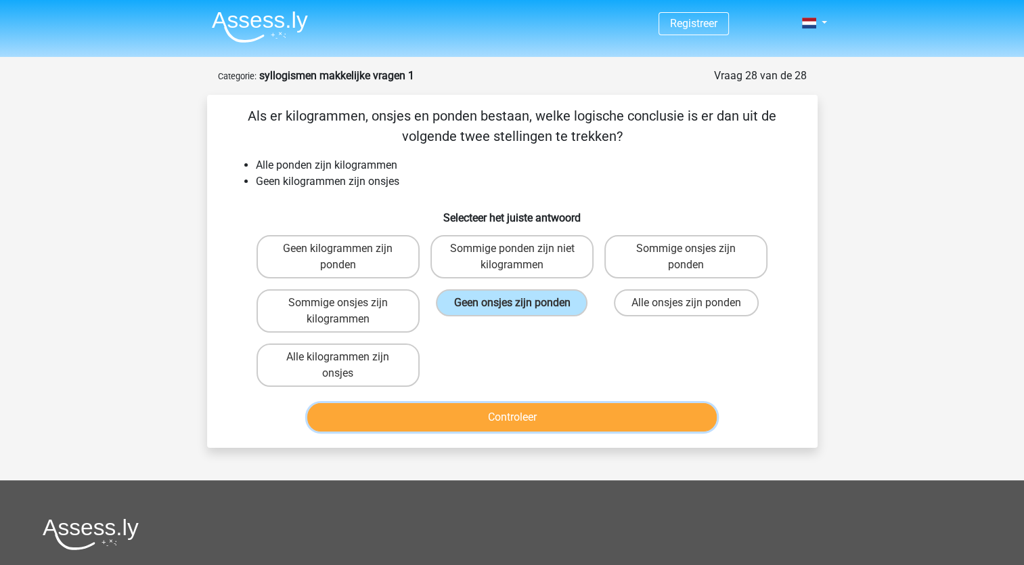
click at [509, 421] on button "Controleer" at bounding box center [512, 417] width 410 height 28
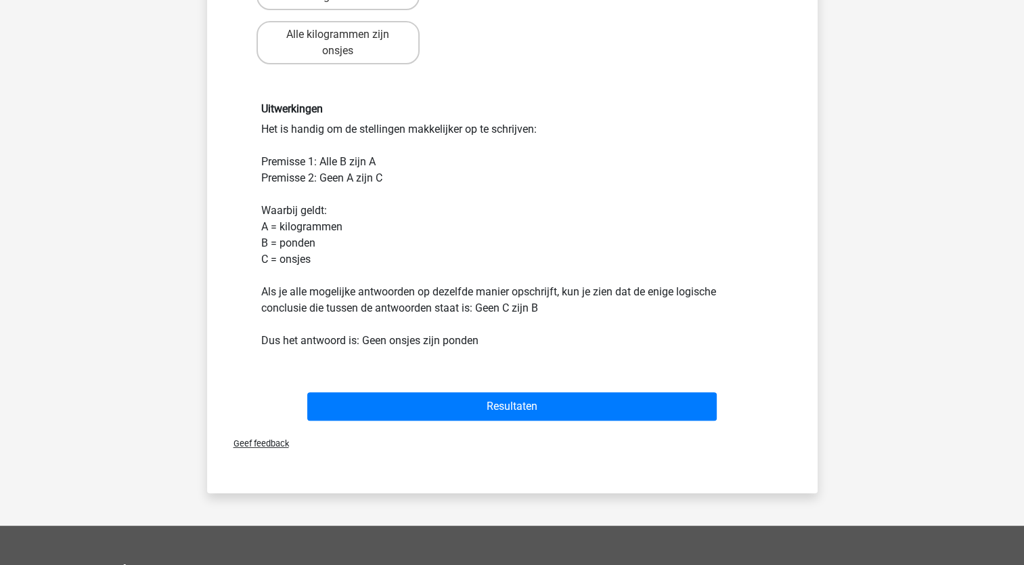
scroll to position [338, 0]
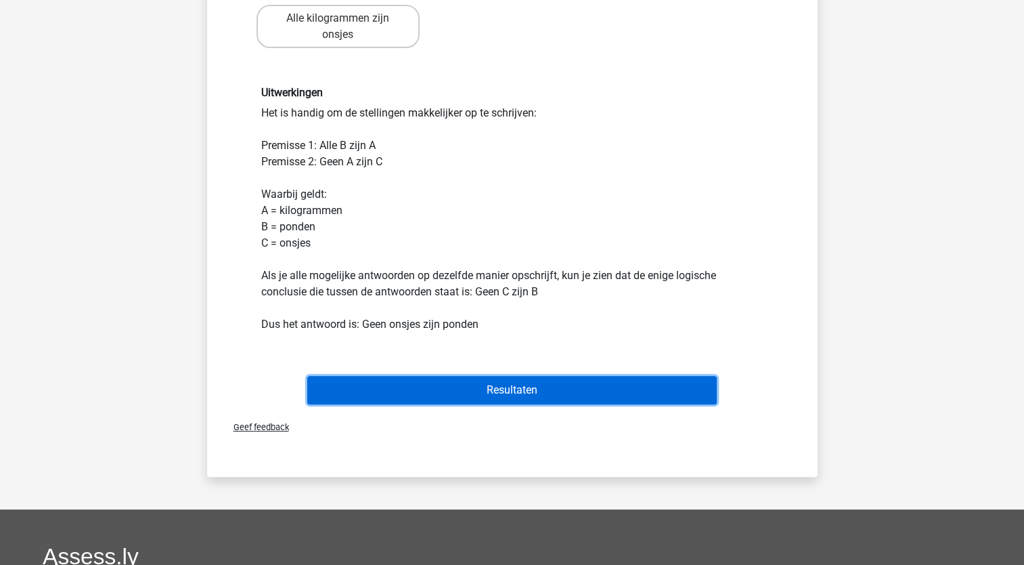
click at [509, 393] on button "Resultaten" at bounding box center [512, 390] width 410 height 28
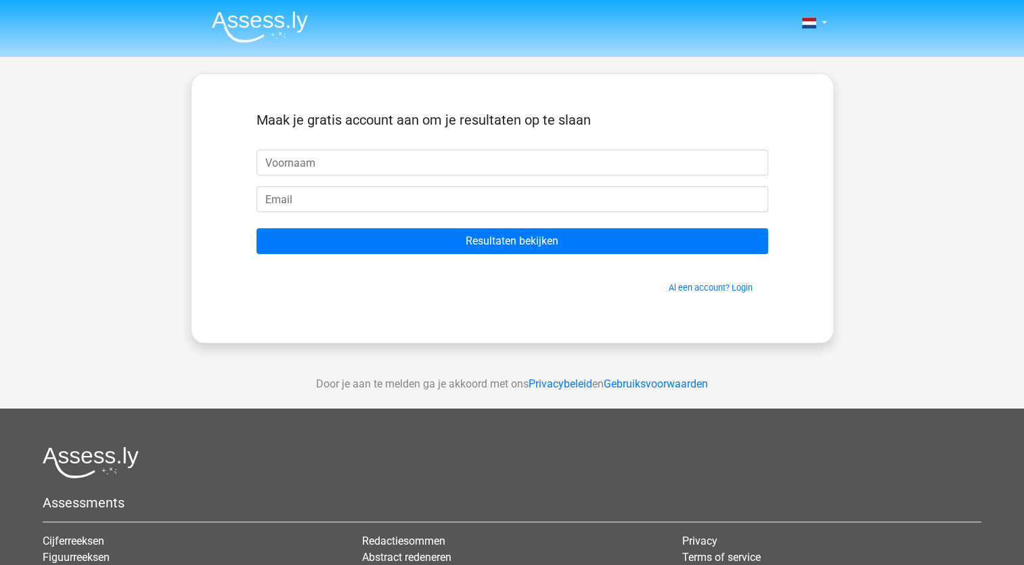
click at [510, 299] on div "Maak je gratis account aan om je resultaten op te slaan Resultaten bekijken Al …" at bounding box center [512, 208] width 577 height 204
click at [294, 22] on img at bounding box center [260, 27] width 96 height 32
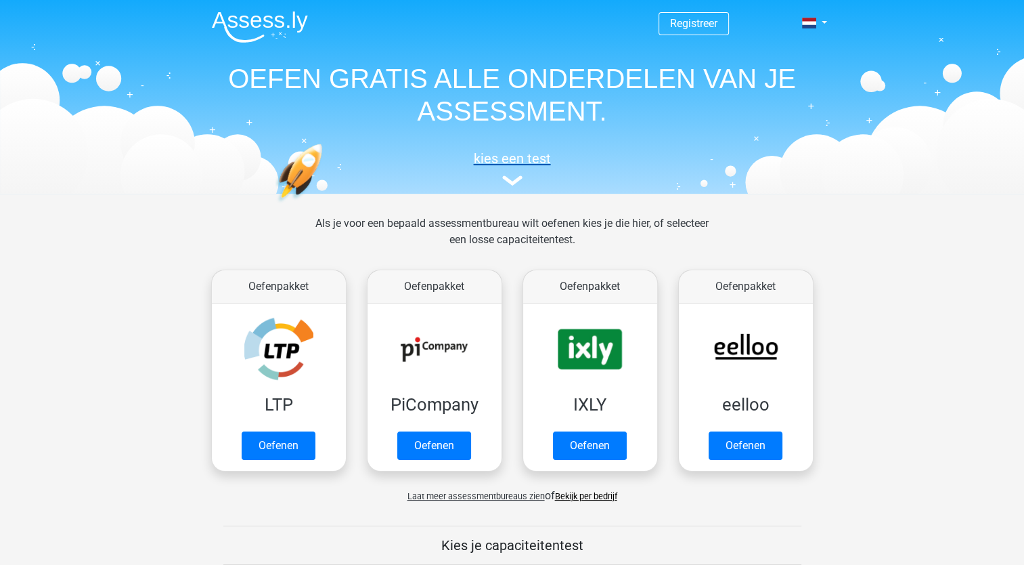
click at [518, 161] on h5 "kies een test" at bounding box center [512, 158] width 623 height 16
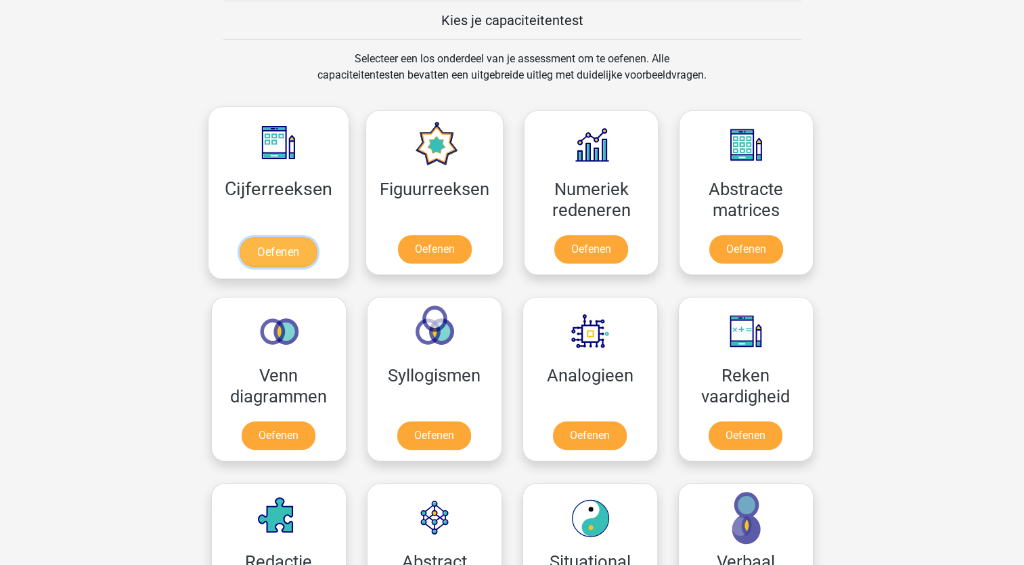
click at [292, 249] on link "Oefenen" at bounding box center [278, 252] width 77 height 30
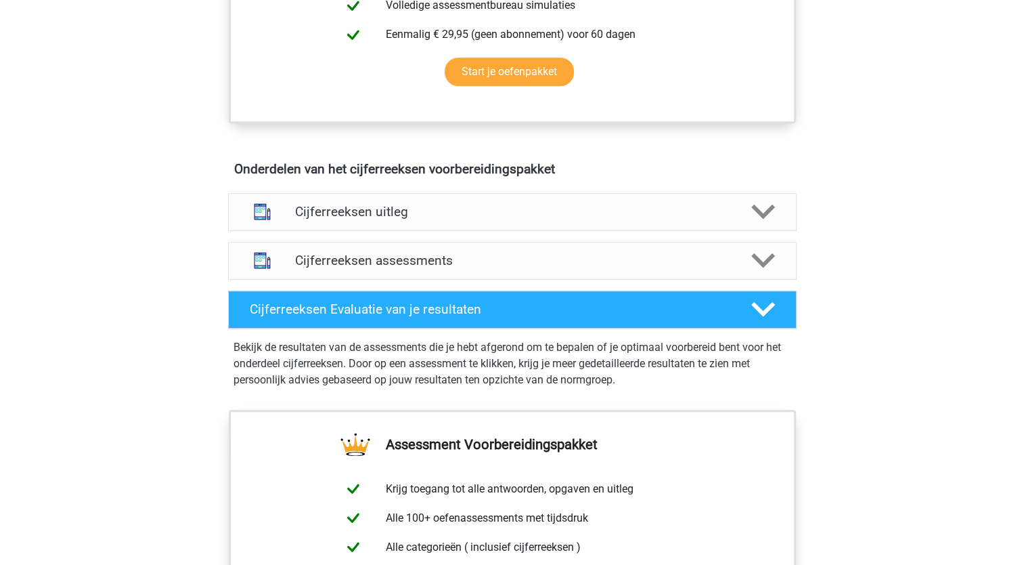
scroll to position [677, 0]
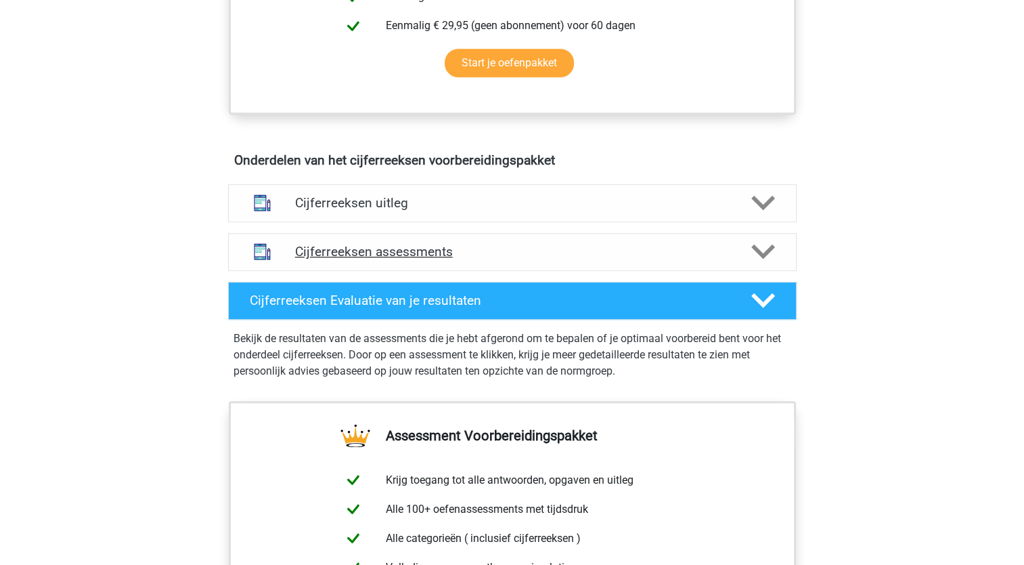
click at [354, 259] on h4 "Cijferreeksen assessments" at bounding box center [512, 252] width 435 height 16
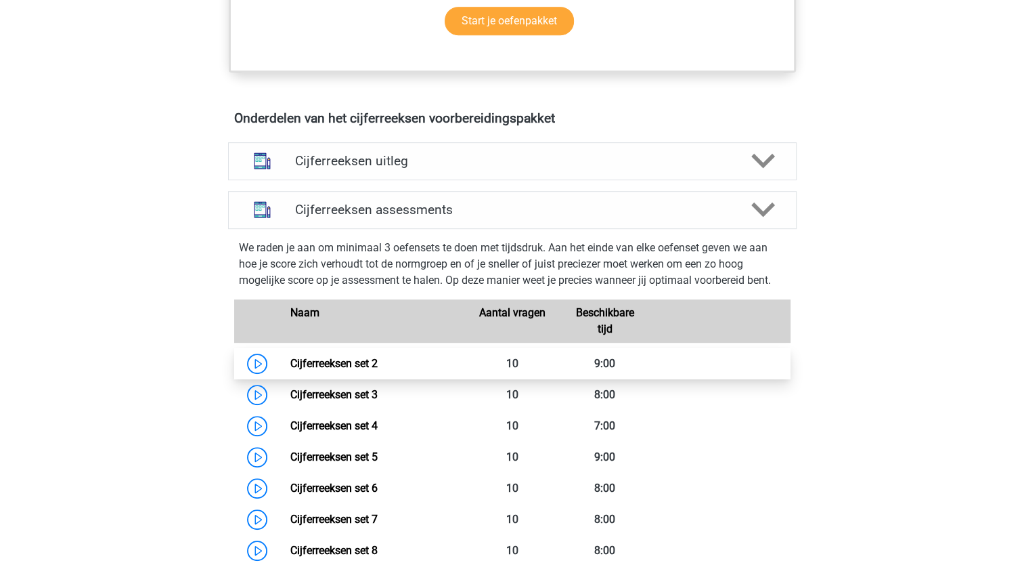
scroll to position [812, 0]
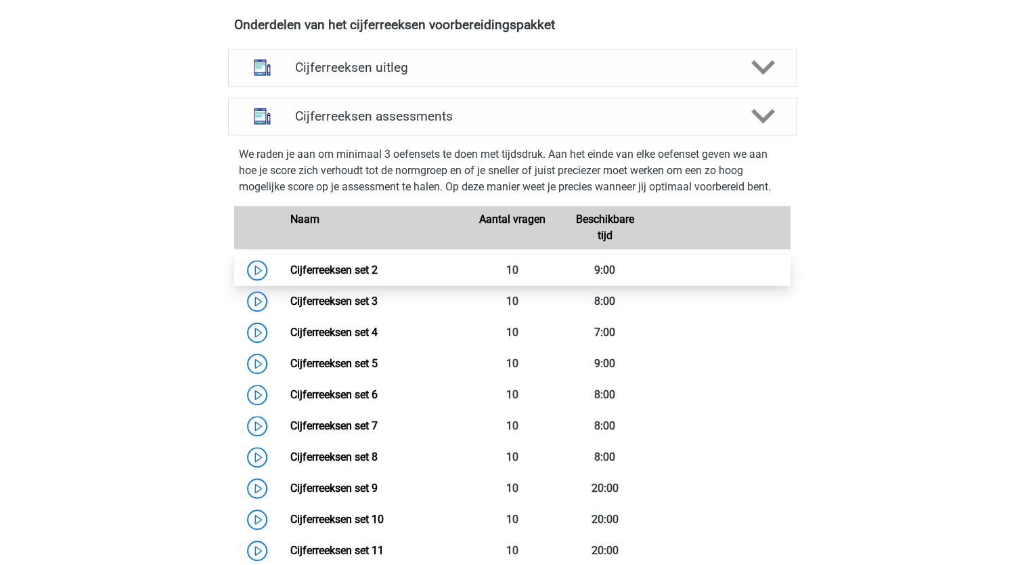
click at [290, 276] on link "Cijferreeksen set 2" at bounding box center [333, 269] width 87 height 13
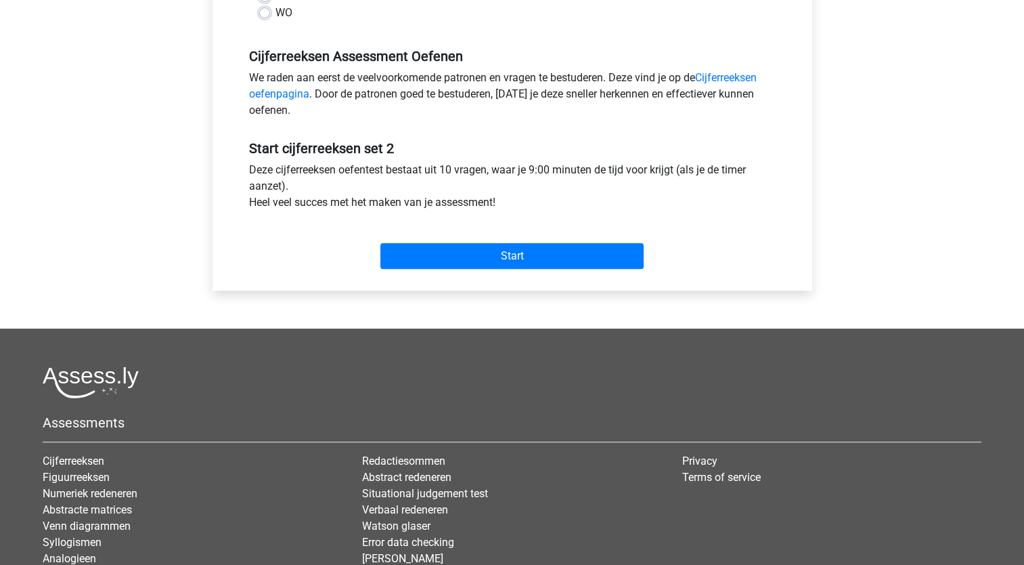
scroll to position [406, 0]
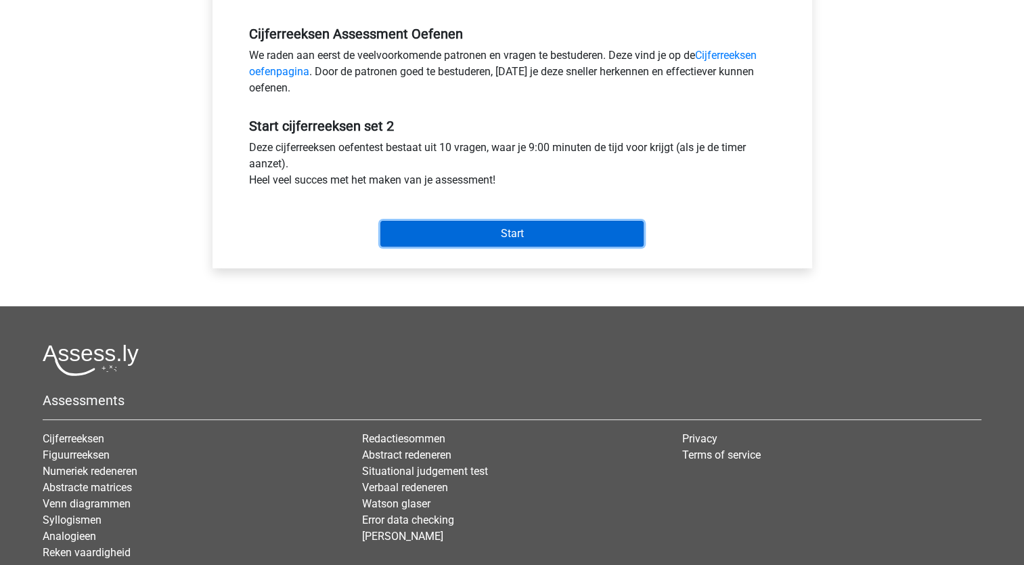
click at [493, 240] on input "Start" at bounding box center [511, 234] width 263 height 26
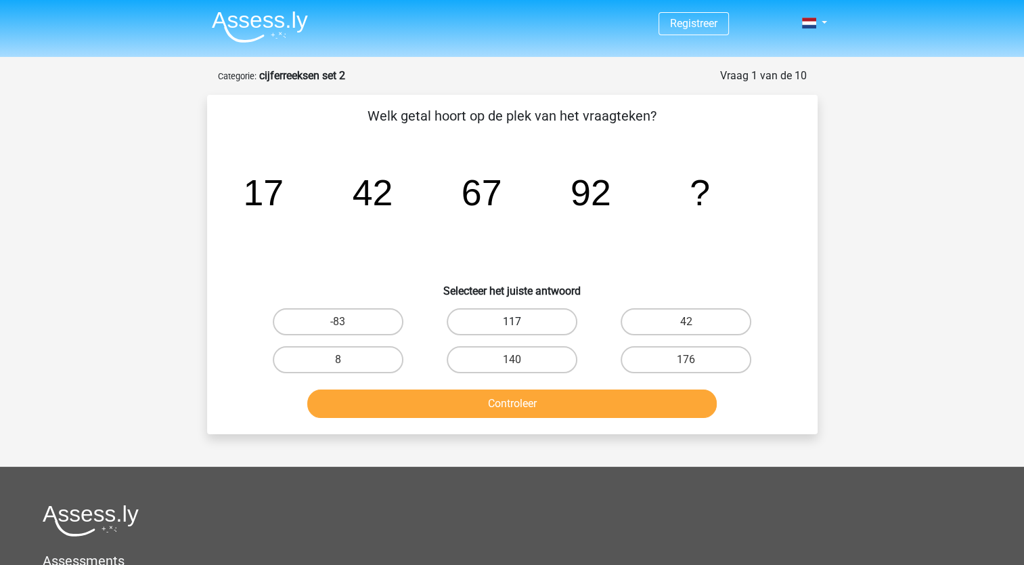
click at [472, 317] on label "117" at bounding box center [512, 321] width 131 height 27
click at [512, 322] on input "117" at bounding box center [516, 326] width 9 height 9
radio input "true"
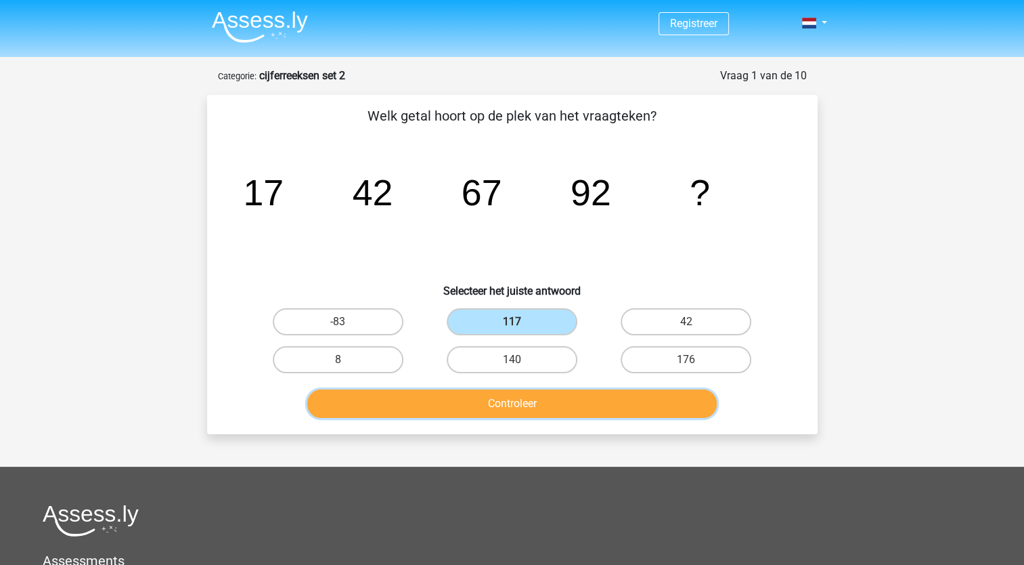
click at [485, 401] on button "Controleer" at bounding box center [512, 403] width 410 height 28
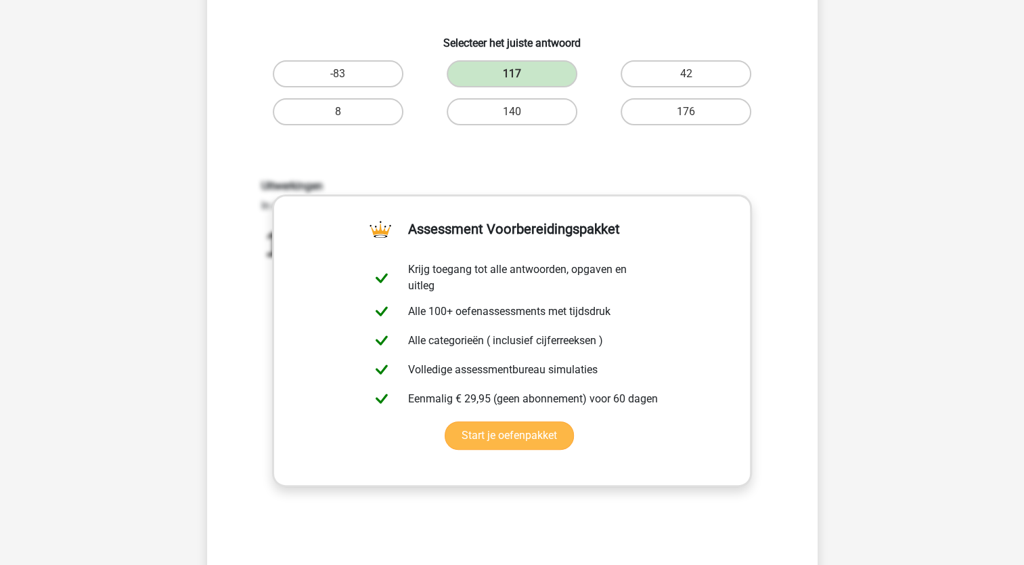
scroll to position [338, 0]
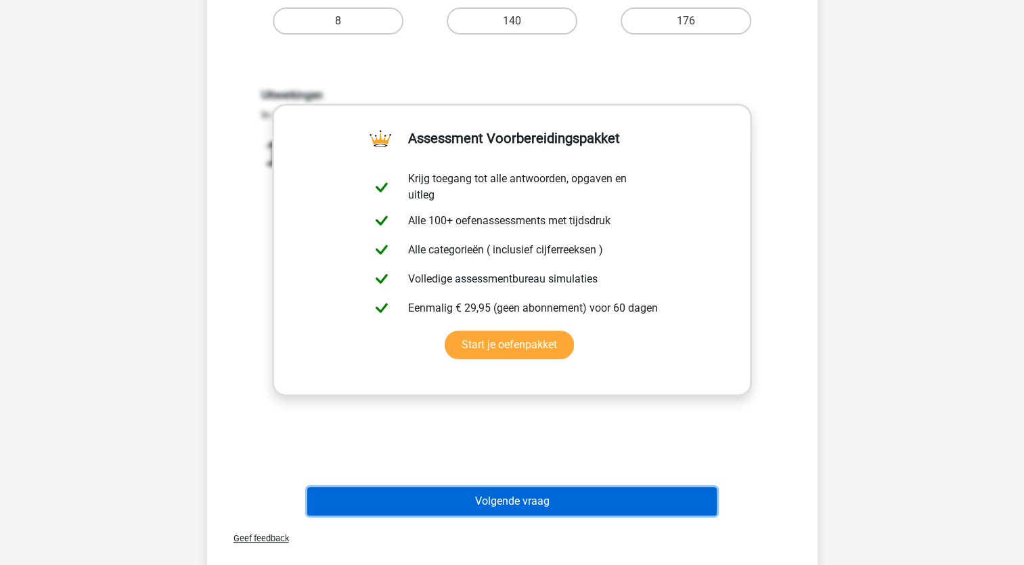
click at [513, 497] on button "Volgende vraag" at bounding box center [512, 501] width 410 height 28
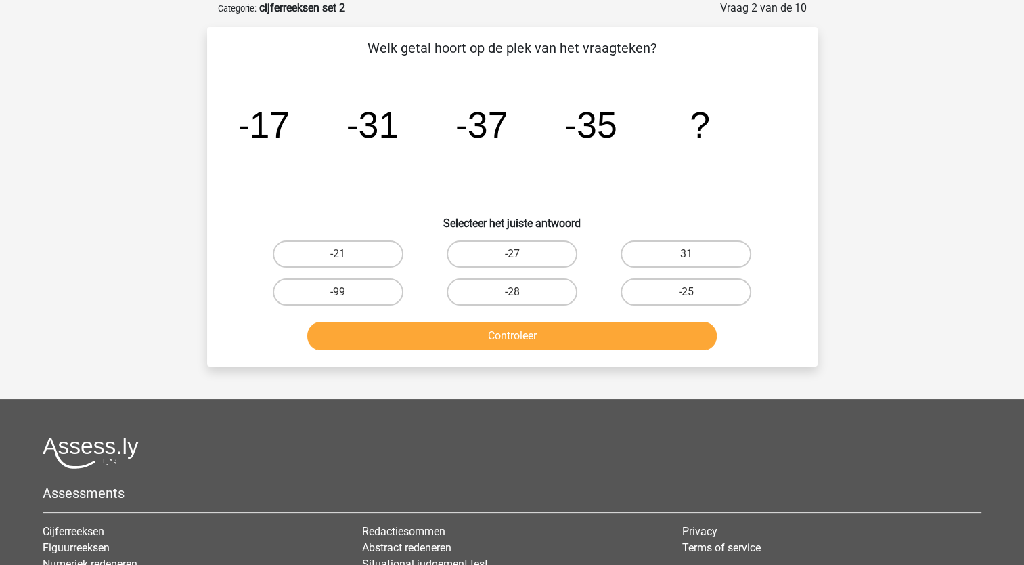
scroll to position [68, 0]
click at [669, 292] on label "-25" at bounding box center [686, 291] width 131 height 27
click at [686, 292] on input "-25" at bounding box center [690, 296] width 9 height 9
radio input "true"
click at [598, 332] on button "Controleer" at bounding box center [512, 336] width 410 height 28
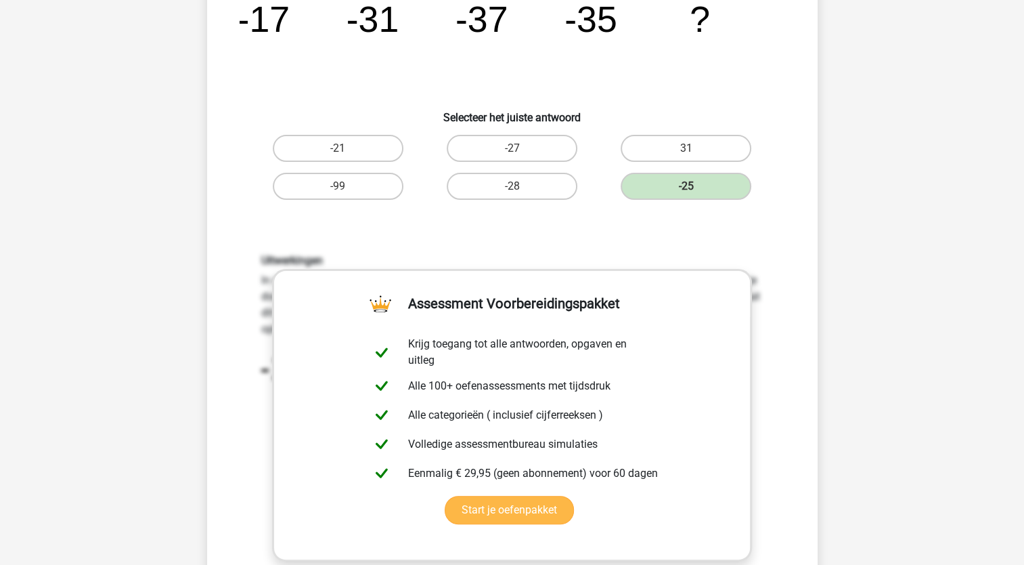
scroll to position [338, 0]
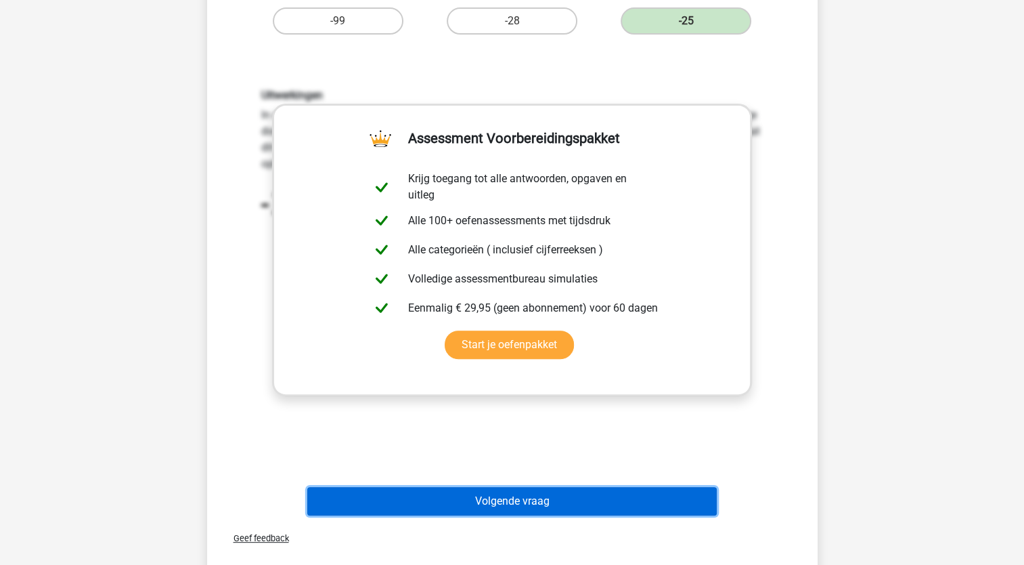
click at [540, 500] on button "Volgende vraag" at bounding box center [512, 501] width 410 height 28
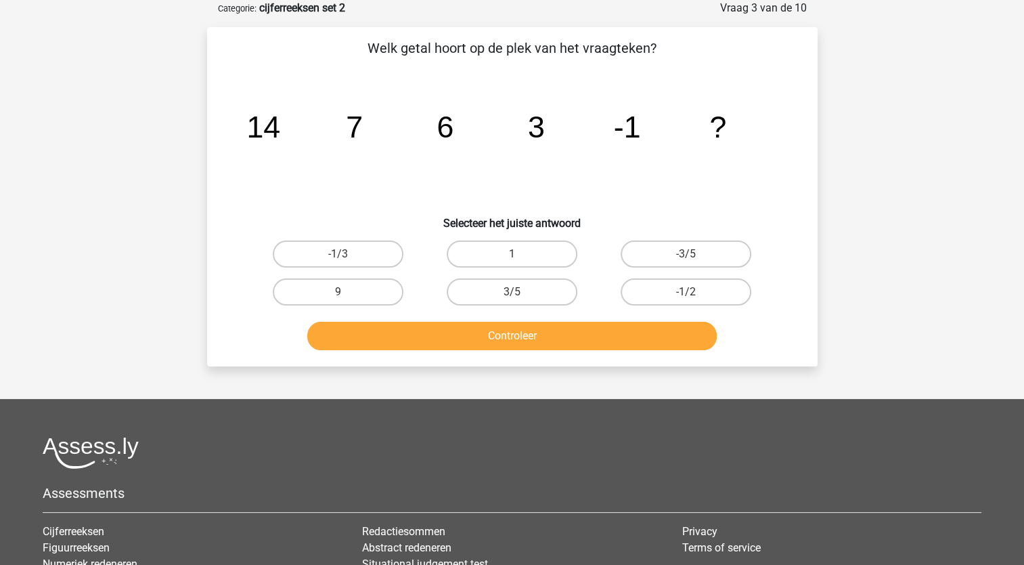
scroll to position [68, 0]
click at [500, 261] on label "1" at bounding box center [512, 253] width 131 height 27
click at [512, 261] on input "1" at bounding box center [516, 258] width 9 height 9
radio input "true"
click at [366, 256] on label "-1/3" at bounding box center [338, 253] width 131 height 27
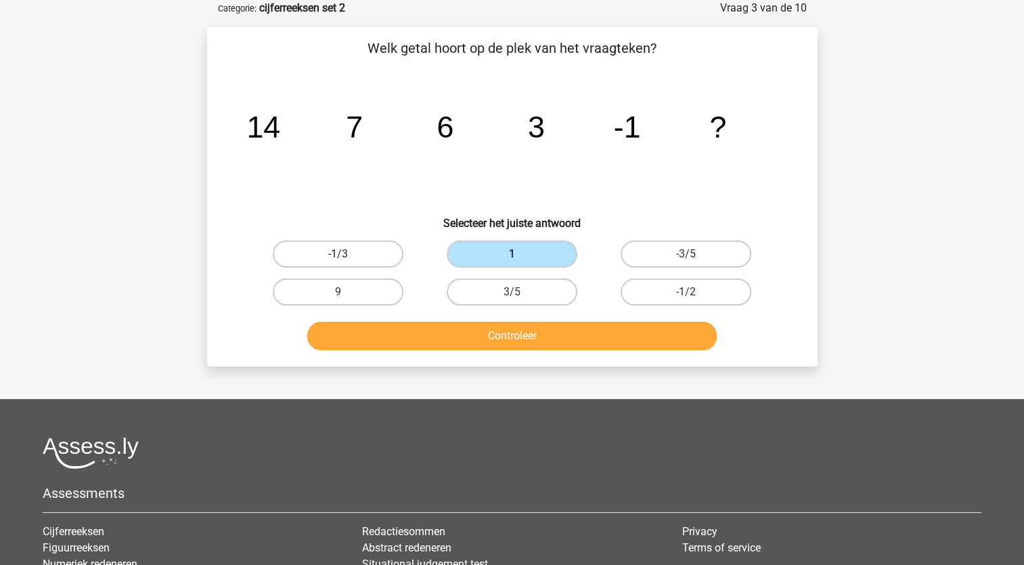
click at [347, 256] on input "-1/3" at bounding box center [342, 258] width 9 height 9
radio input "true"
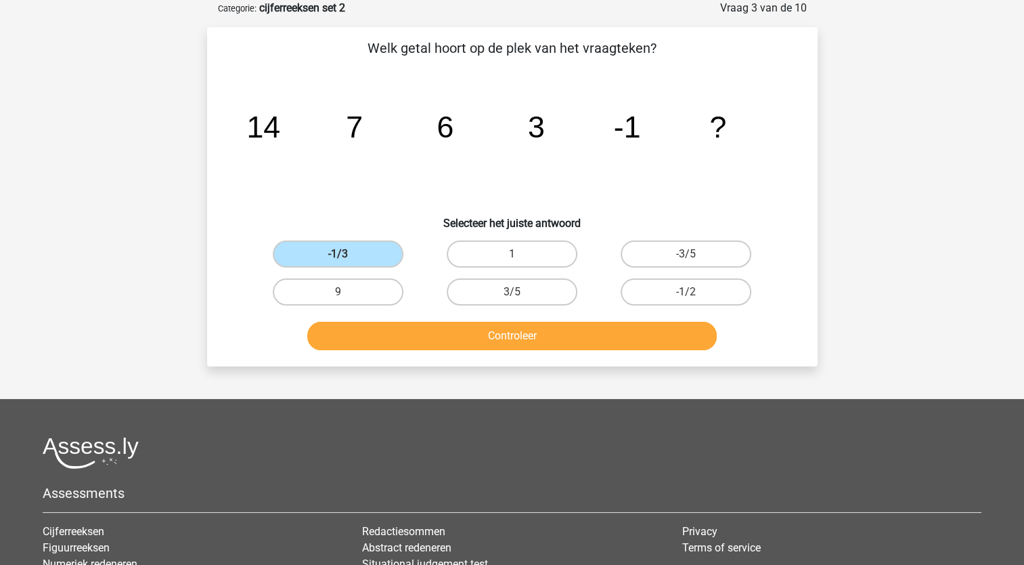
click at [549, 364] on div "Welk getal hoort op de plek van het vraagteken? image/svg+xml 14 7 6 3 -1 ? Sel…" at bounding box center [512, 196] width 611 height 339
click at [548, 341] on button "Controleer" at bounding box center [512, 336] width 410 height 28
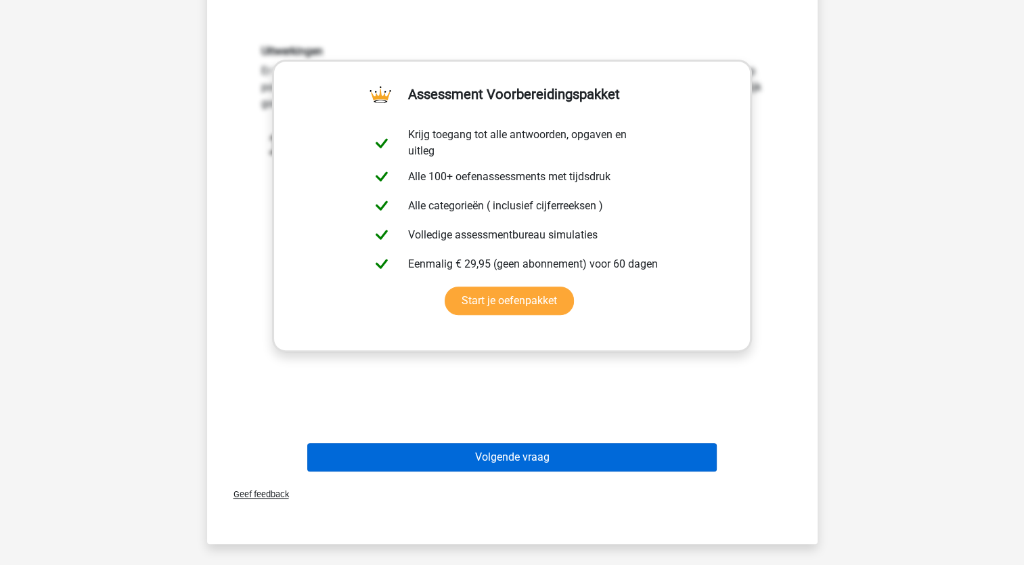
scroll to position [406, 0]
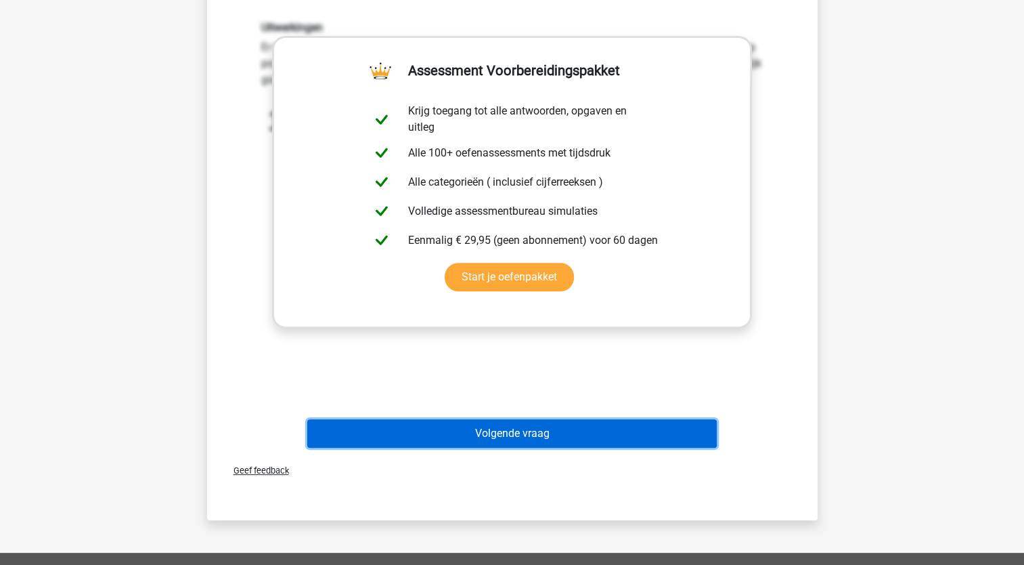
click at [542, 424] on button "Volgende vraag" at bounding box center [512, 433] width 410 height 28
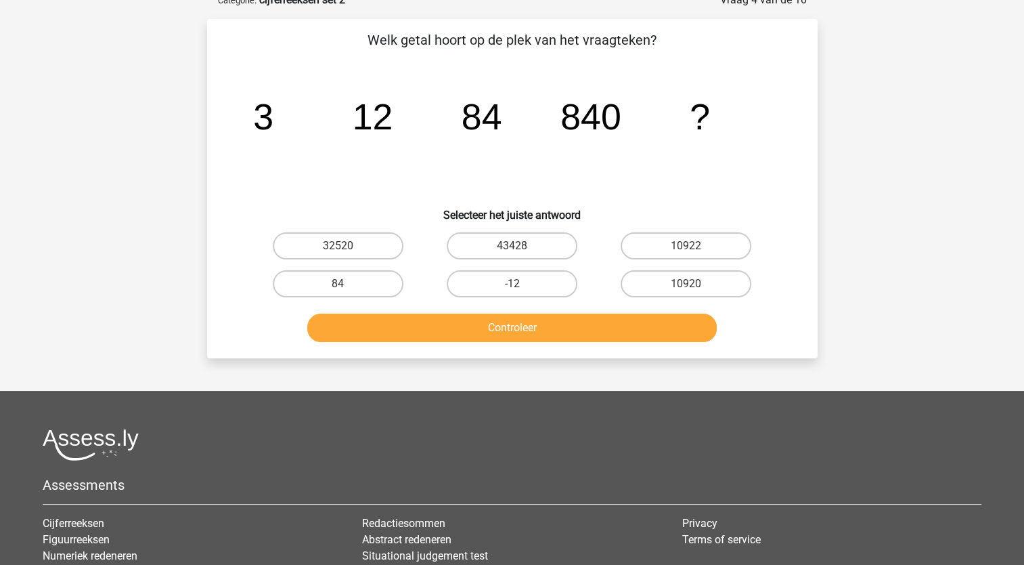
scroll to position [68, 0]
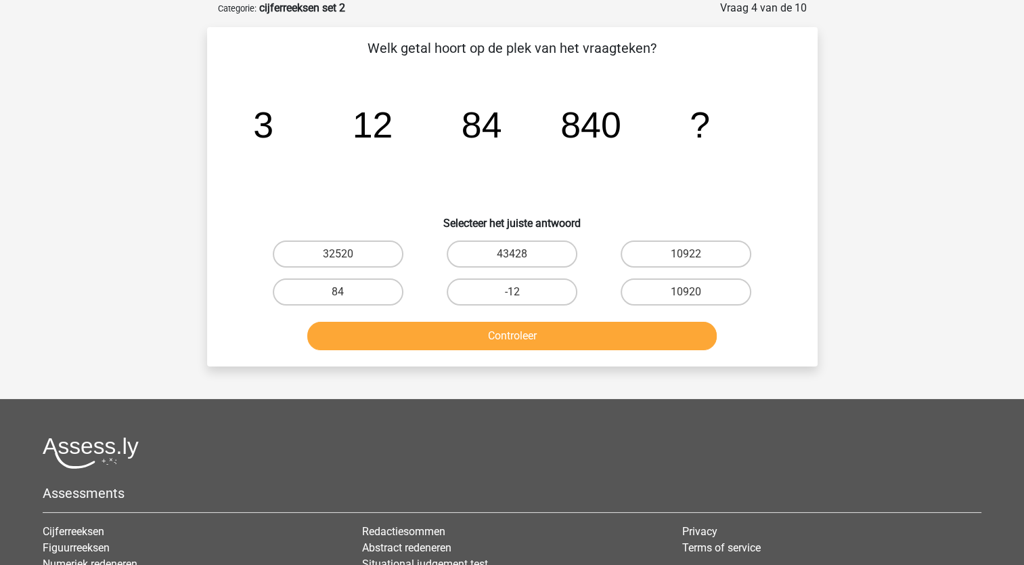
click at [328, 145] on icon "image/svg+xml 3 12 84 840 ?" at bounding box center [513, 137] width 546 height 137
click at [676, 250] on label "10922" at bounding box center [686, 253] width 131 height 27
click at [686, 254] on input "10922" at bounding box center [690, 258] width 9 height 9
radio input "true"
click at [520, 335] on button "Controleer" at bounding box center [512, 336] width 410 height 28
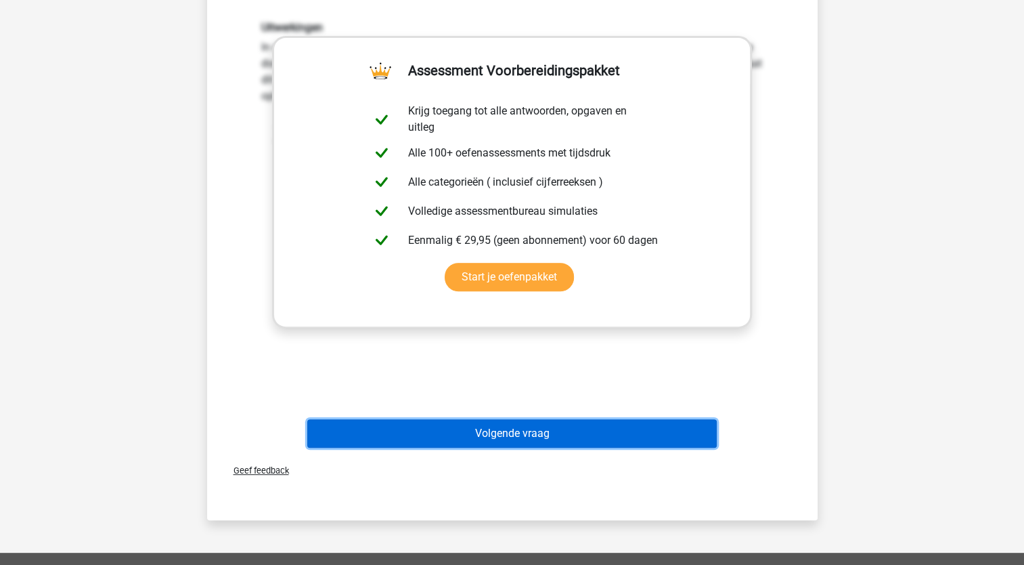
click at [512, 432] on button "Volgende vraag" at bounding box center [512, 433] width 410 height 28
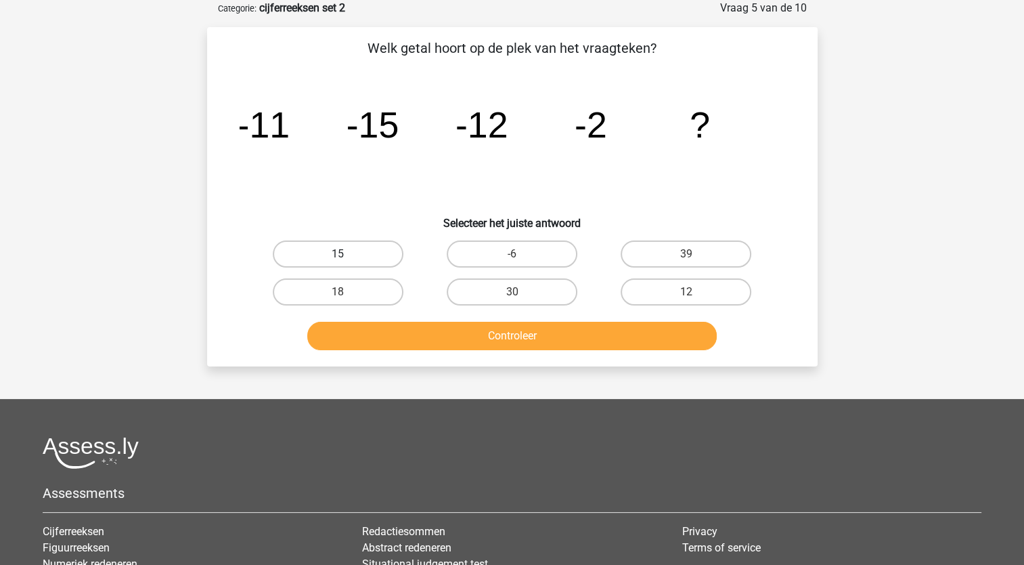
click at [334, 245] on label "15" at bounding box center [338, 253] width 131 height 27
click at [338, 254] on input "15" at bounding box center [342, 258] width 9 height 9
radio input "true"
click at [480, 340] on button "Controleer" at bounding box center [512, 336] width 410 height 28
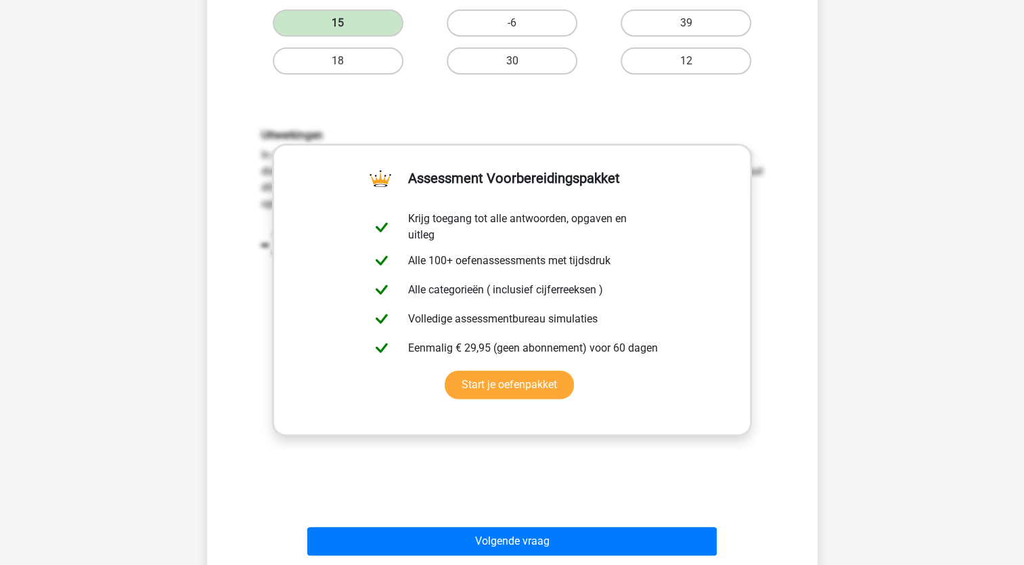
scroll to position [406, 0]
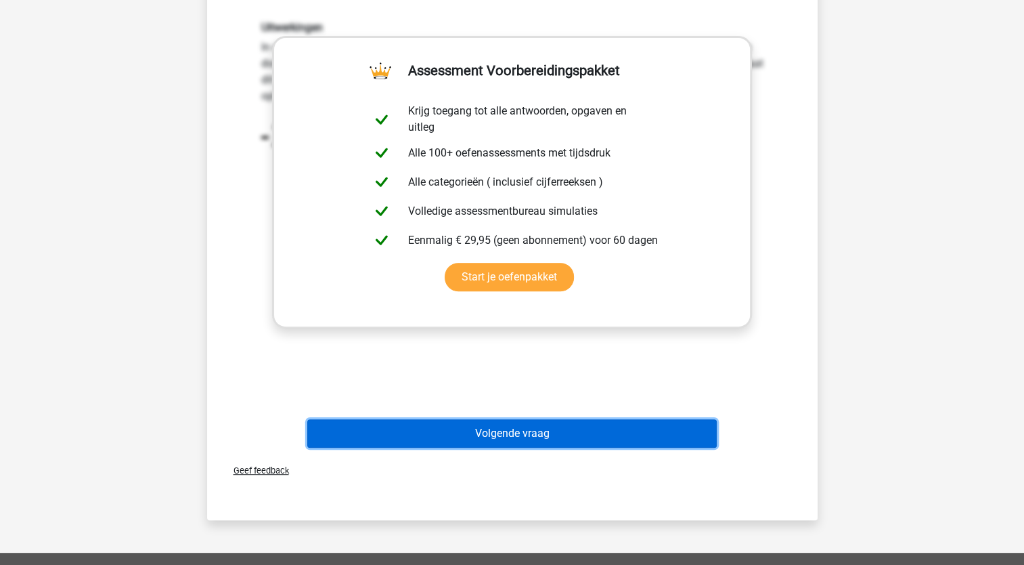
click at [515, 424] on button "Volgende vraag" at bounding box center [512, 433] width 410 height 28
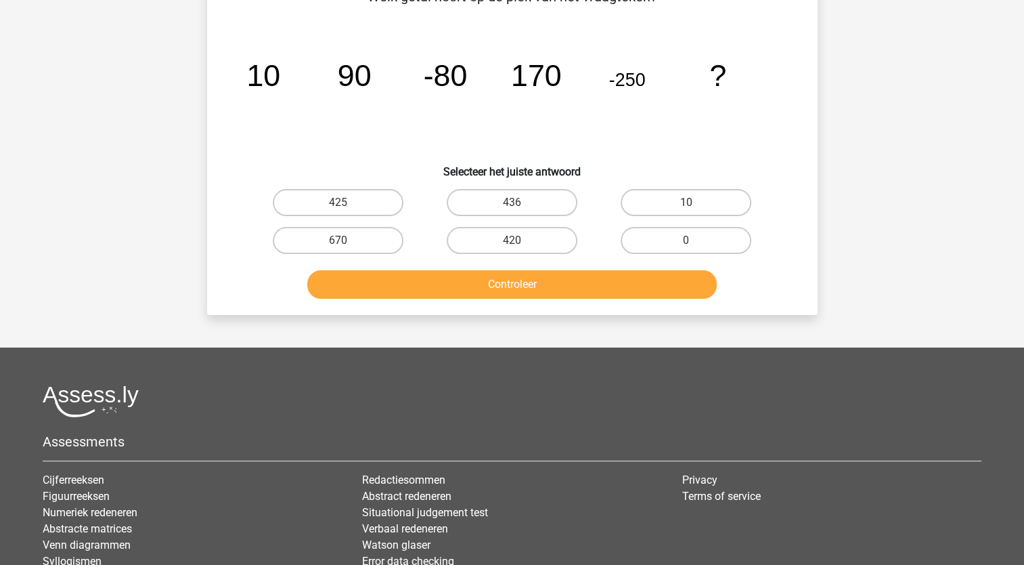
scroll to position [68, 0]
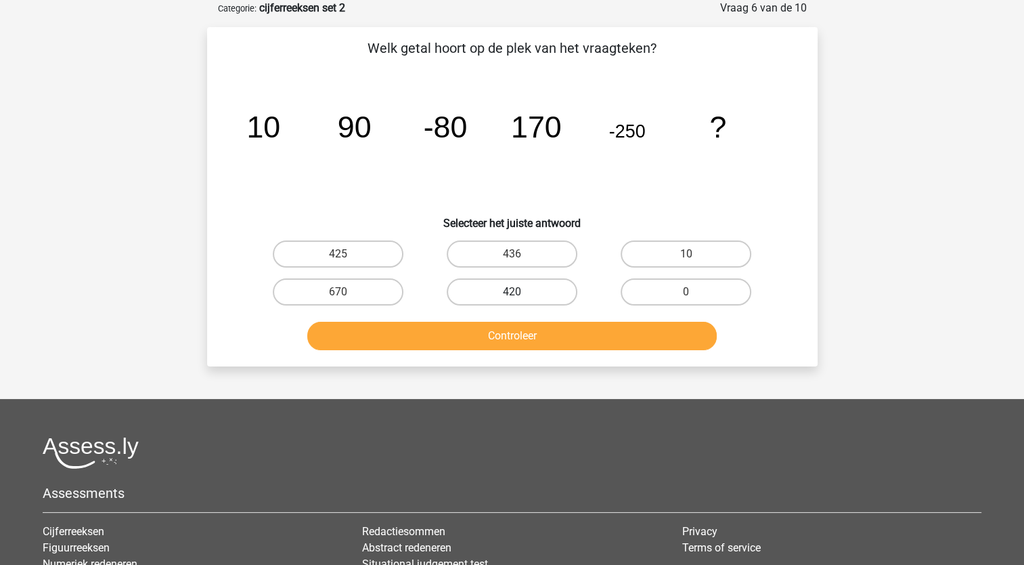
click at [525, 297] on label "420" at bounding box center [512, 291] width 131 height 27
click at [521, 297] on input "420" at bounding box center [516, 296] width 9 height 9
radio input "true"
click at [540, 345] on button "Controleer" at bounding box center [512, 336] width 410 height 28
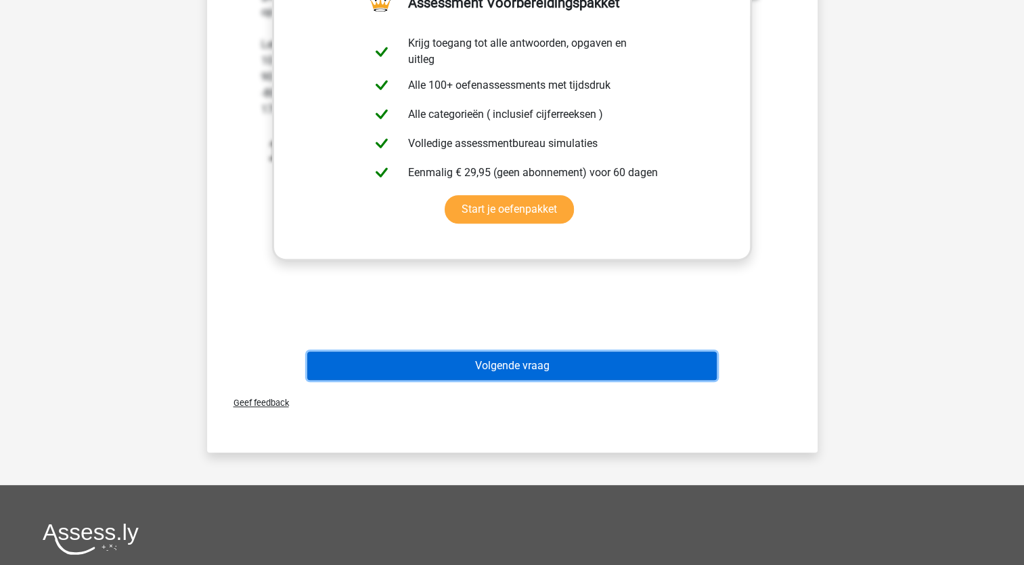
click at [565, 366] on button "Volgende vraag" at bounding box center [512, 365] width 410 height 28
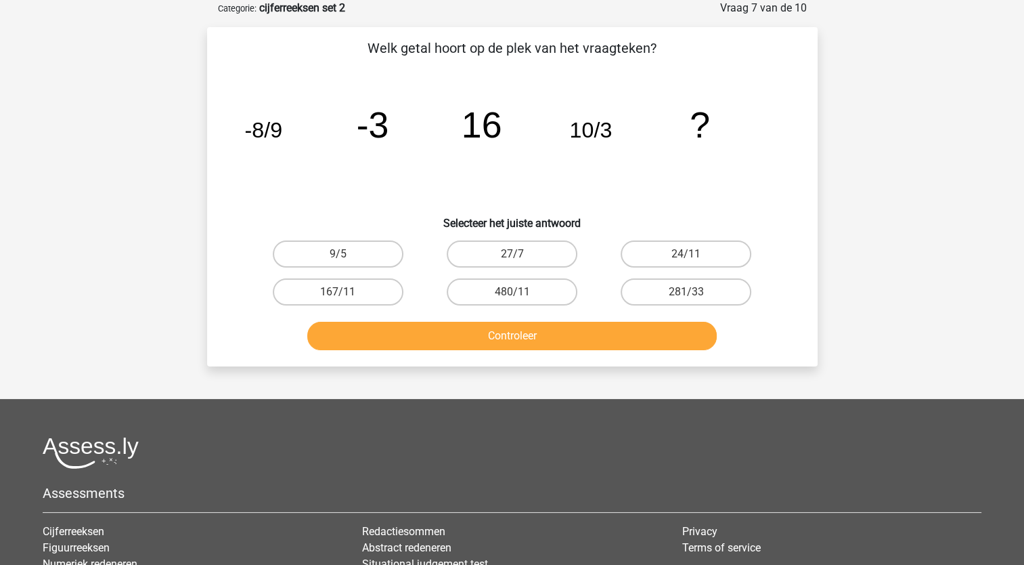
click at [325, 157] on icon "image/svg+xml -8/9 -3 16 10/3 ?" at bounding box center [513, 137] width 546 height 137
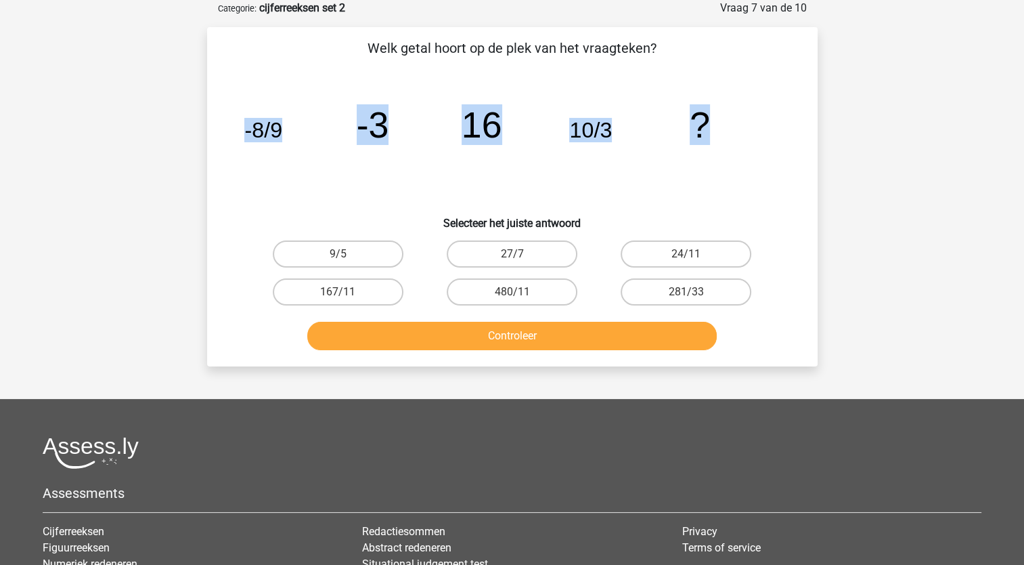
drag, startPoint x: 239, startPoint y: 129, endPoint x: 799, endPoint y: 87, distance: 561.3
click at [799, 87] on div "Welk getal hoort op de plek van het vraagteken? image/svg+xml -8/9 -3 16 10/3 ?…" at bounding box center [513, 196] width 600 height 317
click at [563, 178] on icon "image/svg+xml -8/9 -3 16 10/3 ?" at bounding box center [513, 137] width 546 height 137
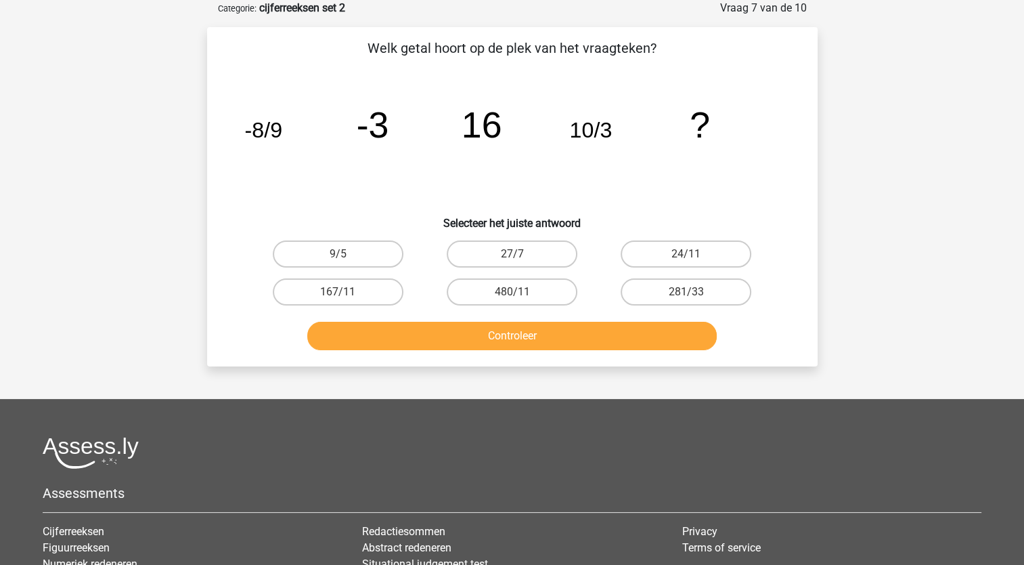
drag, startPoint x: 676, startPoint y: 426, endPoint x: 624, endPoint y: 313, distance: 124.8
drag, startPoint x: 470, startPoint y: 280, endPoint x: 499, endPoint y: 299, distance: 34.7
click at [470, 280] on label "480/11" at bounding box center [512, 291] width 131 height 27
click at [512, 292] on input "480/11" at bounding box center [516, 296] width 9 height 9
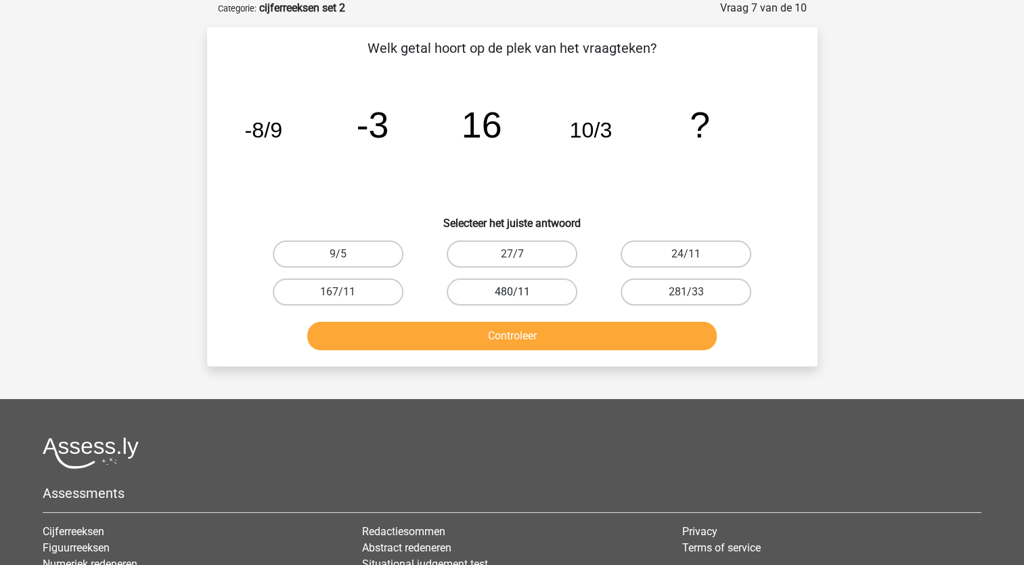
radio input "true"
click at [524, 258] on label "27/7" at bounding box center [512, 253] width 131 height 27
click at [521, 258] on input "27/7" at bounding box center [516, 258] width 9 height 9
radio input "true"
click at [521, 342] on button "Controleer" at bounding box center [512, 336] width 410 height 28
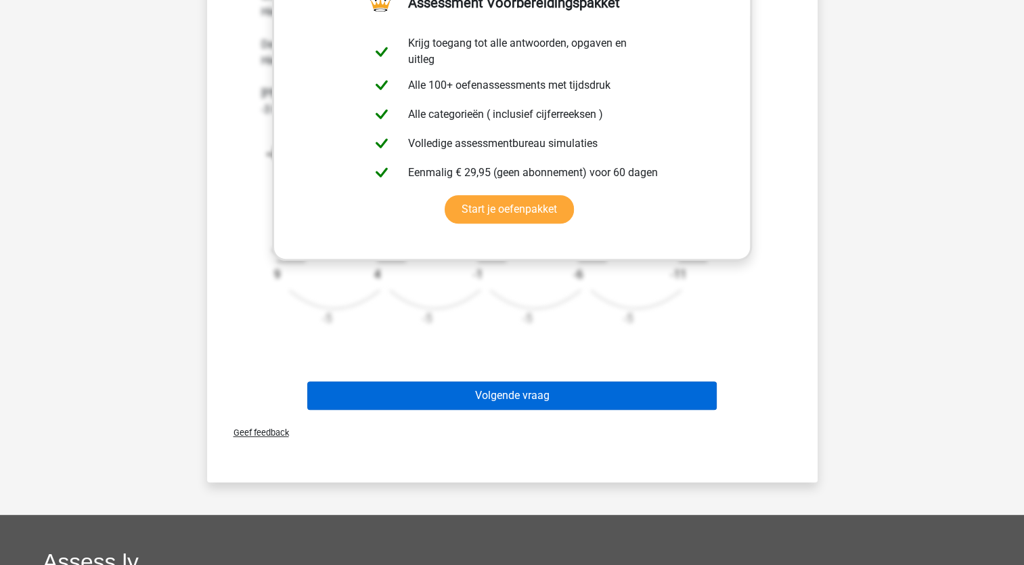
scroll to position [135, 0]
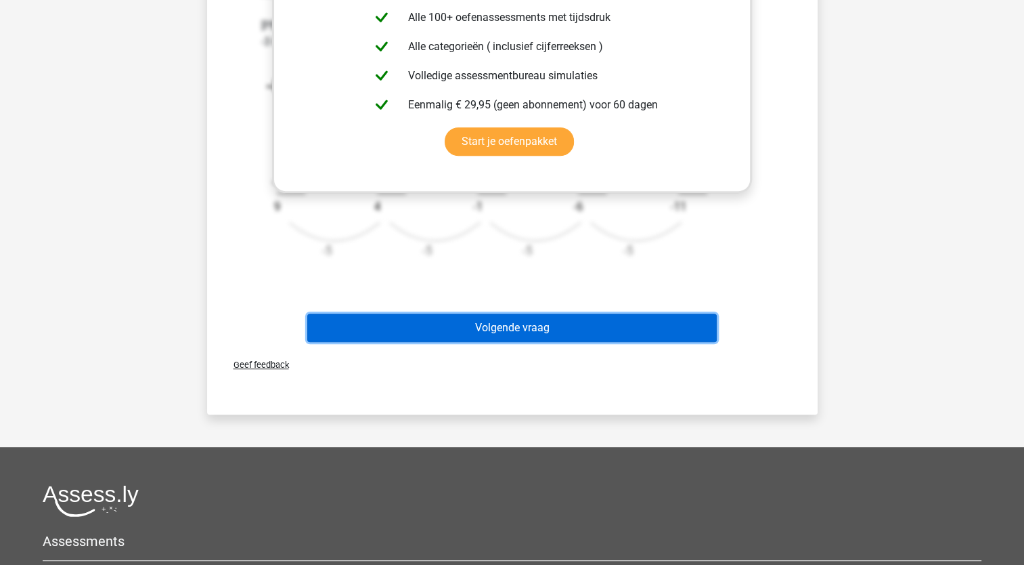
click at [539, 335] on button "Volgende vraag" at bounding box center [512, 327] width 410 height 28
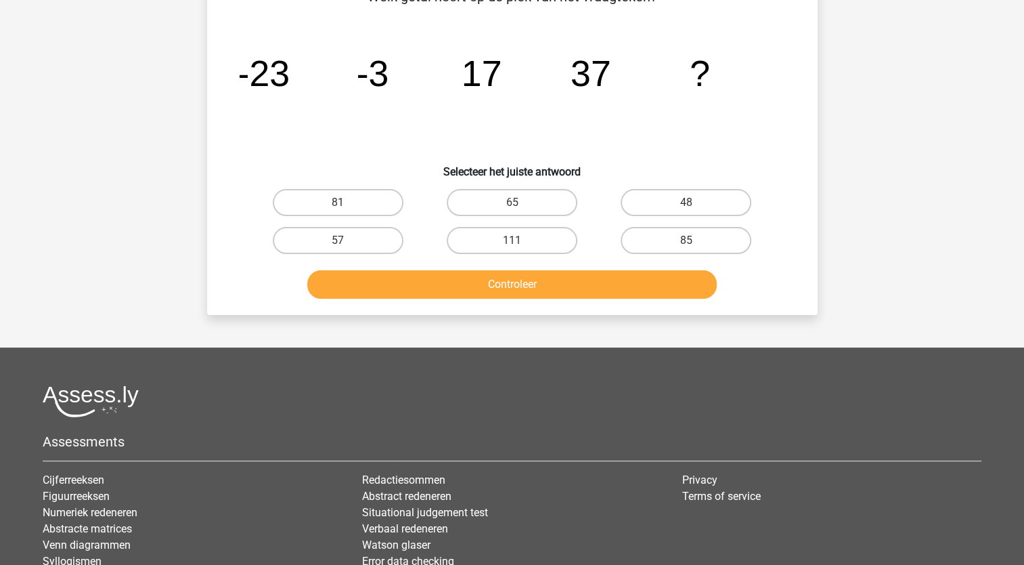
scroll to position [68, 0]
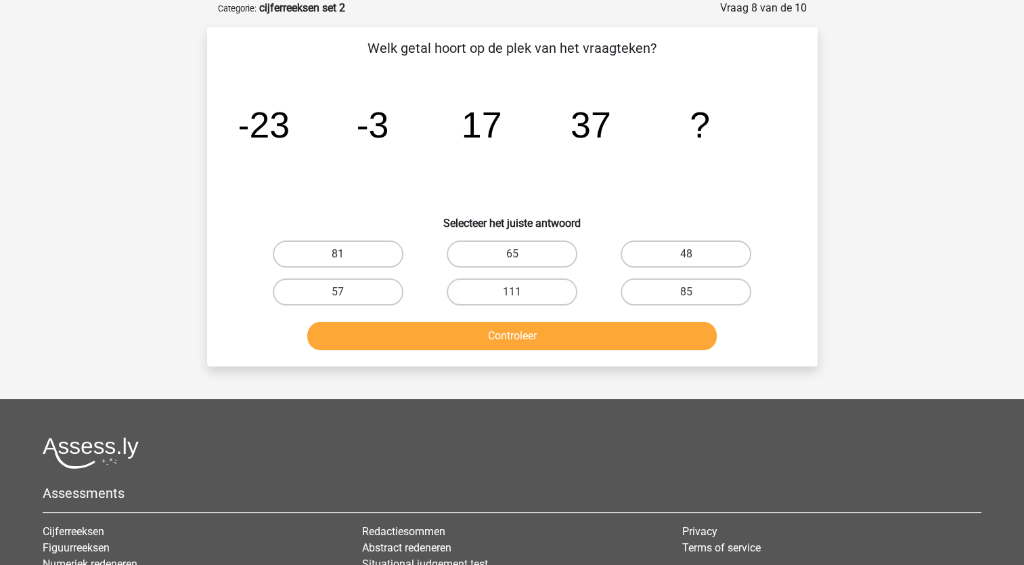
click at [338, 298] on input "57" at bounding box center [342, 296] width 9 height 9
radio input "true"
click at [422, 336] on button "Controleer" at bounding box center [512, 336] width 410 height 28
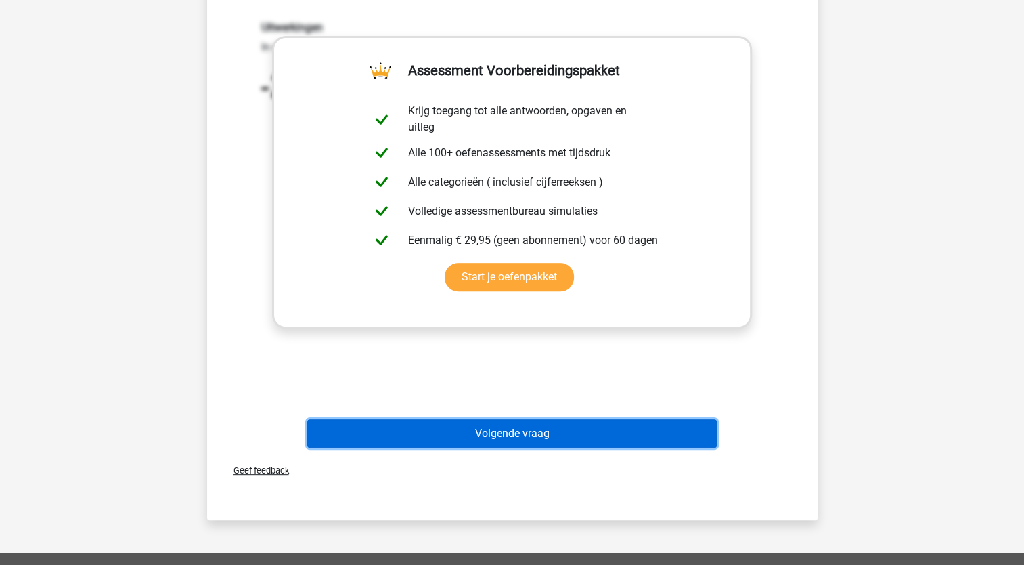
click at [491, 432] on button "Volgende vraag" at bounding box center [512, 433] width 410 height 28
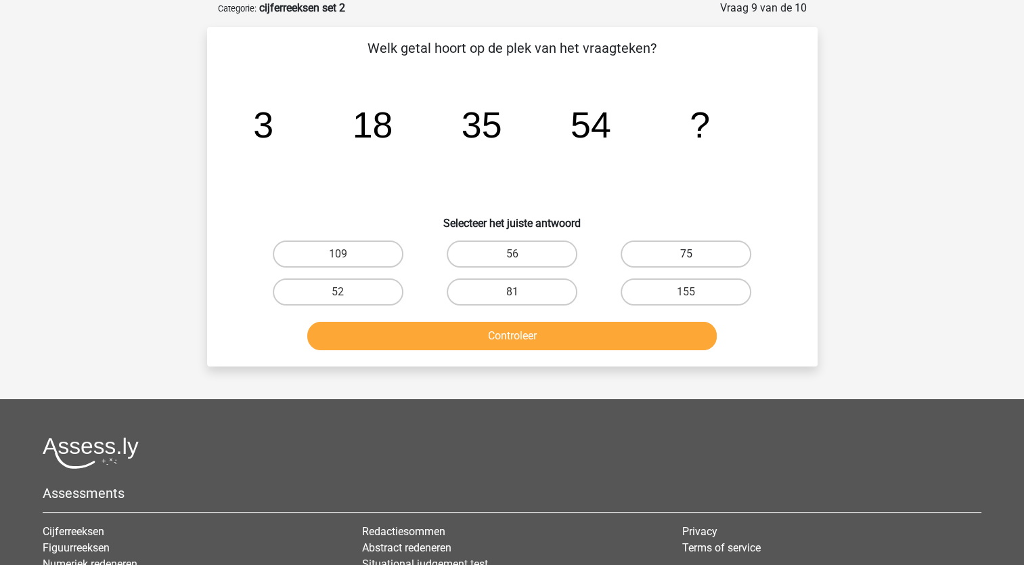
click at [661, 259] on label "75" at bounding box center [686, 253] width 131 height 27
click at [686, 259] on input "75" at bounding box center [690, 258] width 9 height 9
radio input "true"
click at [520, 337] on button "Controleer" at bounding box center [512, 336] width 410 height 28
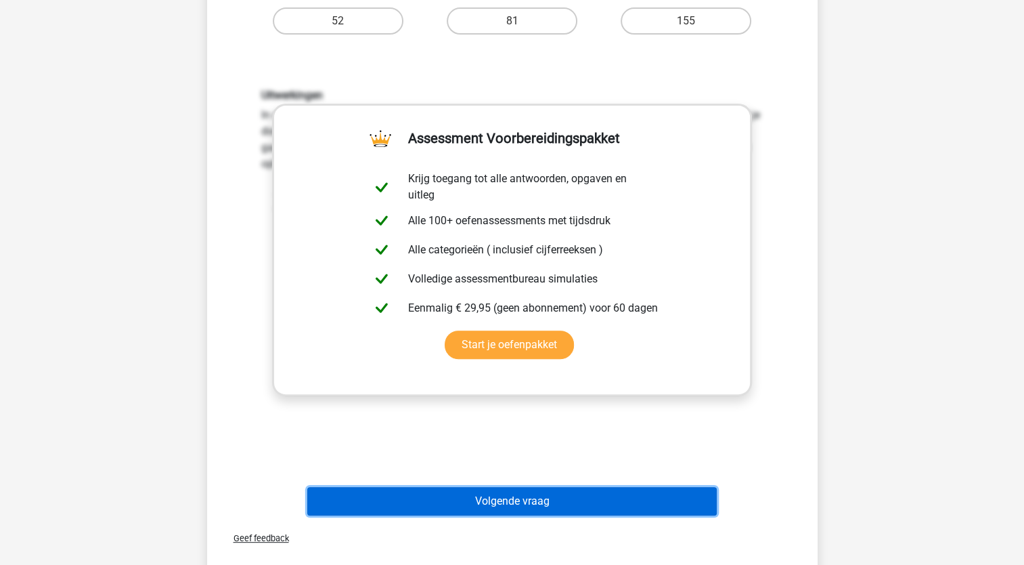
click at [500, 512] on button "Volgende vraag" at bounding box center [512, 501] width 410 height 28
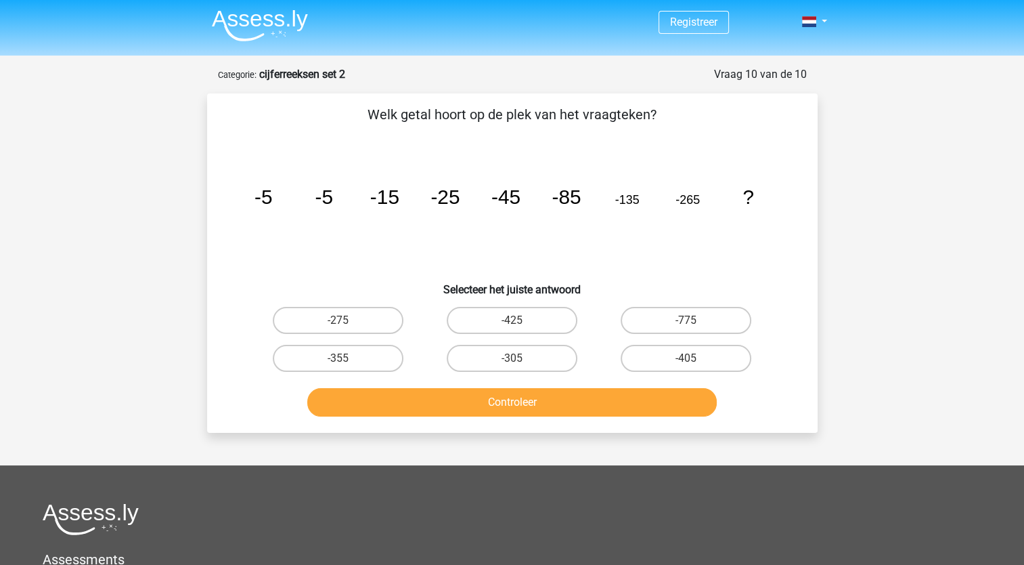
scroll to position [0, 0]
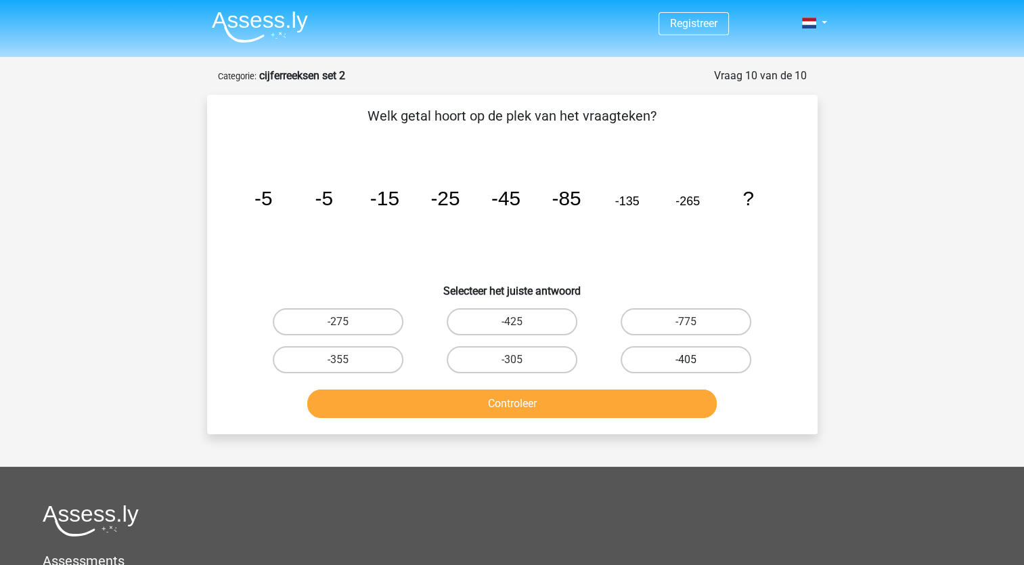
click at [712, 353] on label "-405" at bounding box center [686, 359] width 131 height 27
click at [695, 359] on input "-405" at bounding box center [690, 363] width 9 height 9
radio input "true"
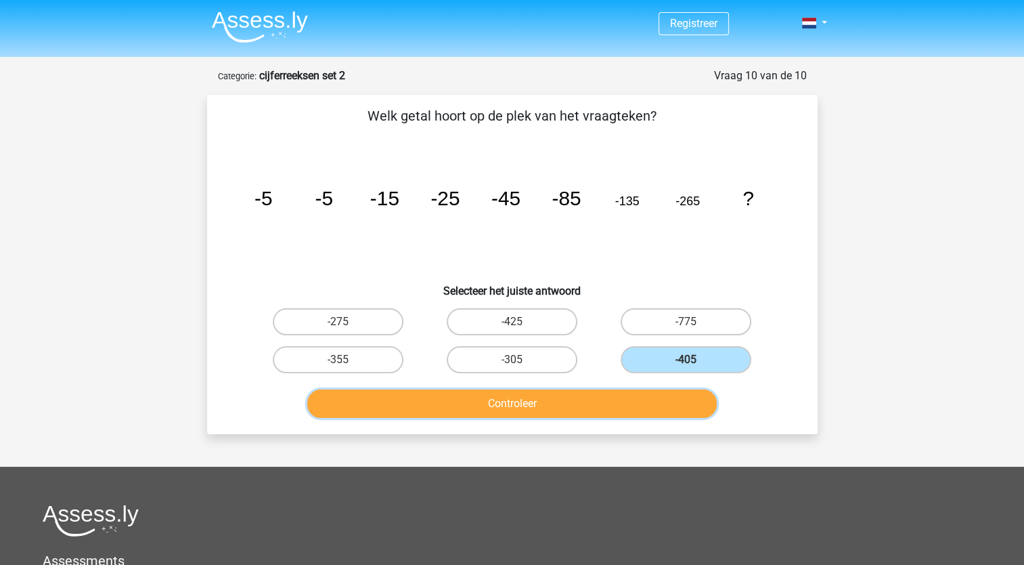
click at [662, 395] on button "Controleer" at bounding box center [512, 403] width 410 height 28
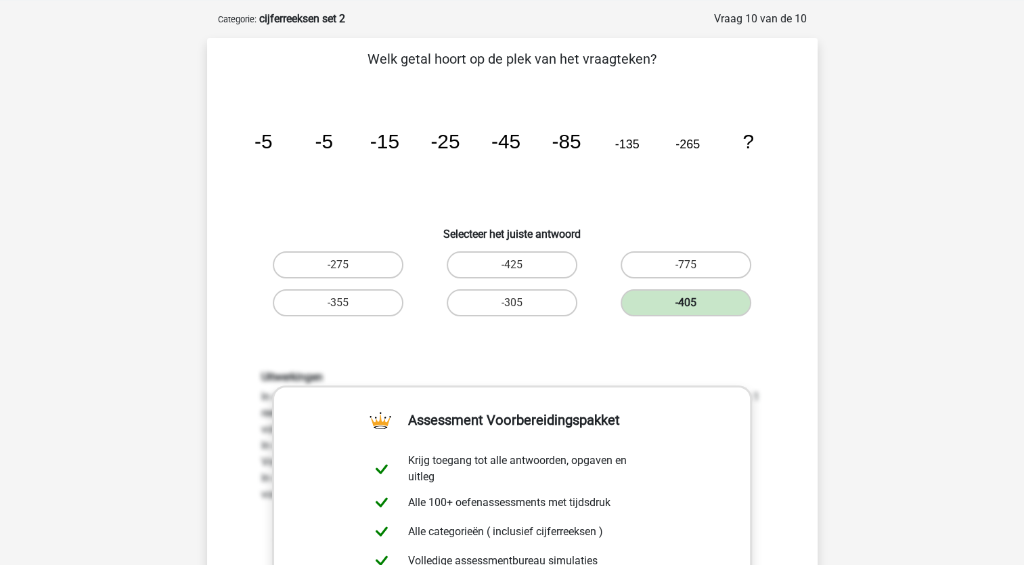
scroll to position [203, 0]
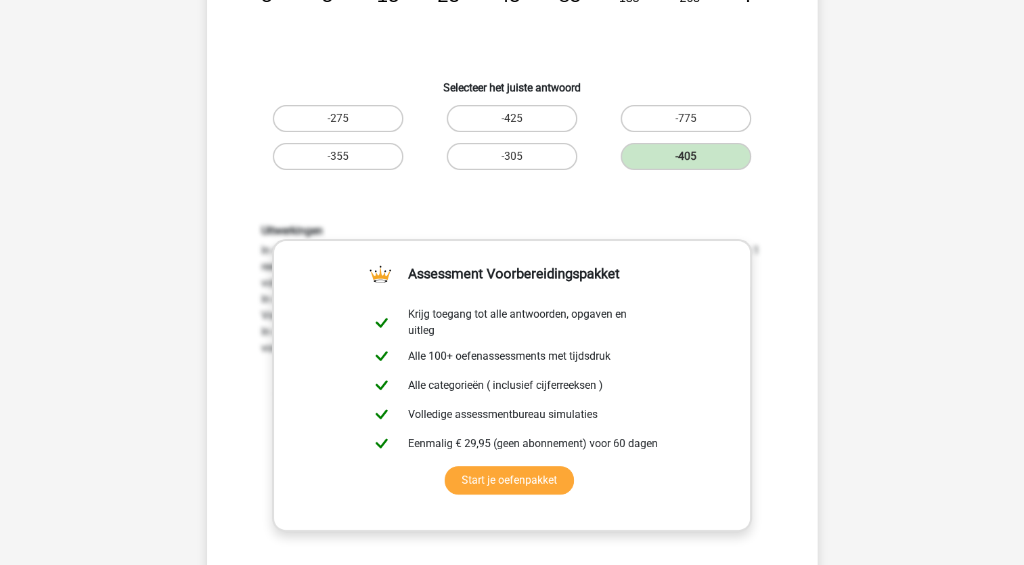
click at [873, 278] on div "Registreer Nederlands English" at bounding box center [512, 455] width 1024 height 1316
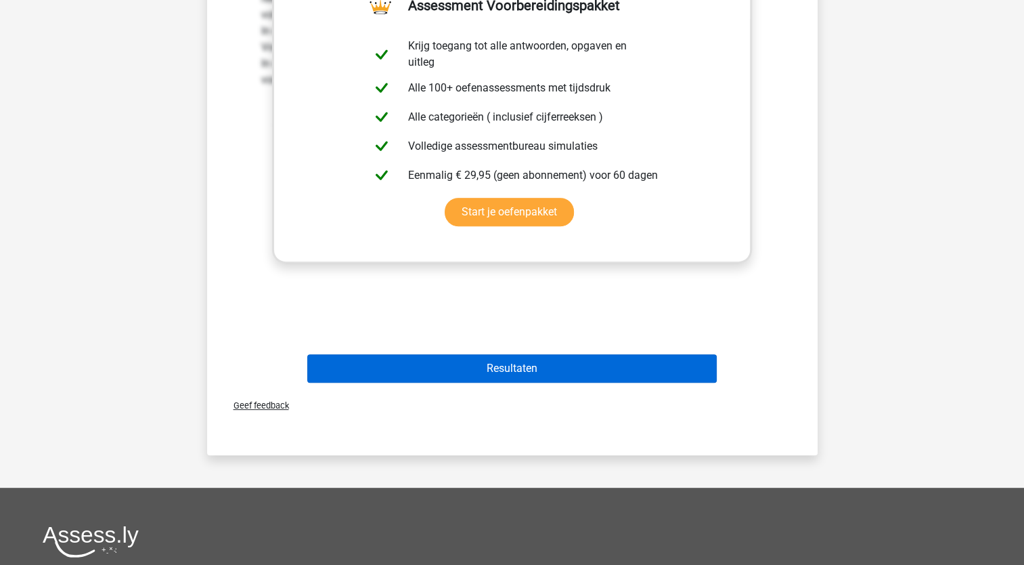
scroll to position [542, 0]
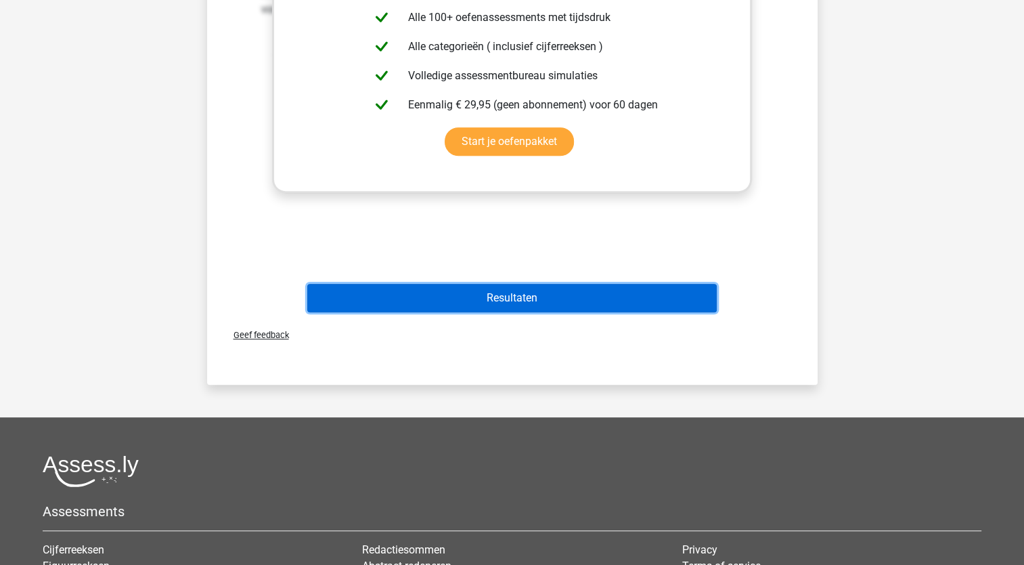
click at [609, 302] on button "Resultaten" at bounding box center [512, 298] width 410 height 28
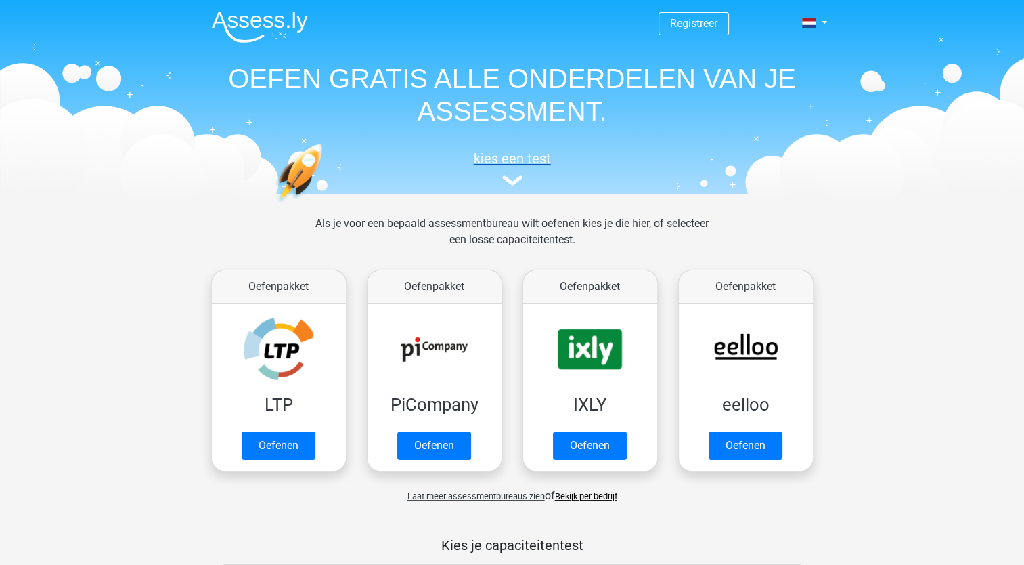
click at [528, 162] on h5 "kies een test" at bounding box center [512, 158] width 623 height 16
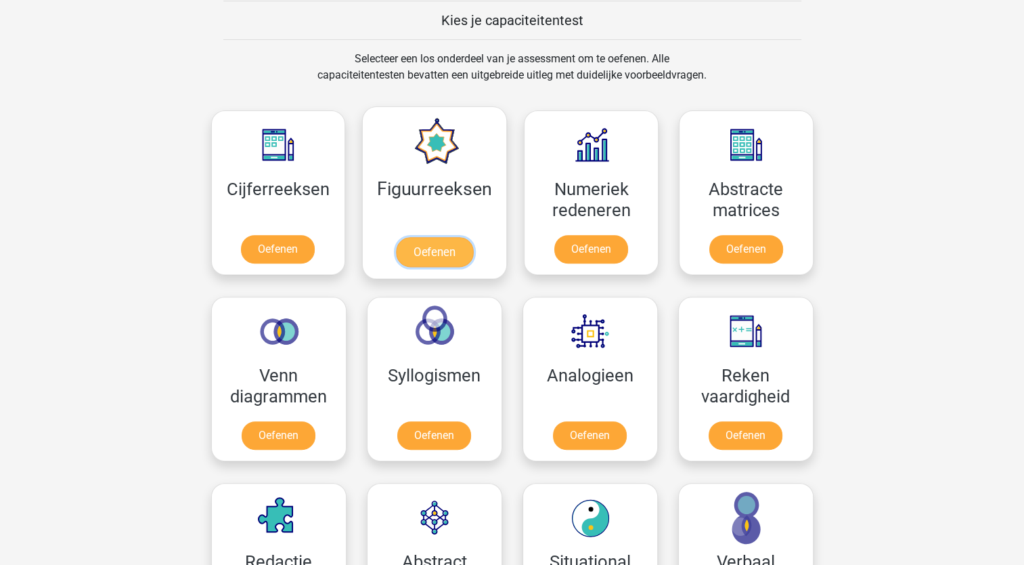
click at [428, 256] on link "Oefenen" at bounding box center [434, 252] width 77 height 30
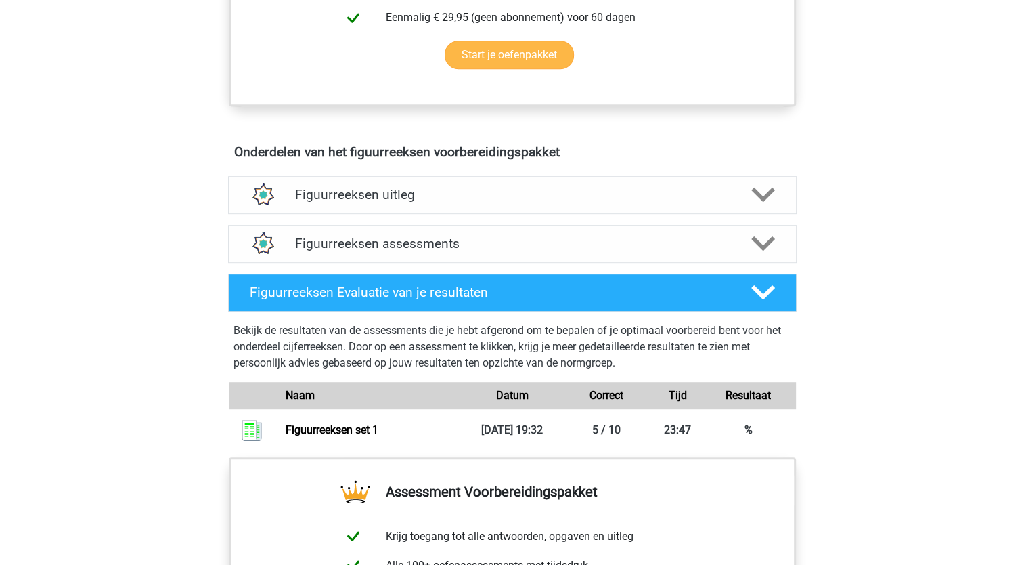
scroll to position [677, 0]
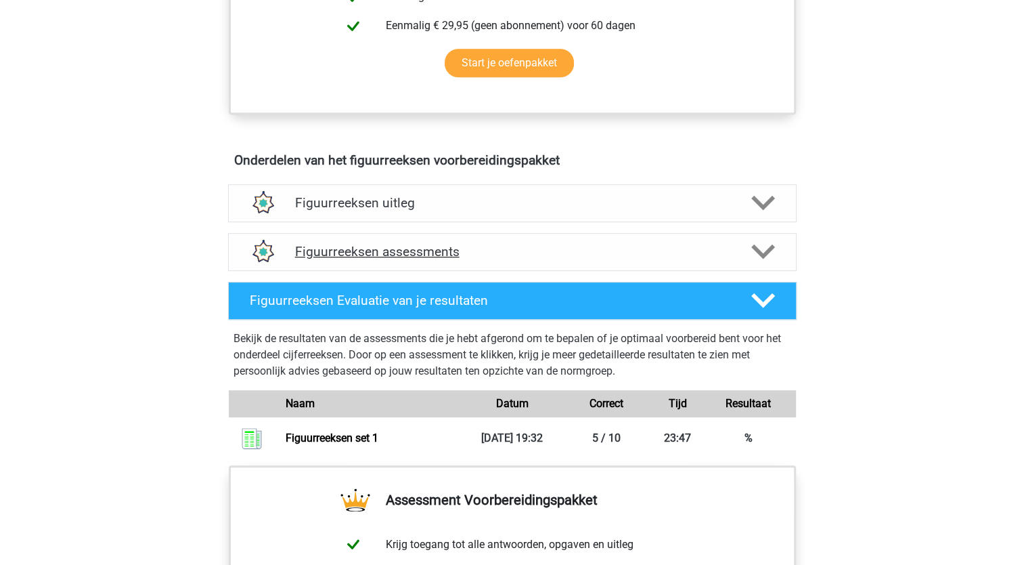
click at [366, 244] on h4 "Figuurreeksen assessments" at bounding box center [512, 252] width 435 height 16
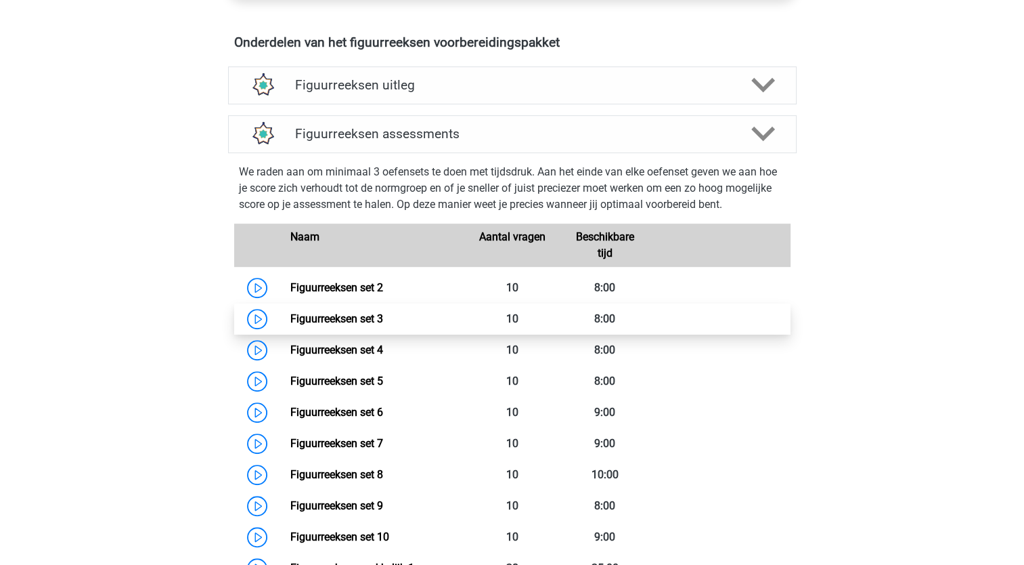
scroll to position [812, 0]
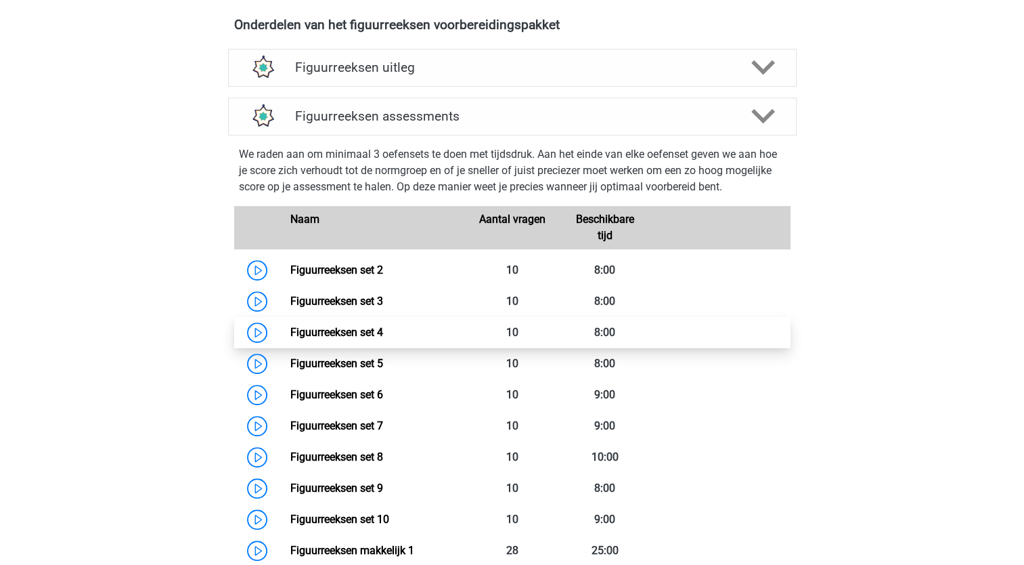
click at [290, 332] on link "Figuurreeksen set 4" at bounding box center [336, 332] width 93 height 13
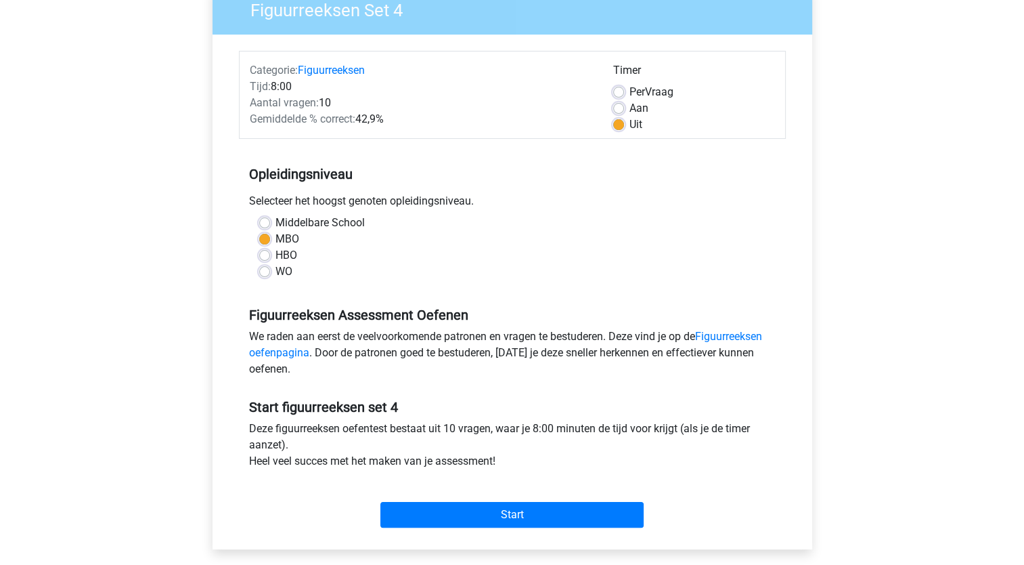
scroll to position [474, 0]
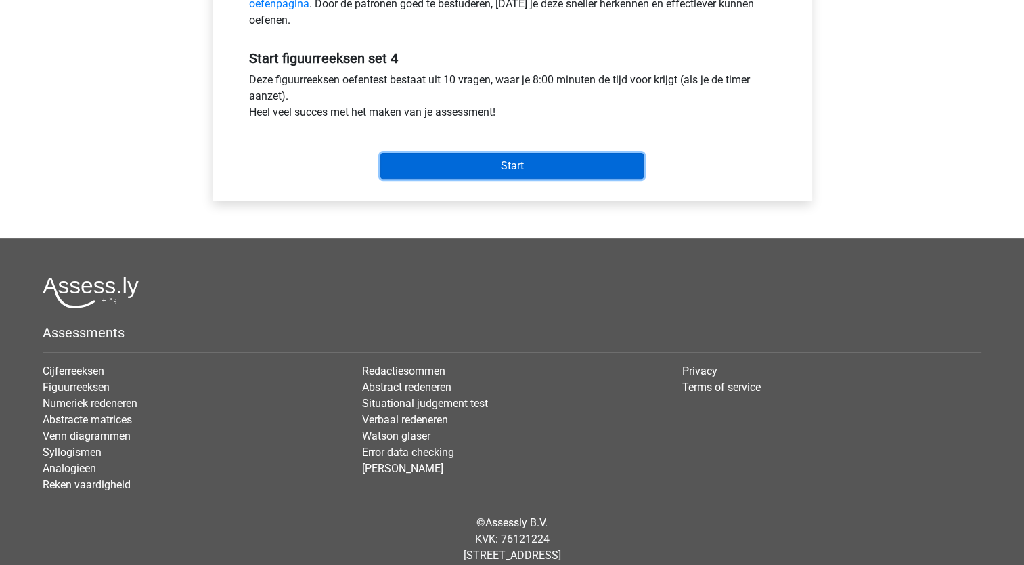
click at [502, 163] on input "Start" at bounding box center [511, 166] width 263 height 26
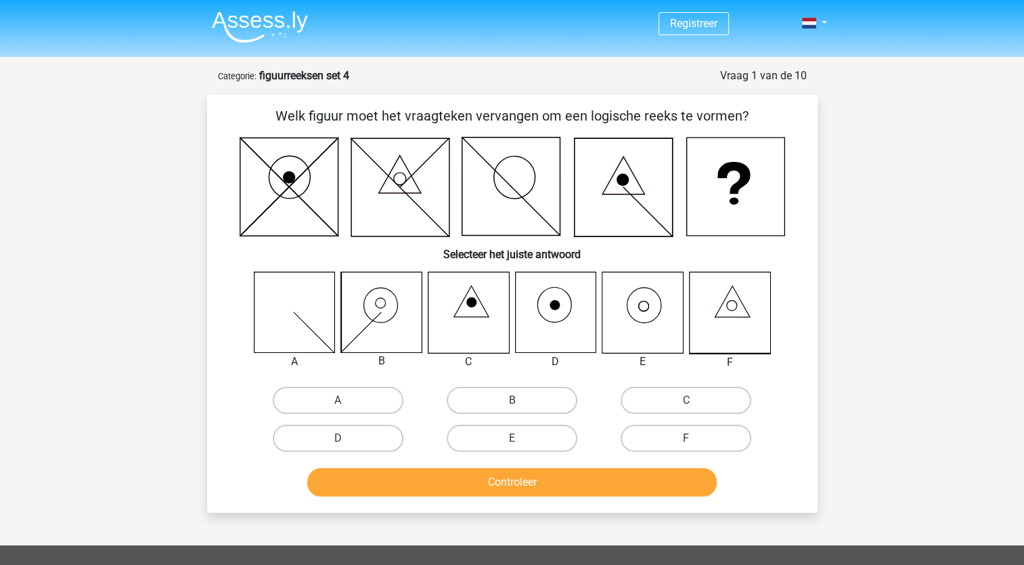
click at [641, 305] on icon at bounding box center [642, 312] width 81 height 81
click at [509, 443] on label "E" at bounding box center [512, 437] width 131 height 27
click at [512, 443] on input "E" at bounding box center [516, 442] width 9 height 9
radio input "true"
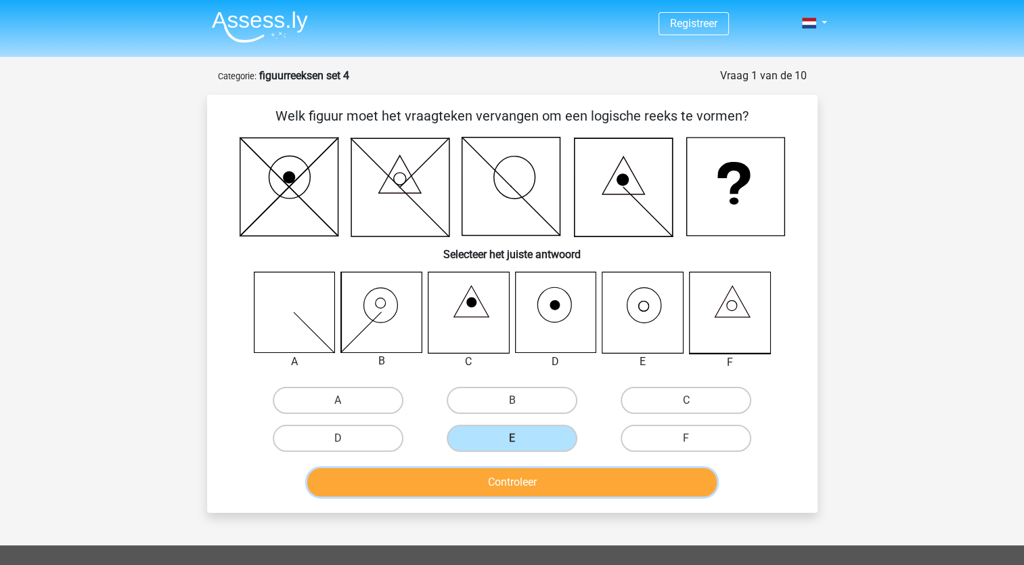
click at [502, 469] on button "Controleer" at bounding box center [512, 482] width 410 height 28
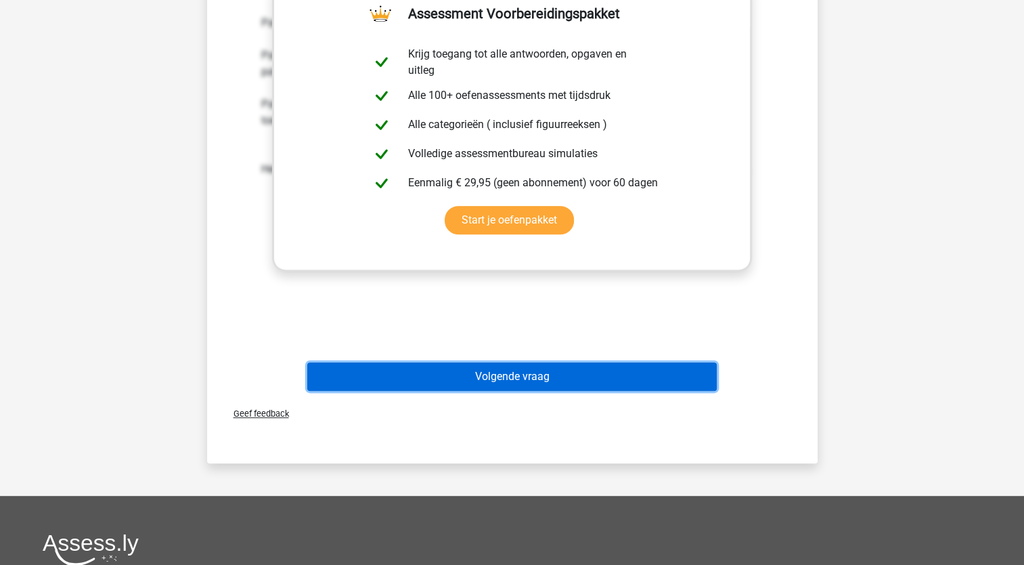
click at [498, 371] on button "Volgende vraag" at bounding box center [512, 376] width 410 height 28
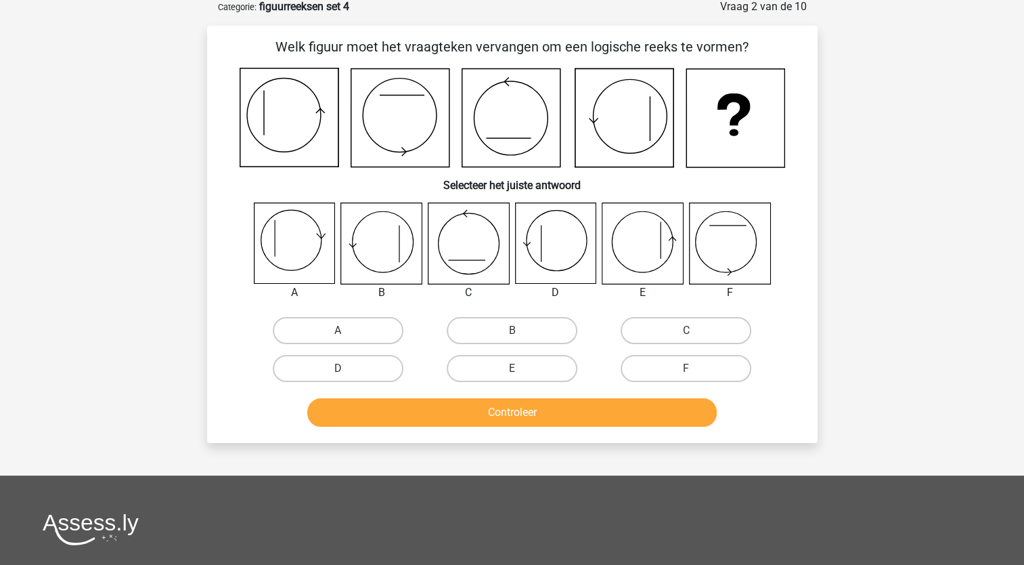
scroll to position [68, 0]
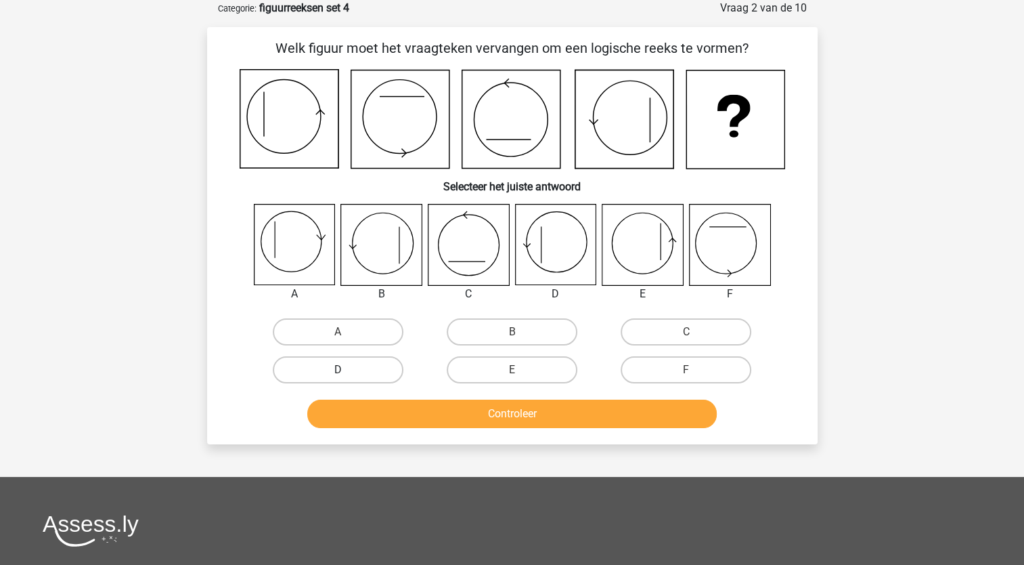
click at [371, 367] on label "D" at bounding box center [338, 369] width 131 height 27
click at [347, 370] on input "D" at bounding box center [342, 374] width 9 height 9
radio input "true"
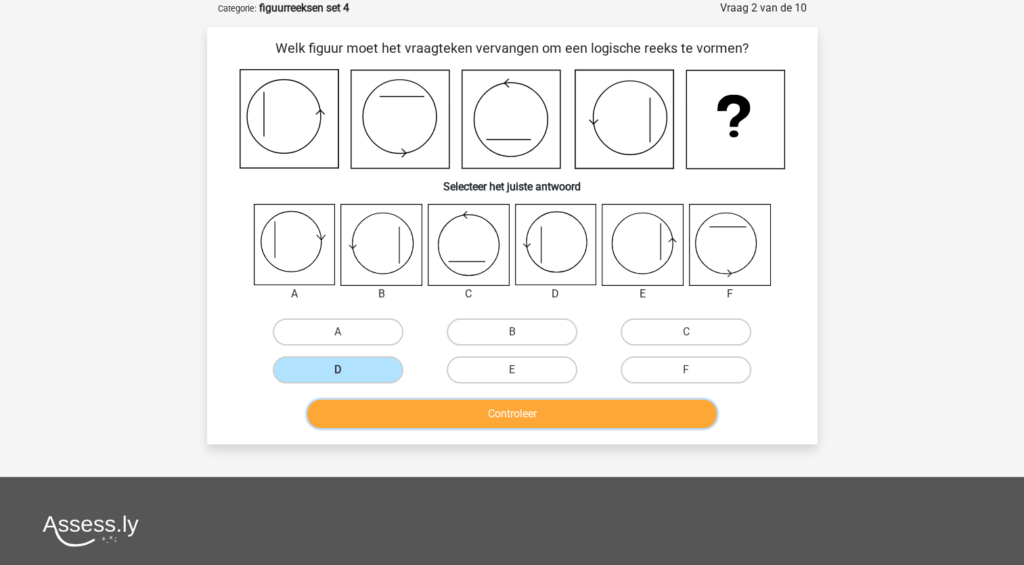
click at [441, 412] on button "Controleer" at bounding box center [512, 413] width 410 height 28
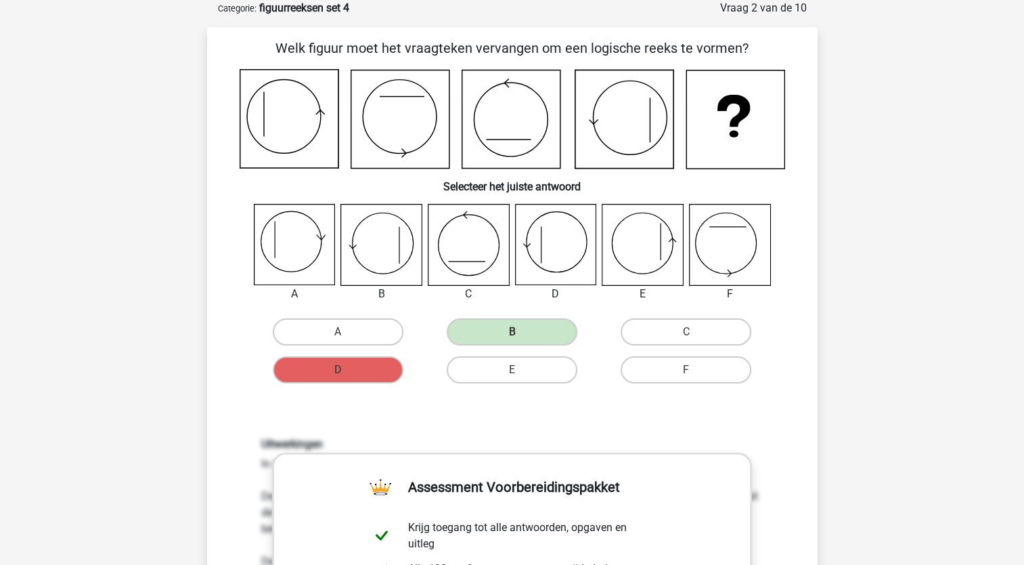
click at [539, 257] on icon at bounding box center [555, 244] width 81 height 81
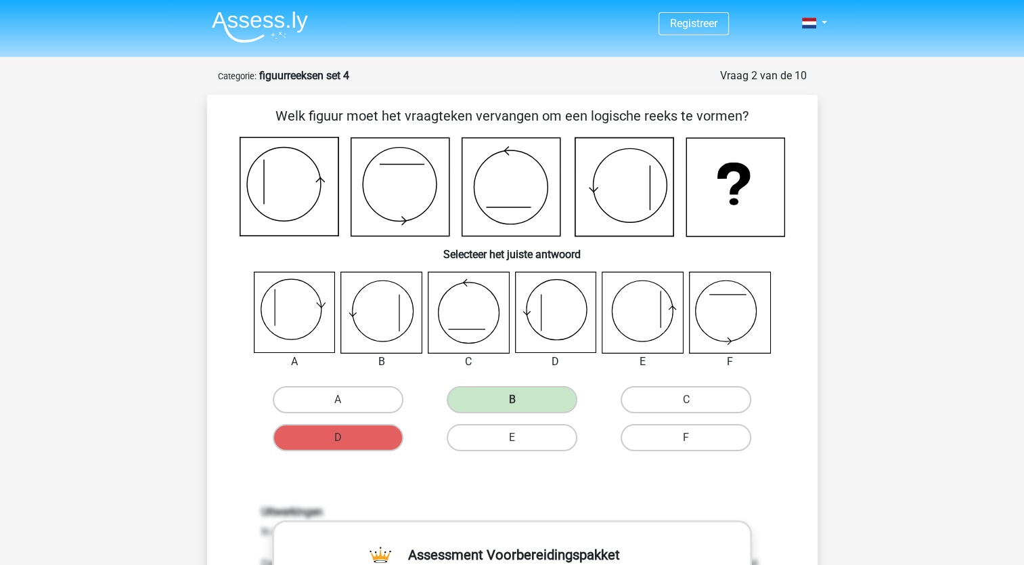
scroll to position [0, 0]
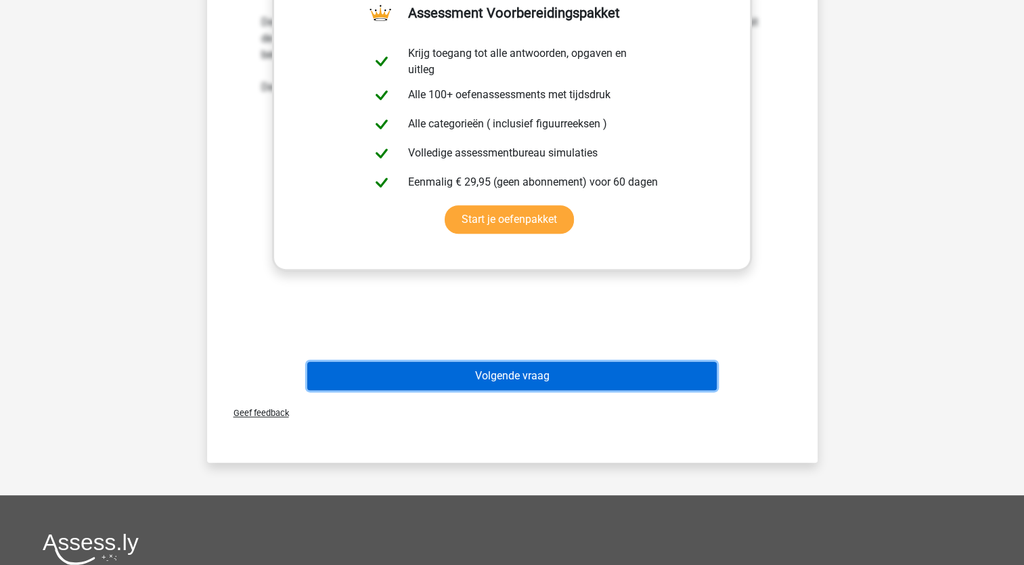
click at [526, 375] on button "Volgende vraag" at bounding box center [512, 375] width 410 height 28
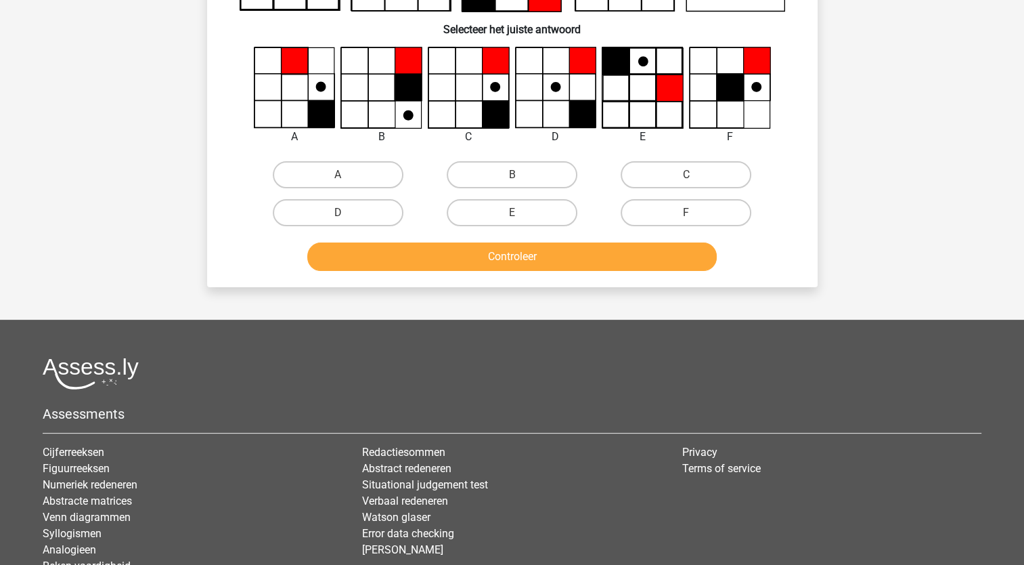
scroll to position [68, 0]
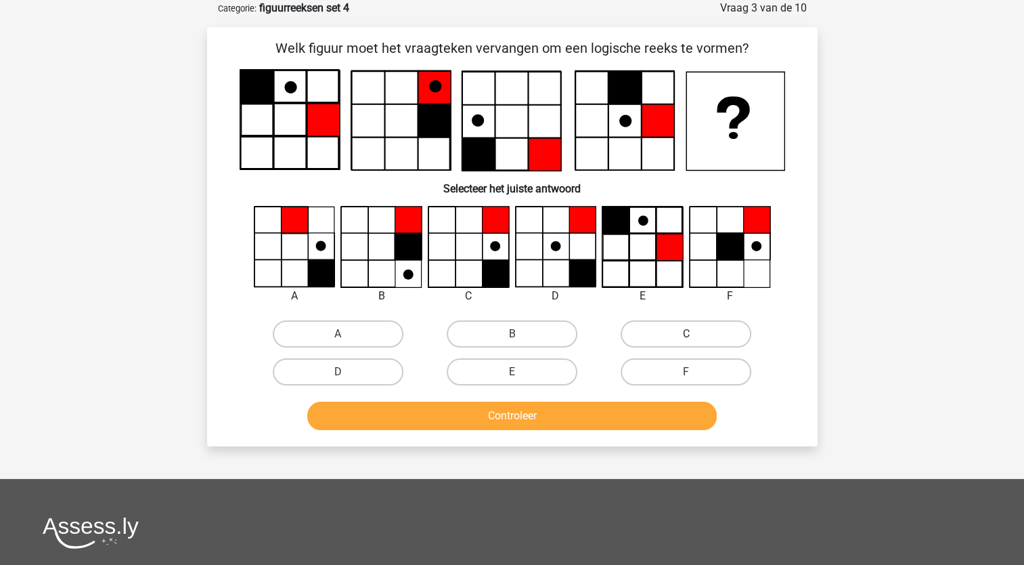
click at [698, 331] on label "C" at bounding box center [686, 333] width 131 height 27
click at [695, 334] on input "C" at bounding box center [690, 338] width 9 height 9
radio input "true"
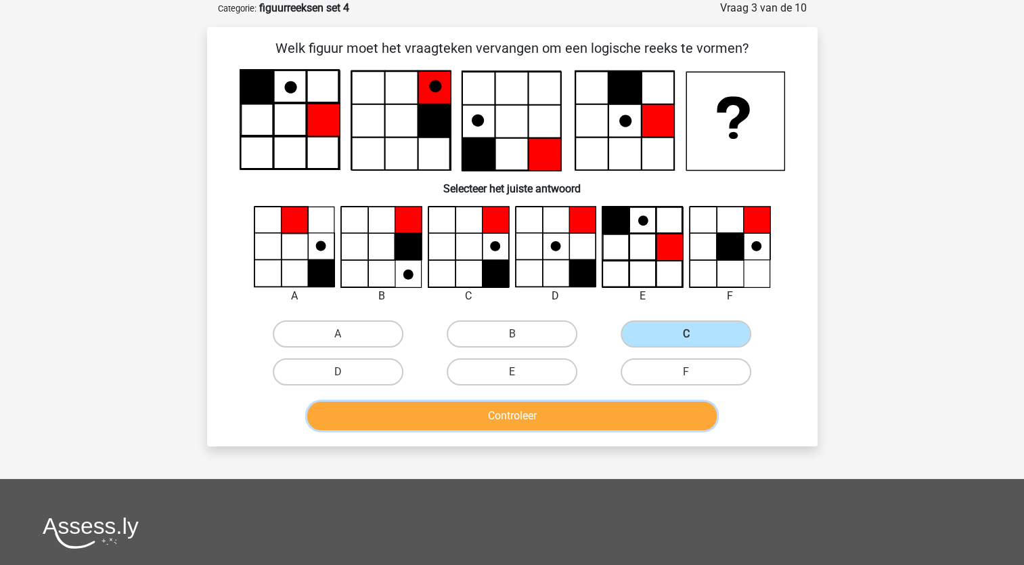
click at [566, 402] on button "Controleer" at bounding box center [512, 415] width 410 height 28
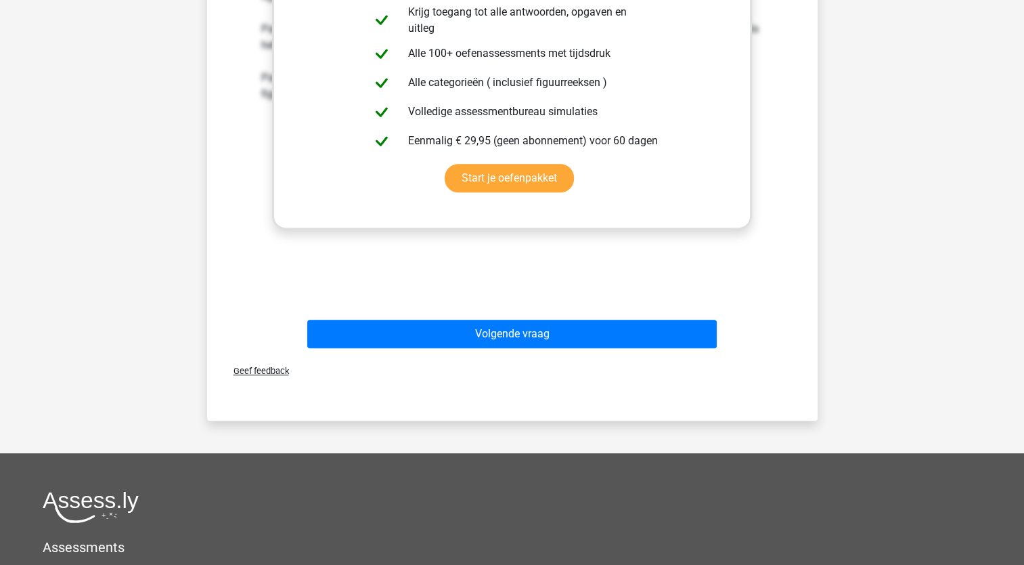
scroll to position [609, 0]
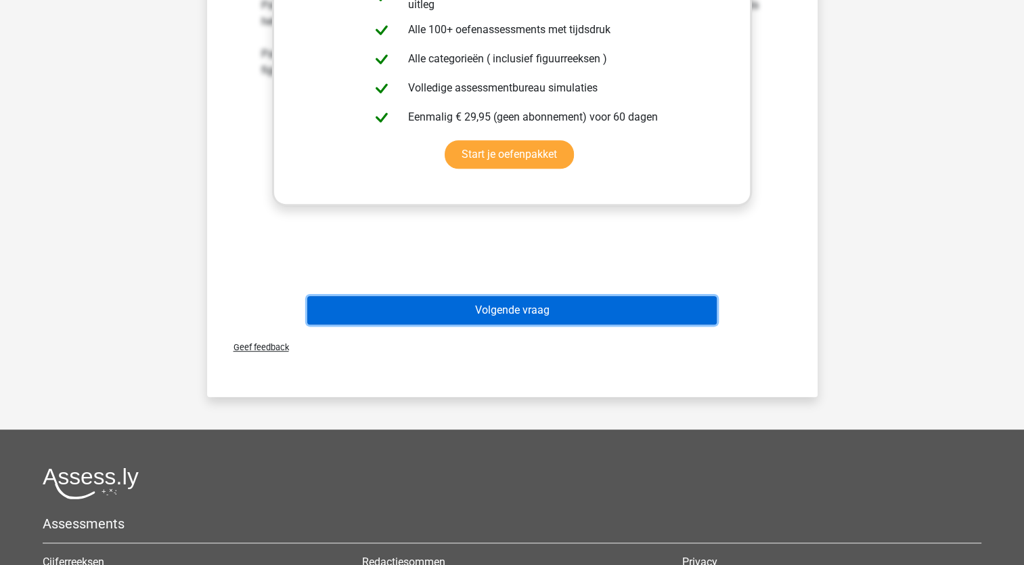
click at [504, 318] on button "Volgende vraag" at bounding box center [512, 310] width 410 height 28
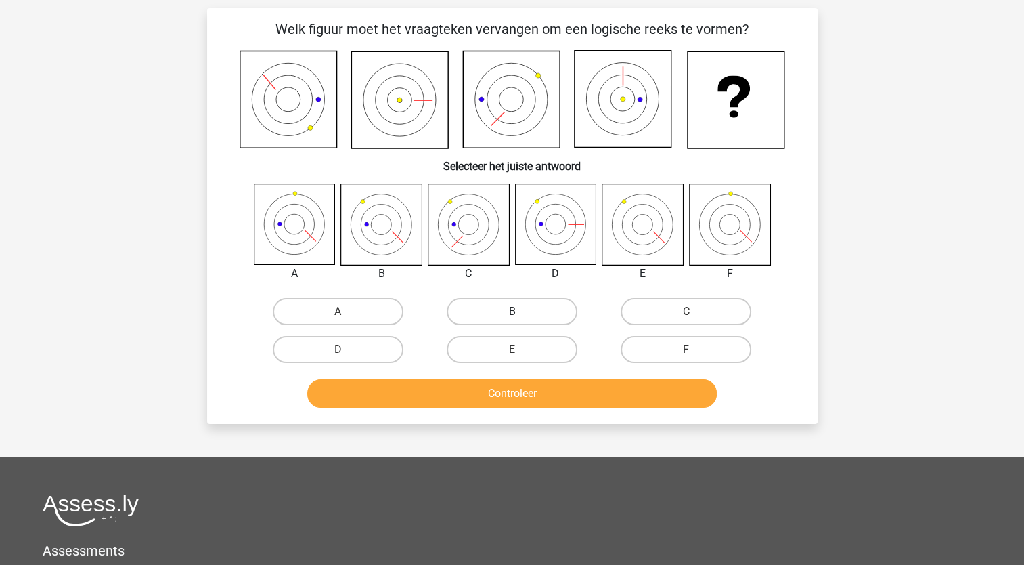
scroll to position [68, 0]
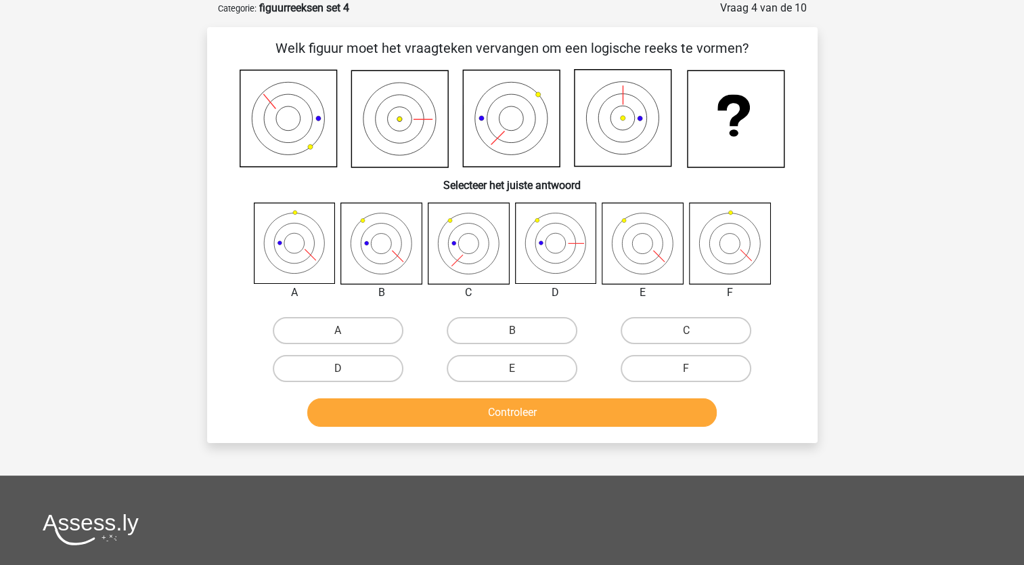
drag, startPoint x: 583, startPoint y: 47, endPoint x: 904, endPoint y: 66, distance: 321.5
click at [904, 66] on div "Registreer Nederlands English" at bounding box center [512, 382] width 1024 height 900
drag, startPoint x: 904, startPoint y: 66, endPoint x: 892, endPoint y: 156, distance: 90.2
click at [892, 156] on div "Registreer Nederlands English" at bounding box center [512, 382] width 1024 height 900
drag, startPoint x: 548, startPoint y: 372, endPoint x: 542, endPoint y: 417, distance: 45.0
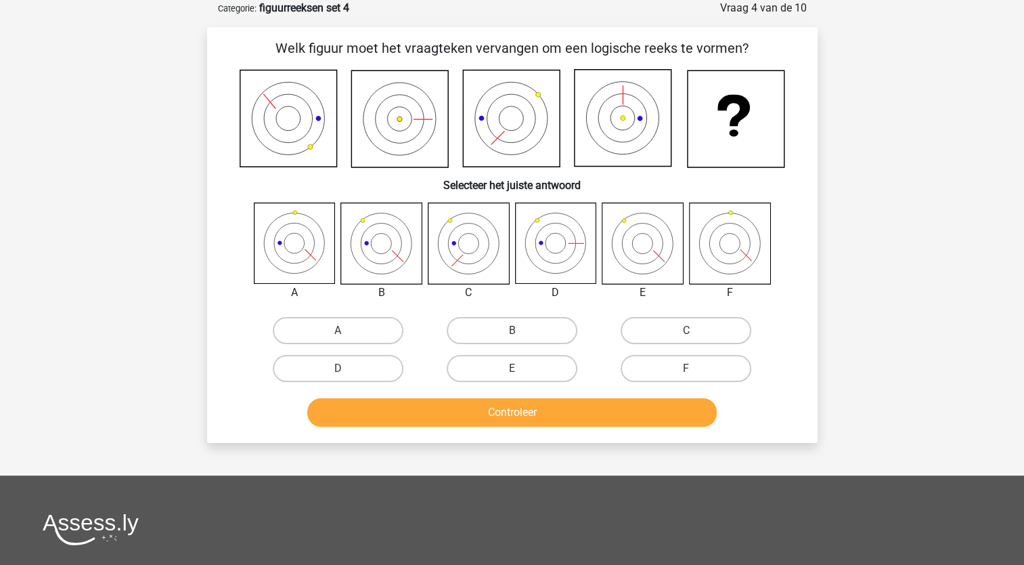
click at [547, 372] on label "E" at bounding box center [512, 368] width 131 height 27
click at [521, 372] on input "E" at bounding box center [516, 372] width 9 height 9
radio input "true"
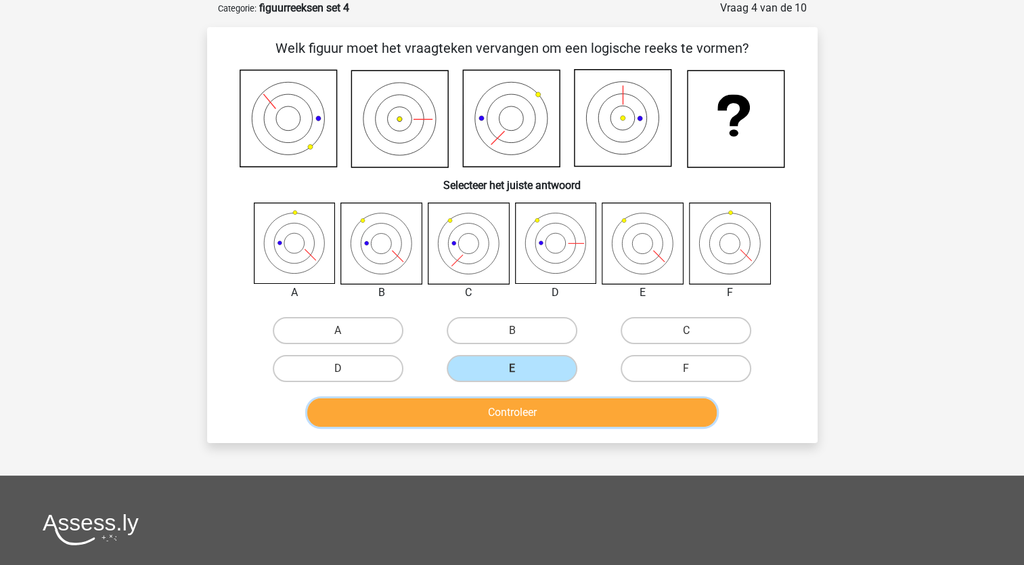
click at [542, 424] on button "Controleer" at bounding box center [512, 412] width 410 height 28
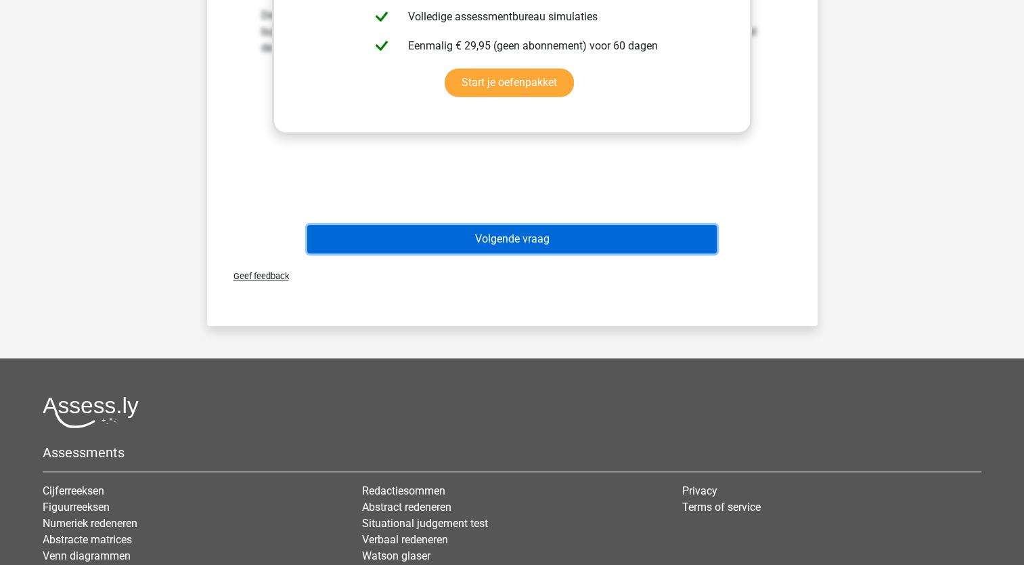
click at [546, 243] on button "Volgende vraag" at bounding box center [512, 239] width 410 height 28
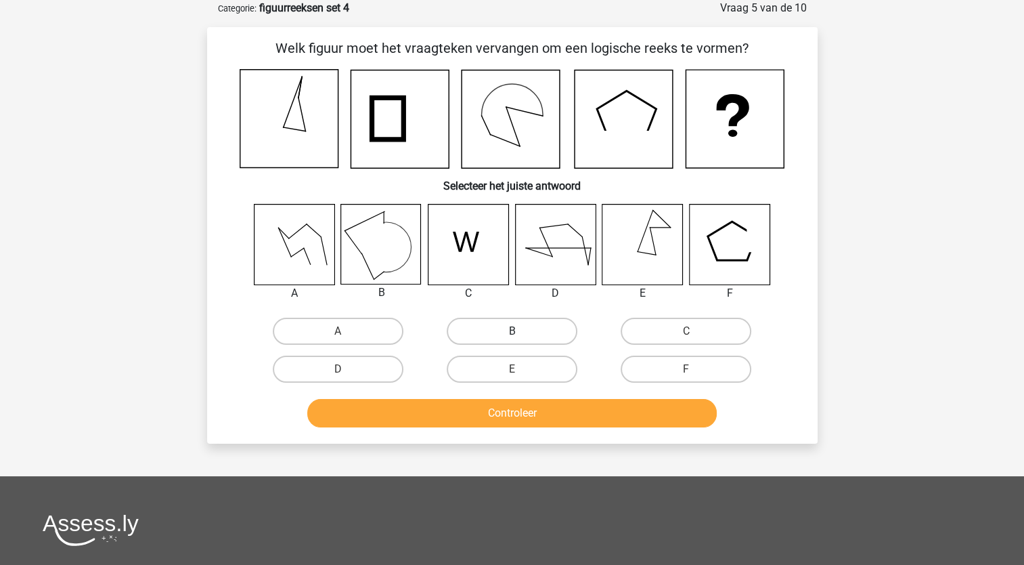
click at [482, 332] on label "B" at bounding box center [512, 330] width 131 height 27
click at [512, 332] on input "B" at bounding box center [516, 335] width 9 height 9
radio input "true"
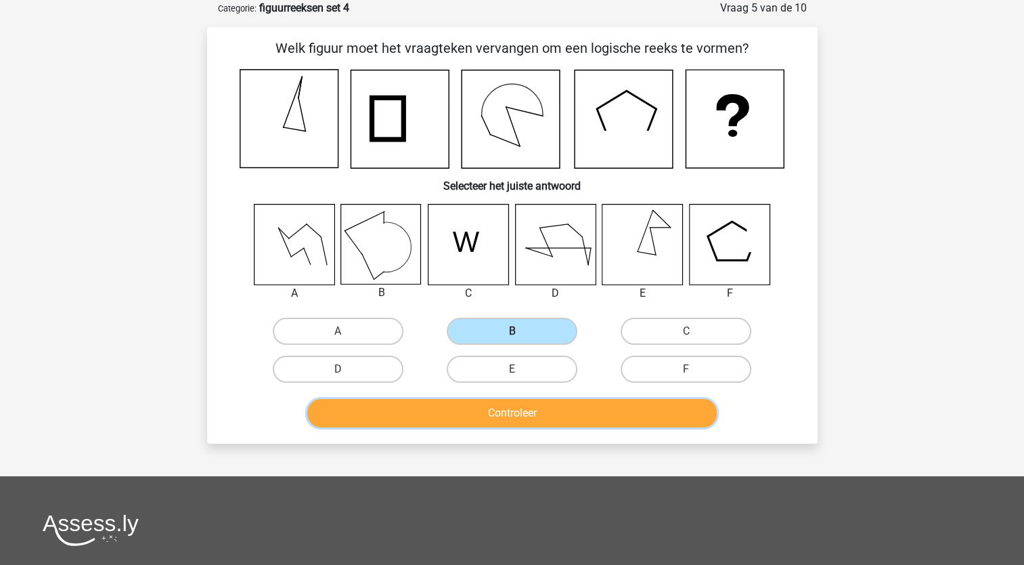
click at [512, 424] on button "Controleer" at bounding box center [512, 413] width 410 height 28
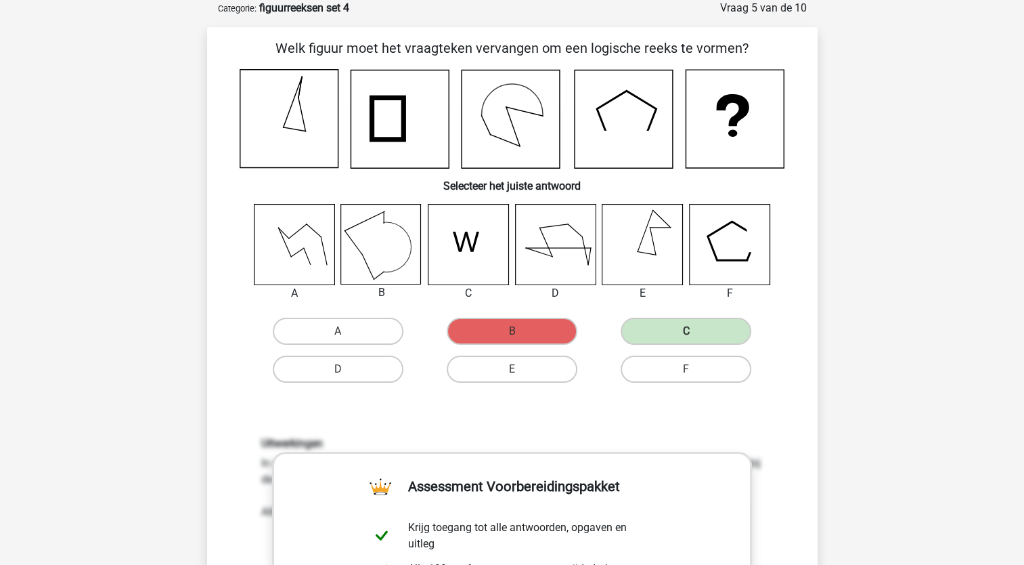
scroll to position [406, 0]
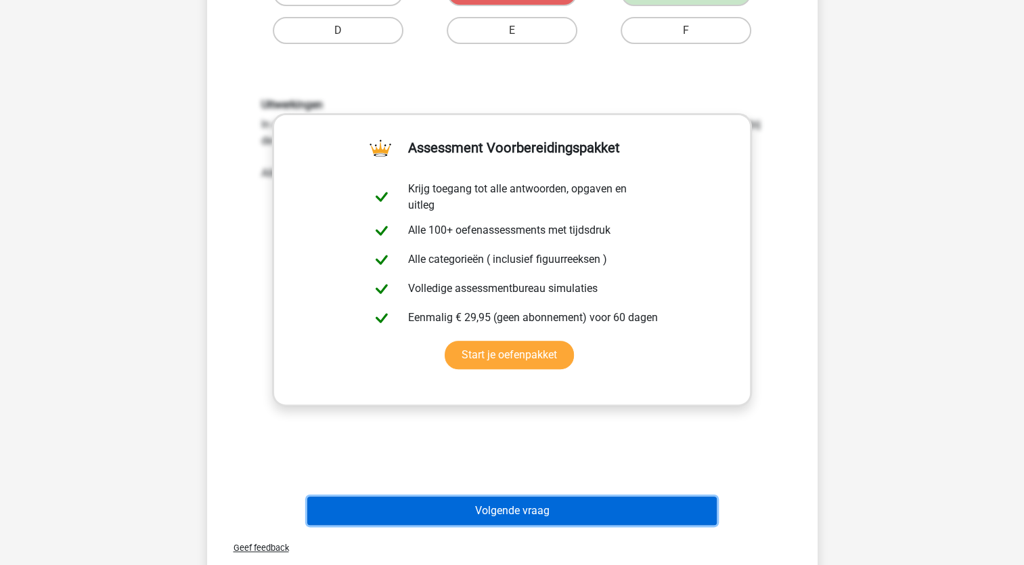
click at [499, 510] on button "Volgende vraag" at bounding box center [512, 510] width 410 height 28
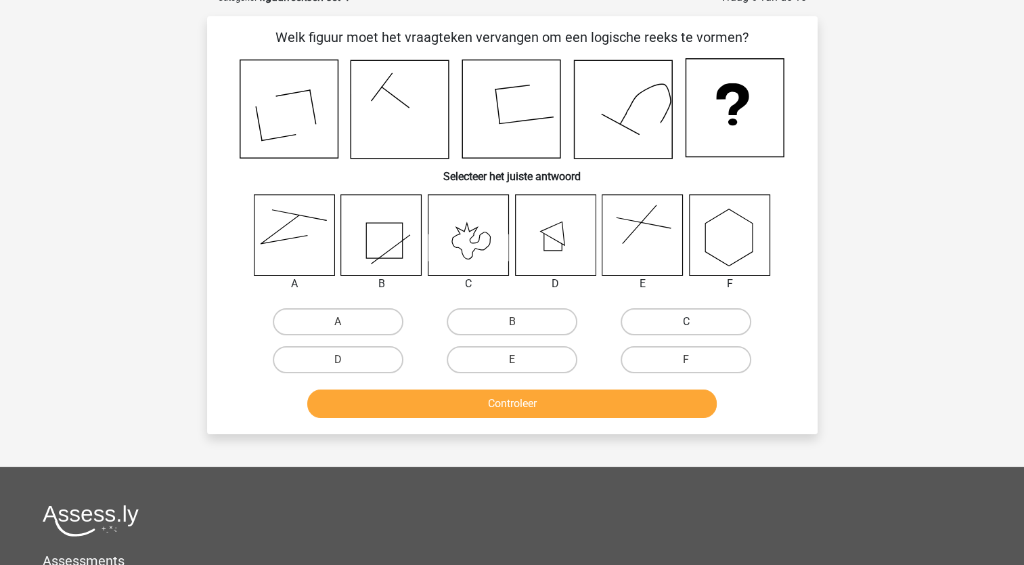
scroll to position [68, 0]
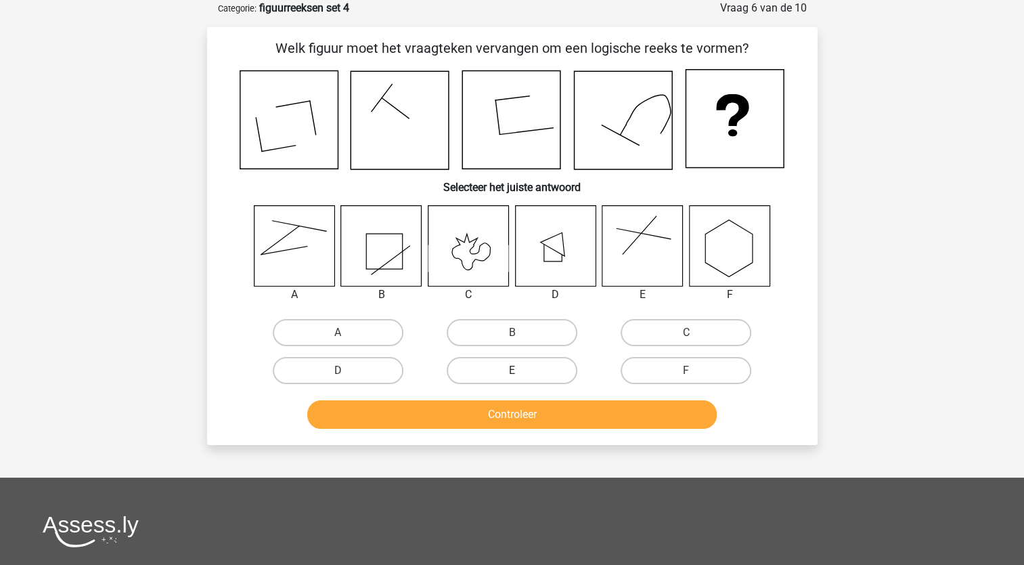
click at [525, 370] on label "E" at bounding box center [512, 370] width 131 height 27
click at [521, 370] on input "E" at bounding box center [516, 374] width 9 height 9
radio input "true"
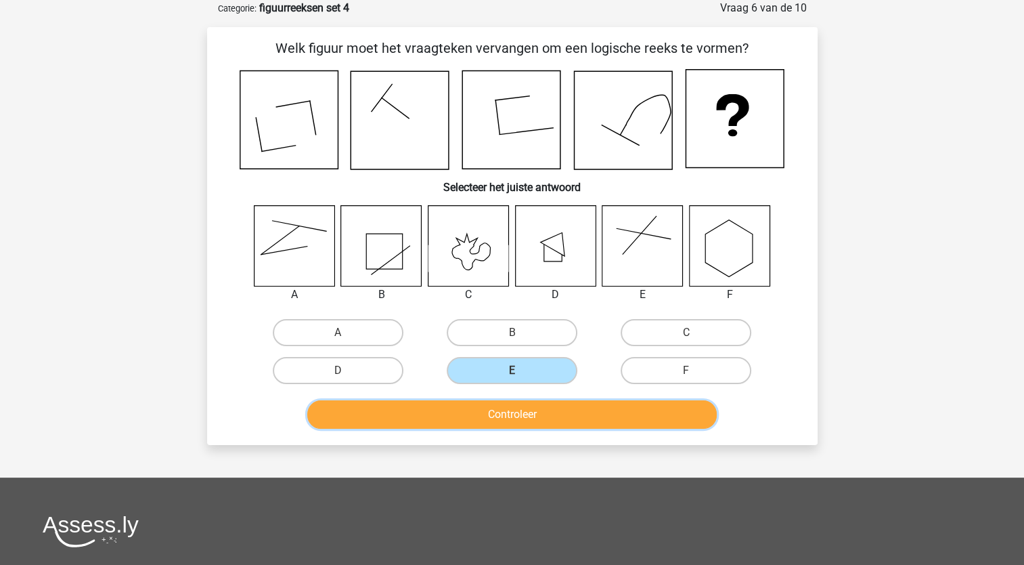
click at [533, 416] on button "Controleer" at bounding box center [512, 414] width 410 height 28
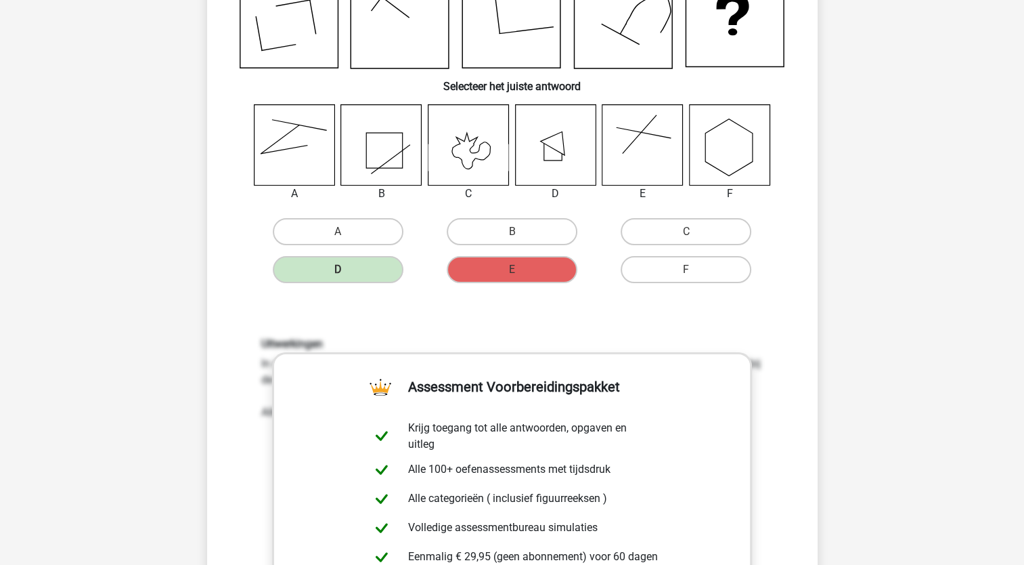
scroll to position [406, 0]
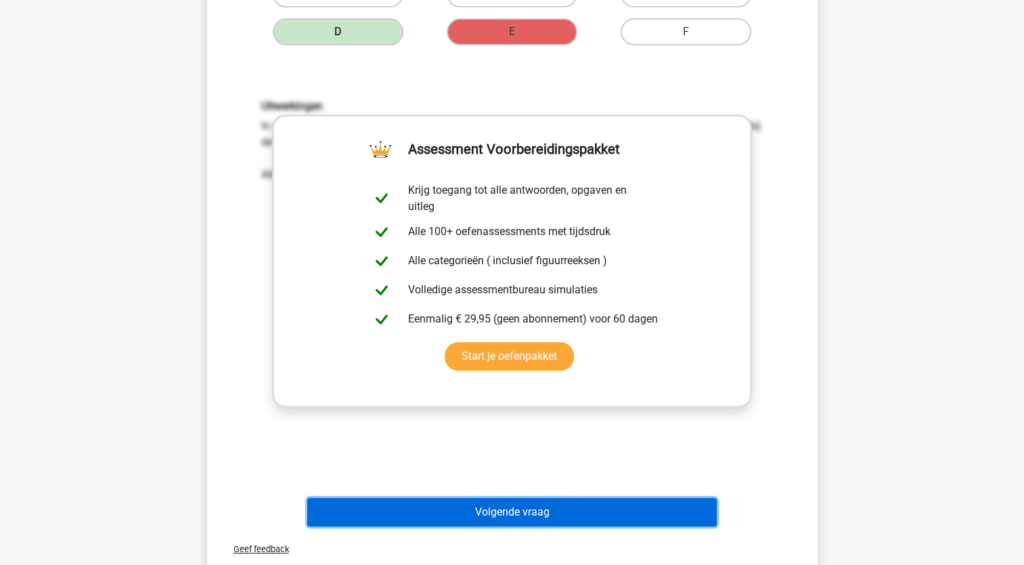
click at [481, 520] on button "Volgende vraag" at bounding box center [512, 512] width 410 height 28
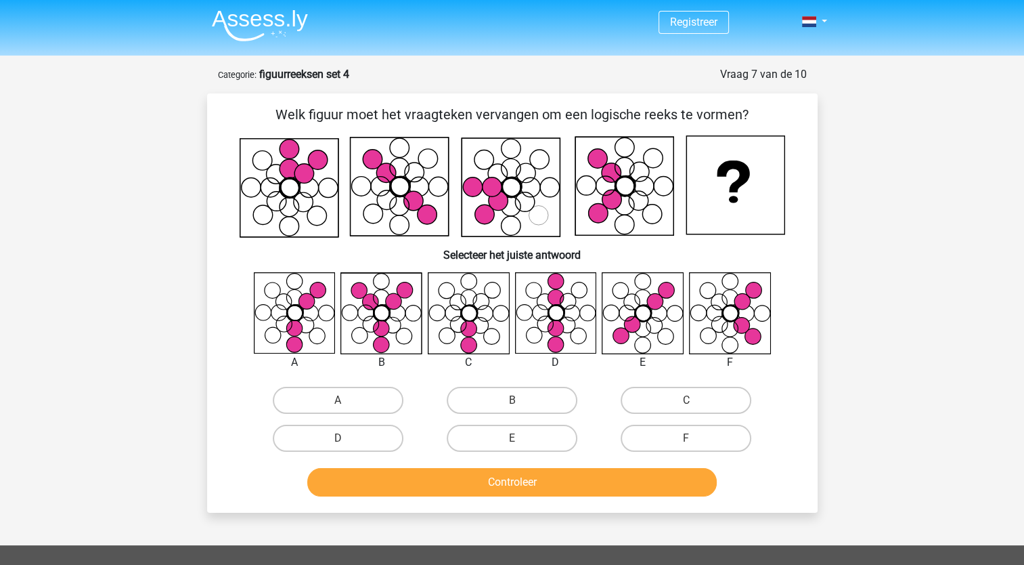
scroll to position [0, 0]
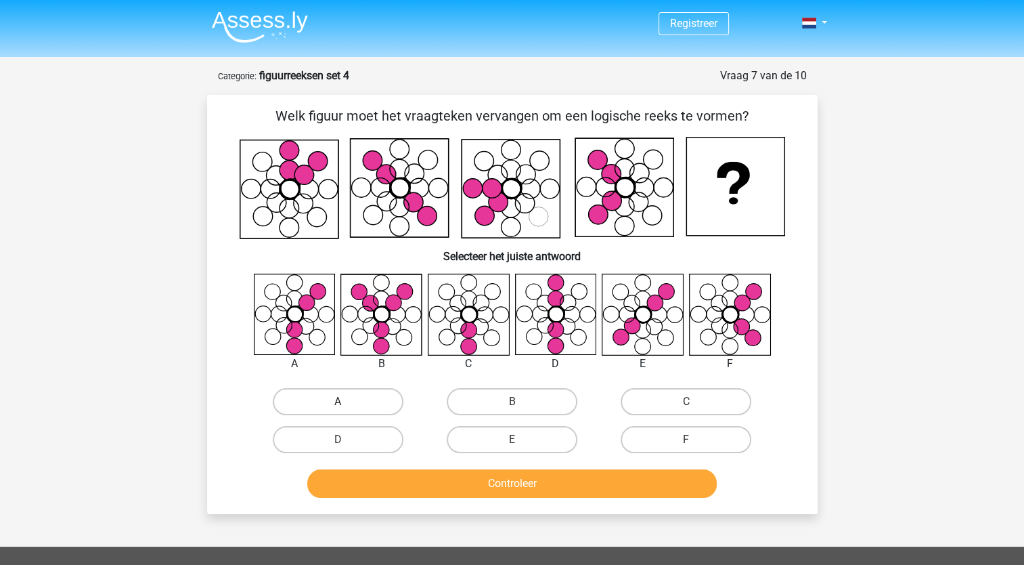
click at [324, 399] on label "A" at bounding box center [338, 401] width 131 height 27
click at [338, 401] on input "A" at bounding box center [342, 405] width 9 height 9
radio input "true"
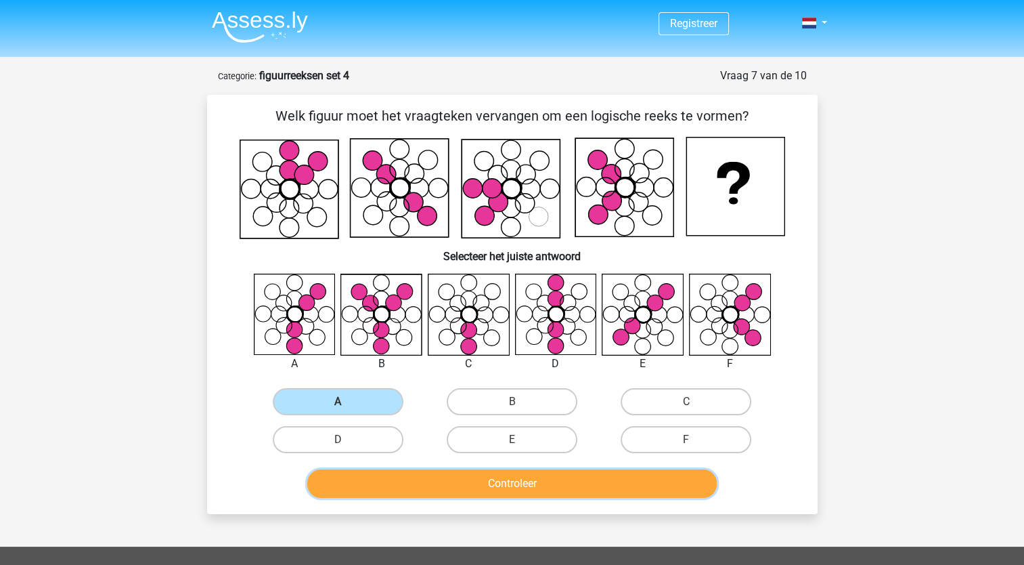
click at [533, 489] on button "Controleer" at bounding box center [512, 483] width 410 height 28
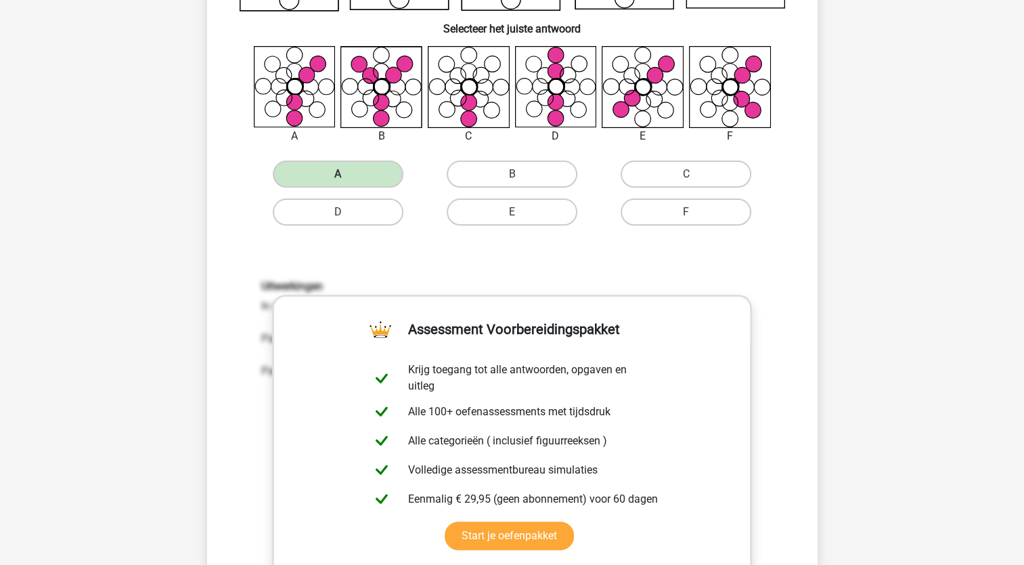
scroll to position [406, 0]
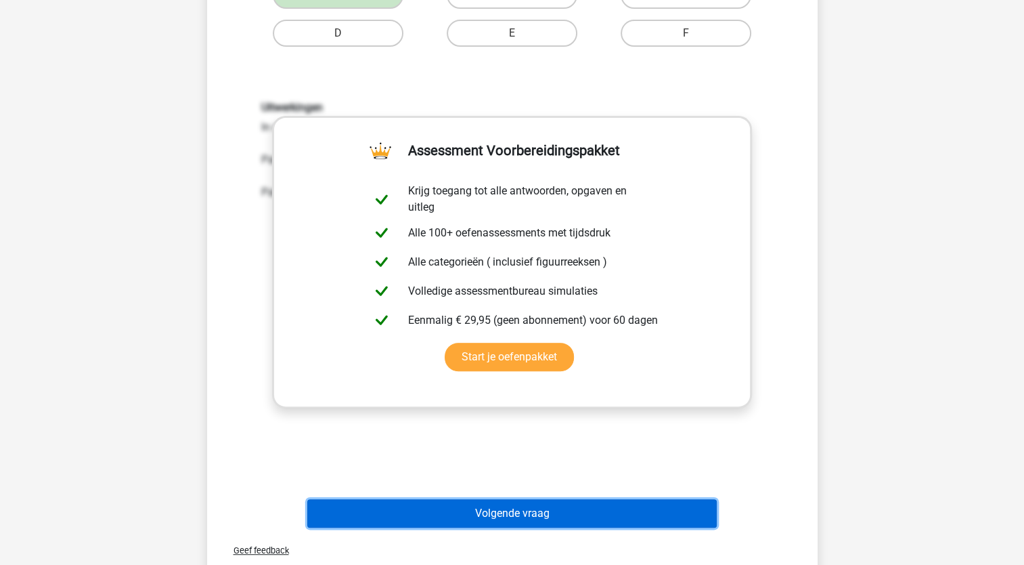
click at [498, 512] on button "Volgende vraag" at bounding box center [512, 513] width 410 height 28
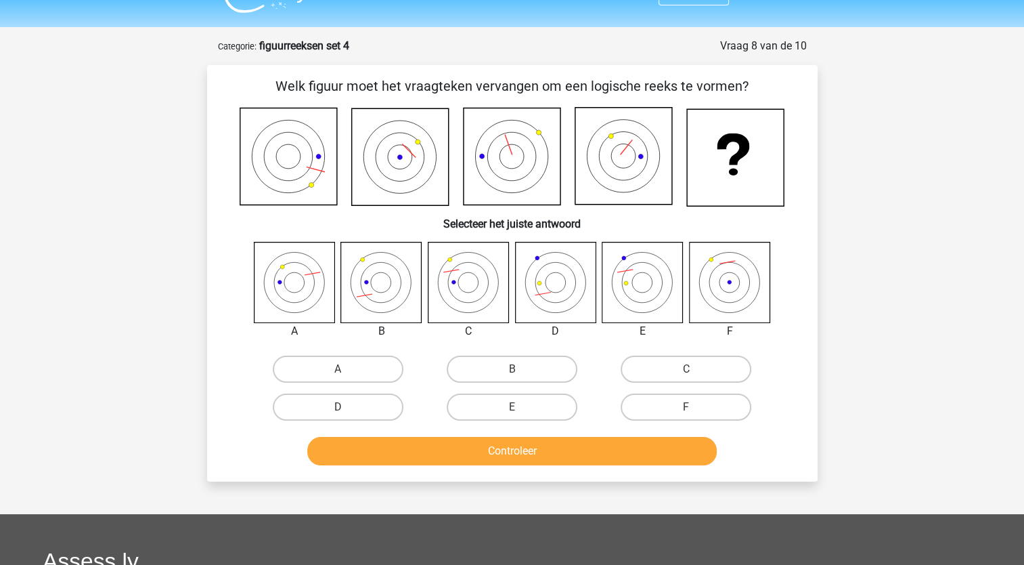
scroll to position [0, 0]
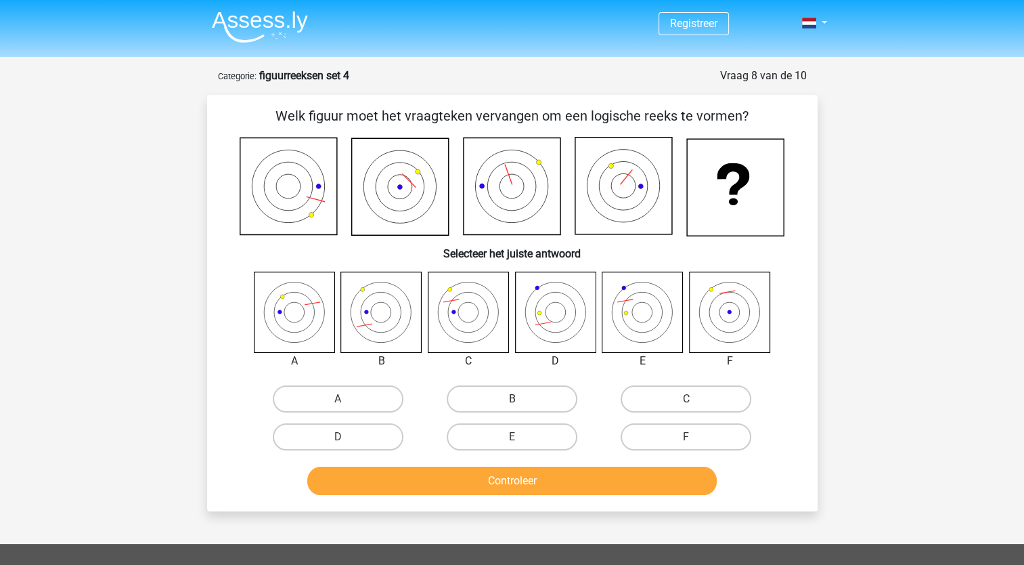
click at [487, 395] on label "B" at bounding box center [512, 398] width 131 height 27
click at [512, 399] on input "B" at bounding box center [516, 403] width 9 height 9
radio input "true"
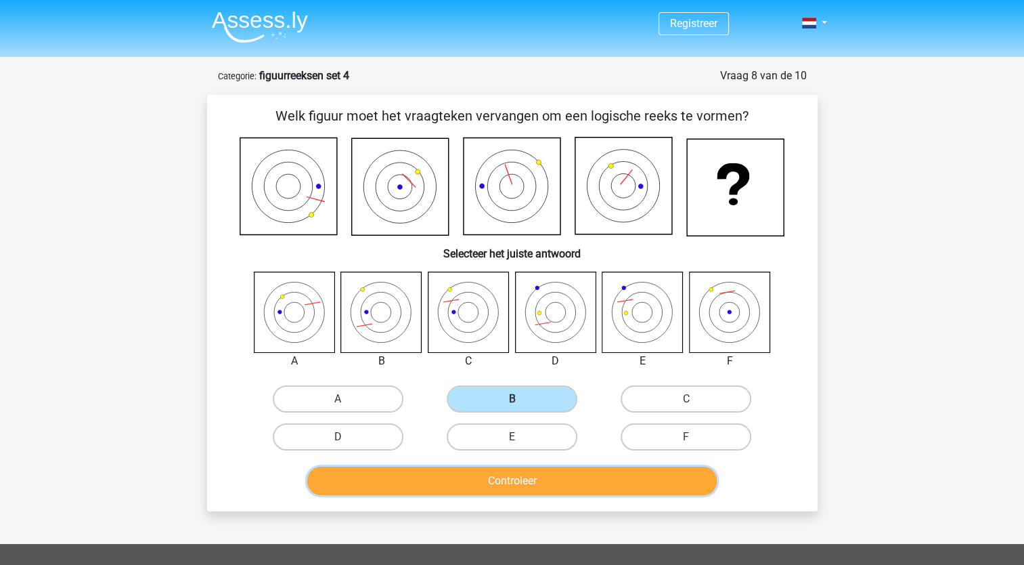
click at [548, 485] on button "Controleer" at bounding box center [512, 480] width 410 height 28
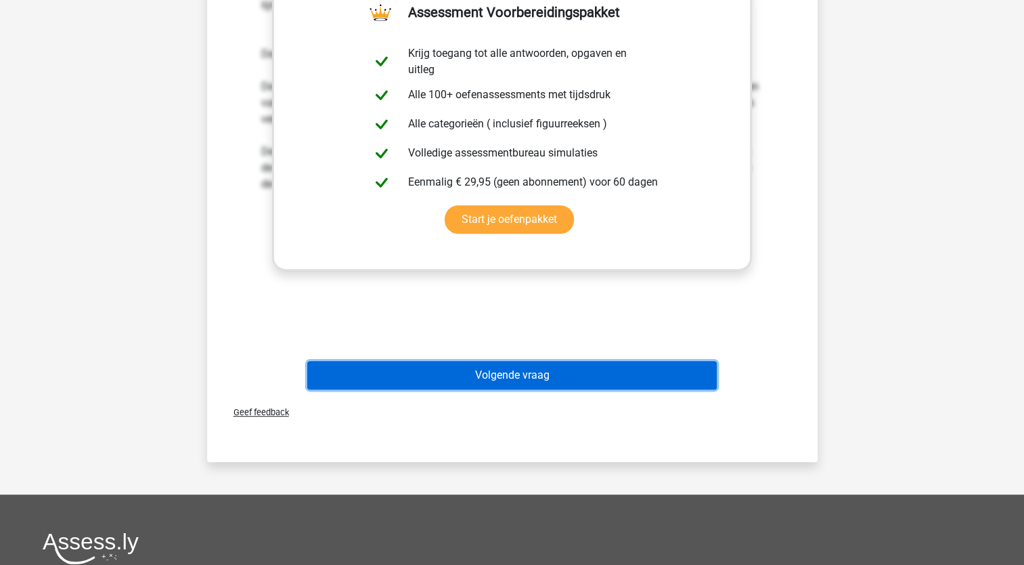
click at [503, 377] on button "Volgende vraag" at bounding box center [512, 375] width 410 height 28
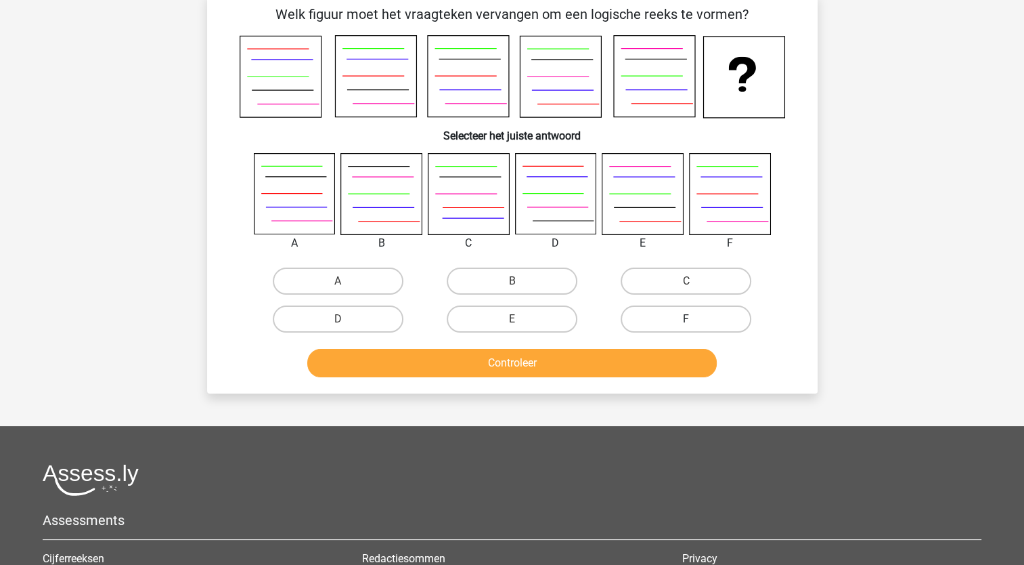
scroll to position [68, 0]
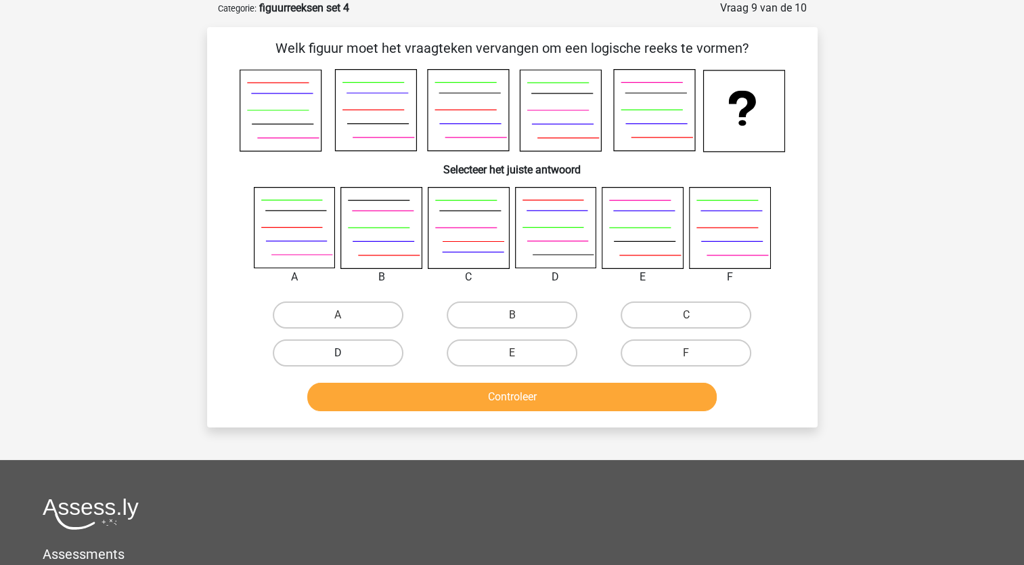
click at [309, 349] on label "D" at bounding box center [338, 352] width 131 height 27
click at [338, 353] on input "D" at bounding box center [342, 357] width 9 height 9
radio input "true"
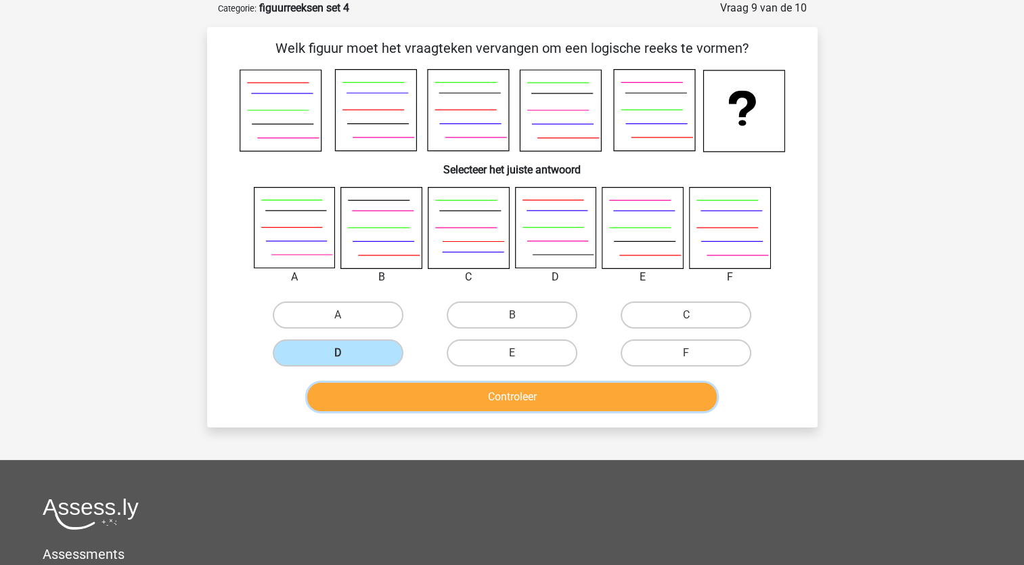
click at [352, 384] on button "Controleer" at bounding box center [512, 396] width 410 height 28
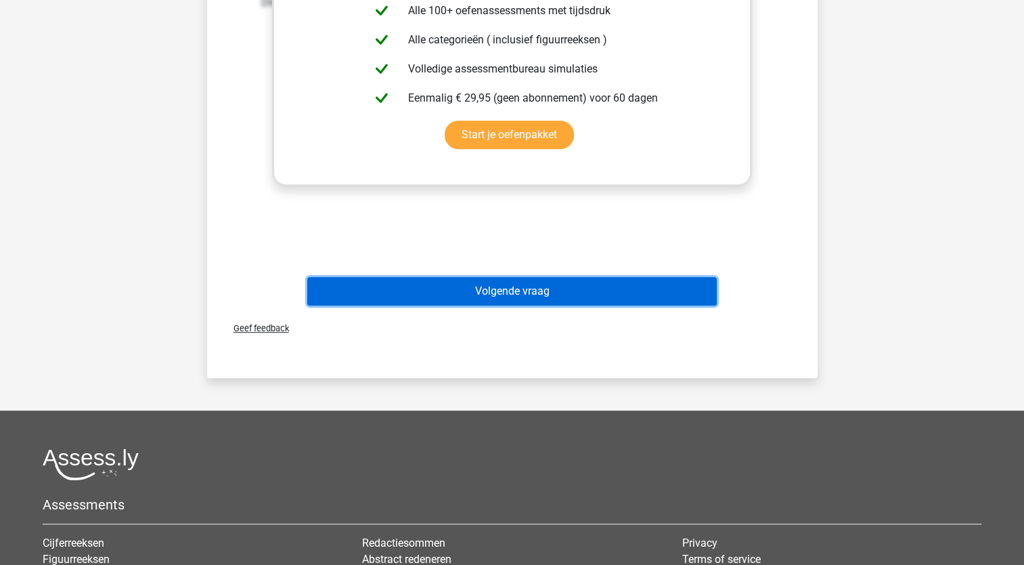
click at [501, 294] on button "Volgende vraag" at bounding box center [512, 291] width 410 height 28
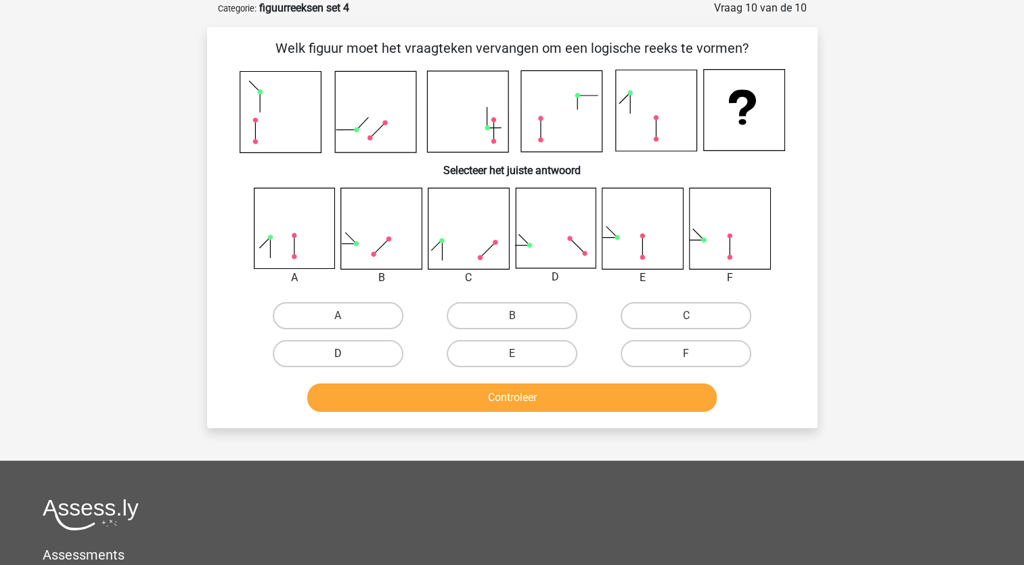
click at [326, 354] on label "D" at bounding box center [338, 353] width 131 height 27
click at [338, 354] on input "D" at bounding box center [342, 357] width 9 height 9
radio input "true"
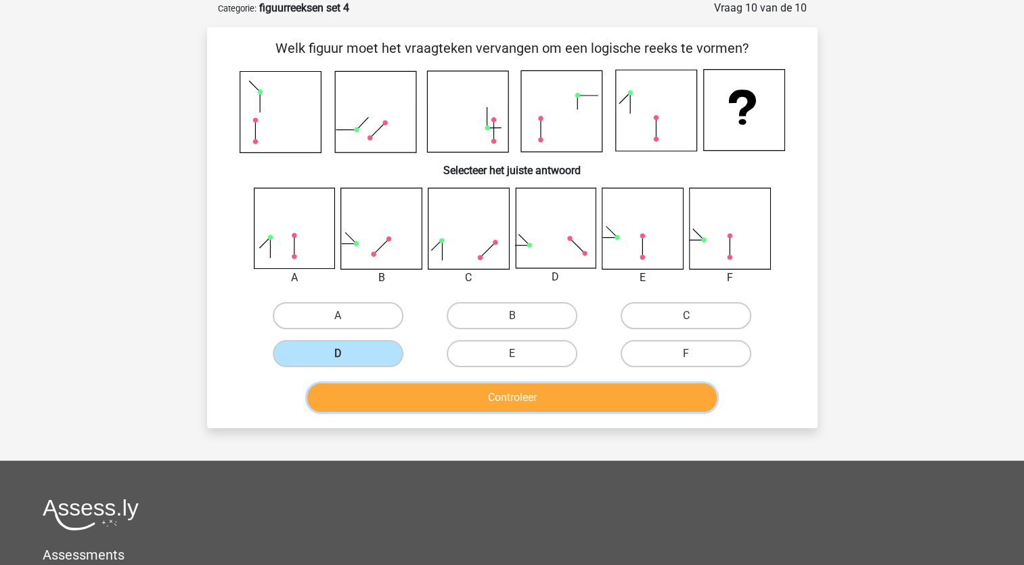
click at [521, 395] on button "Controleer" at bounding box center [512, 397] width 410 height 28
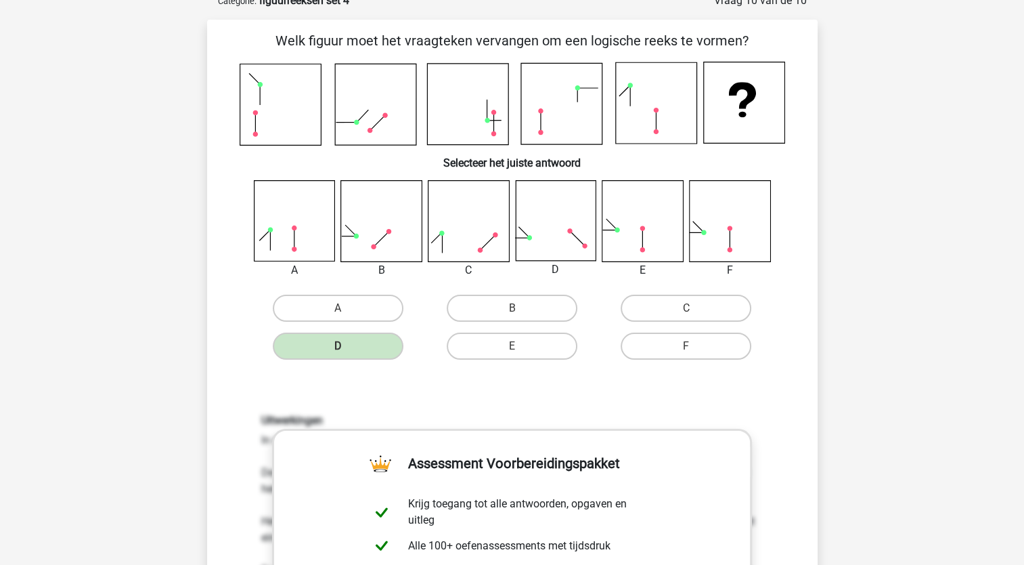
scroll to position [0, 0]
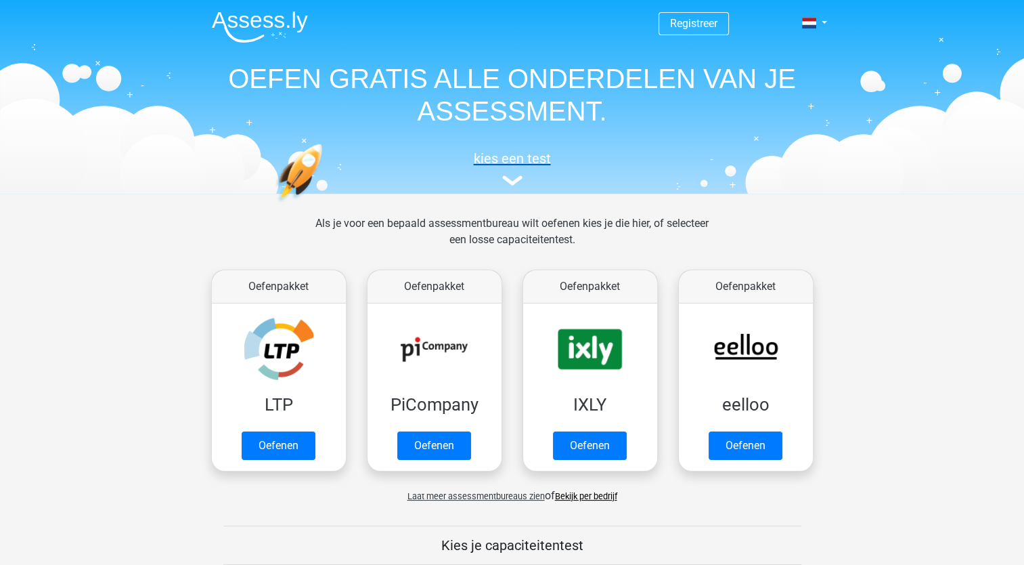
click at [537, 159] on h5 "kies een test" at bounding box center [512, 158] width 623 height 16
